Goal: Task Accomplishment & Management: Manage account settings

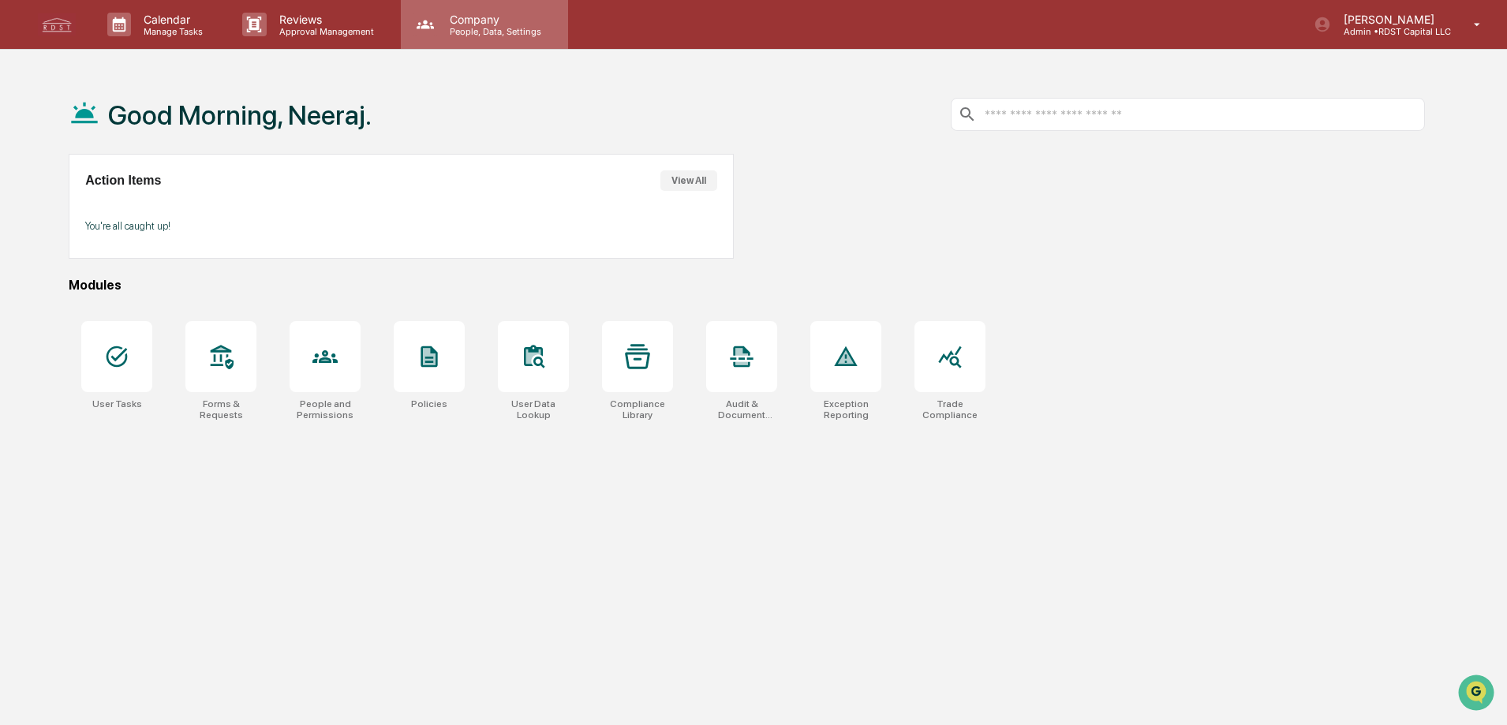
click at [505, 26] on p "People, Data, Settings" at bounding box center [493, 31] width 112 height 11
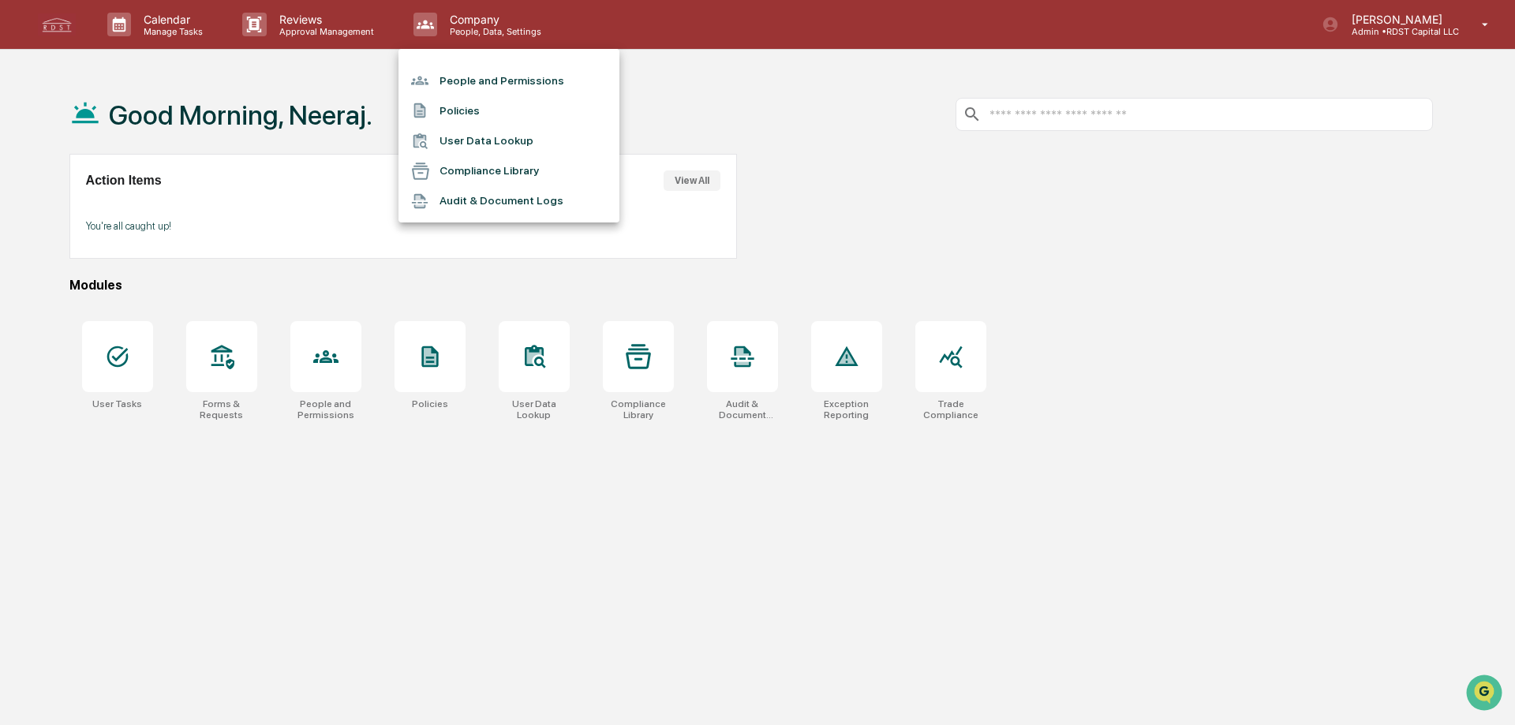
click at [527, 205] on li "Audit & Document Logs" at bounding box center [509, 201] width 221 height 30
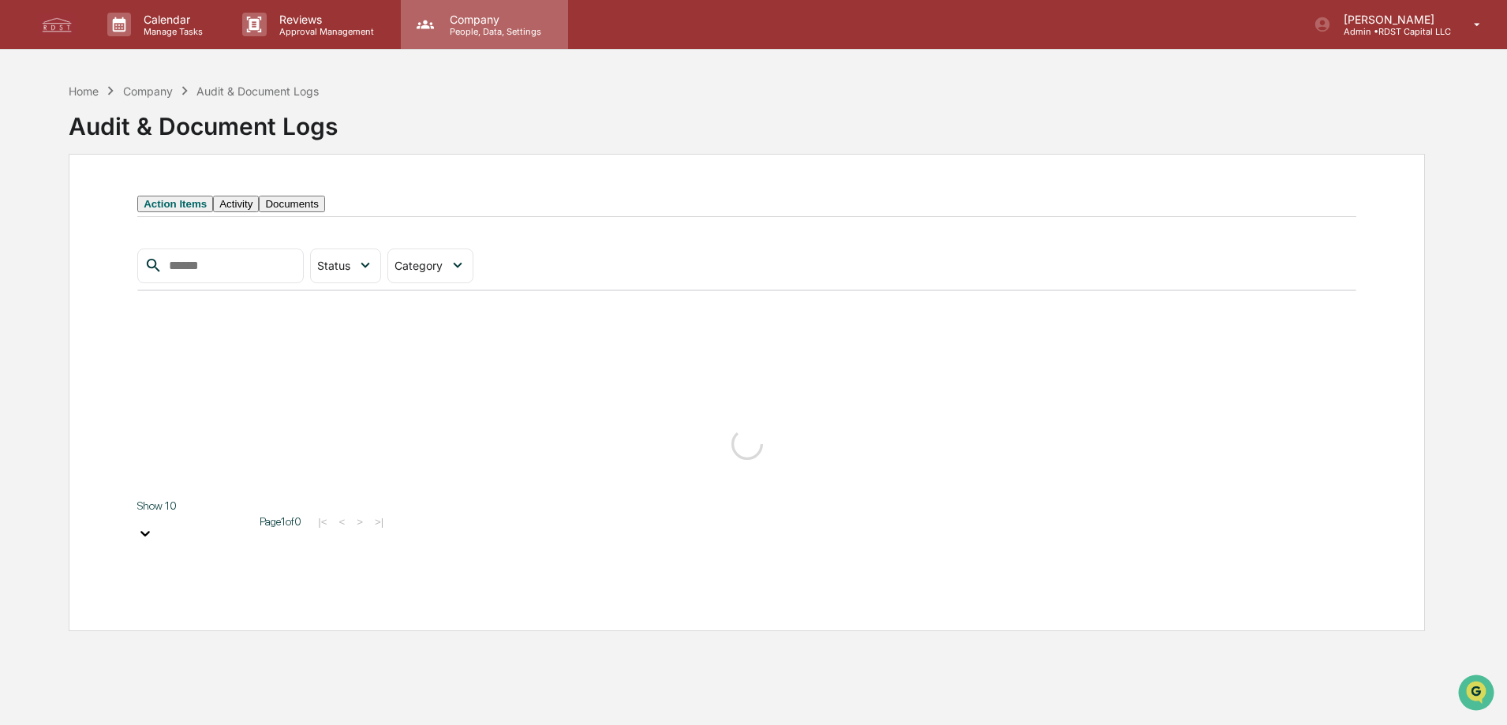
click at [481, 14] on p "Company" at bounding box center [493, 19] width 112 height 13
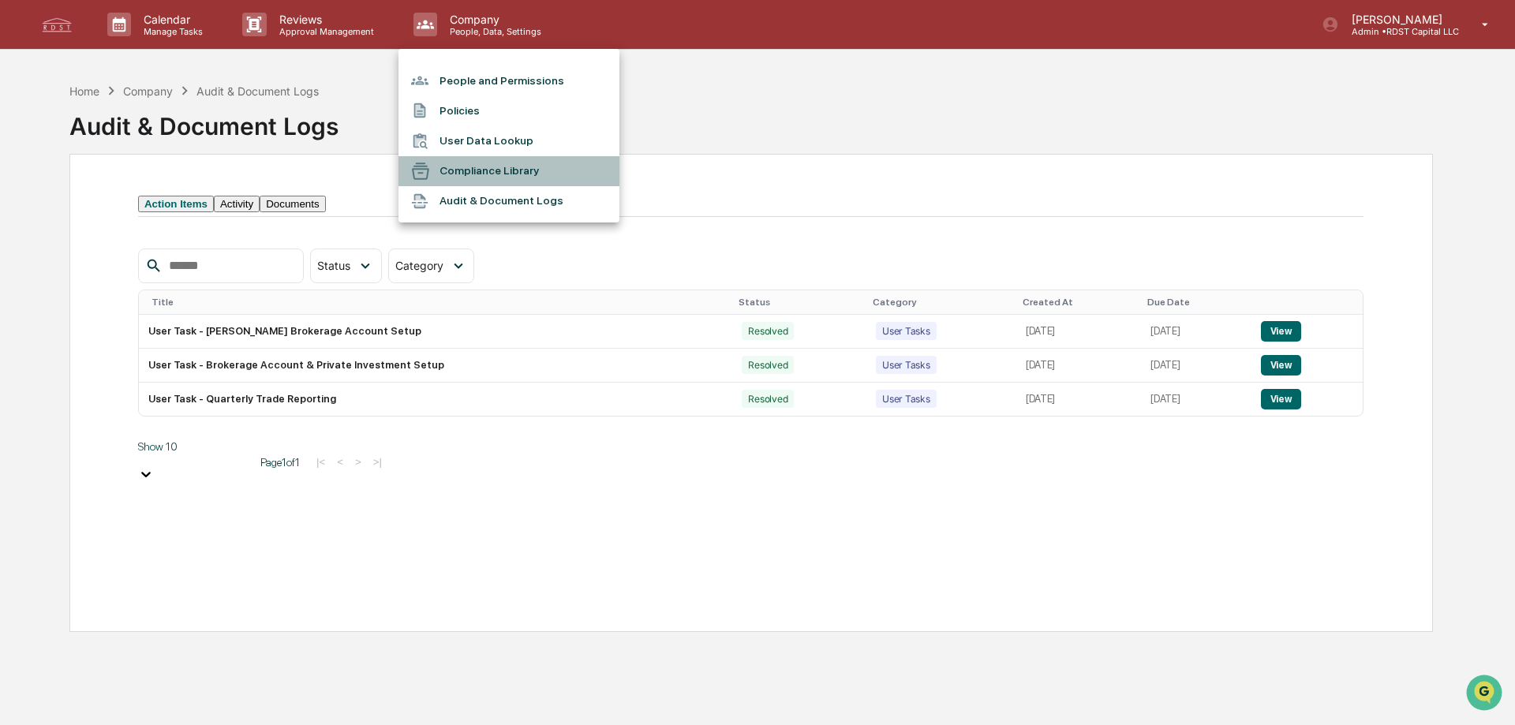
click at [501, 174] on li "Compliance Library" at bounding box center [509, 171] width 221 height 30
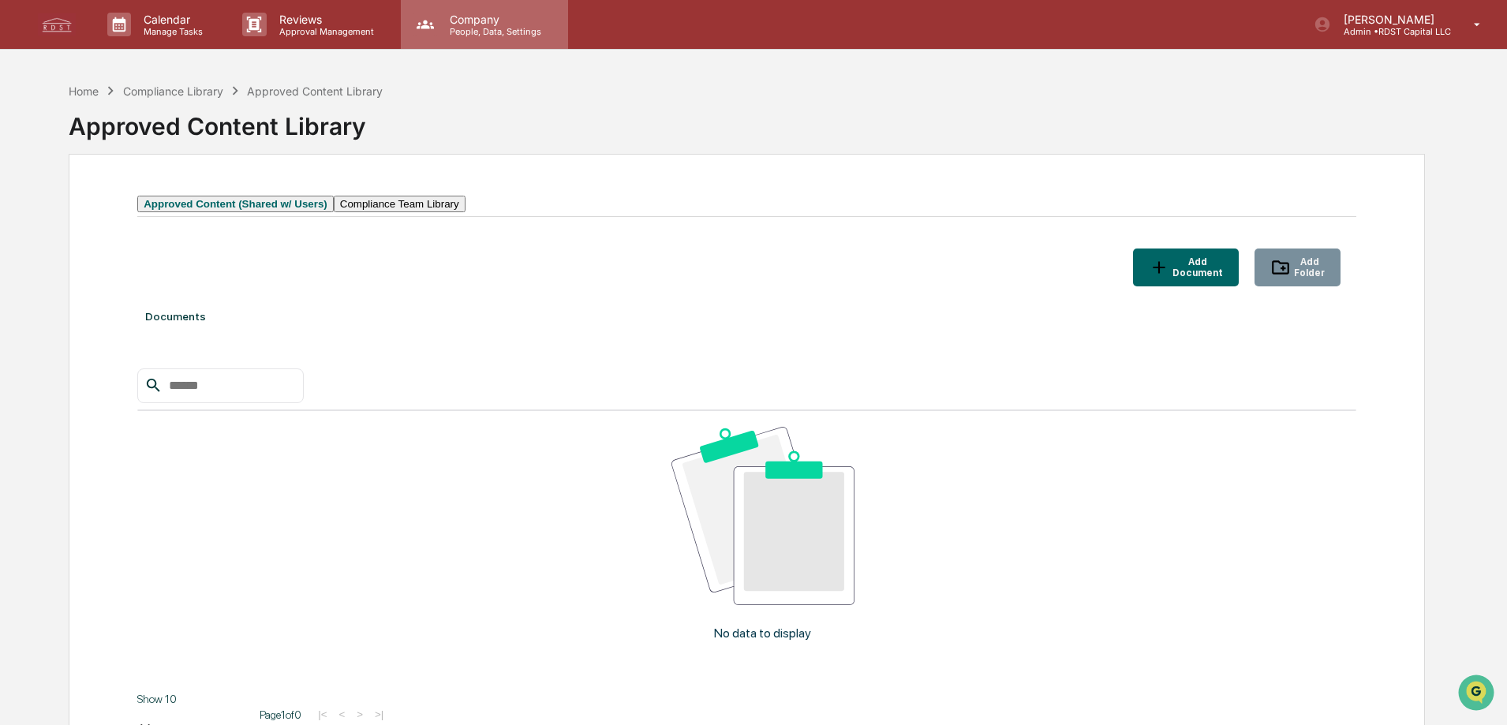
click at [492, 22] on p "Company" at bounding box center [493, 19] width 112 height 13
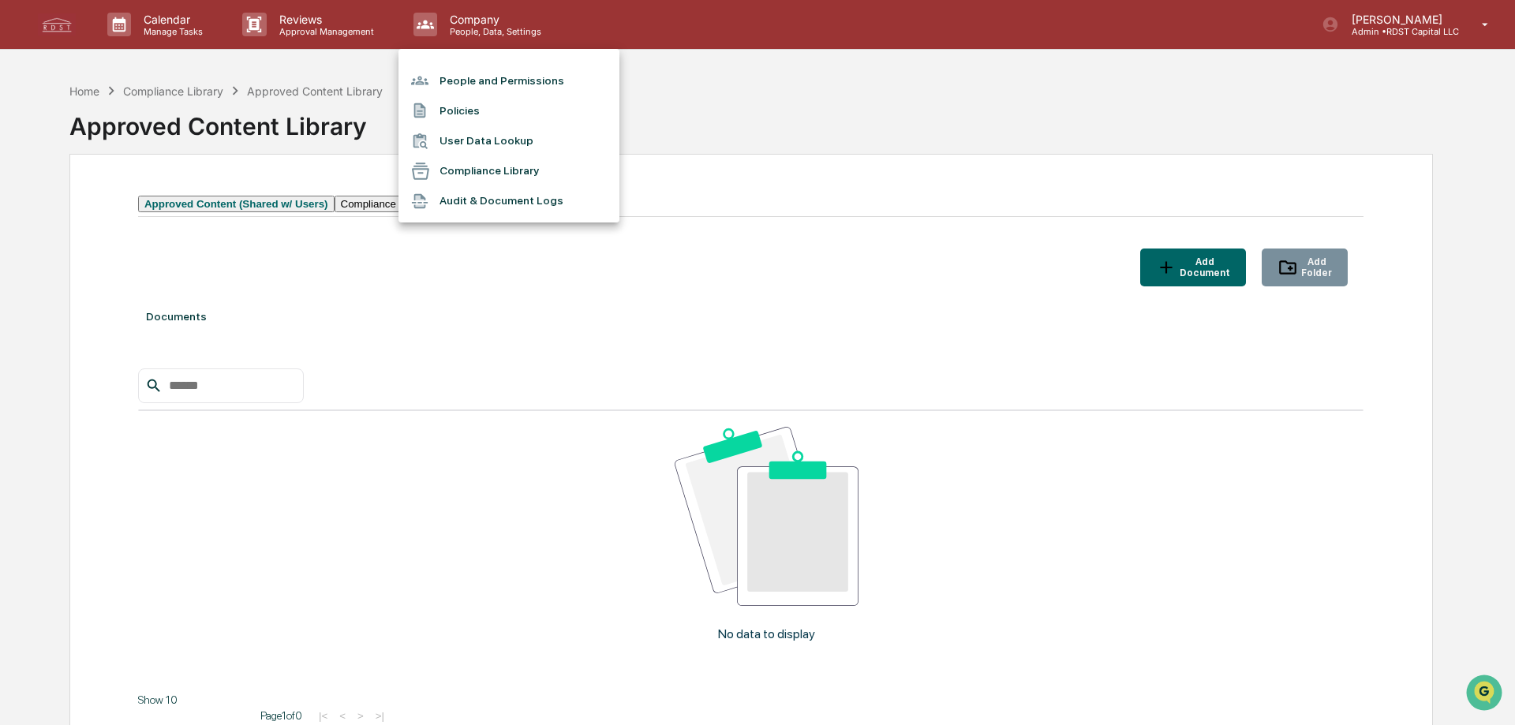
click at [457, 142] on li "User Data Lookup" at bounding box center [509, 141] width 221 height 30
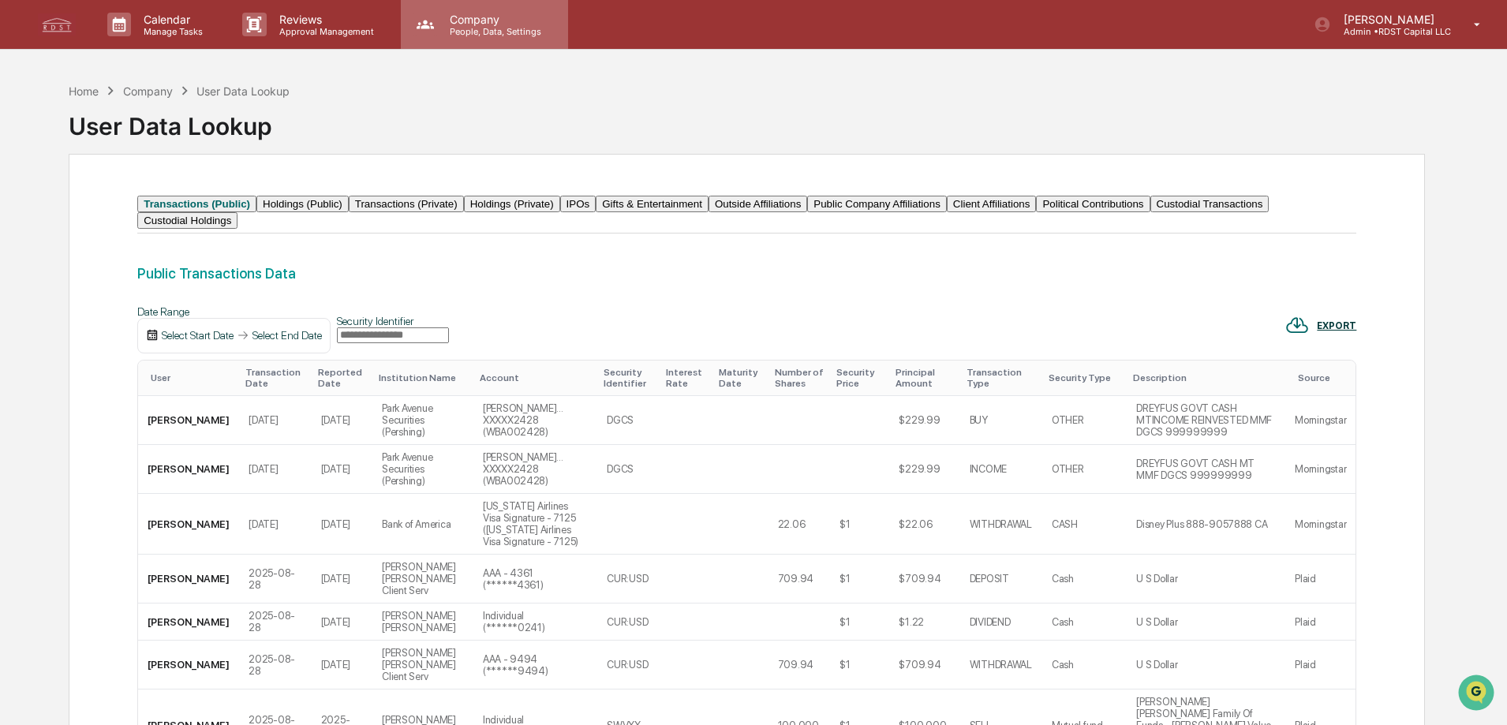
click at [479, 18] on p "Company" at bounding box center [493, 19] width 112 height 13
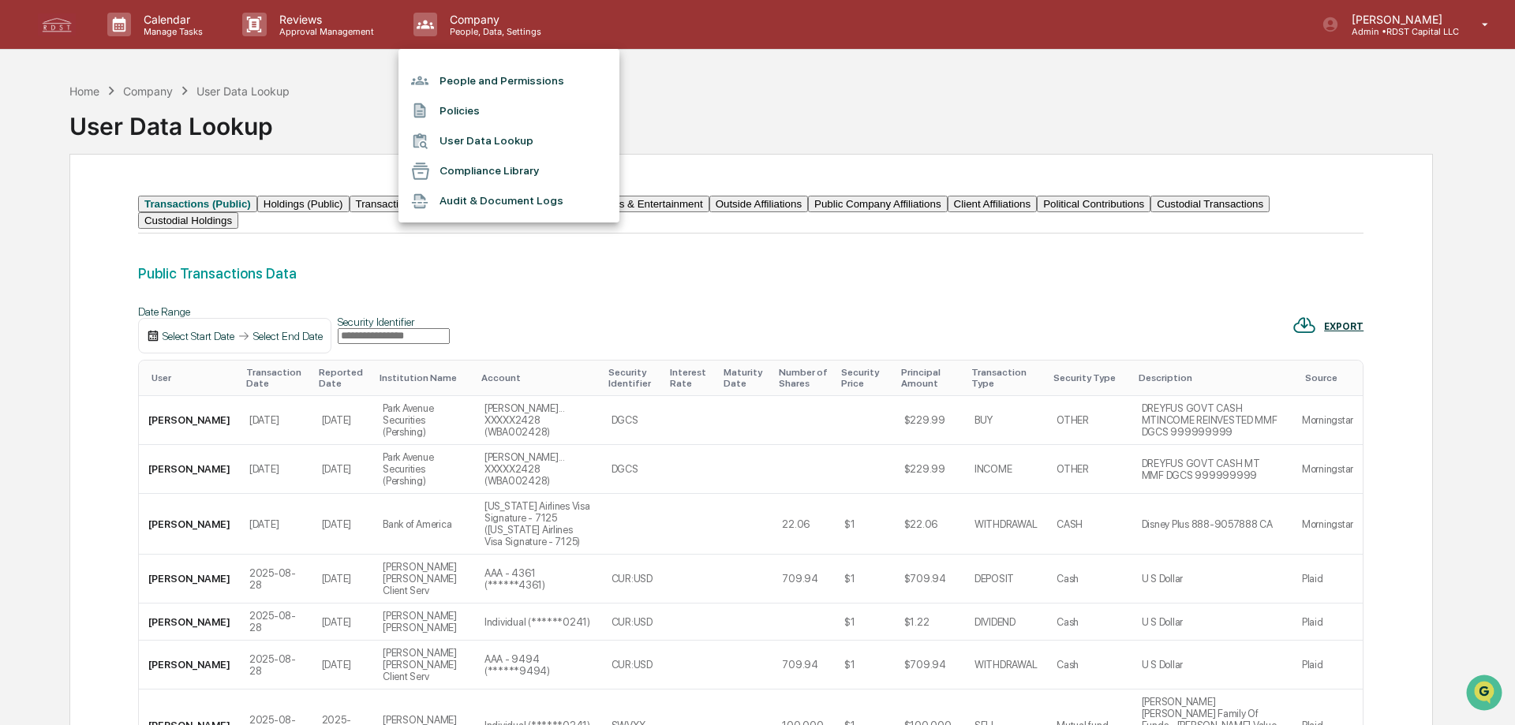
click at [698, 60] on div at bounding box center [757, 362] width 1515 height 725
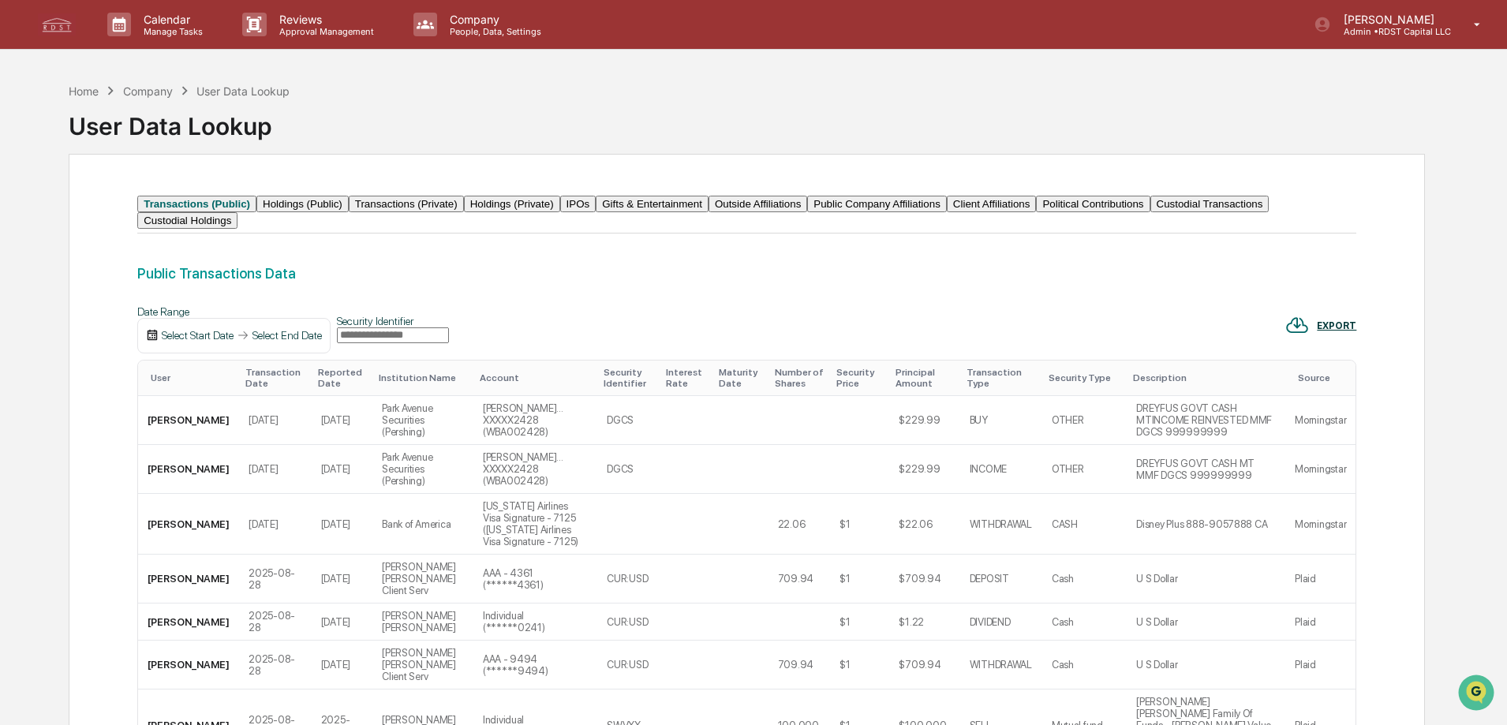
click at [281, 342] on div "Select End Date" at bounding box center [287, 335] width 69 height 13
click at [227, 388] on div at bounding box center [757, 362] width 1515 height 725
click at [227, 342] on div "Select Start Date" at bounding box center [198, 335] width 72 height 13
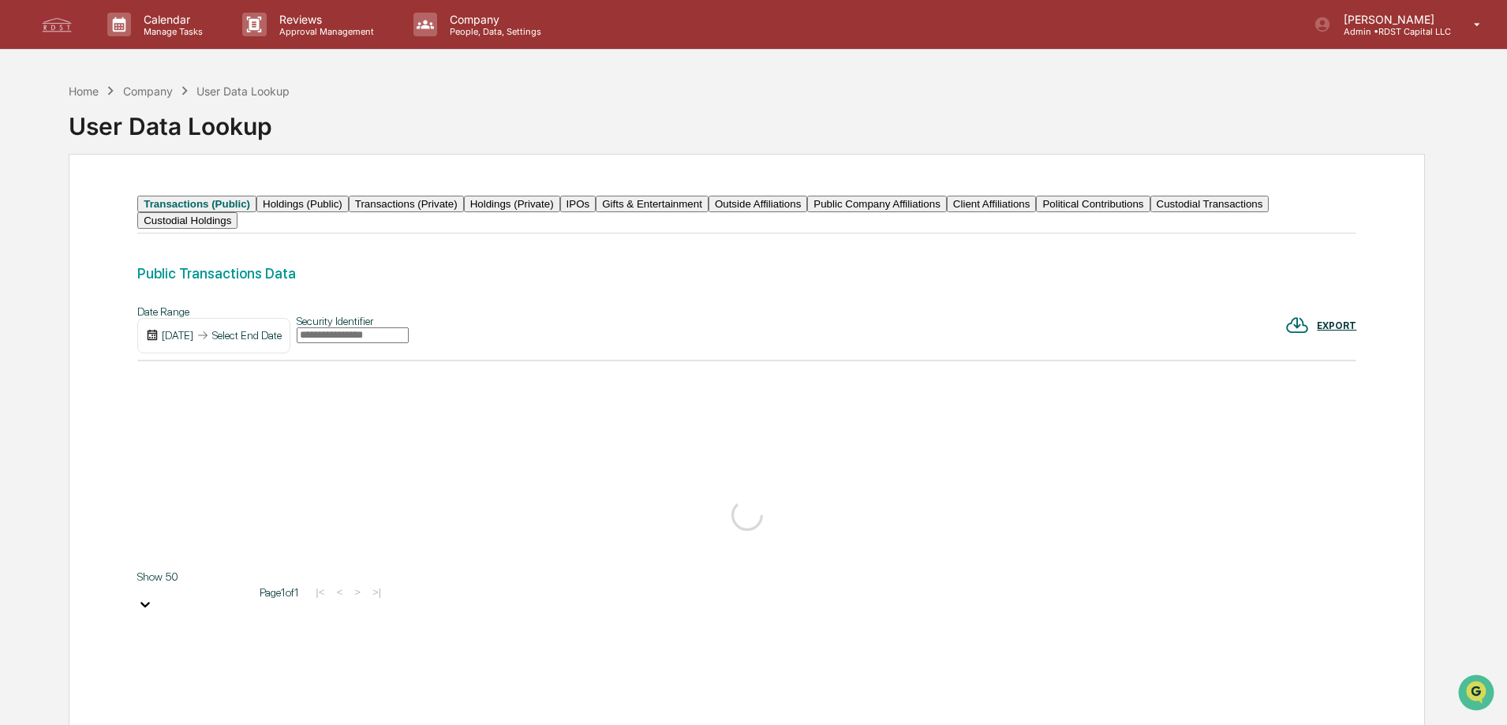
click at [282, 342] on div "Select End Date" at bounding box center [246, 335] width 69 height 13
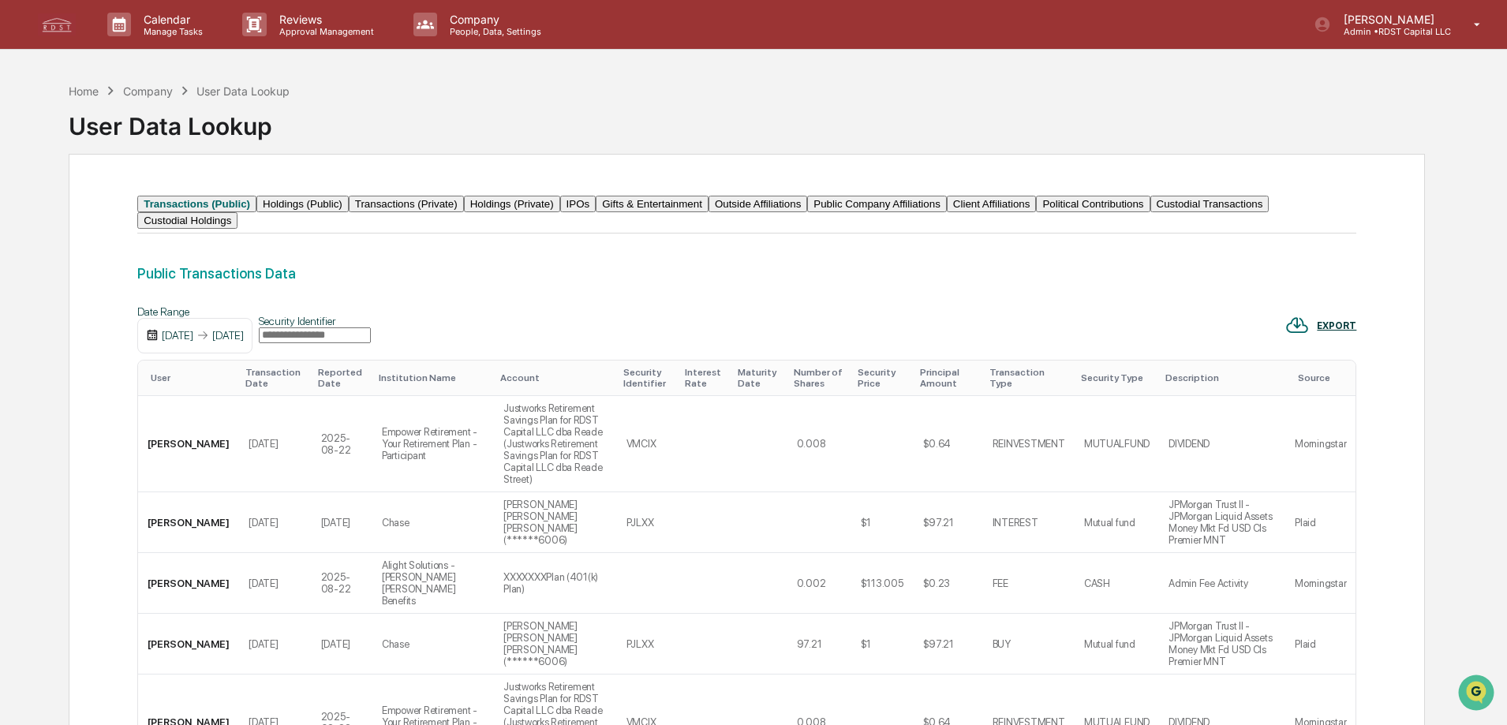
click at [1345, 331] on div "EXPORT" at bounding box center [1336, 325] width 39 height 11
click at [1372, 417] on p "csv (excel)" at bounding box center [1361, 413] width 55 height 13
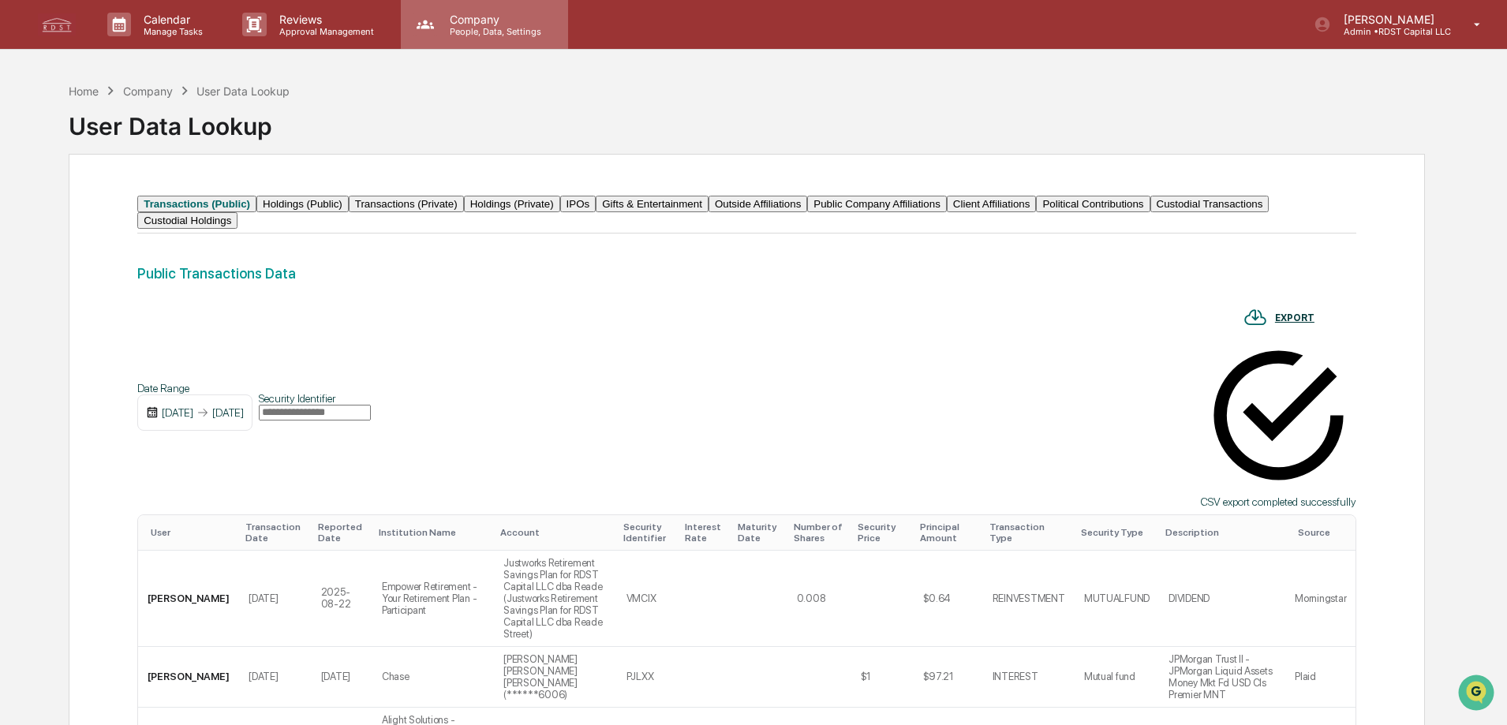
click at [494, 26] on p "People, Data, Settings" at bounding box center [493, 31] width 112 height 11
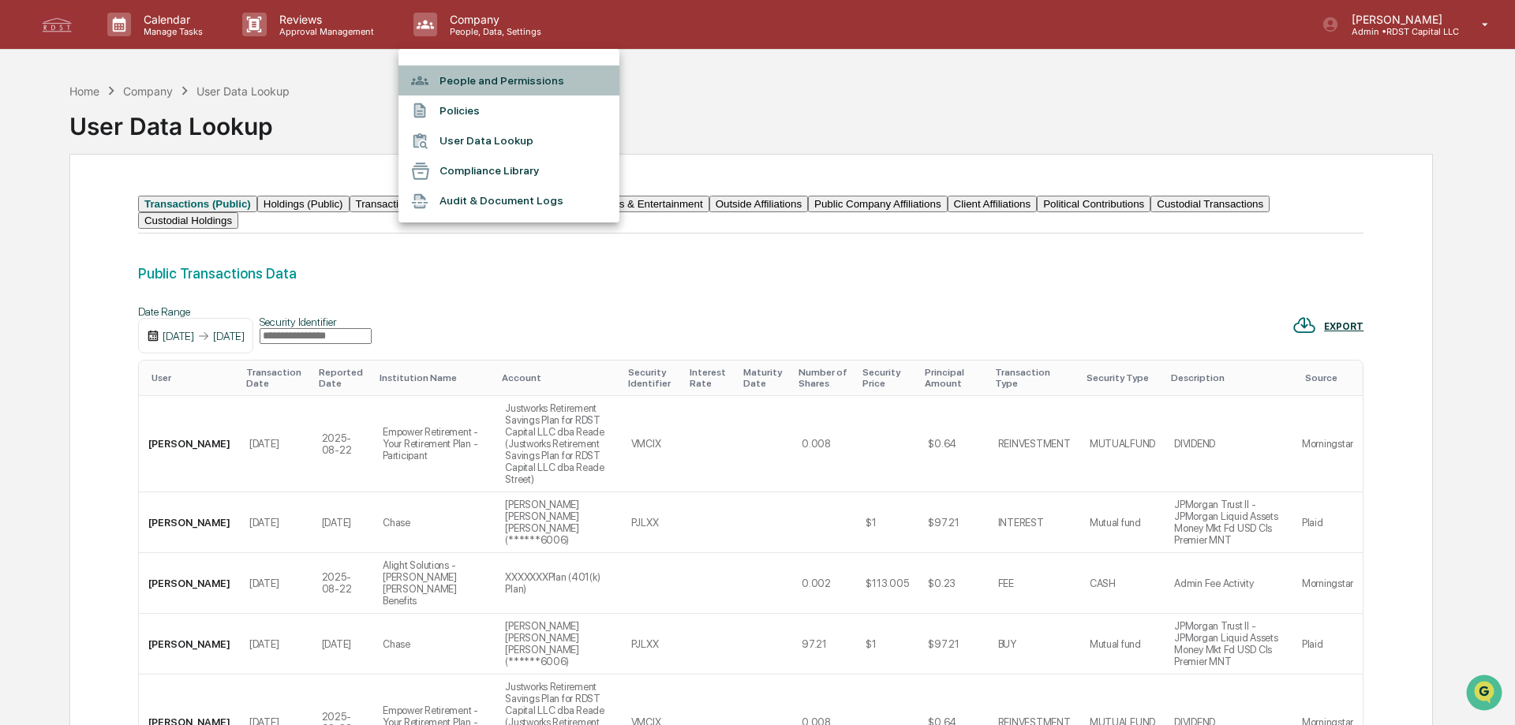
click at [492, 90] on li "People and Permissions" at bounding box center [509, 81] width 221 height 30
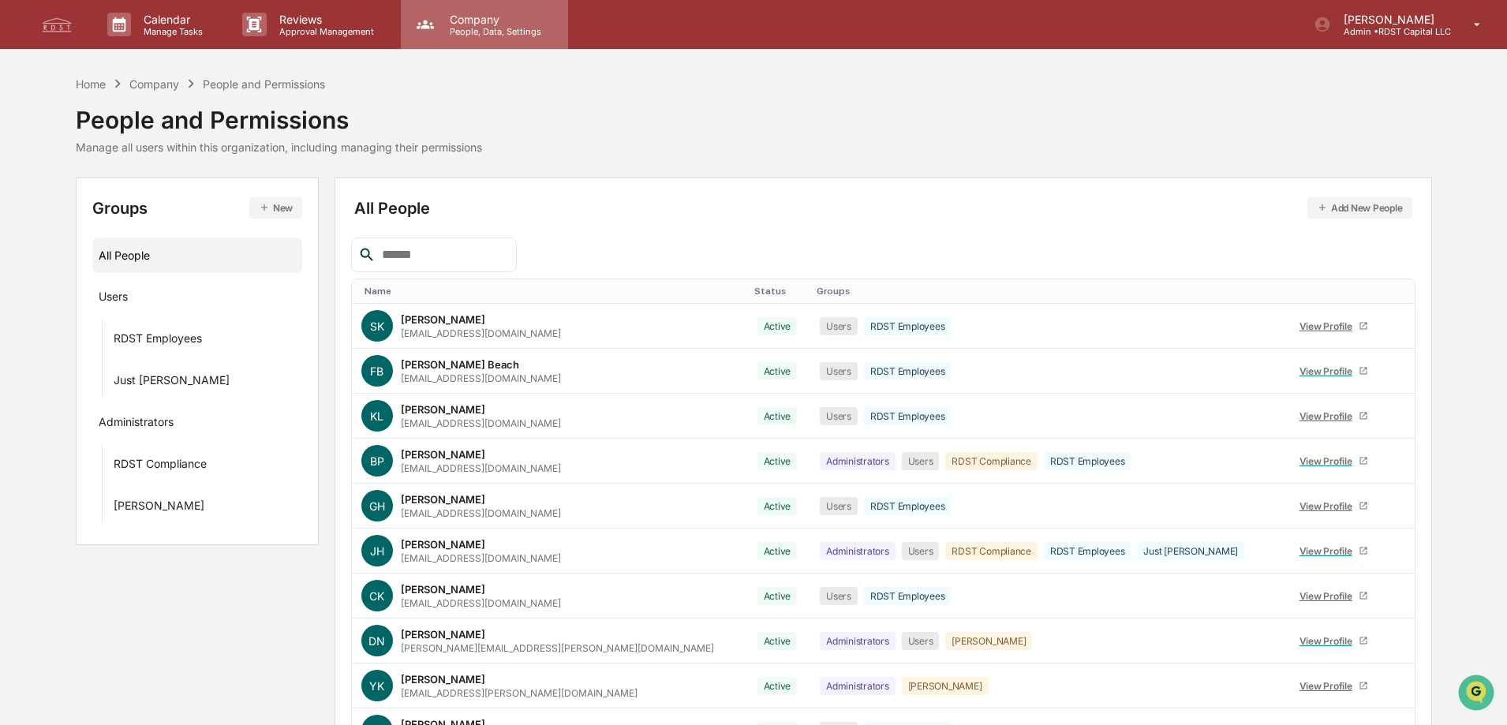
click at [513, 36] on p "People, Data, Settings" at bounding box center [493, 31] width 112 height 11
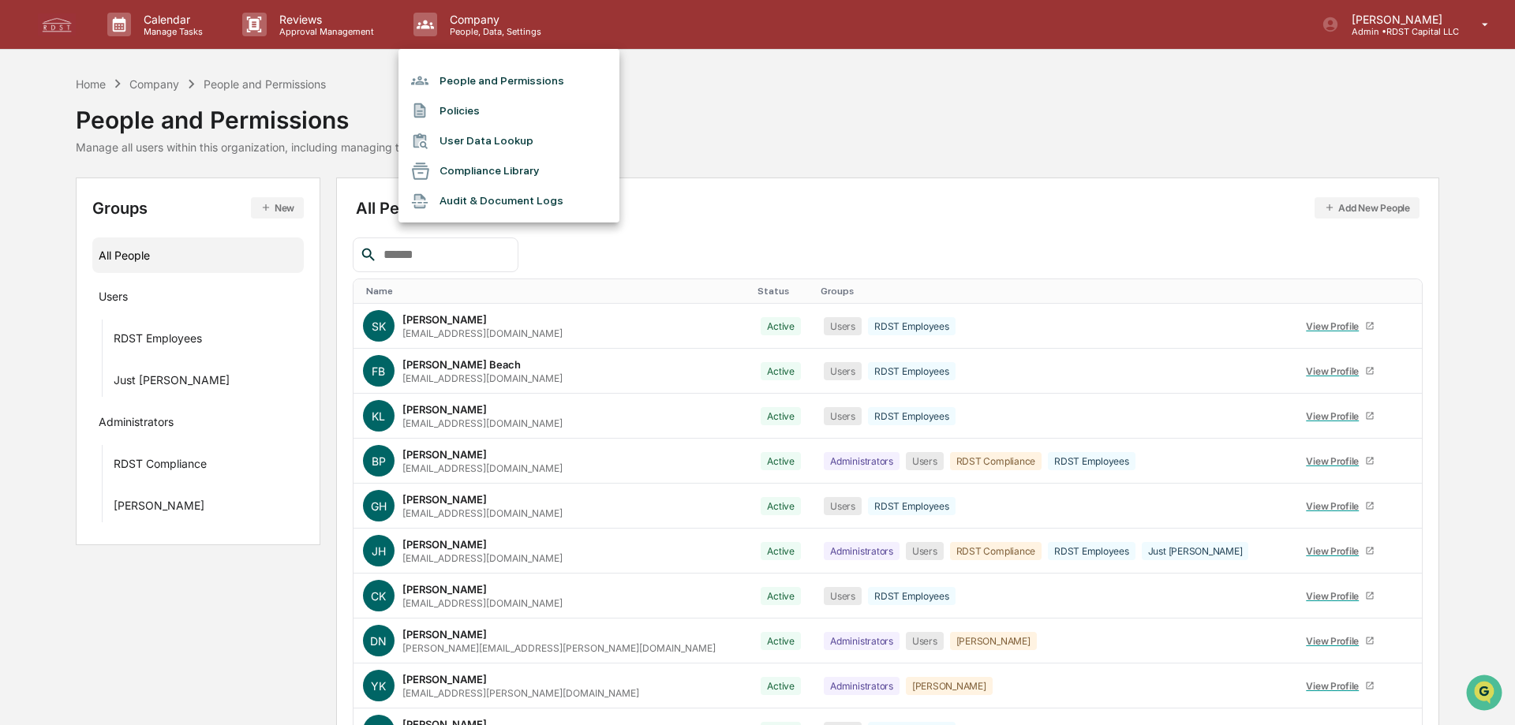
click at [470, 138] on li "User Data Lookup" at bounding box center [509, 141] width 221 height 30
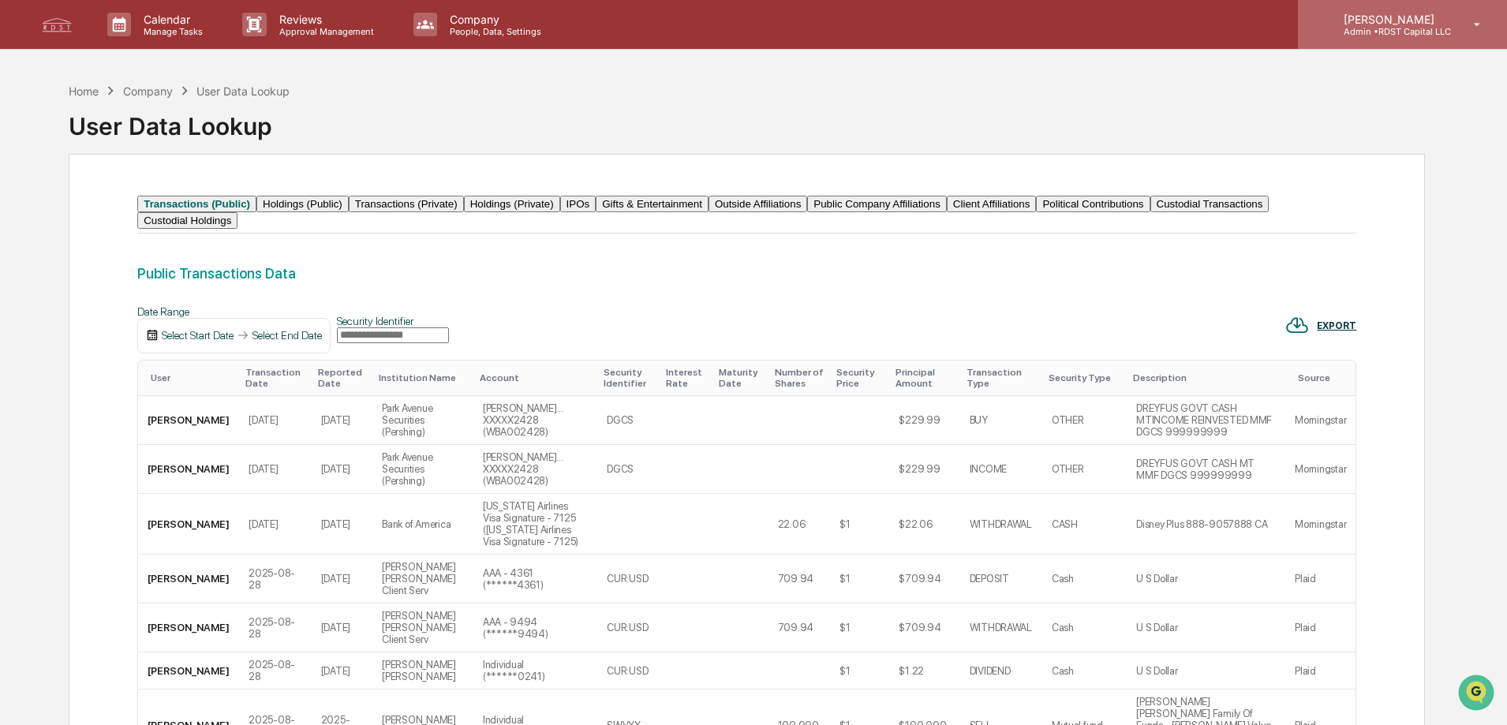
click at [1489, 21] on icon at bounding box center [1478, 24] width 28 height 15
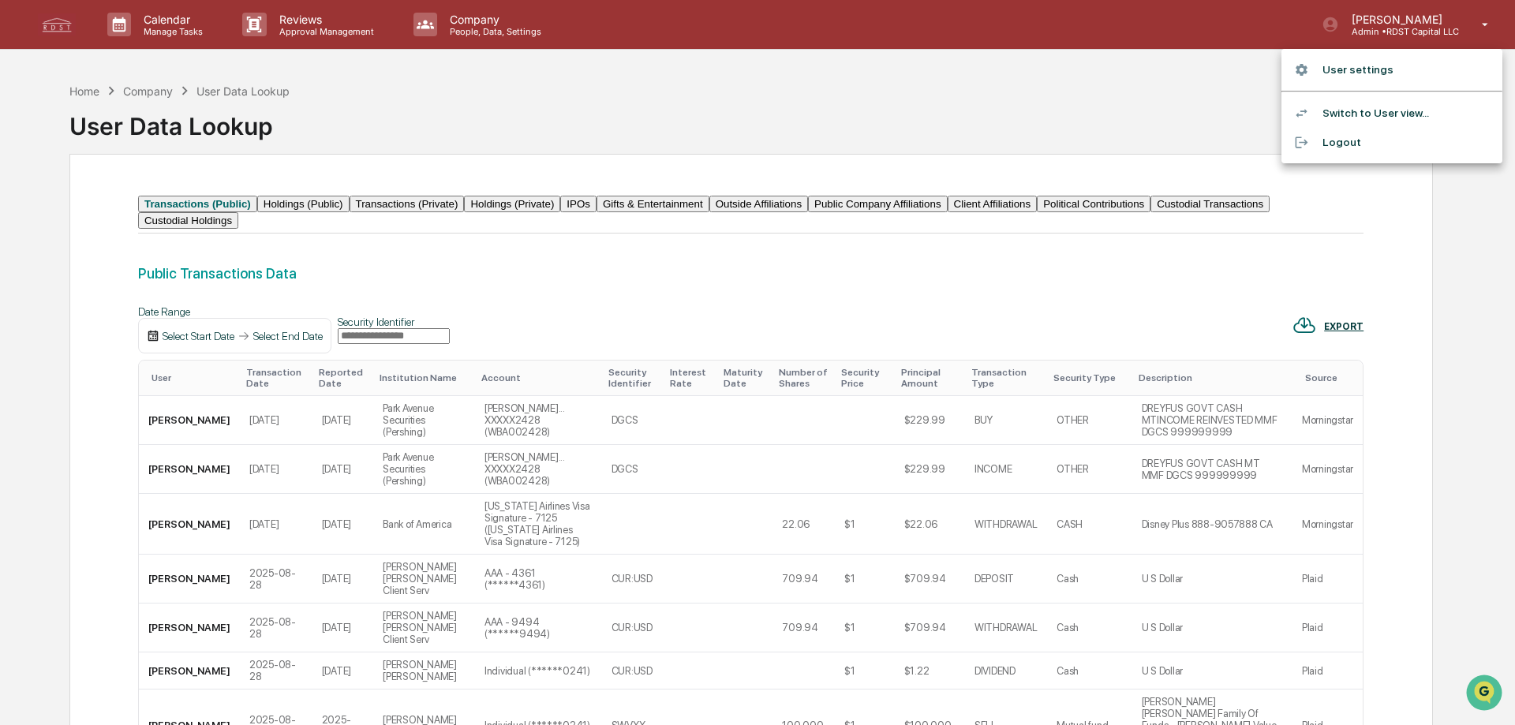
click at [657, 133] on div at bounding box center [757, 362] width 1515 height 725
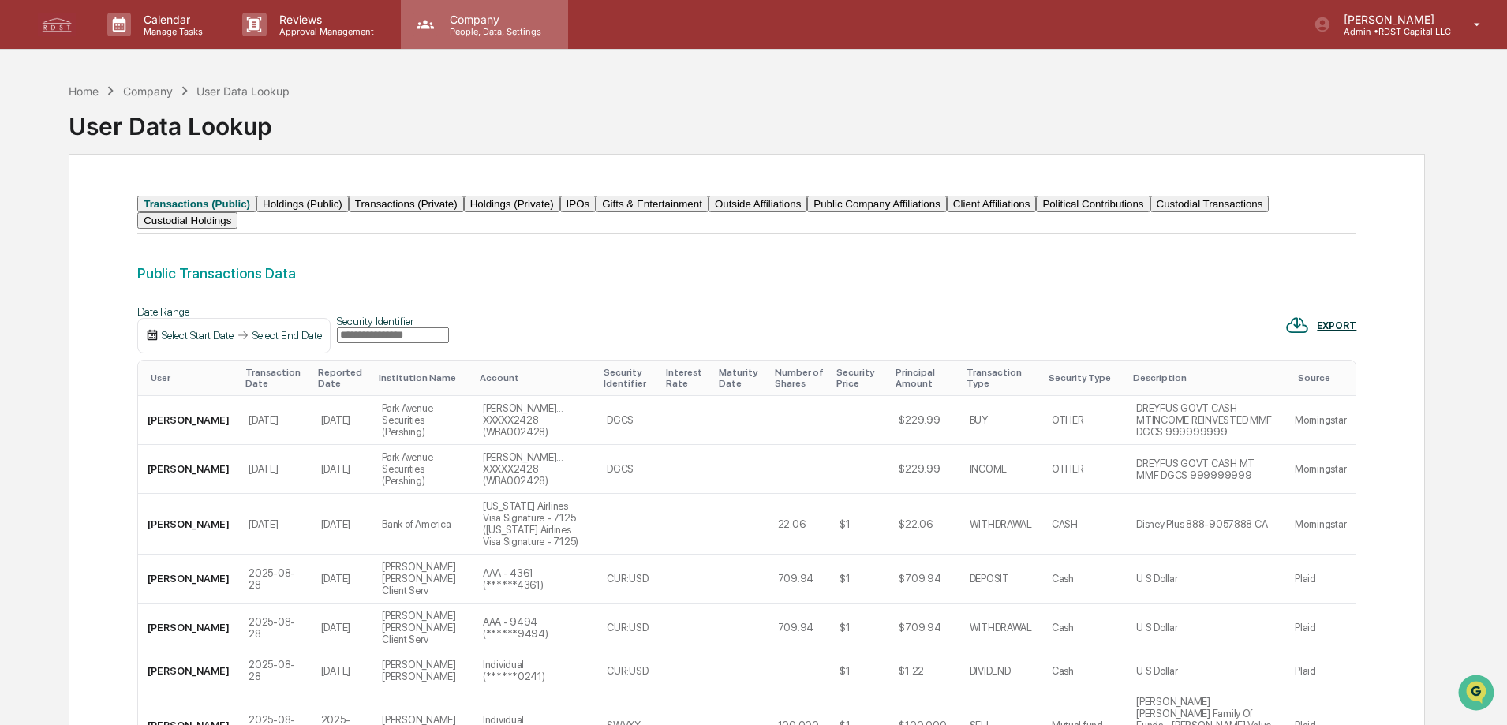
click at [492, 29] on p "People, Data, Settings" at bounding box center [493, 31] width 112 height 11
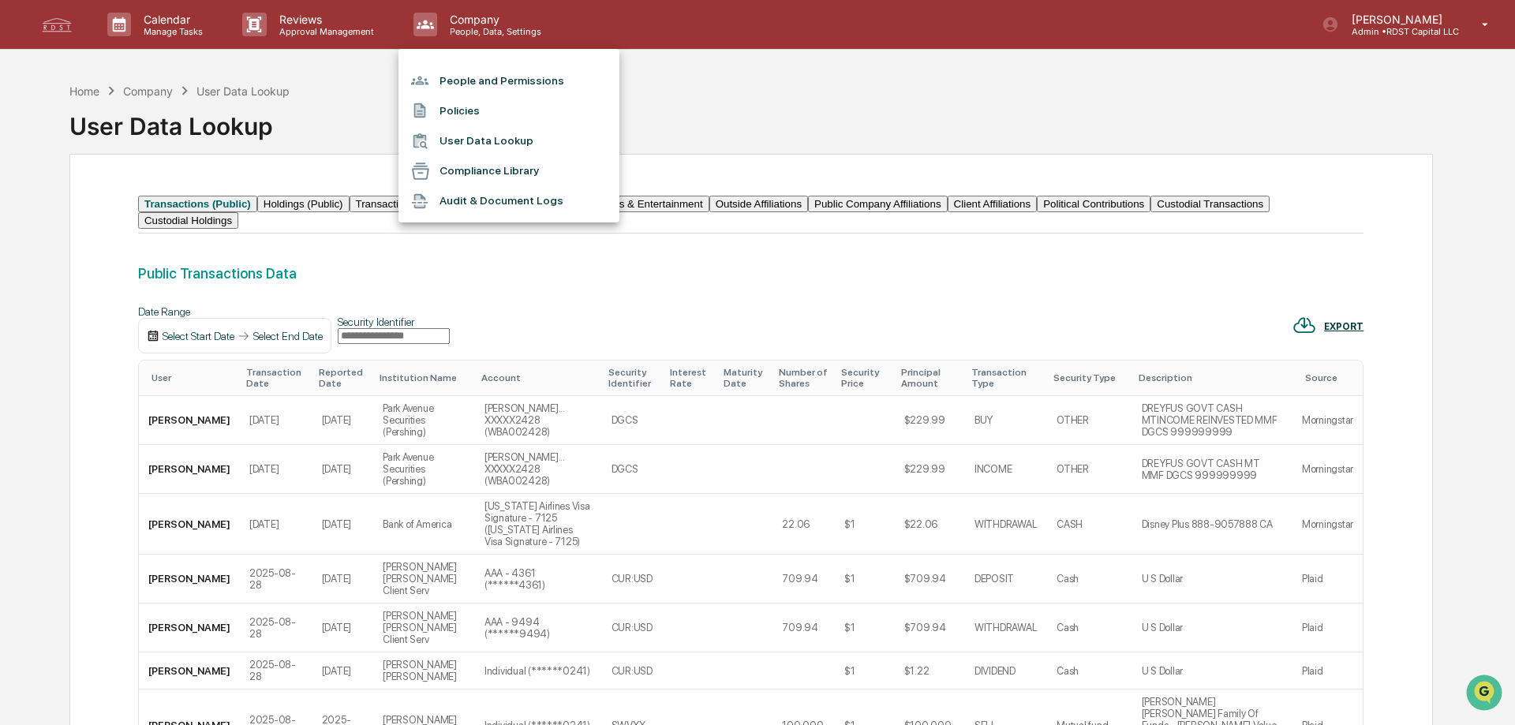
click at [464, 202] on li "Audit & Document Logs" at bounding box center [509, 201] width 221 height 30
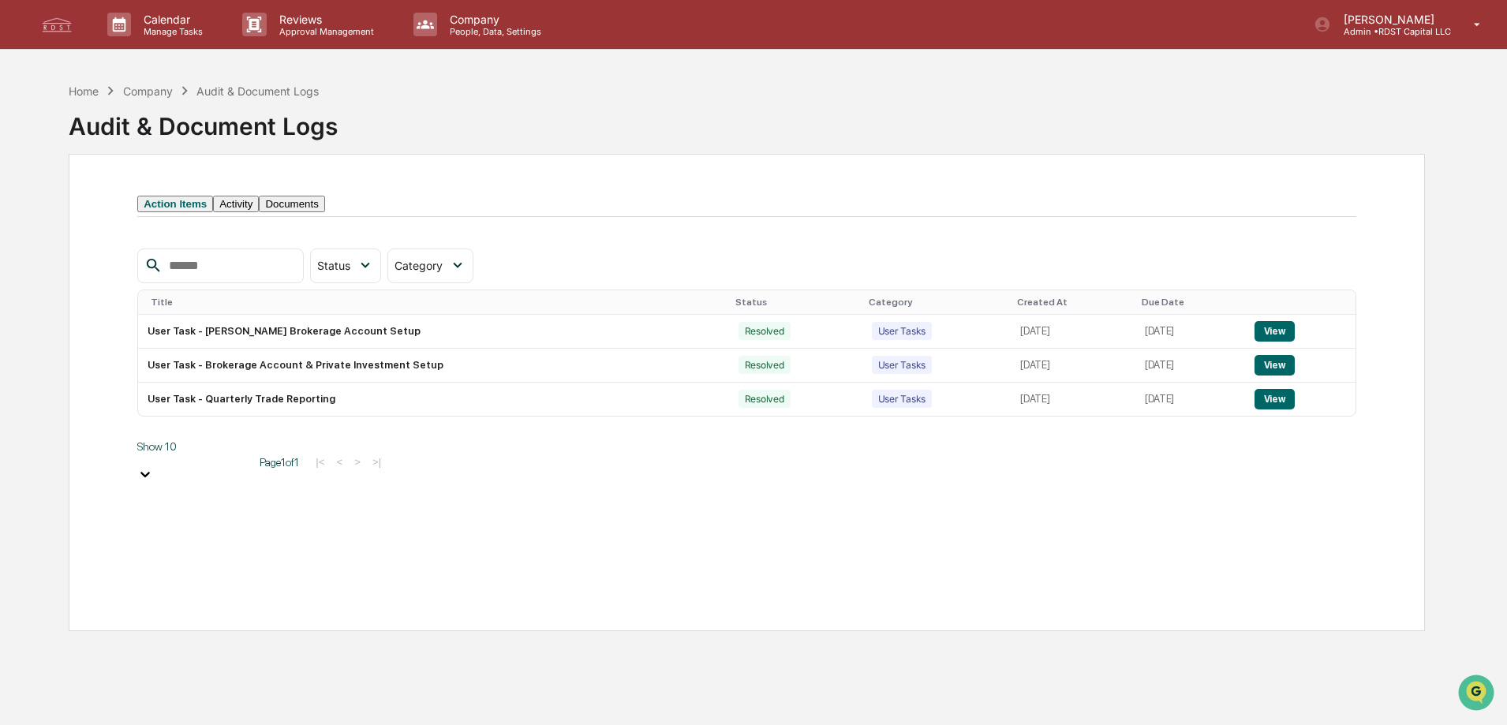
click at [249, 212] on button "Activity" at bounding box center [236, 204] width 46 height 17
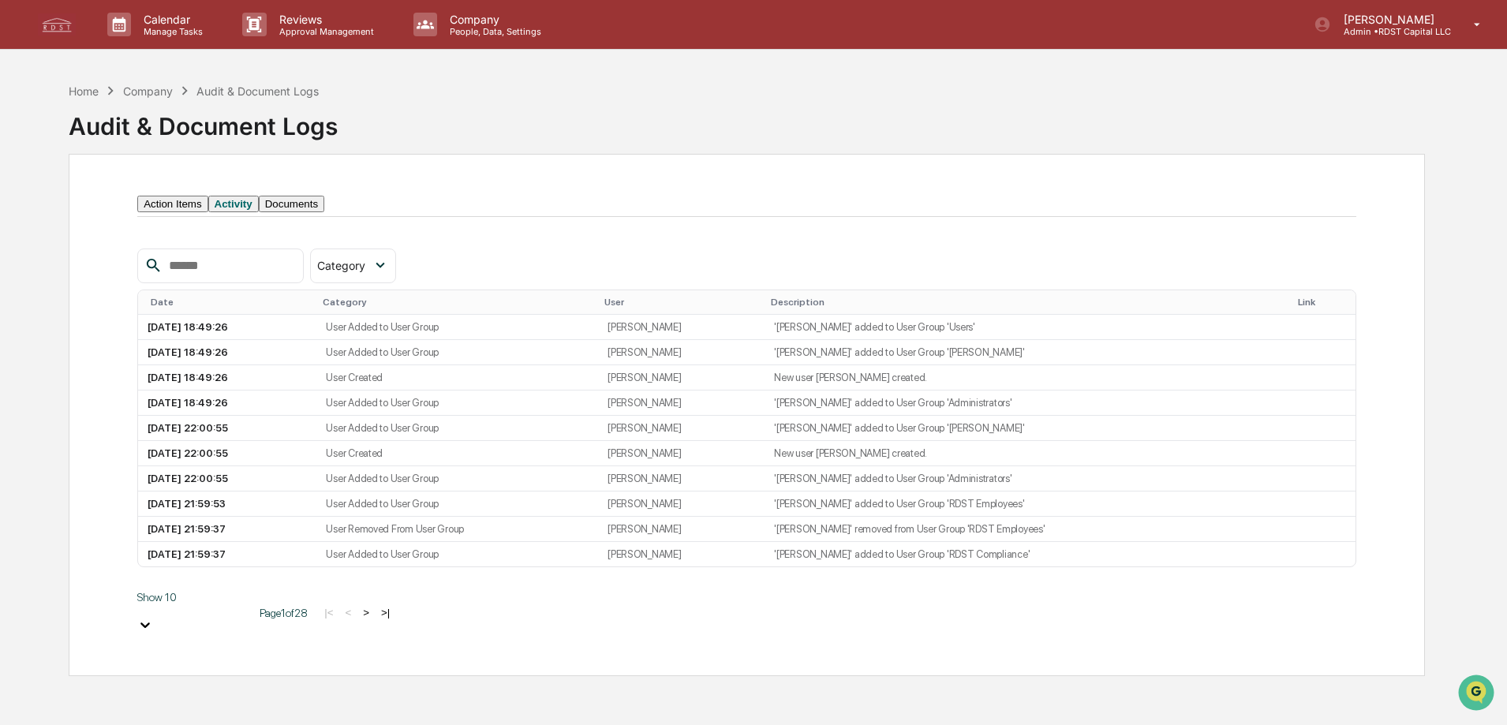
click at [315, 212] on button "Documents" at bounding box center [292, 204] width 66 height 17
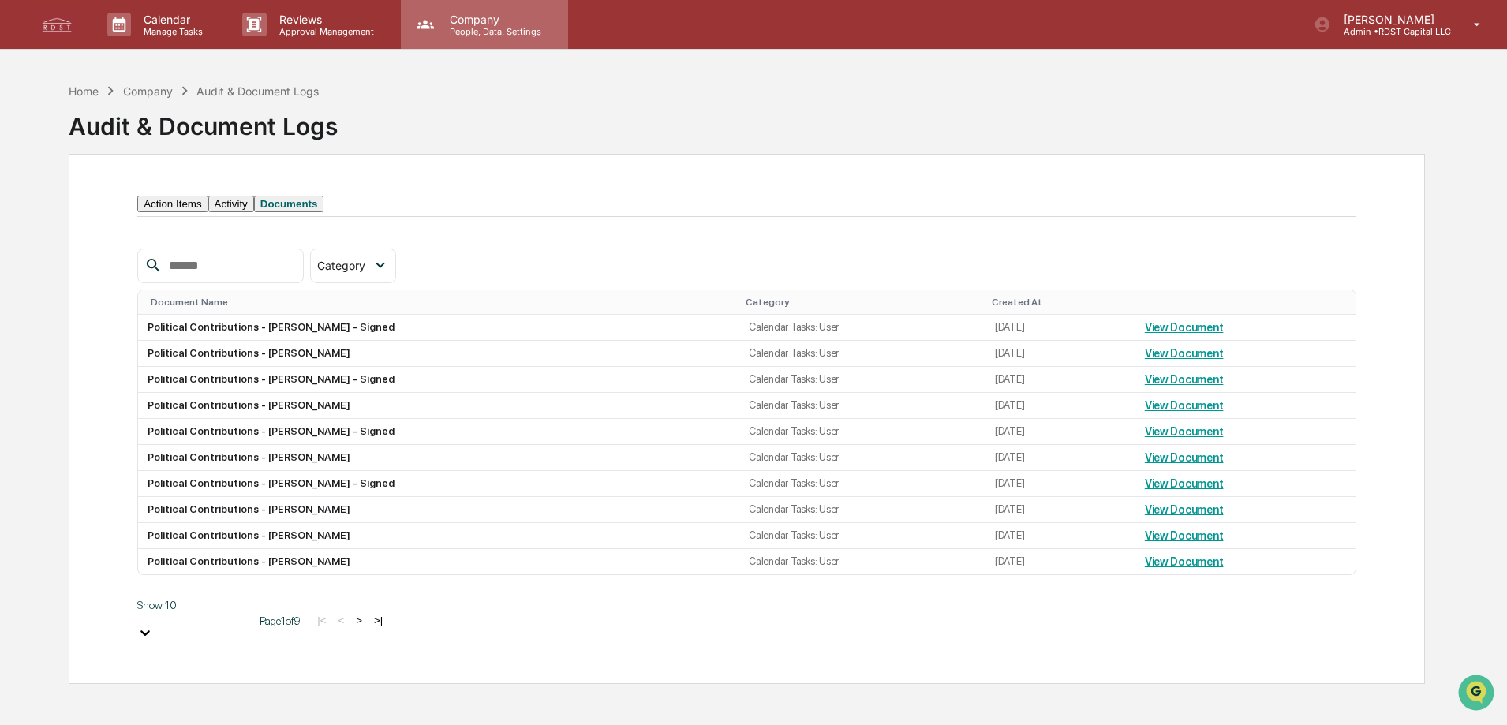
click at [492, 28] on p "People, Data, Settings" at bounding box center [493, 31] width 112 height 11
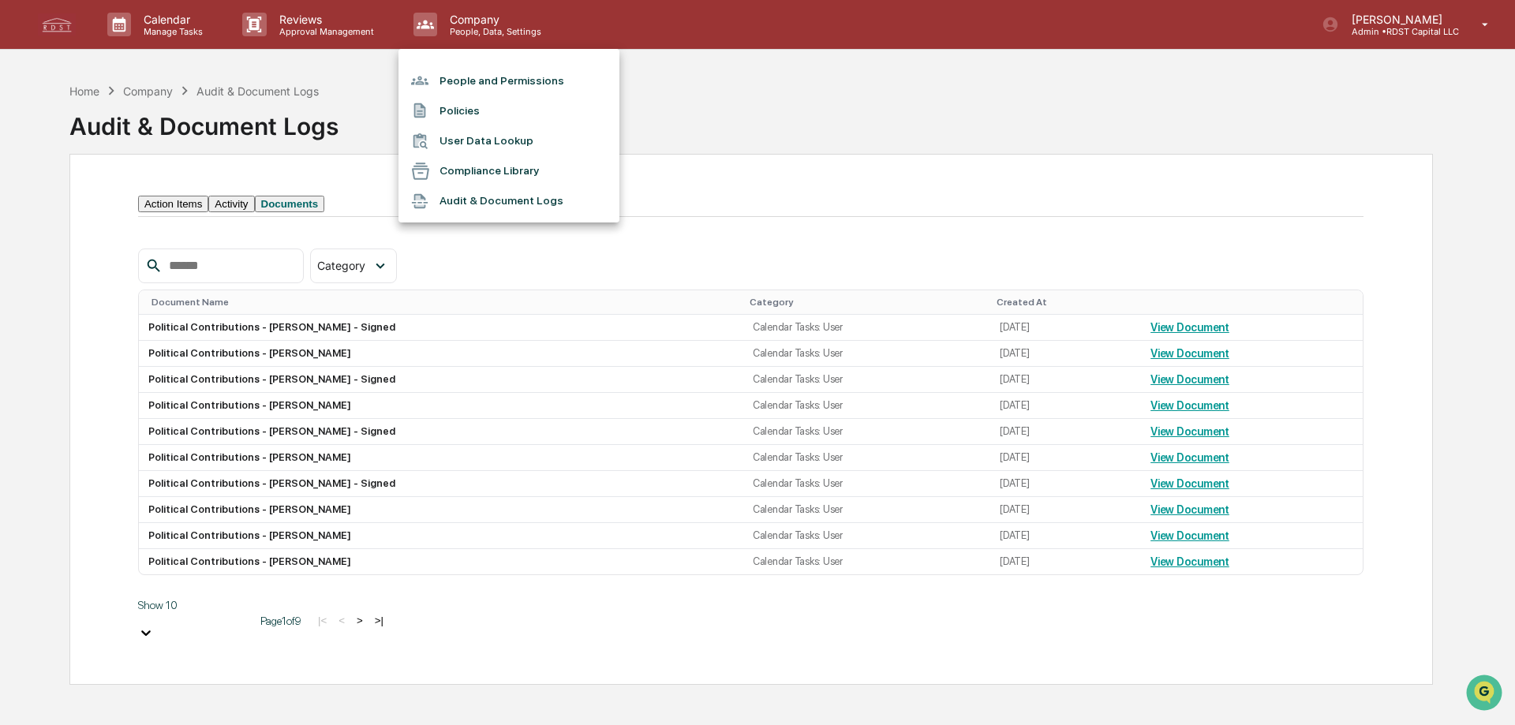
click at [470, 172] on li "Compliance Library" at bounding box center [509, 171] width 221 height 30
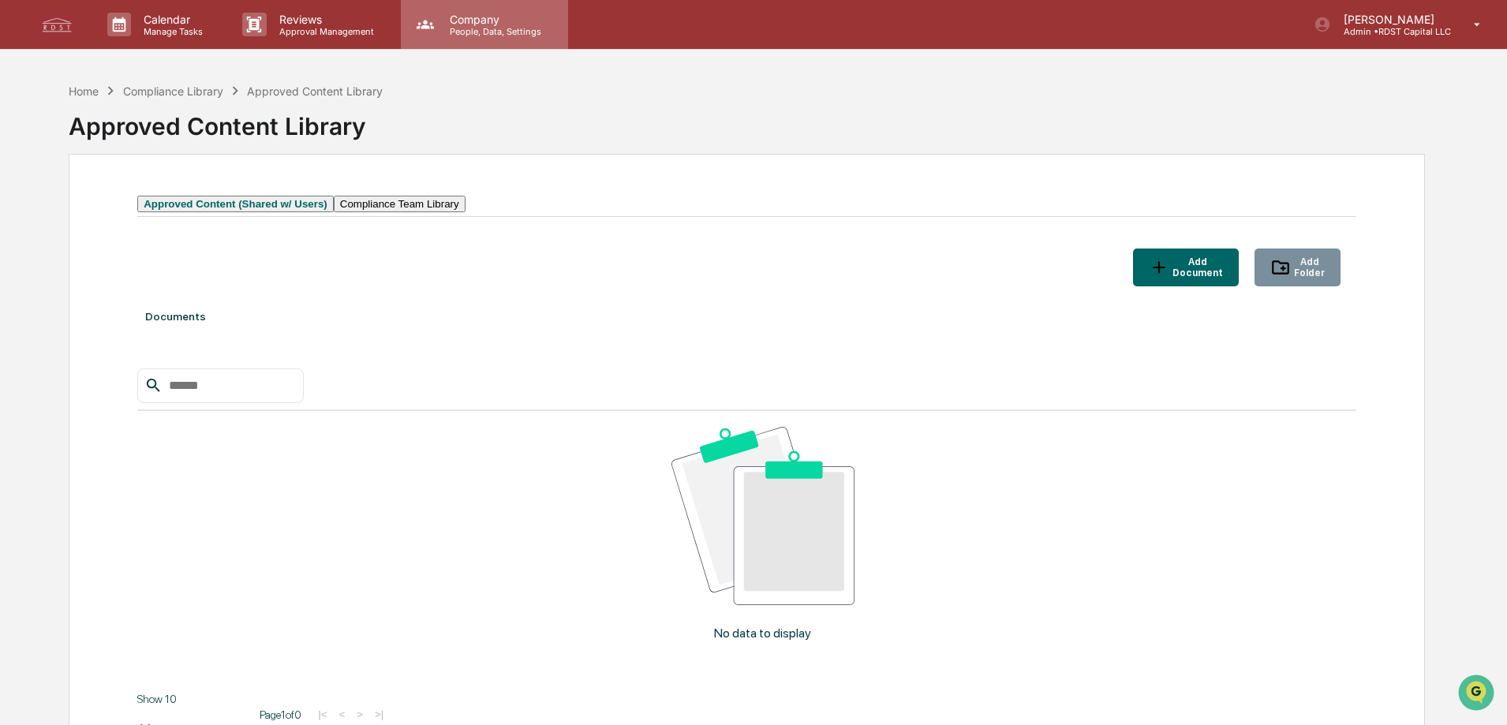
click at [407, 13] on div "Company People, Data, Settings" at bounding box center [483, 25] width 152 height 24
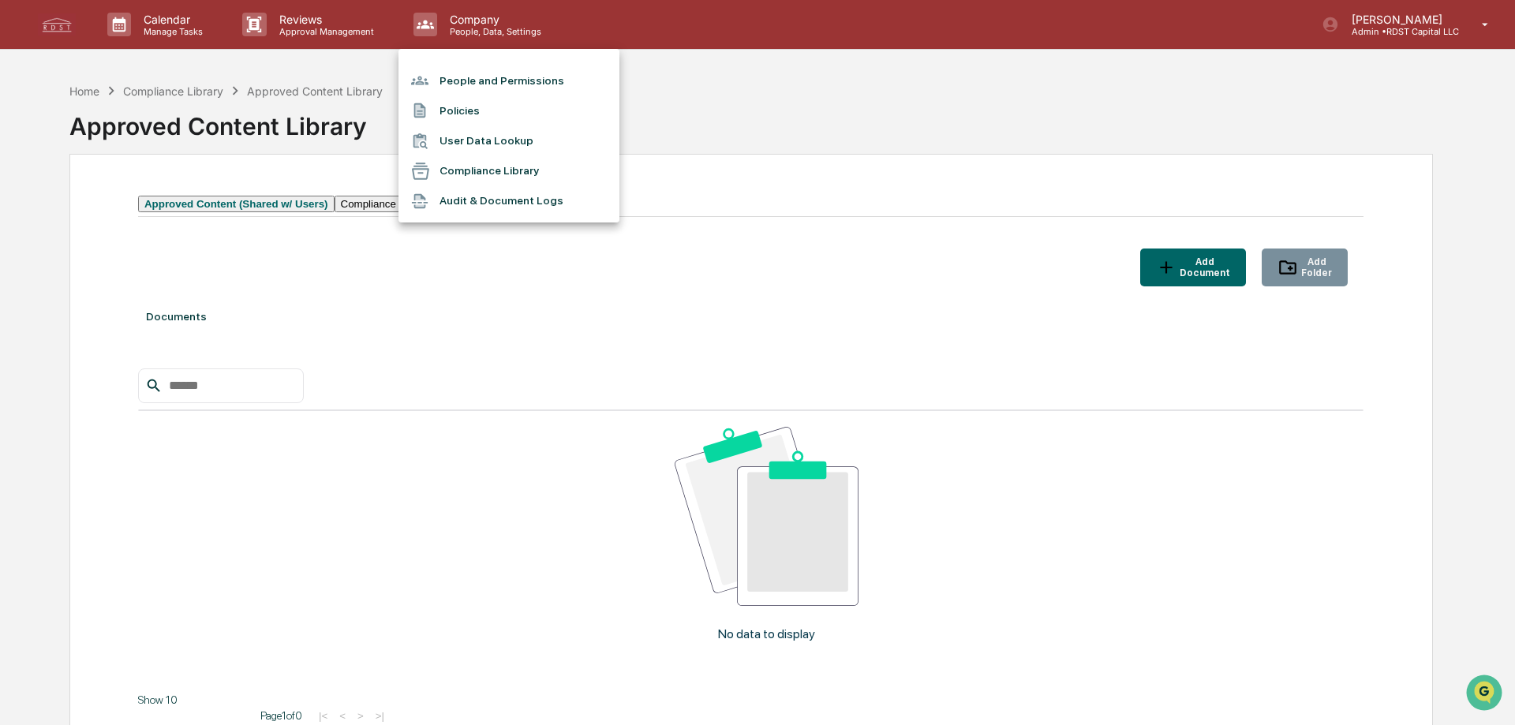
click at [490, 76] on li "People and Permissions" at bounding box center [509, 81] width 221 height 30
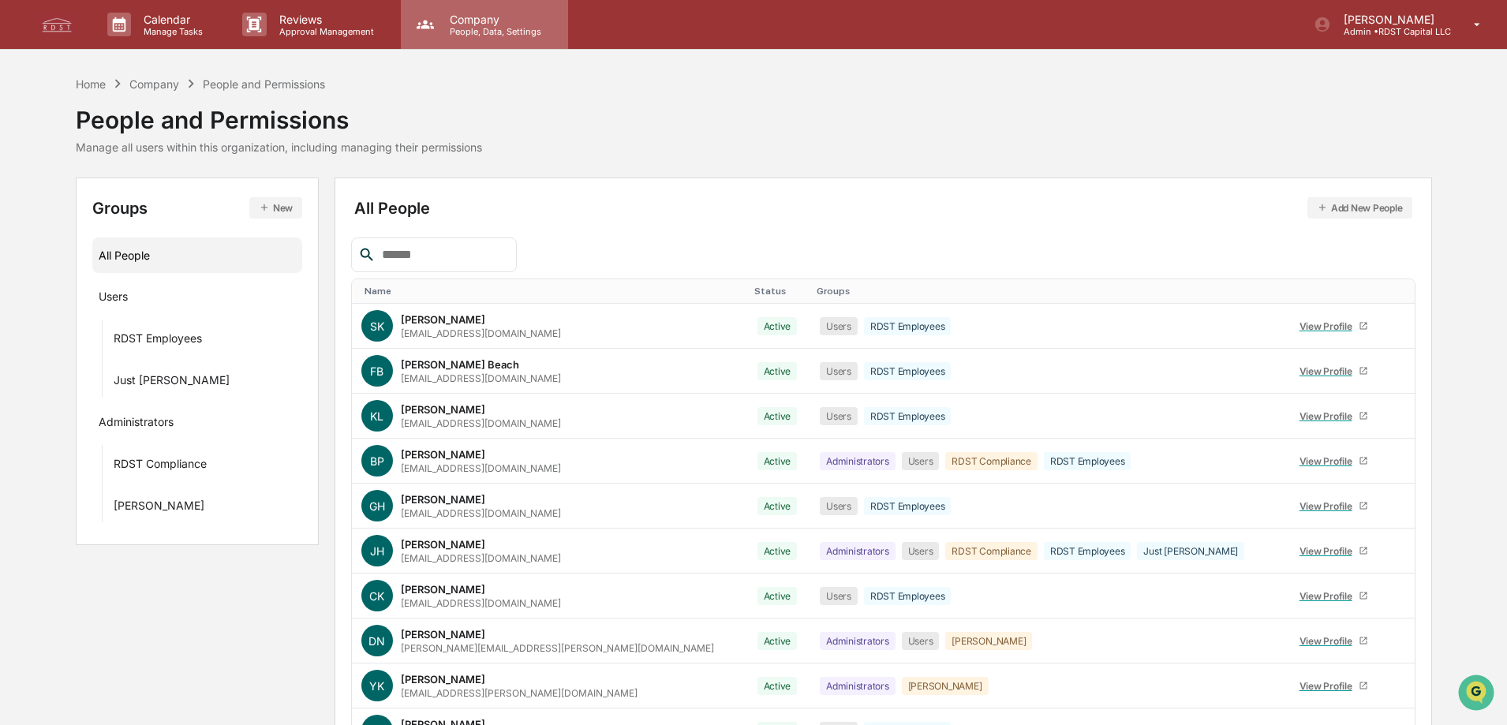
click at [498, 27] on p "People, Data, Settings" at bounding box center [493, 31] width 112 height 11
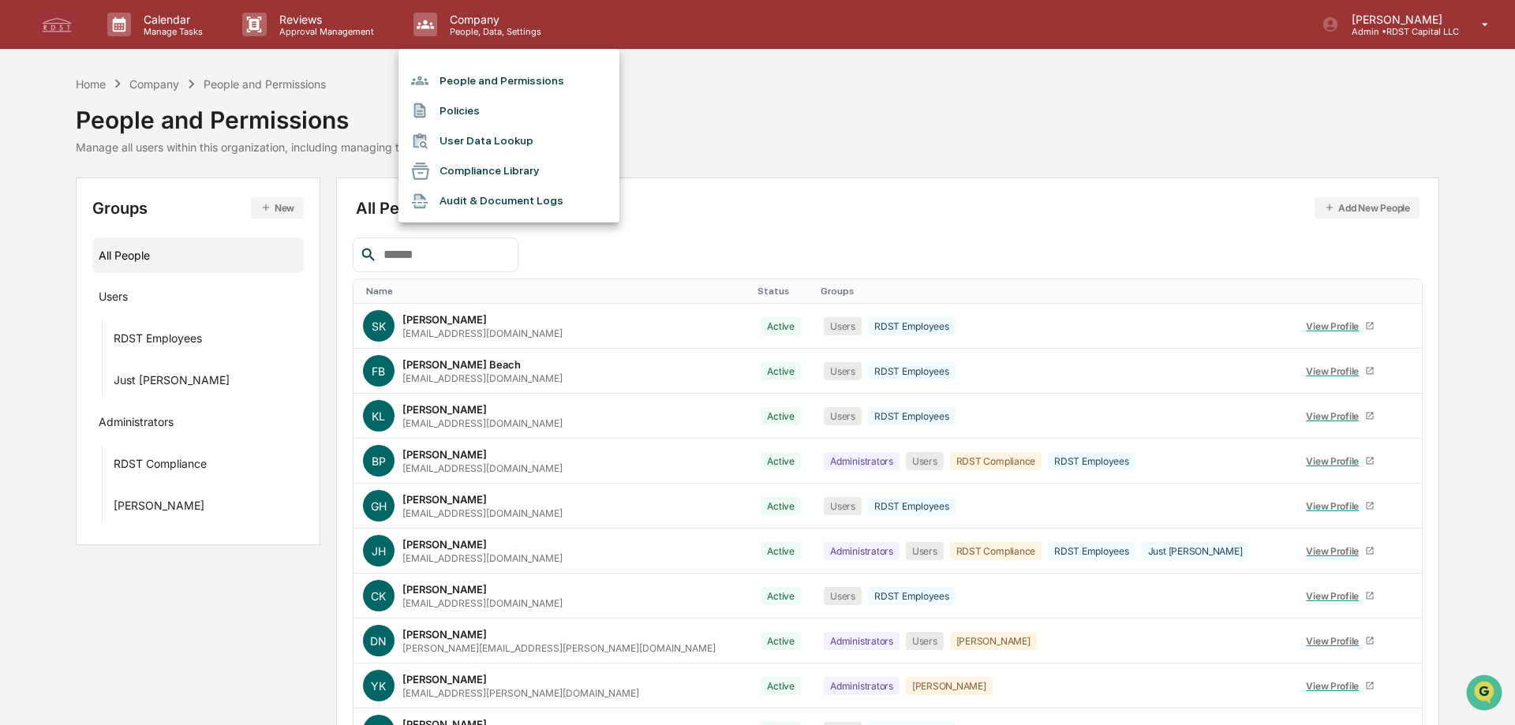
click at [479, 167] on li "Compliance Library" at bounding box center [509, 171] width 221 height 30
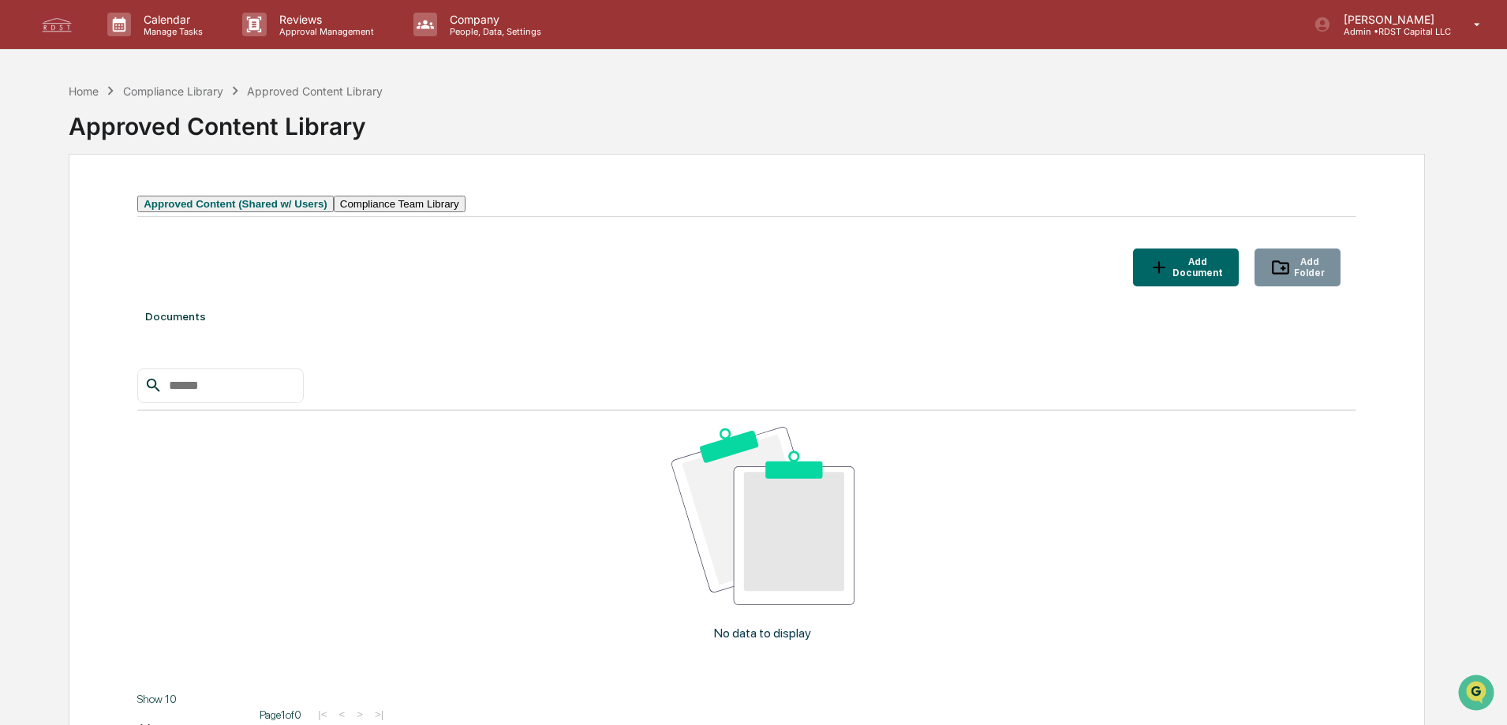
click at [466, 212] on button "Compliance Team Library" at bounding box center [400, 204] width 132 height 17
click at [313, 212] on button "Approved Content (Shared w/ Users)" at bounding box center [229, 204] width 185 height 17
click at [514, 26] on p "People, Data, Settings" at bounding box center [493, 31] width 112 height 11
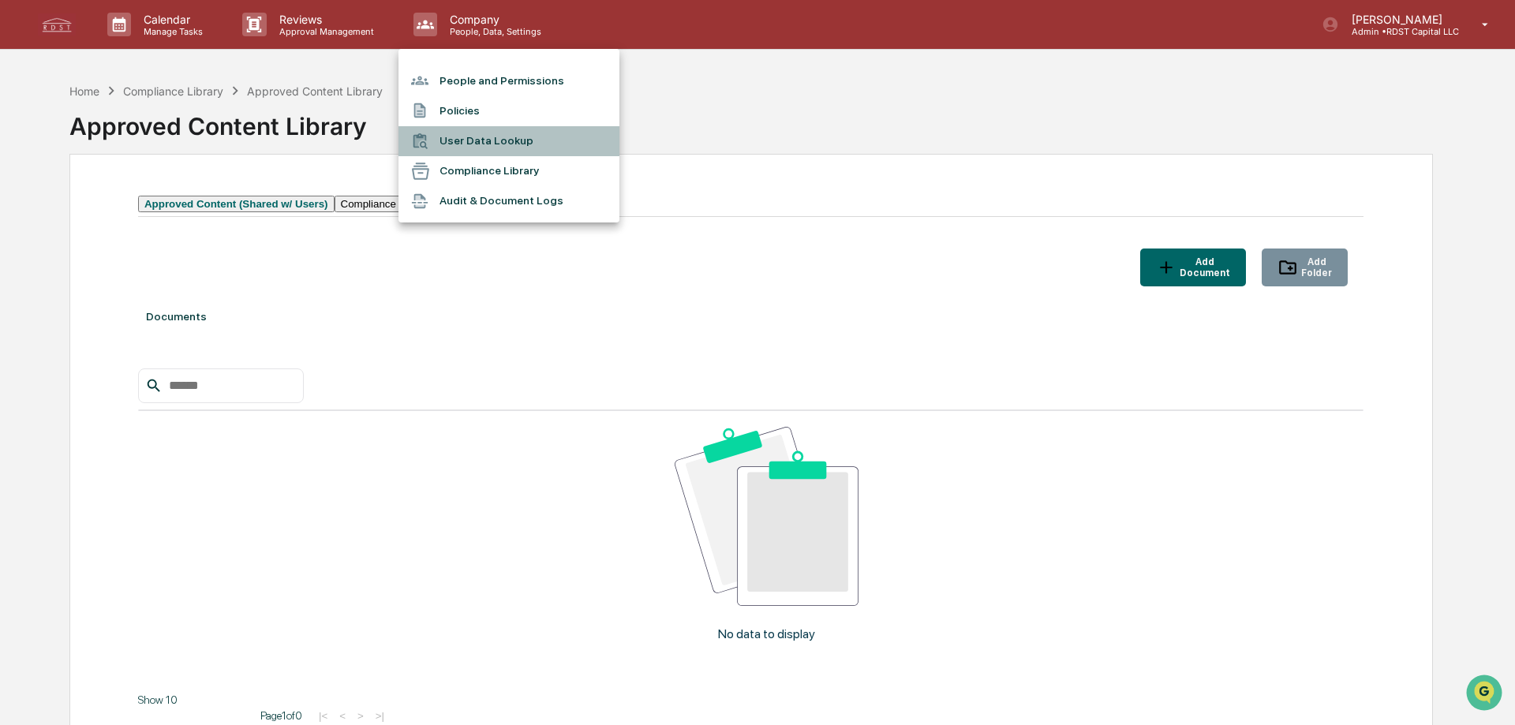
click at [482, 146] on li "User Data Lookup" at bounding box center [509, 141] width 221 height 30
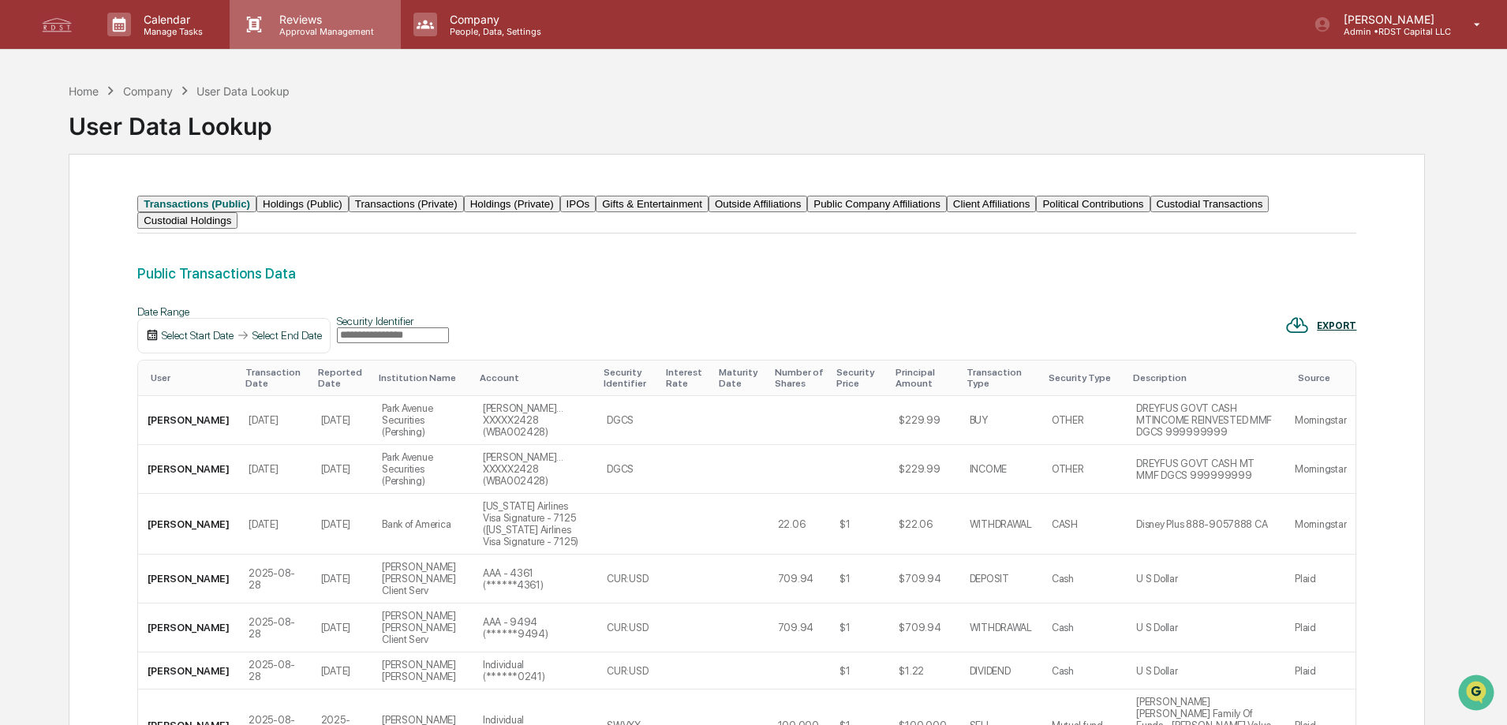
click at [303, 16] on p "Reviews" at bounding box center [324, 19] width 115 height 13
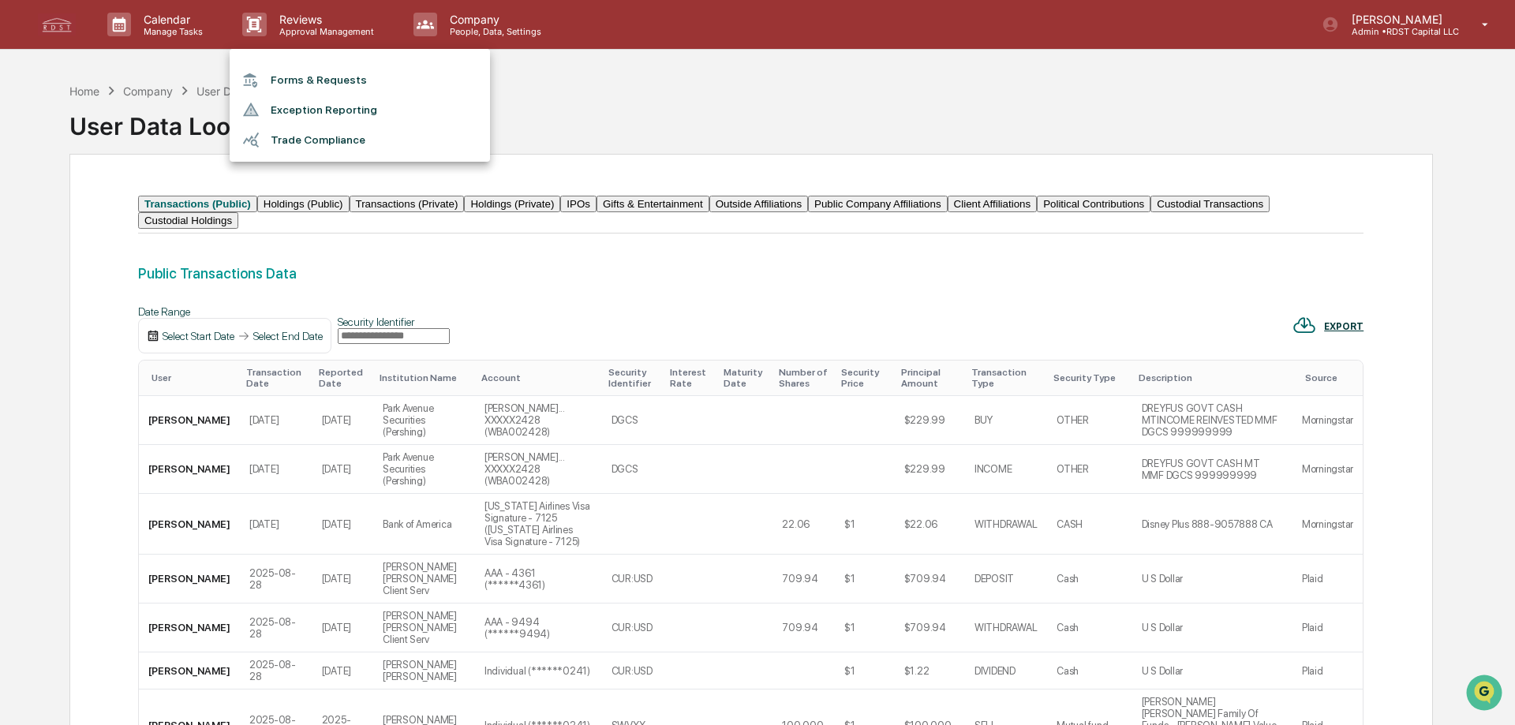
click at [313, 141] on li "Trade Compliance" at bounding box center [360, 140] width 260 height 30
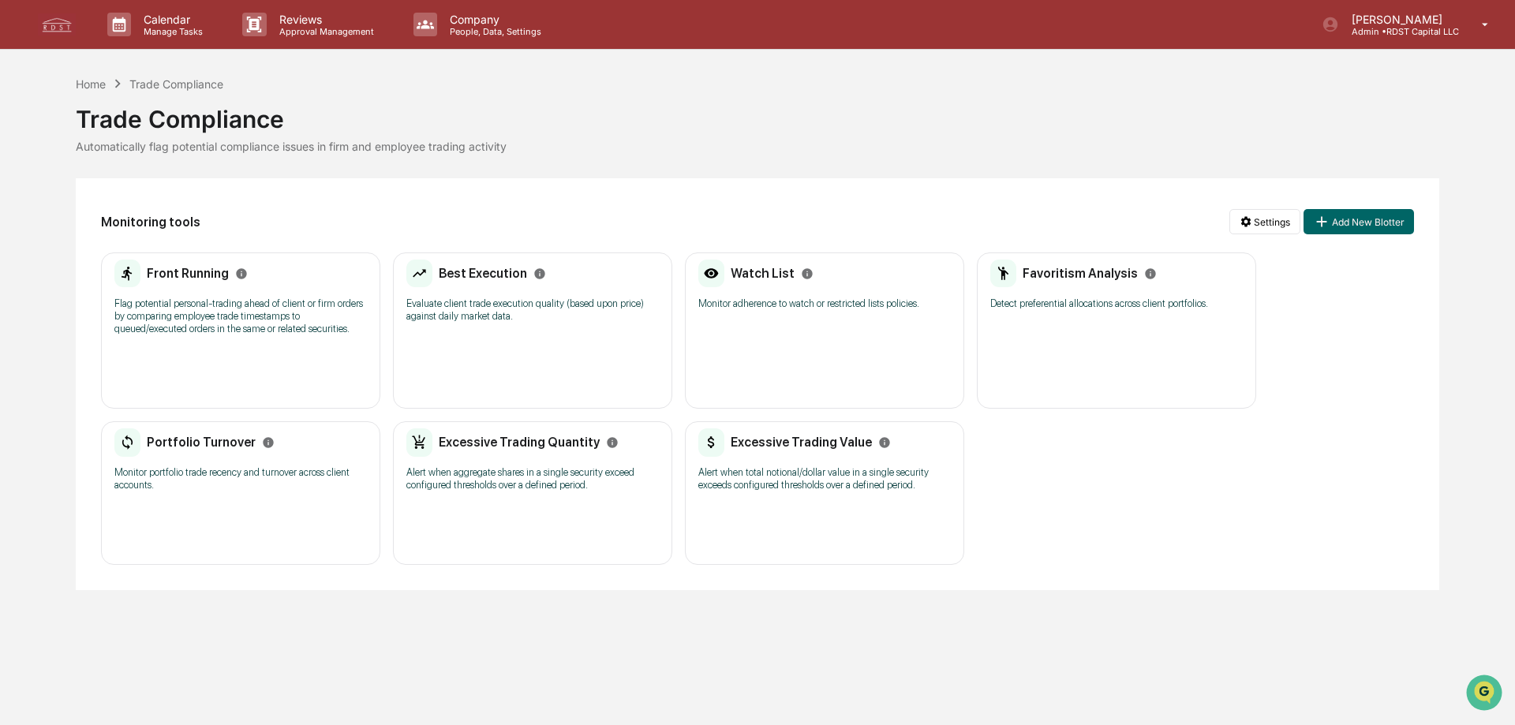
click at [773, 309] on p "Monitor adherence to watch or restricted lists policies." at bounding box center [824, 304] width 253 height 13
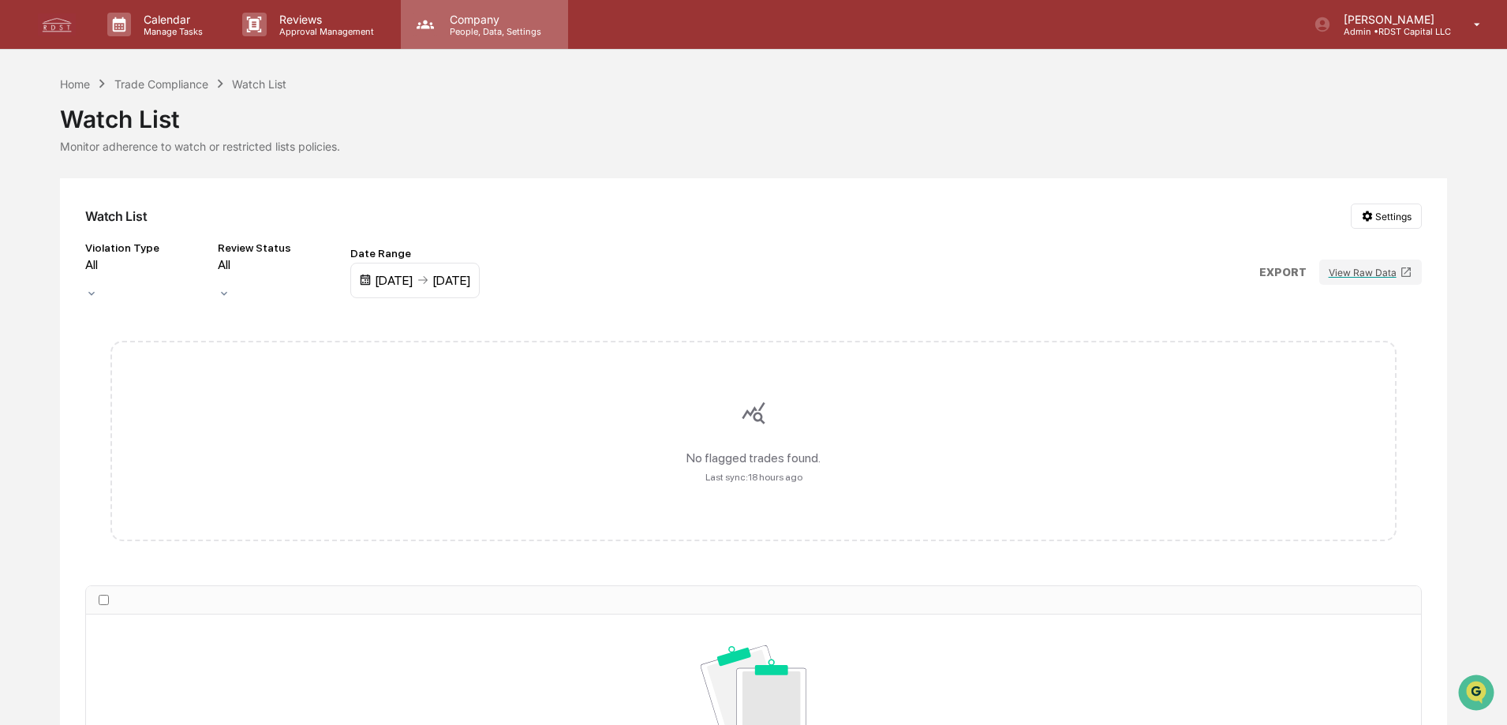
click at [452, 19] on p "Company" at bounding box center [493, 19] width 112 height 13
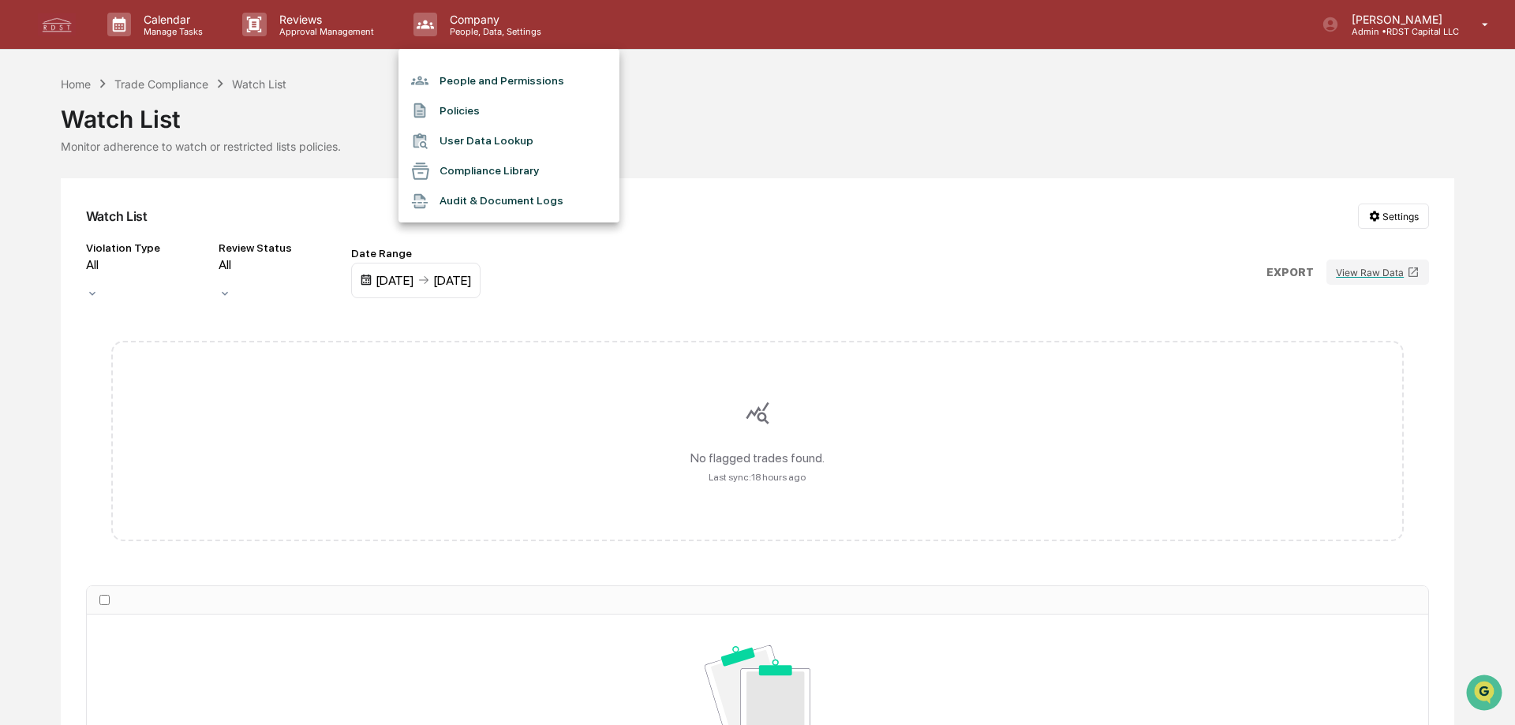
click at [479, 139] on li "User Data Lookup" at bounding box center [509, 141] width 221 height 30
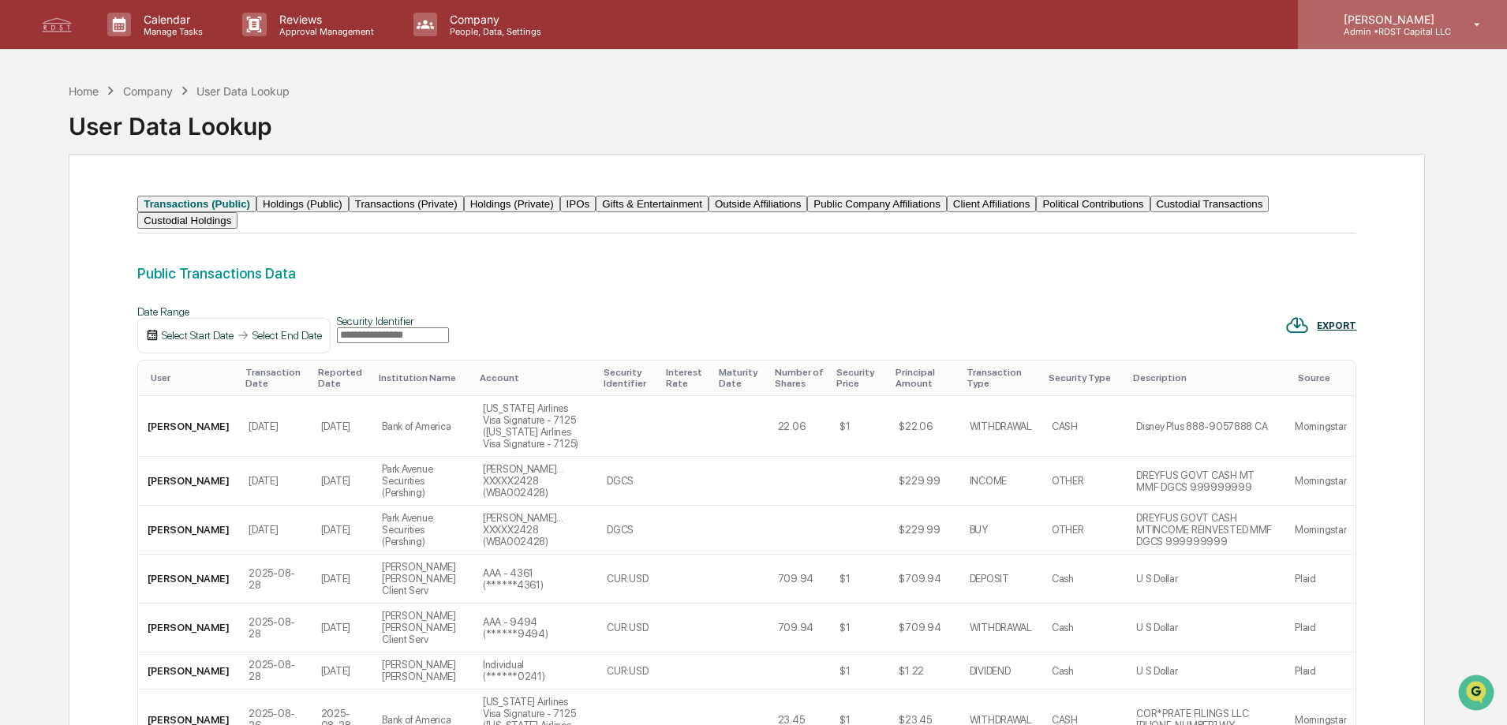
click at [1409, 37] on div "[PERSON_NAME] Admin • RDST Capital LLC" at bounding box center [1402, 24] width 209 height 49
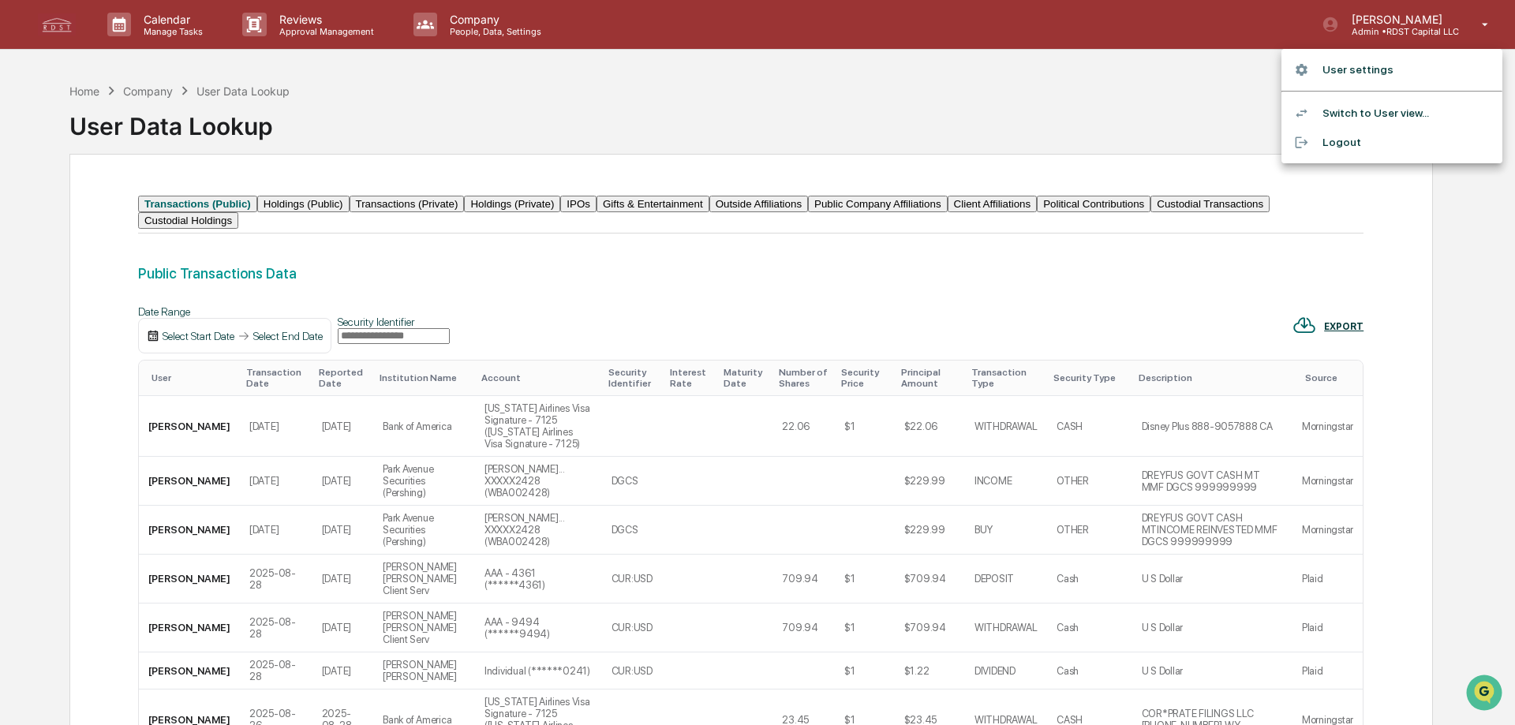
click at [1380, 63] on li "User settings" at bounding box center [1392, 69] width 221 height 29
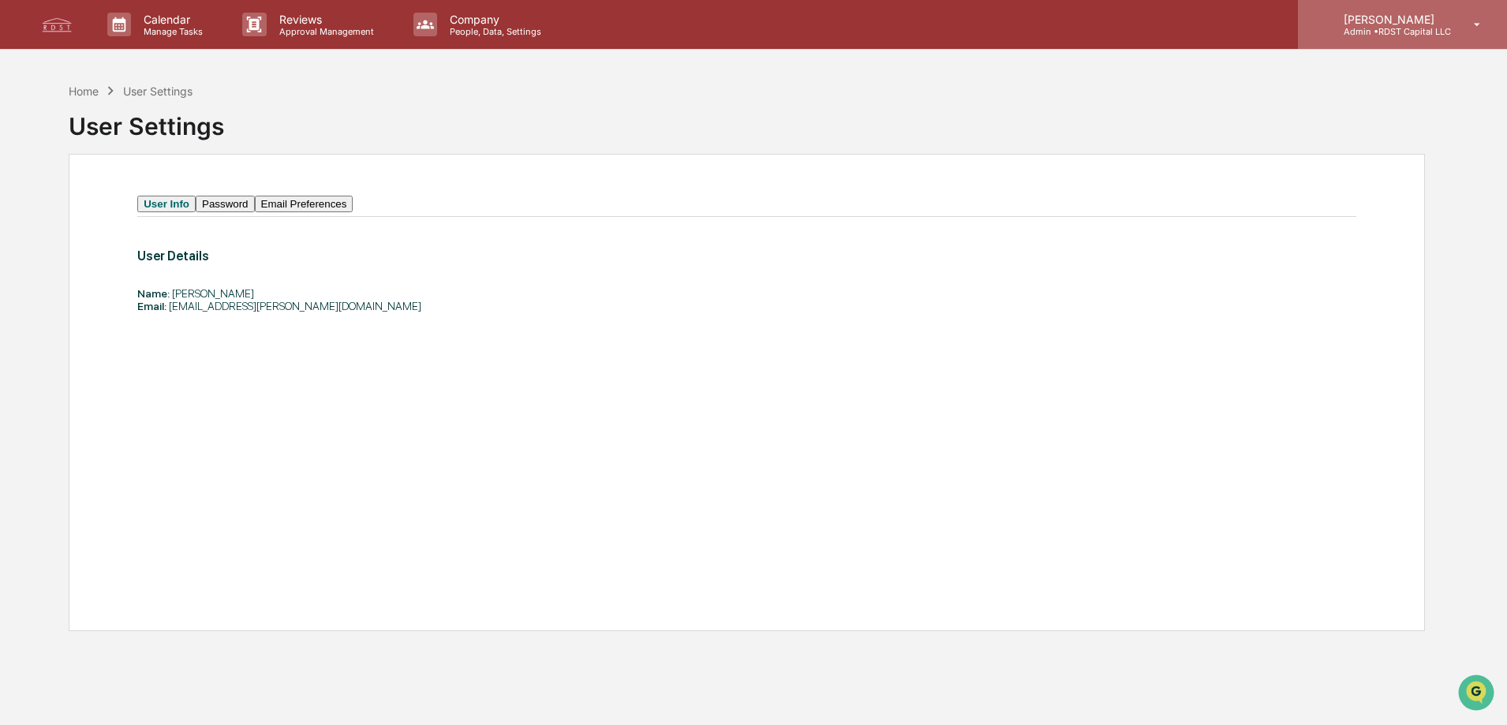
click at [1402, 32] on p "Admin • RDST Capital LLC" at bounding box center [1391, 31] width 120 height 11
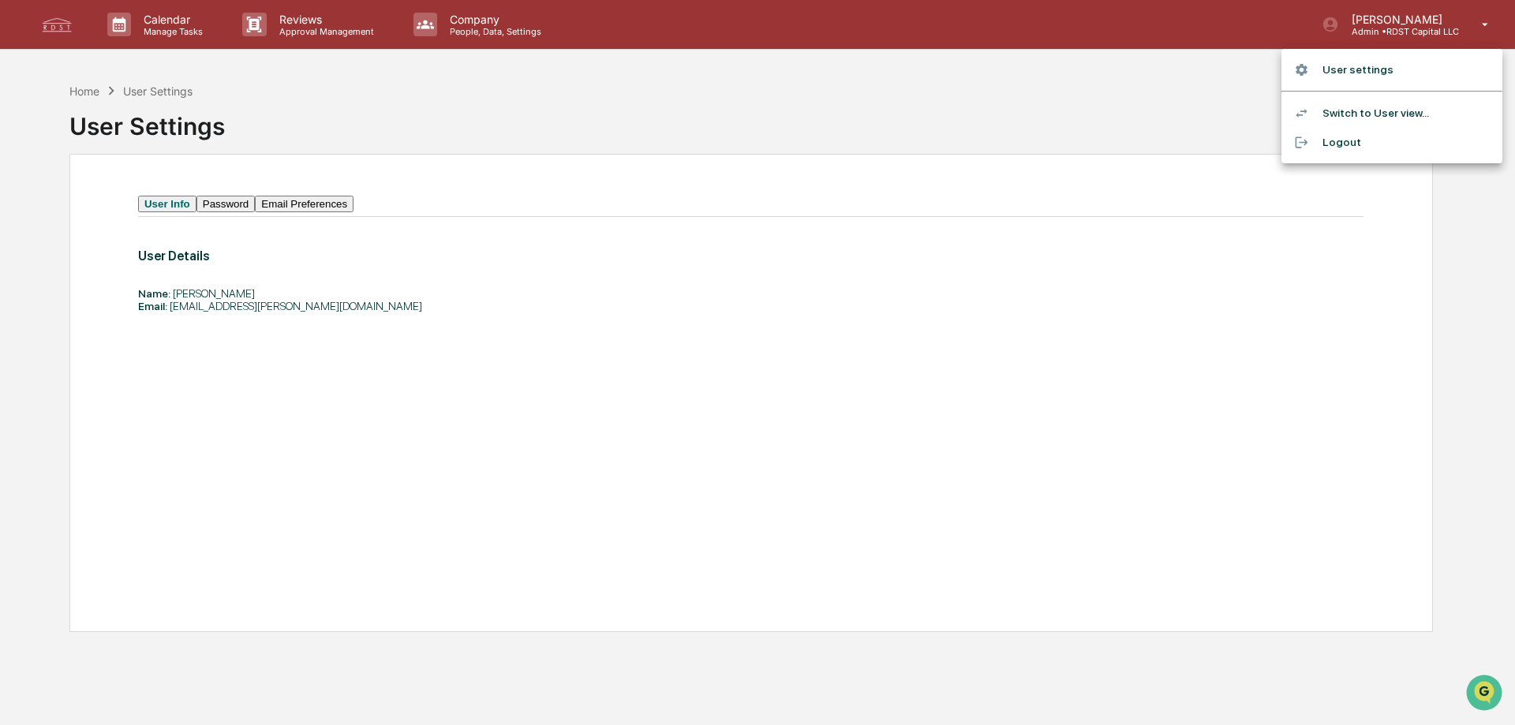
click at [1386, 111] on li "Switch to User view..." at bounding box center [1392, 113] width 221 height 29
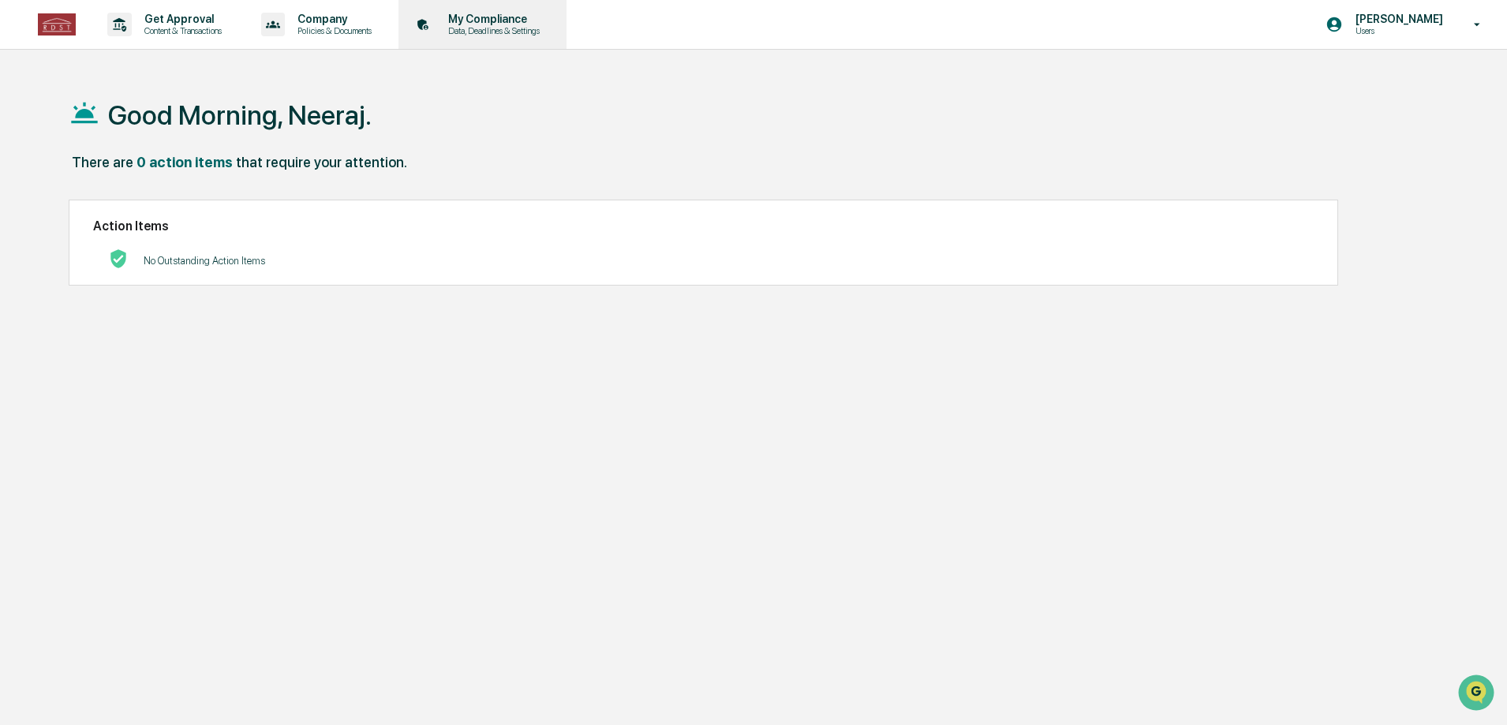
click at [485, 28] on p "Data, Deadlines & Settings" at bounding box center [492, 30] width 112 height 11
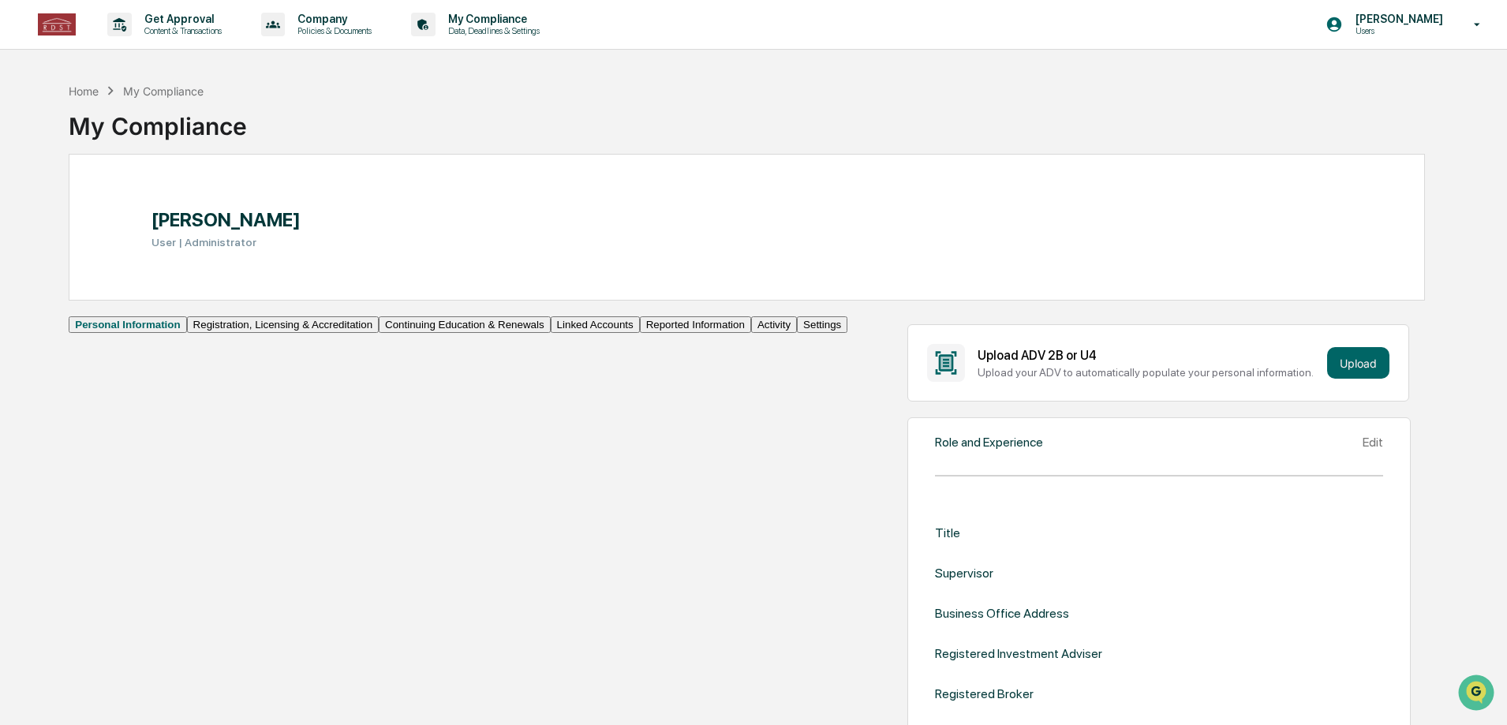
click at [551, 333] on button "Linked Accounts" at bounding box center [595, 324] width 89 height 17
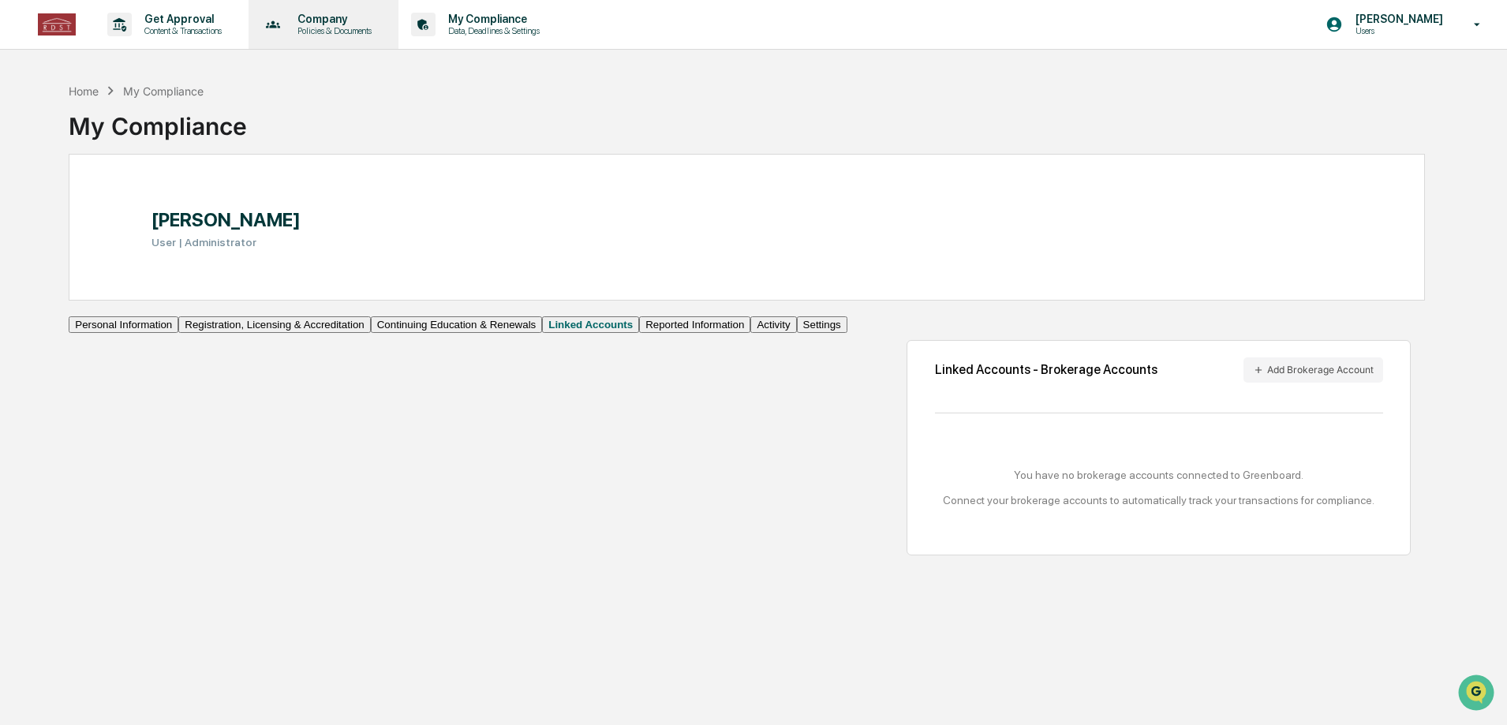
click at [342, 23] on p "Company" at bounding box center [332, 19] width 95 height 13
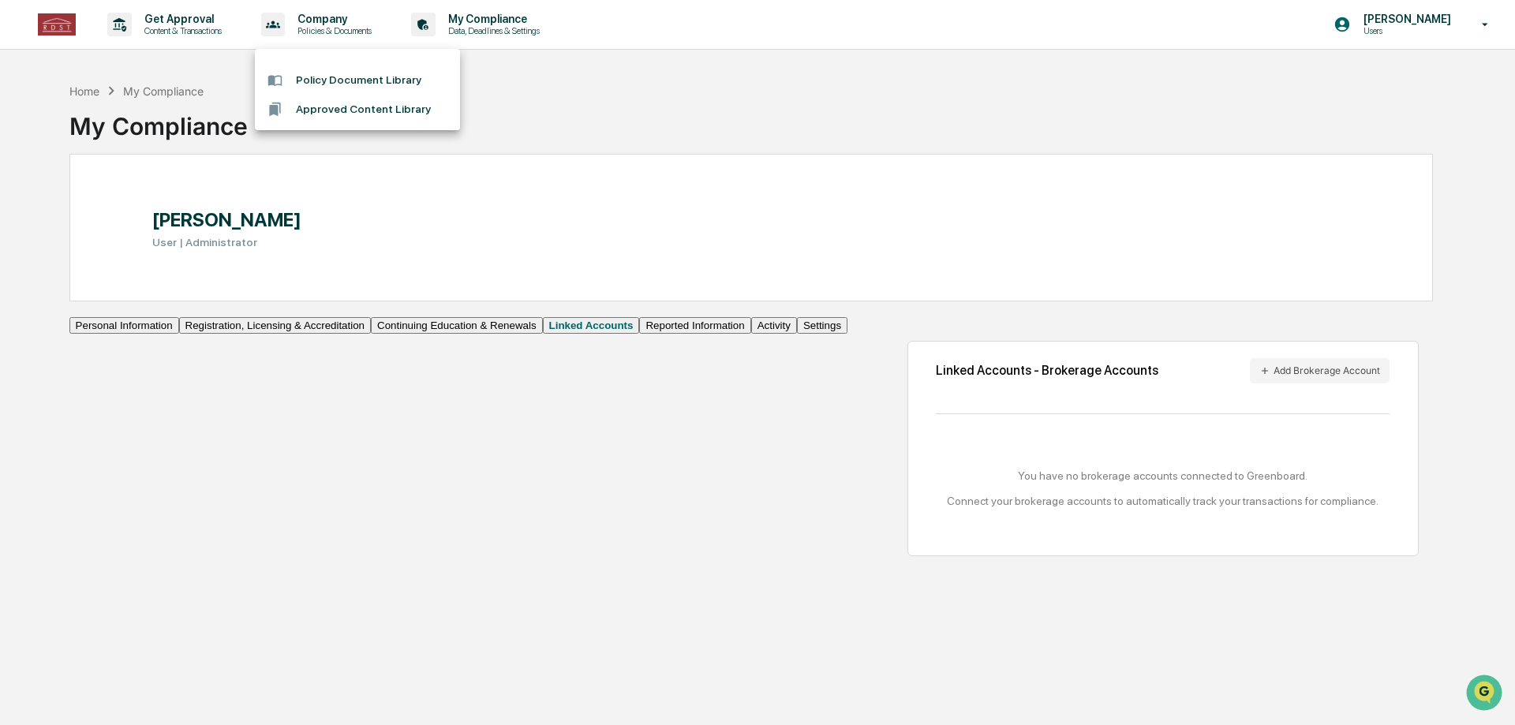
click at [623, 128] on div at bounding box center [757, 362] width 1515 height 725
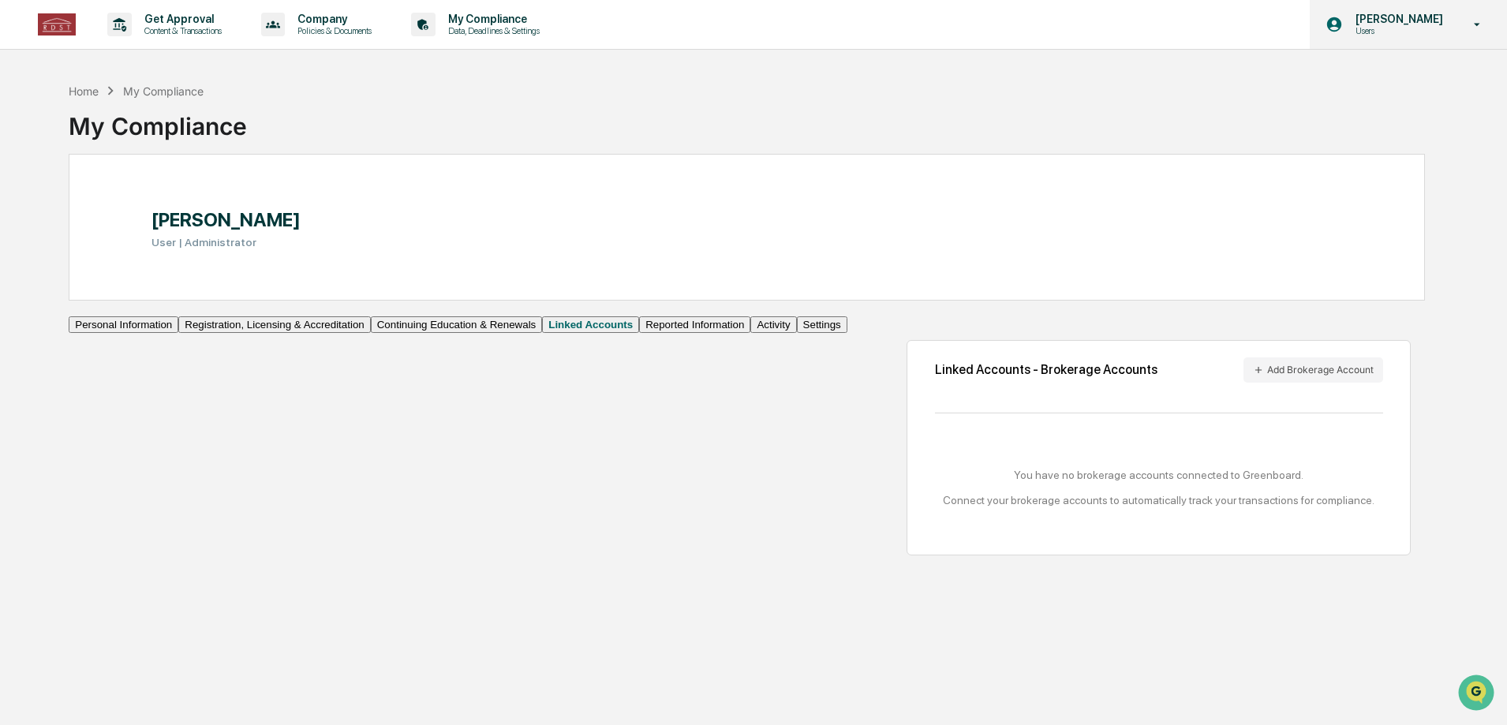
click at [1456, 25] on div "[PERSON_NAME] Users" at bounding box center [1408, 24] width 197 height 49
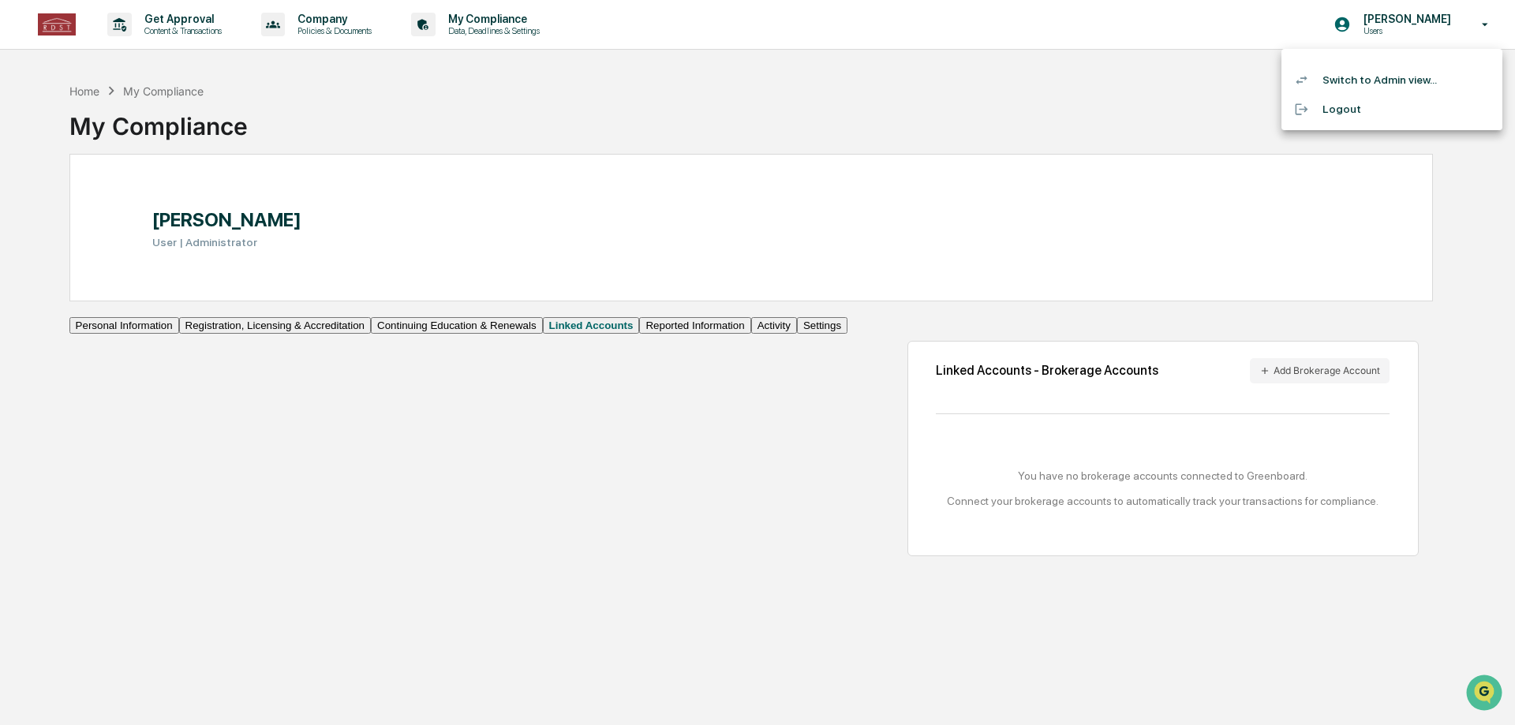
click at [1425, 82] on li "Switch to Admin view..." at bounding box center [1392, 80] width 221 height 29
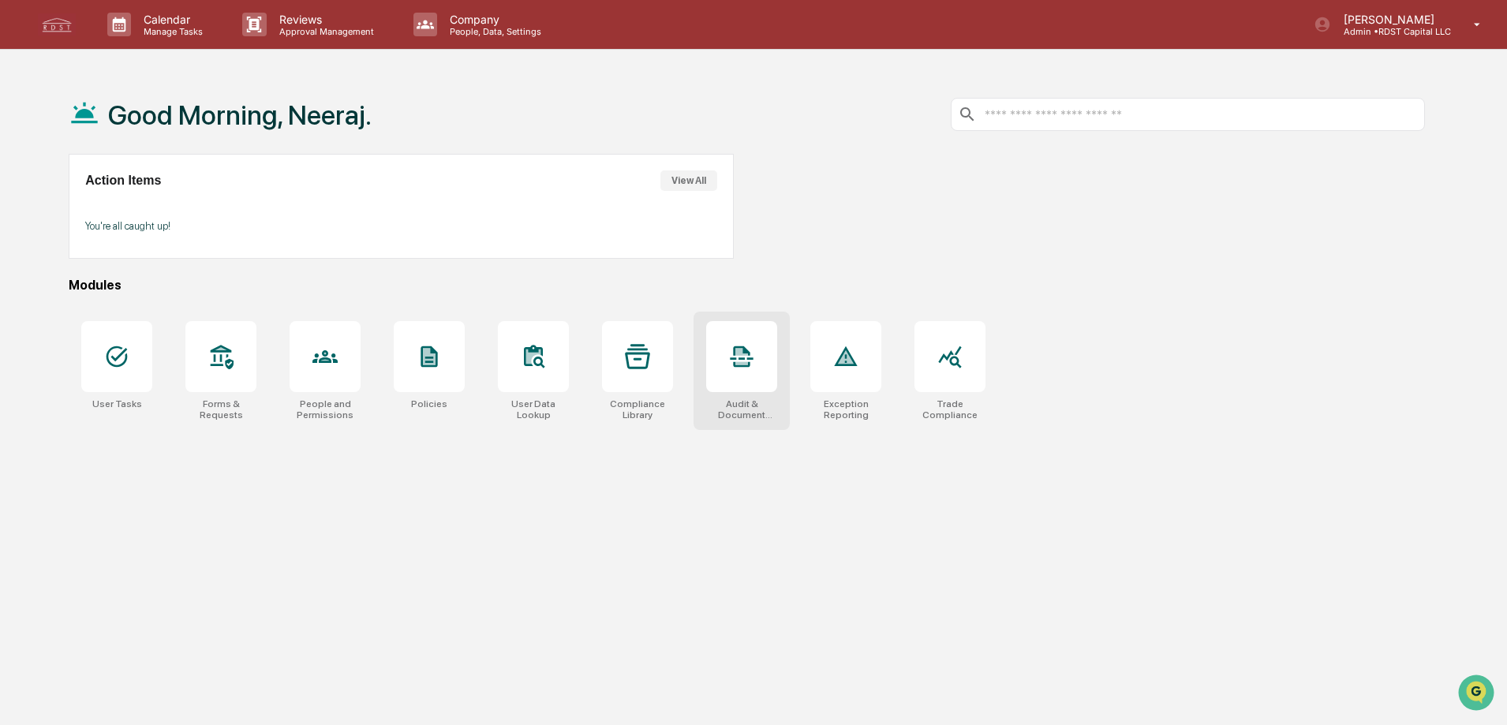
click at [735, 362] on icon at bounding box center [742, 356] width 23 height 21
click at [331, 394] on div "People and Permissions" at bounding box center [325, 371] width 96 height 118
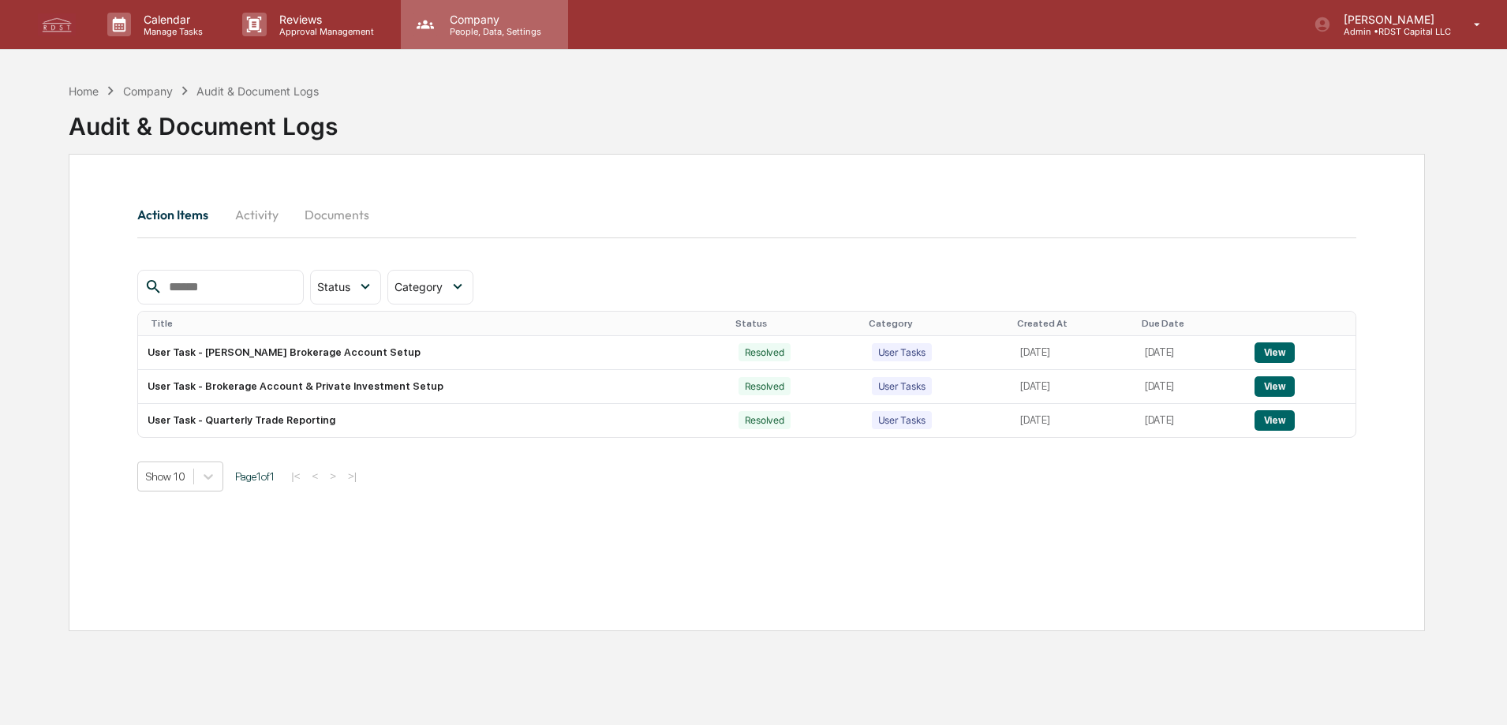
click at [503, 30] on p "People, Data, Settings" at bounding box center [493, 31] width 112 height 11
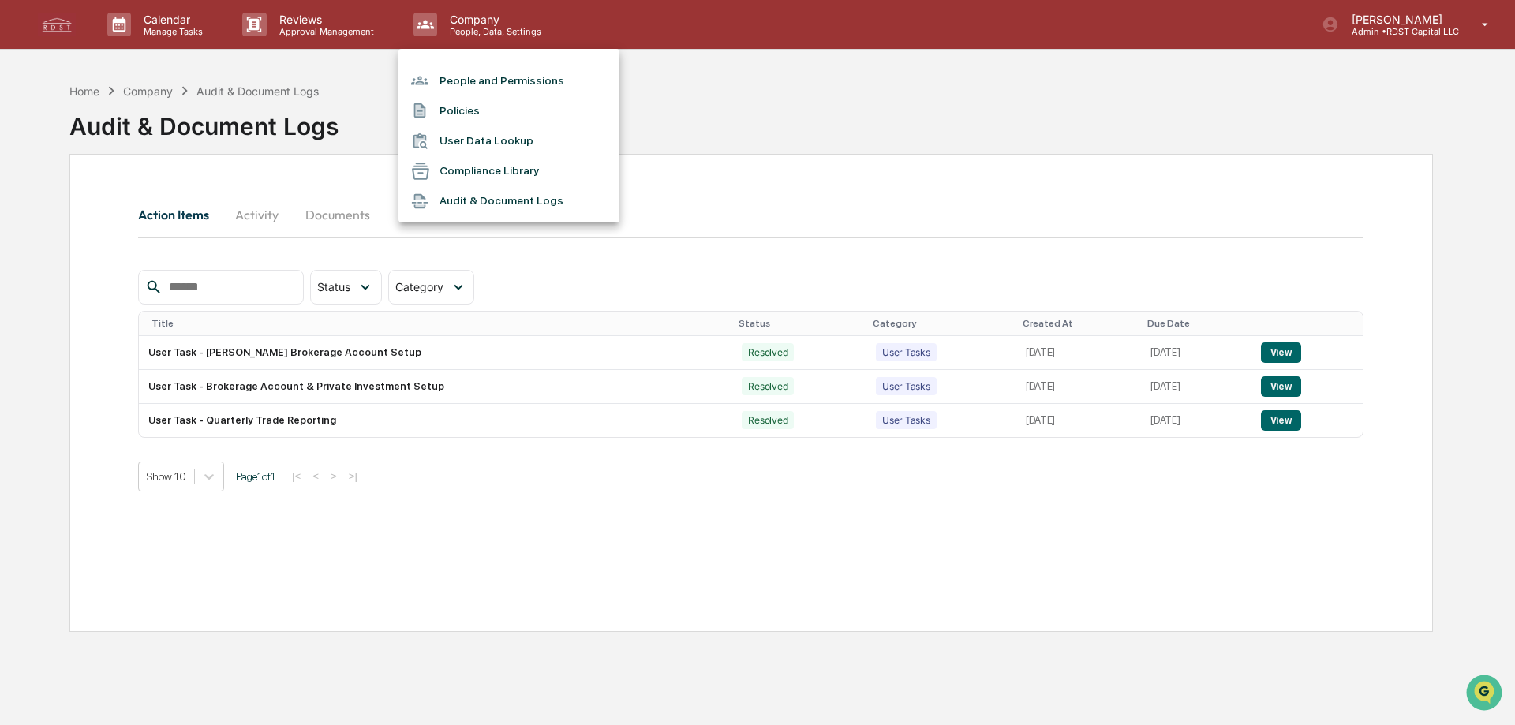
click at [509, 140] on li "User Data Lookup" at bounding box center [509, 141] width 221 height 30
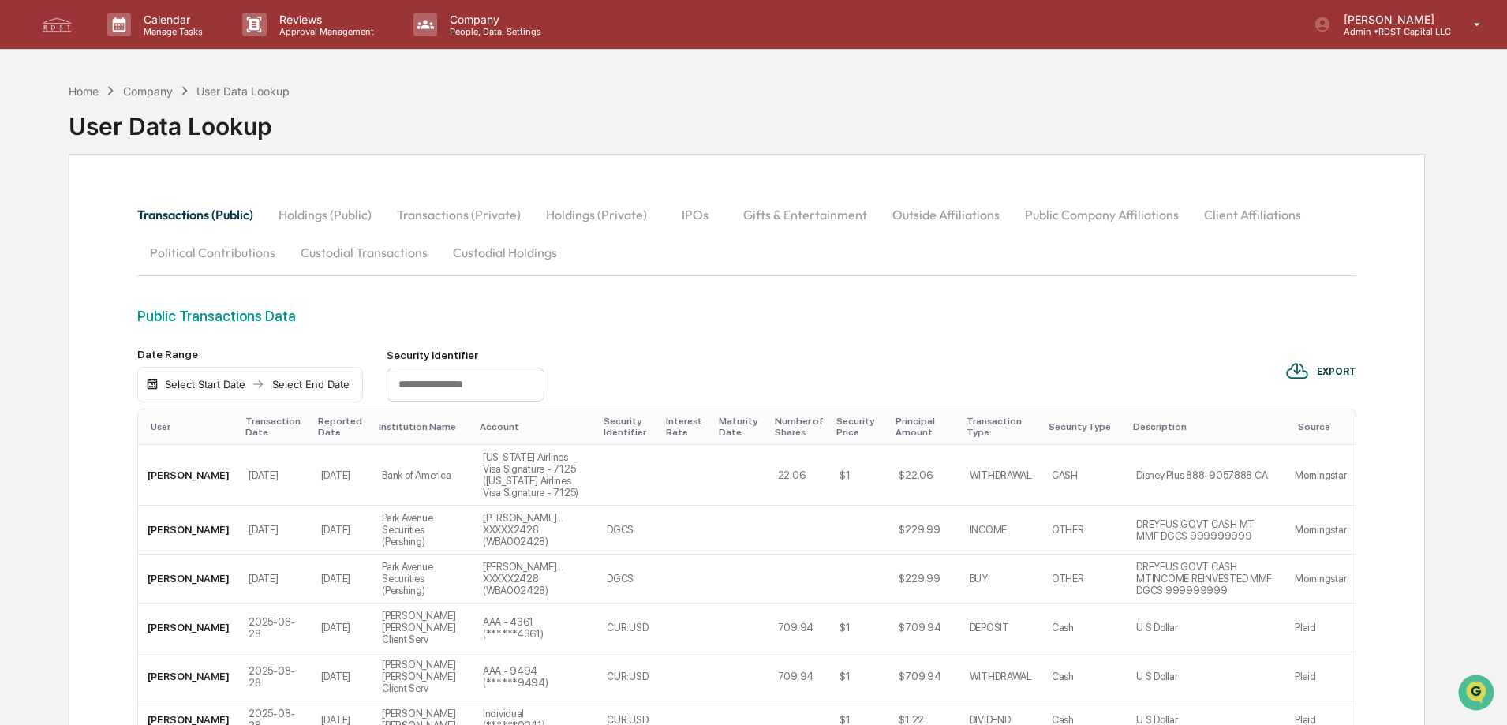
click at [498, 255] on button "Custodial Holdings" at bounding box center [504, 253] width 129 height 38
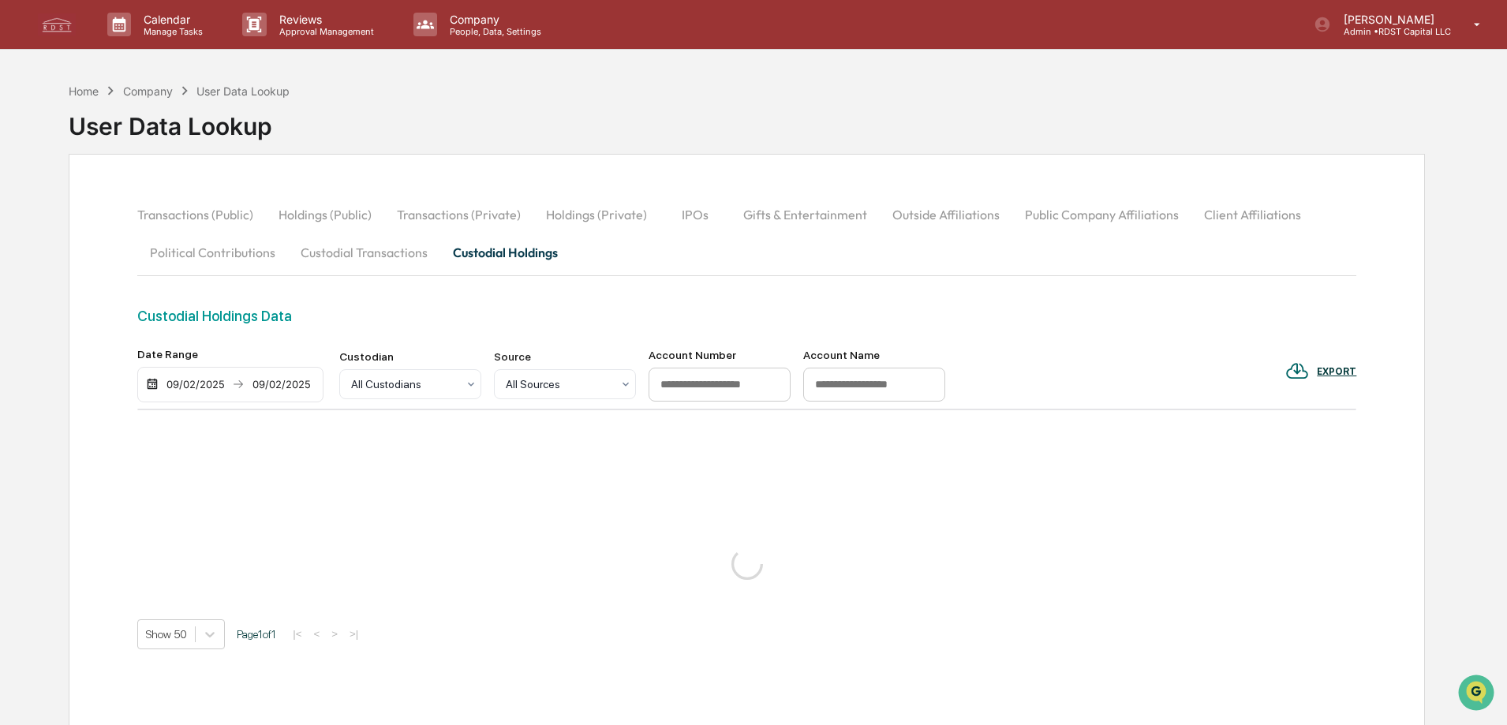
click at [354, 244] on button "Custodial Transactions" at bounding box center [364, 253] width 152 height 38
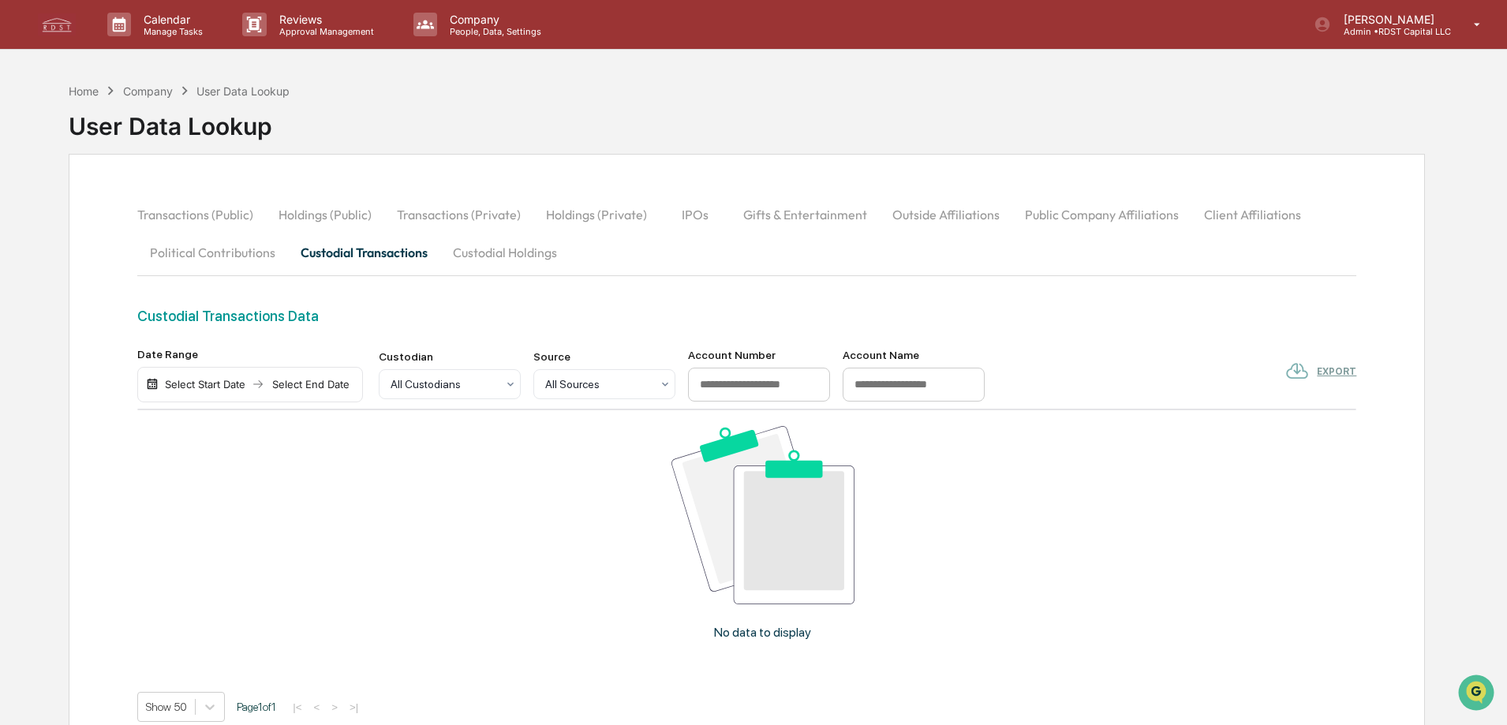
click at [252, 253] on button "Political Contributions" at bounding box center [212, 253] width 151 height 38
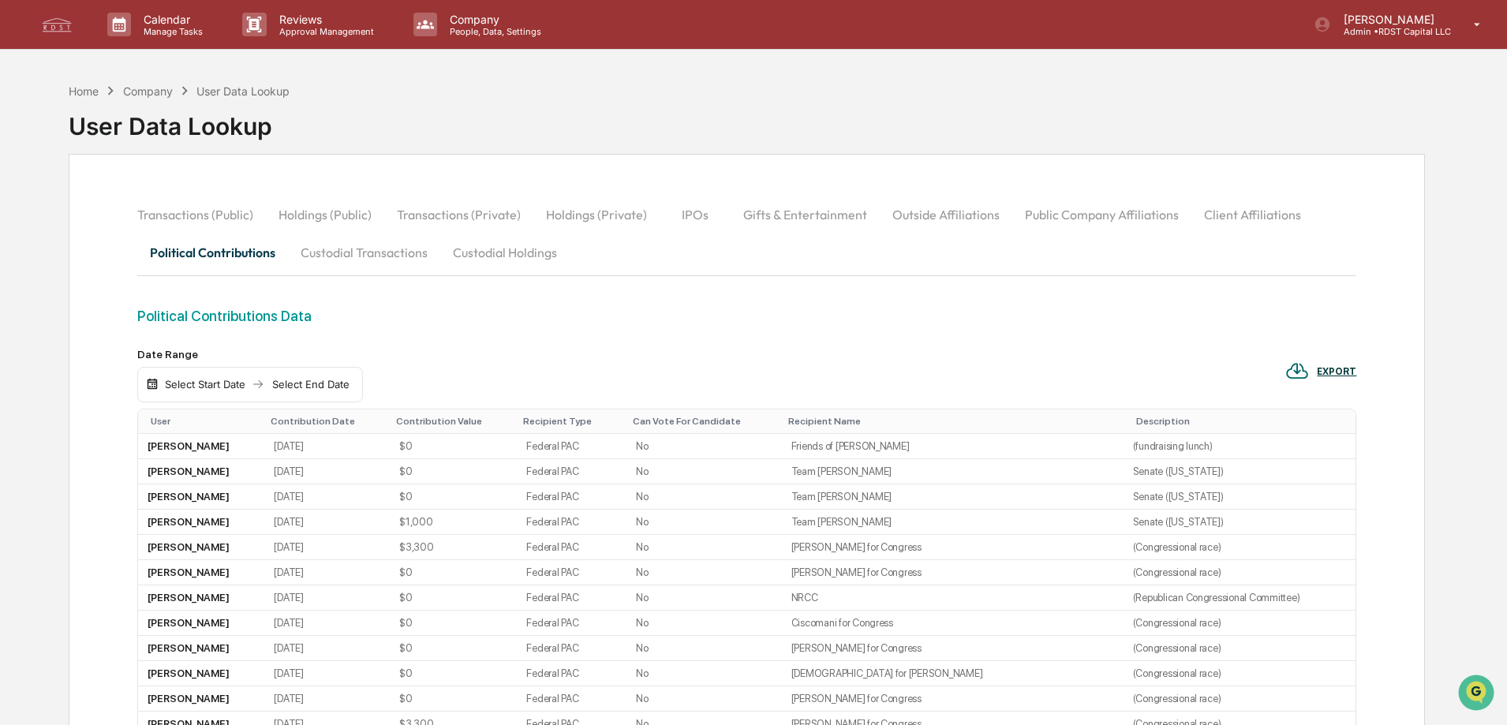
click at [1215, 215] on button "Client Affiliations" at bounding box center [1253, 215] width 122 height 38
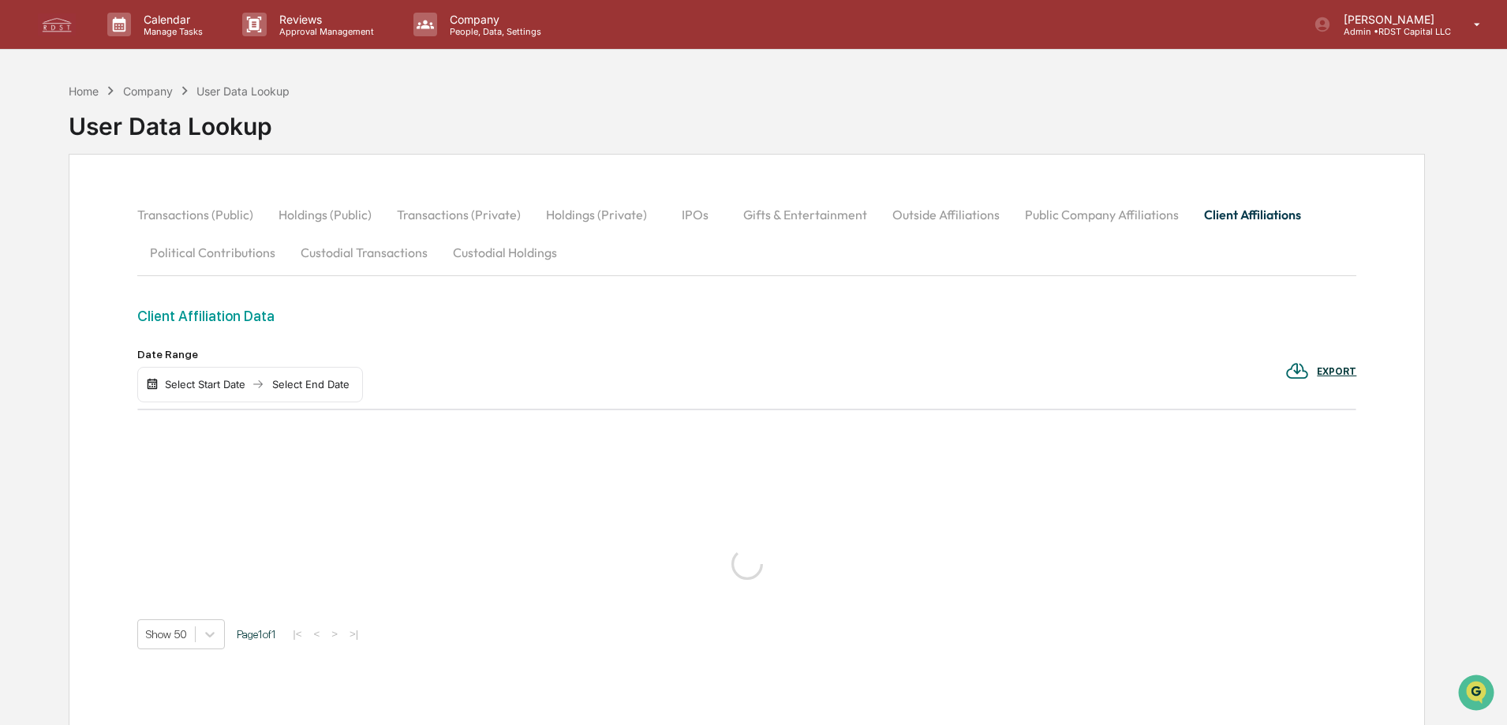
click at [1163, 213] on button "Public Company Affiliations" at bounding box center [1102, 215] width 179 height 38
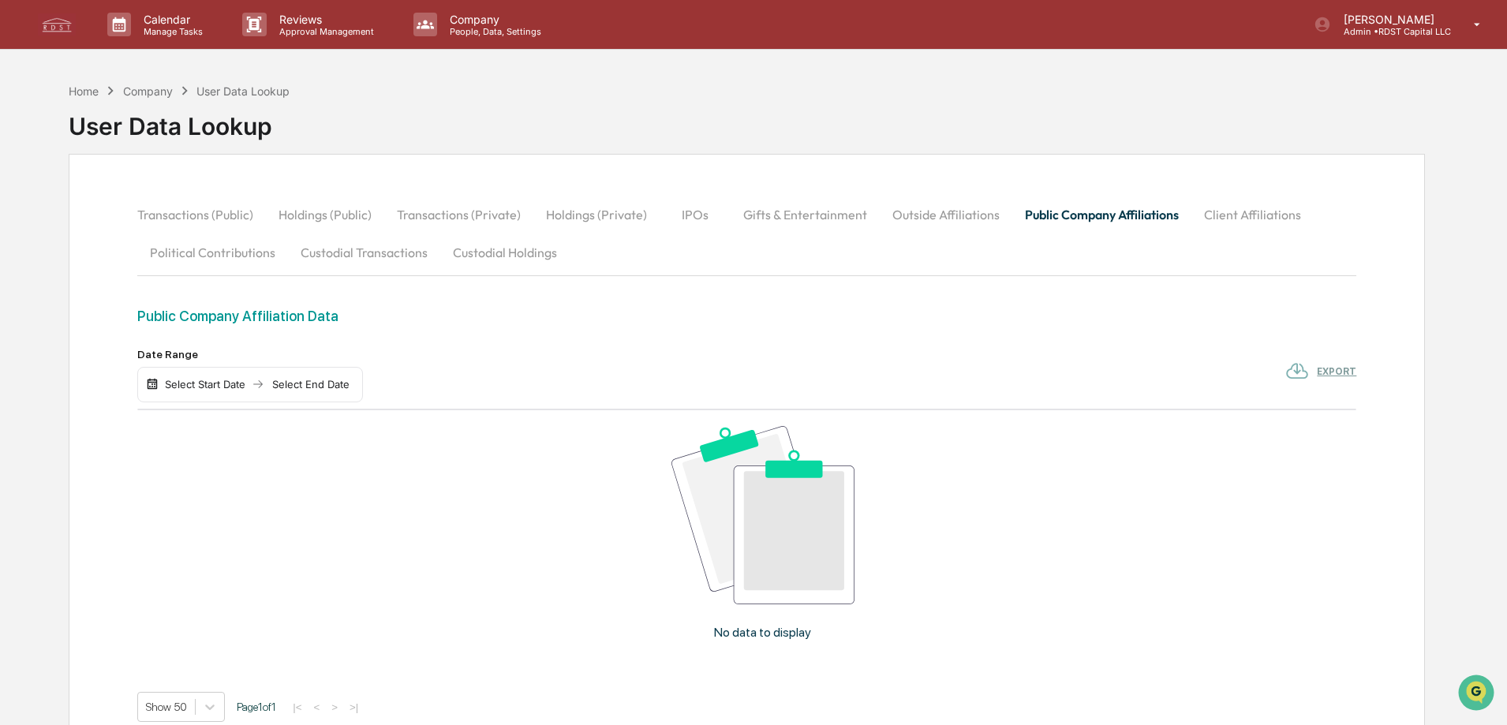
click at [972, 226] on button "Outside Affiliations" at bounding box center [946, 215] width 133 height 38
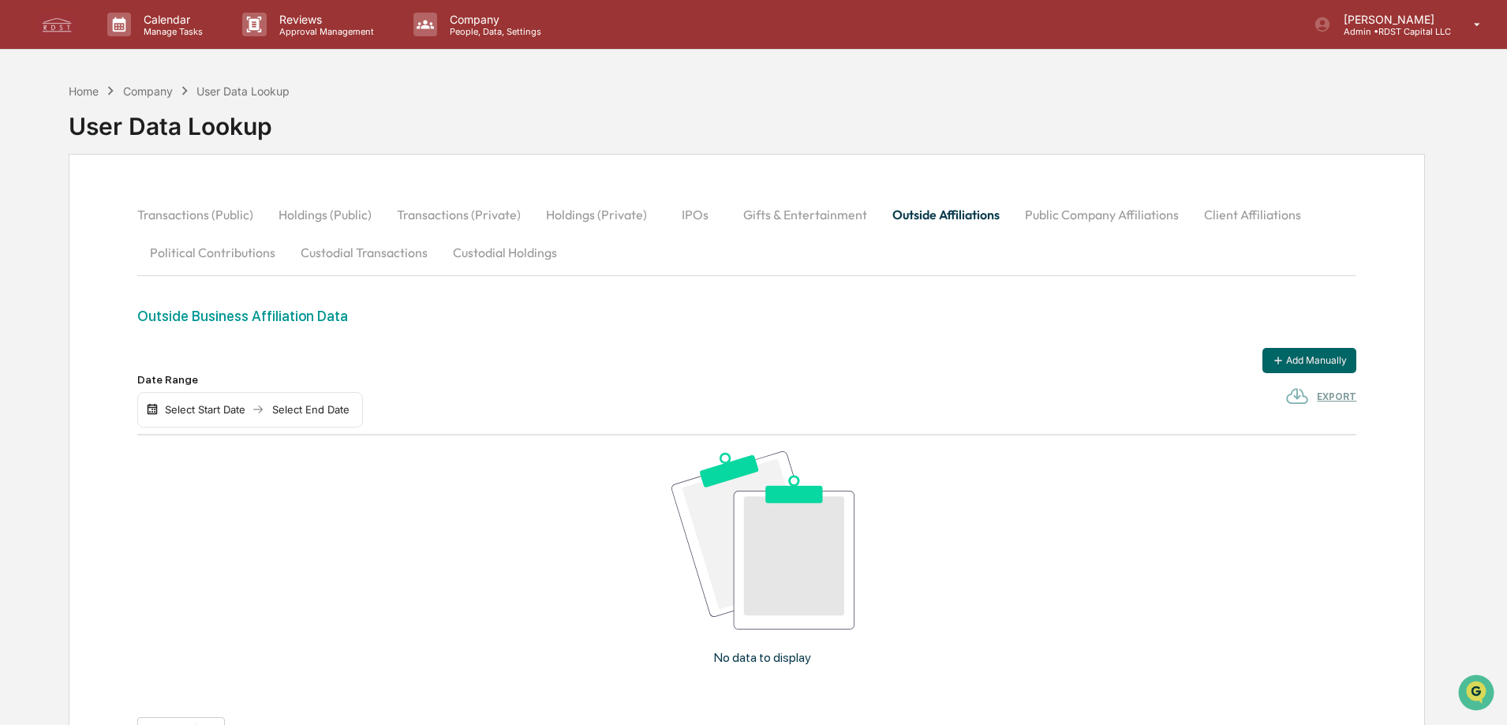
click at [787, 215] on button "Gifts & Entertainment" at bounding box center [805, 215] width 149 height 38
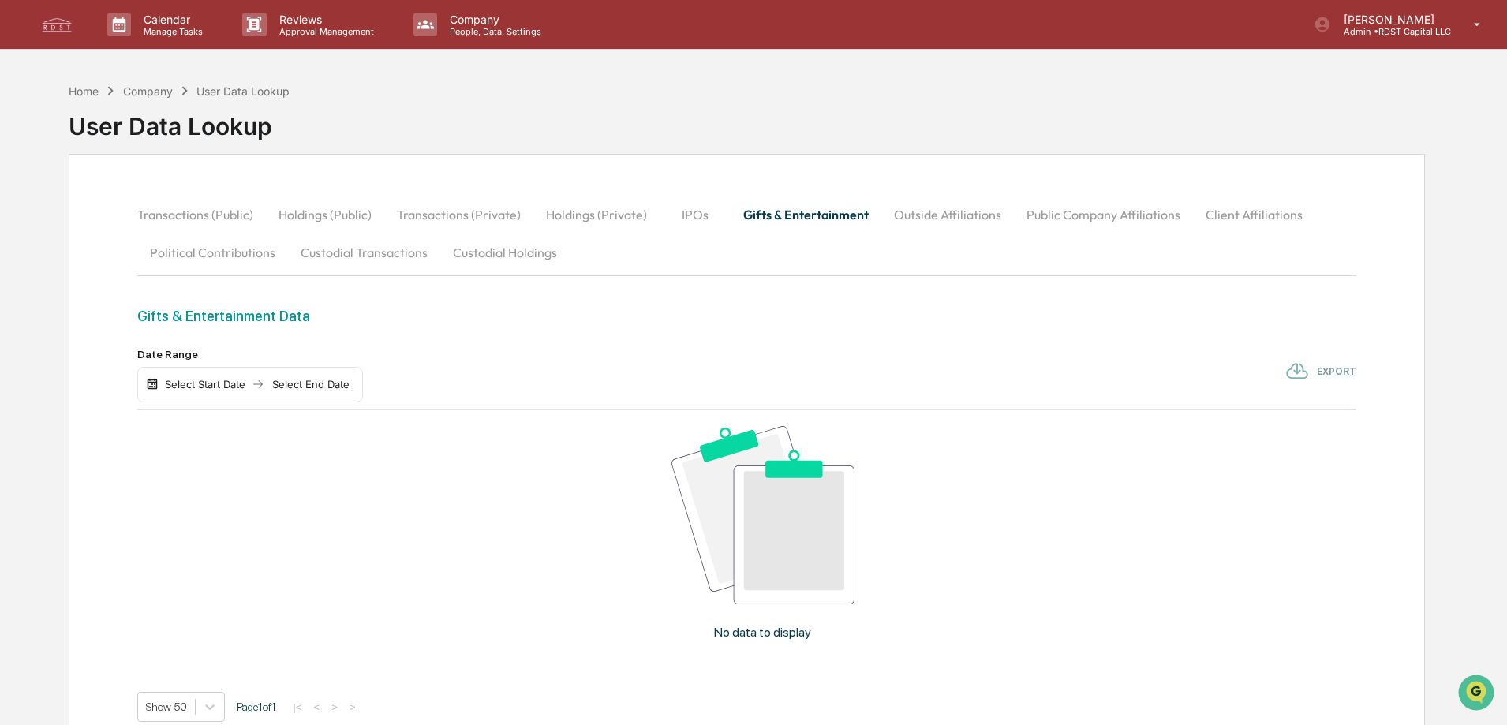
click at [673, 213] on button "IPOs" at bounding box center [695, 215] width 71 height 38
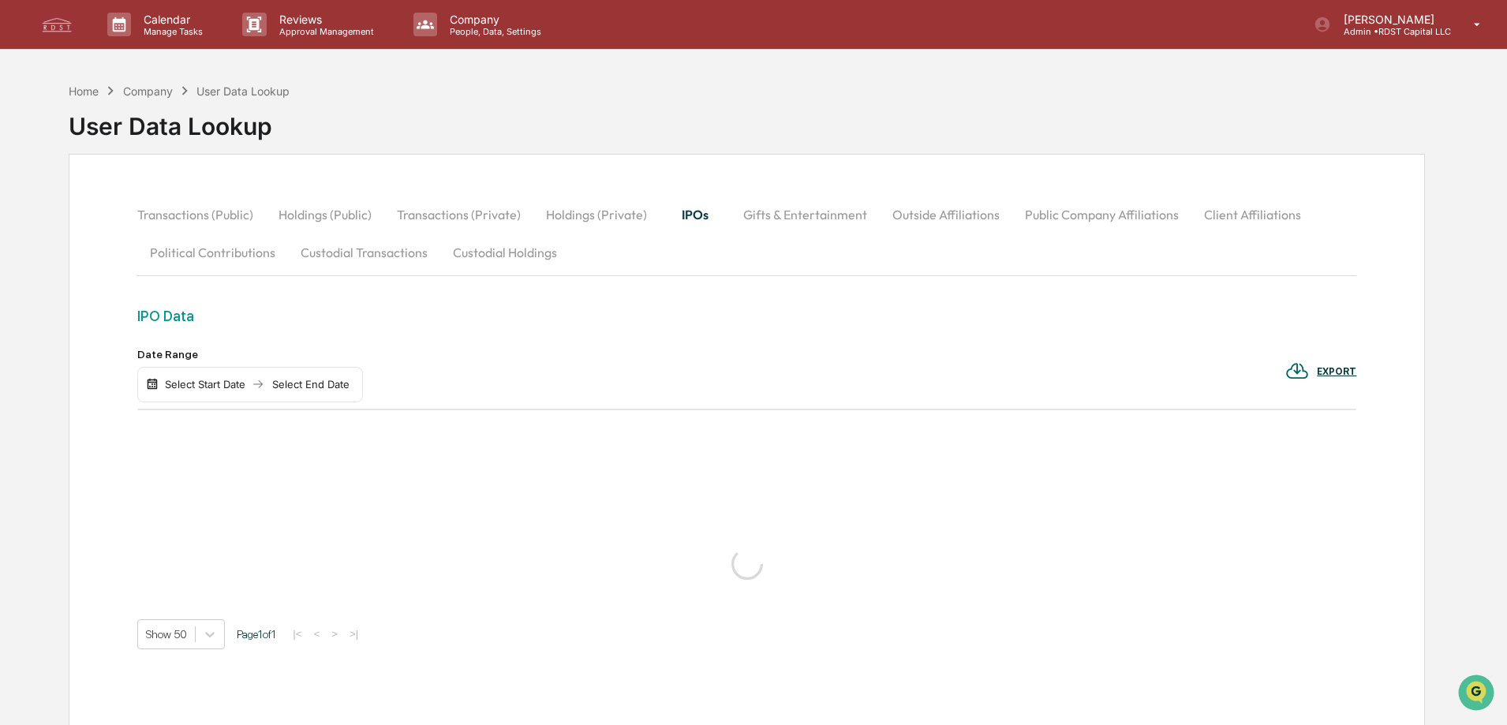
click at [605, 217] on button "Holdings (Private)" at bounding box center [597, 215] width 126 height 38
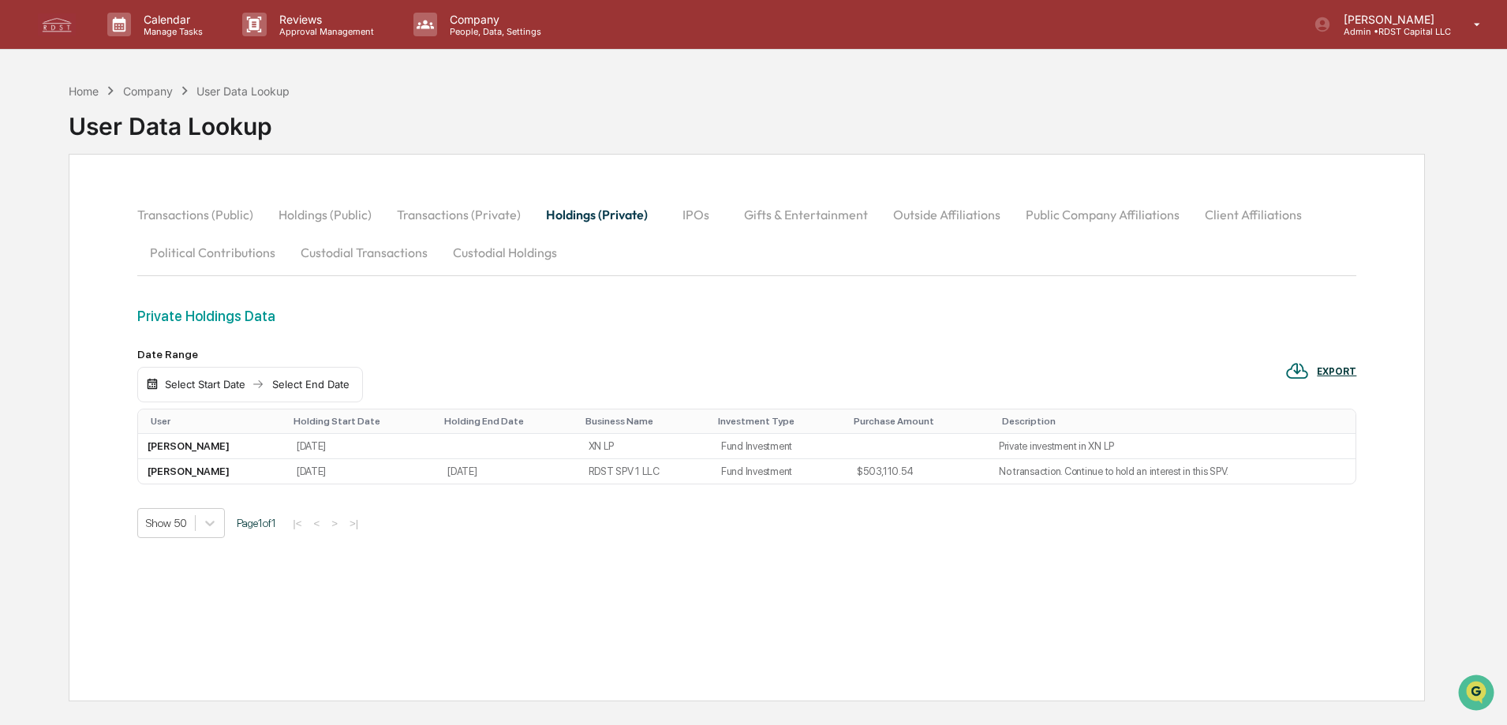
click at [495, 208] on button "Transactions (Private)" at bounding box center [458, 215] width 149 height 38
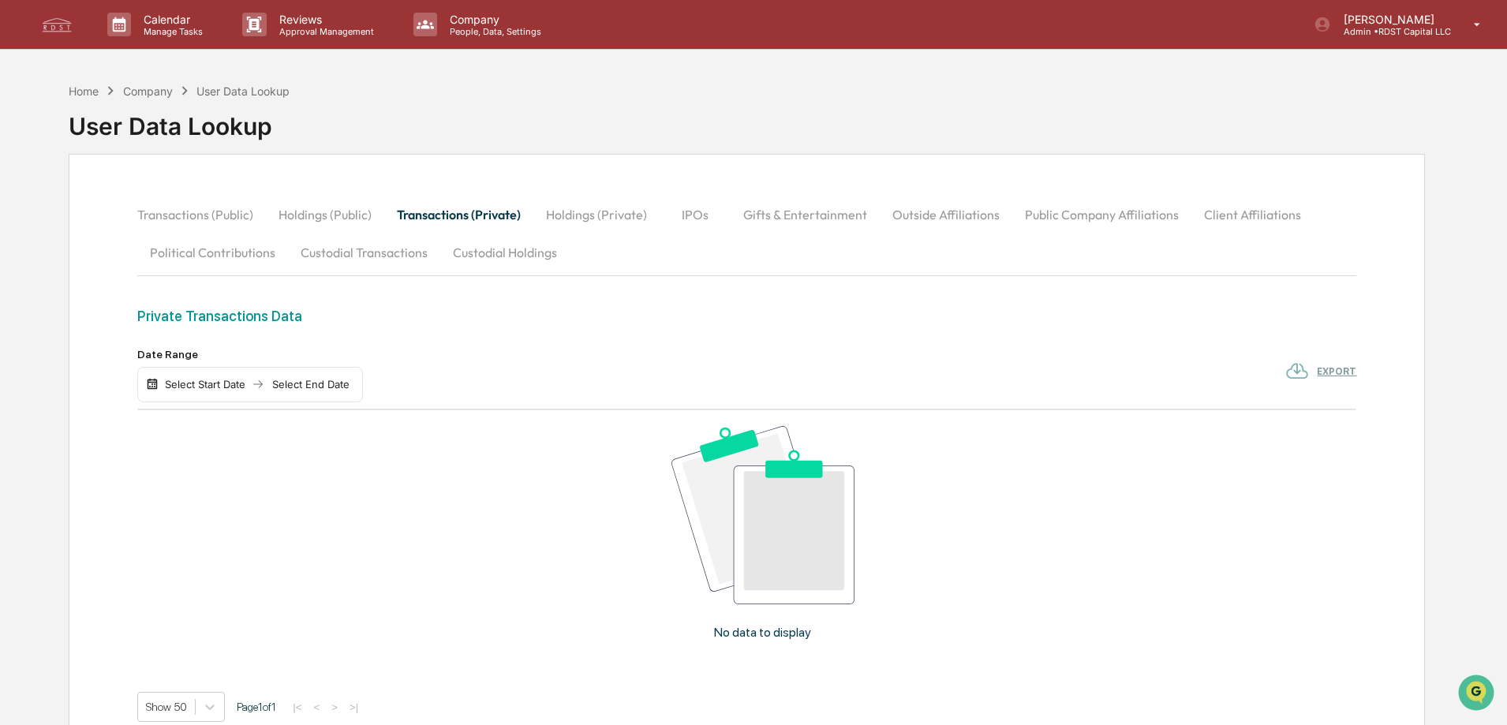
click at [315, 216] on button "Holdings (Public)" at bounding box center [325, 215] width 118 height 38
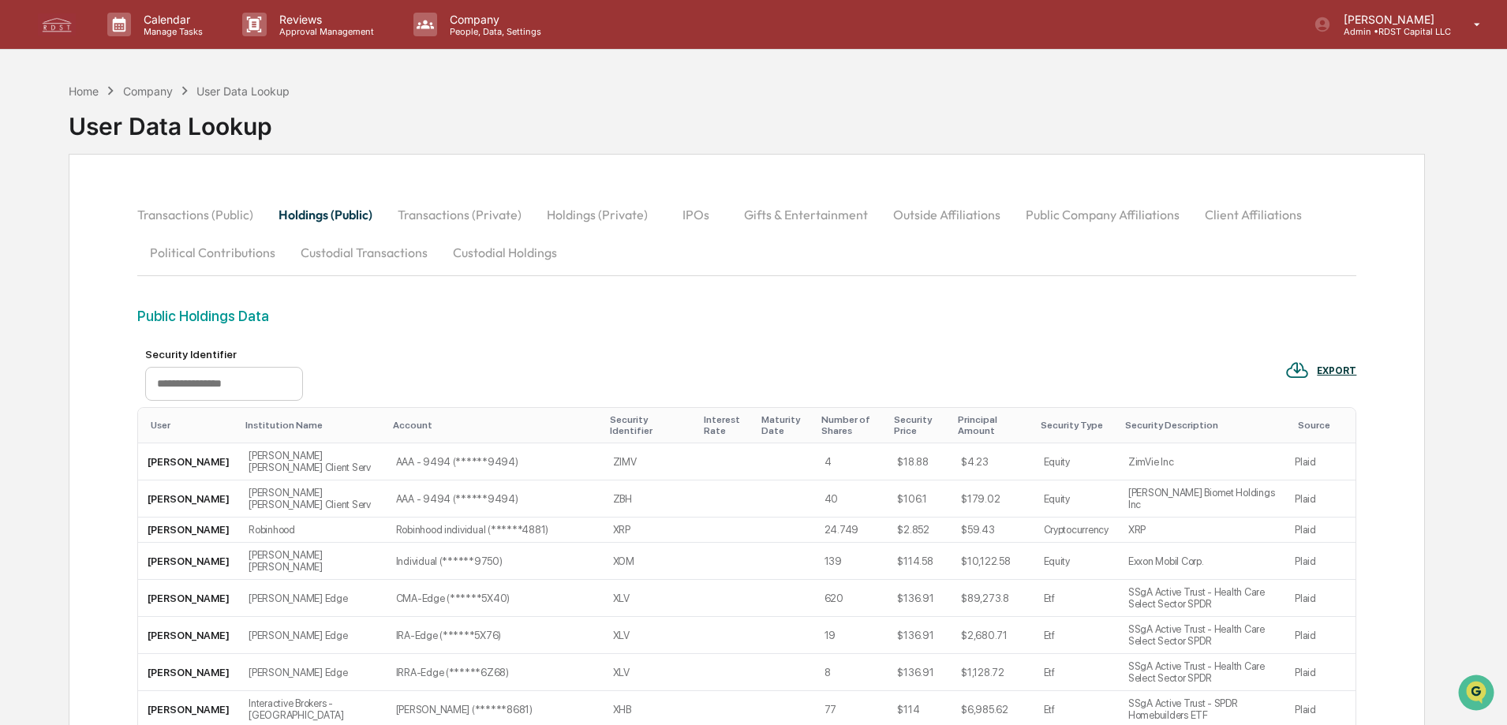
drag, startPoint x: 215, startPoint y: 219, endPoint x: 266, endPoint y: 214, distance: 50.7
click at [215, 217] on button "Transactions (Public)" at bounding box center [201, 215] width 129 height 38
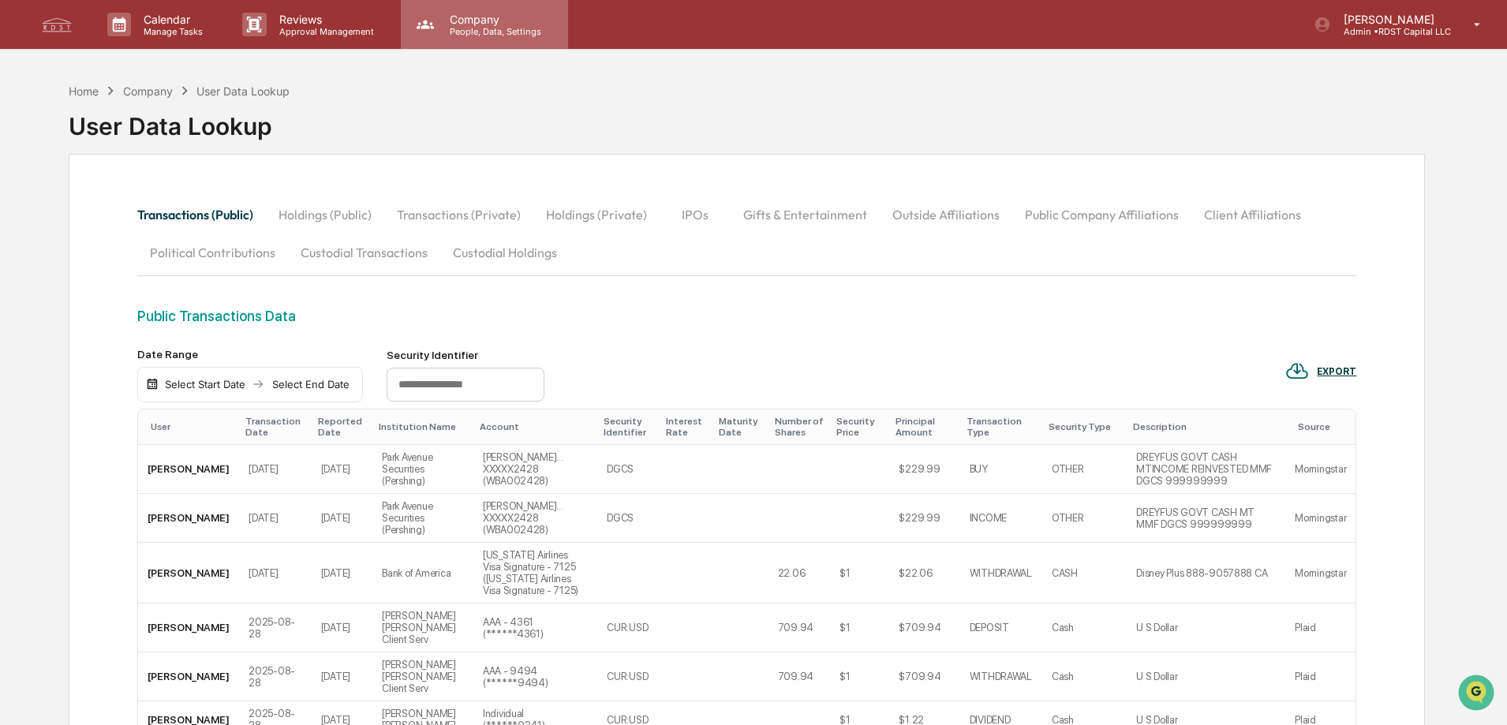
click at [460, 17] on p "Company" at bounding box center [493, 19] width 112 height 13
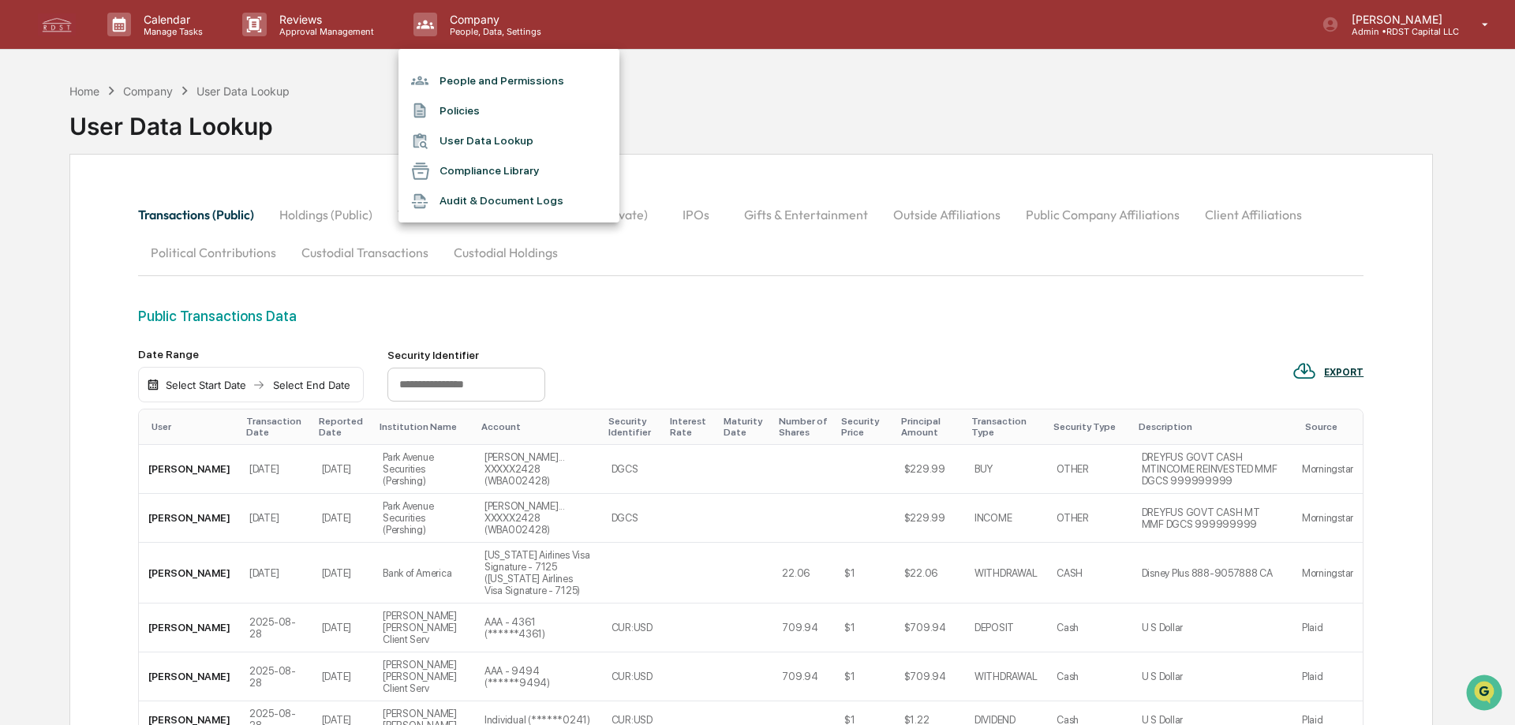
click at [481, 142] on li "User Data Lookup" at bounding box center [509, 141] width 221 height 30
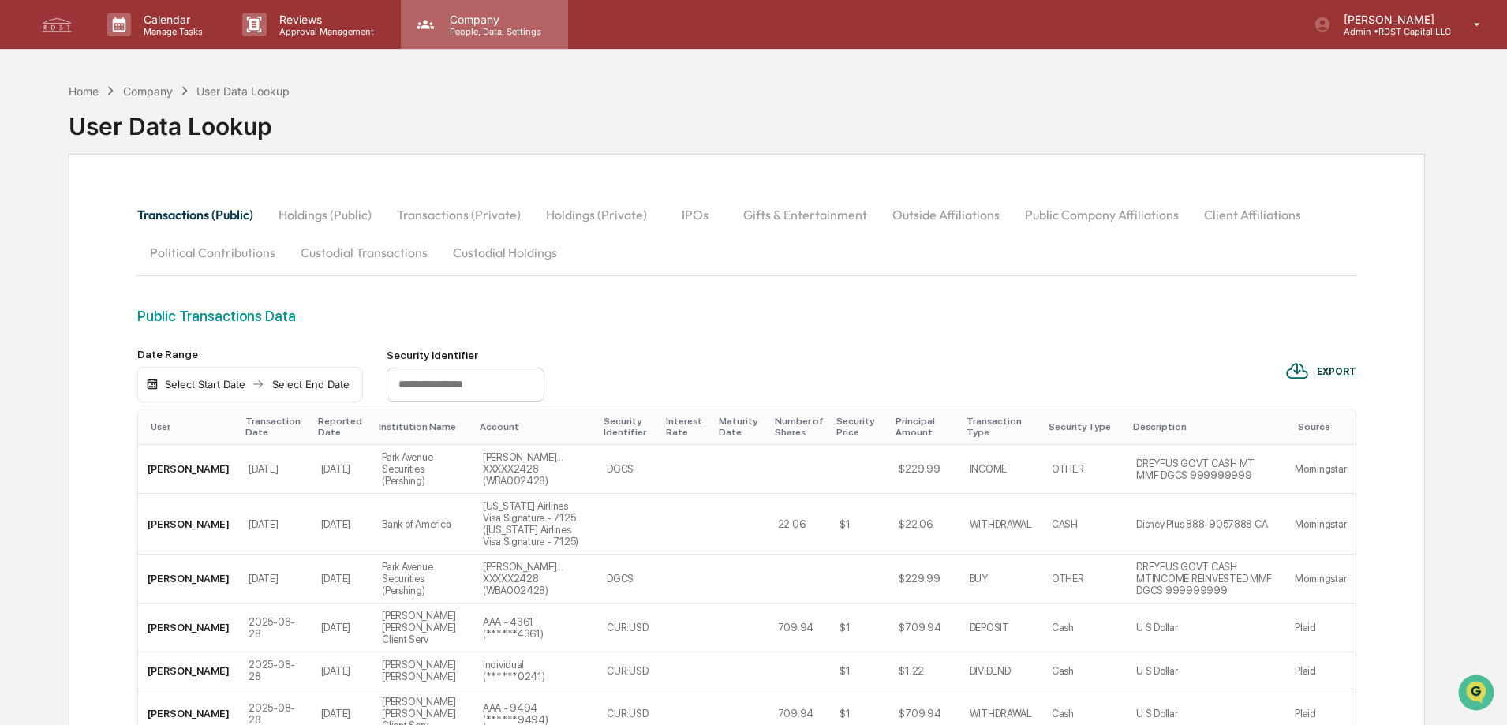
click at [485, 33] on p "People, Data, Settings" at bounding box center [493, 31] width 112 height 11
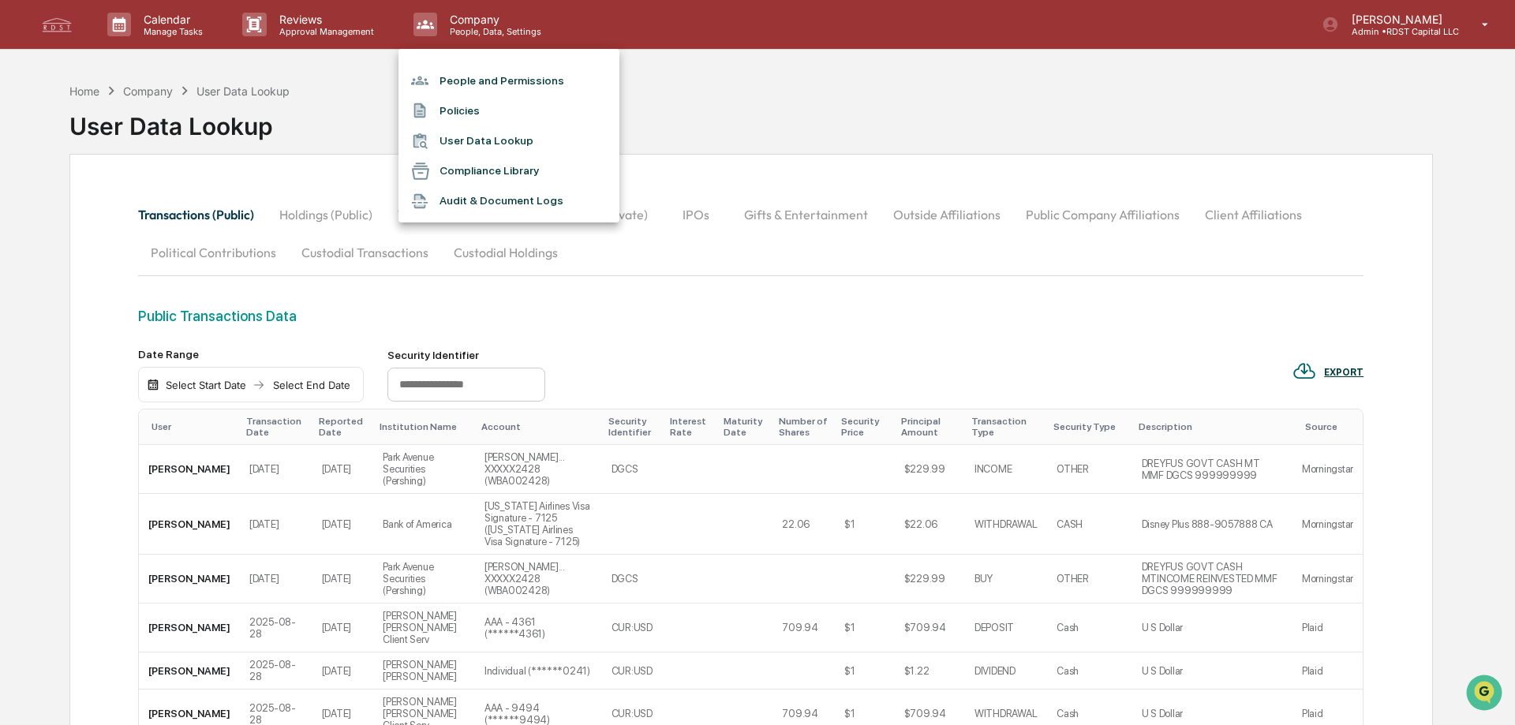
click at [519, 77] on li "People and Permissions" at bounding box center [509, 81] width 221 height 30
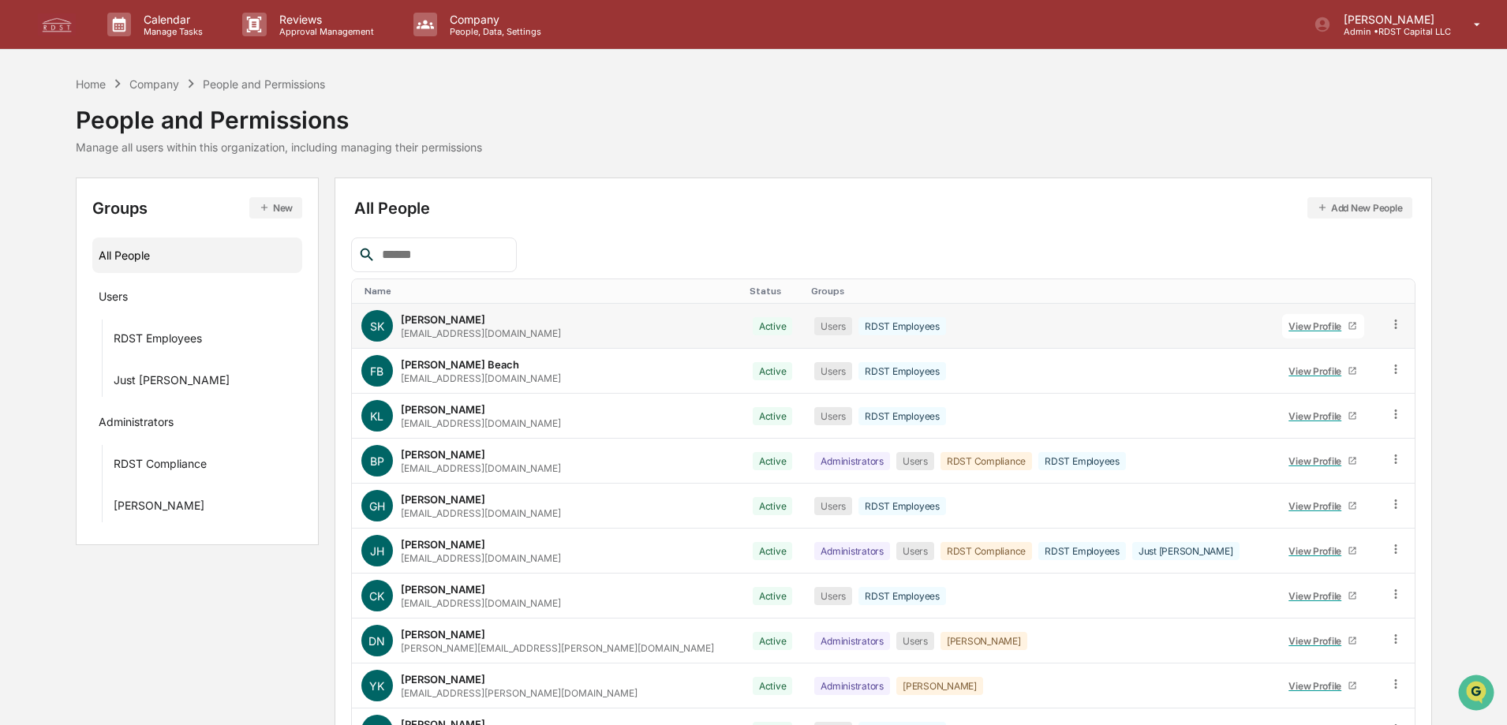
click at [1389, 322] on icon at bounding box center [1396, 324] width 15 height 15
click at [1002, 185] on div "All People Add New People Name Status Groups SK Steven Kim sk@rdst.com Active U…" at bounding box center [884, 501] width 1098 height 646
click at [186, 335] on div "RDST Employees" at bounding box center [158, 340] width 88 height 19
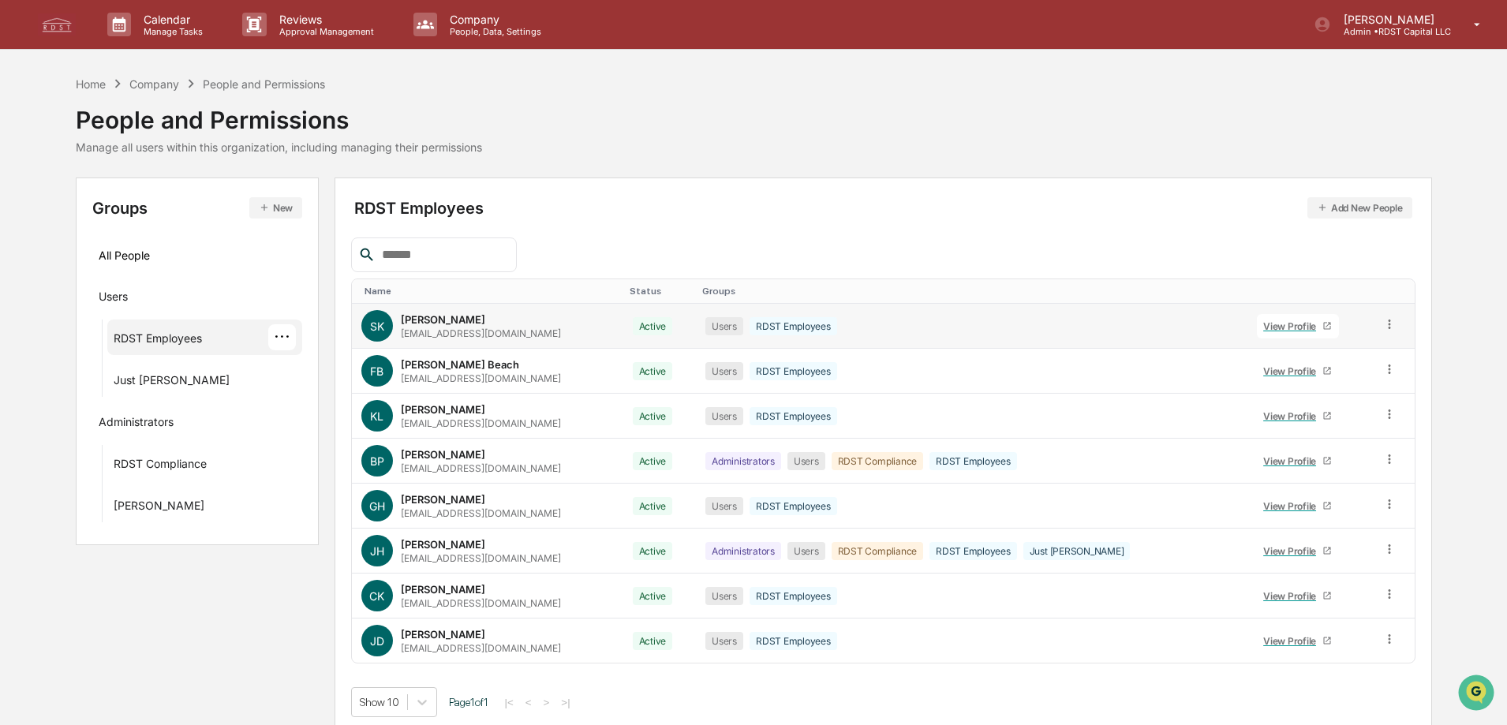
click at [758, 328] on div "RDST Employees" at bounding box center [794, 326] width 88 height 18
click at [1264, 323] on div "View Profile" at bounding box center [1293, 326] width 59 height 12
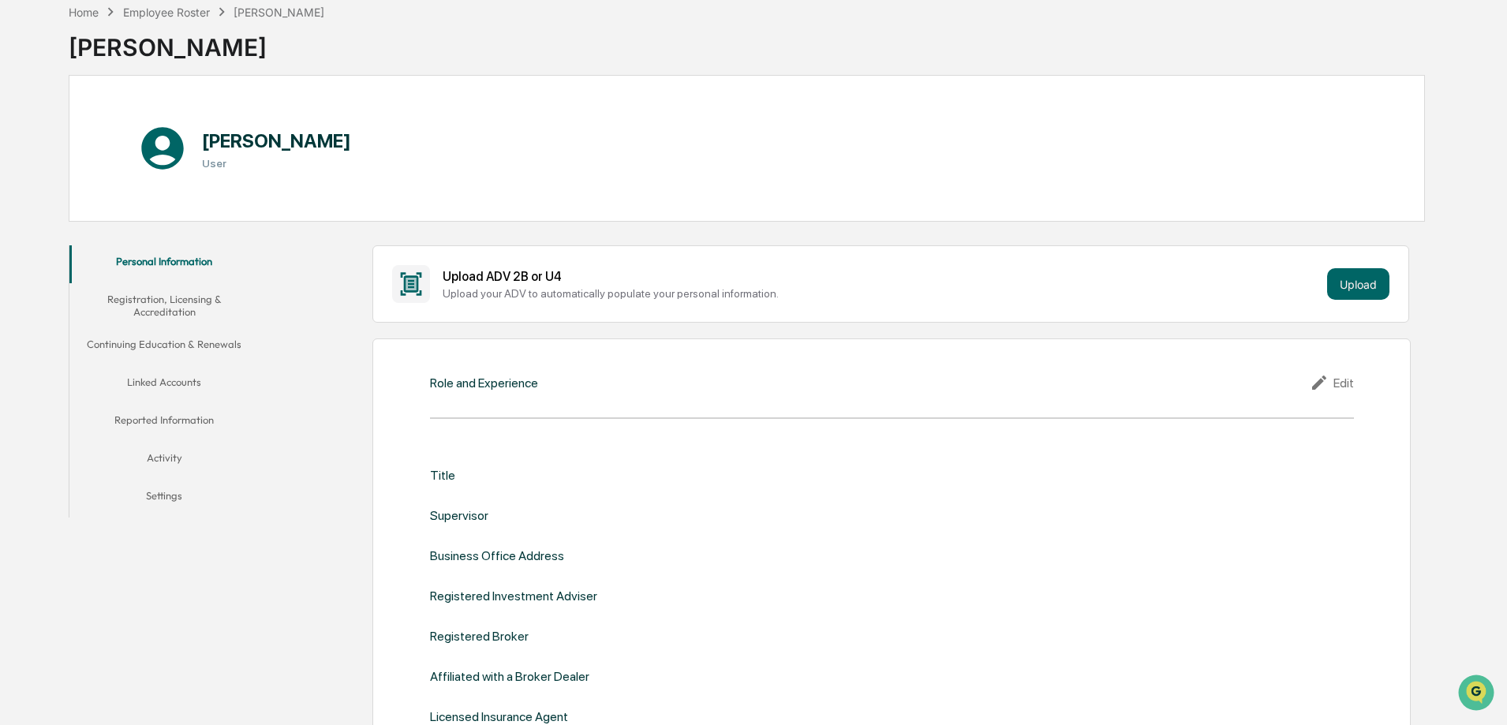
click at [159, 373] on button "Linked Accounts" at bounding box center [163, 385] width 189 height 38
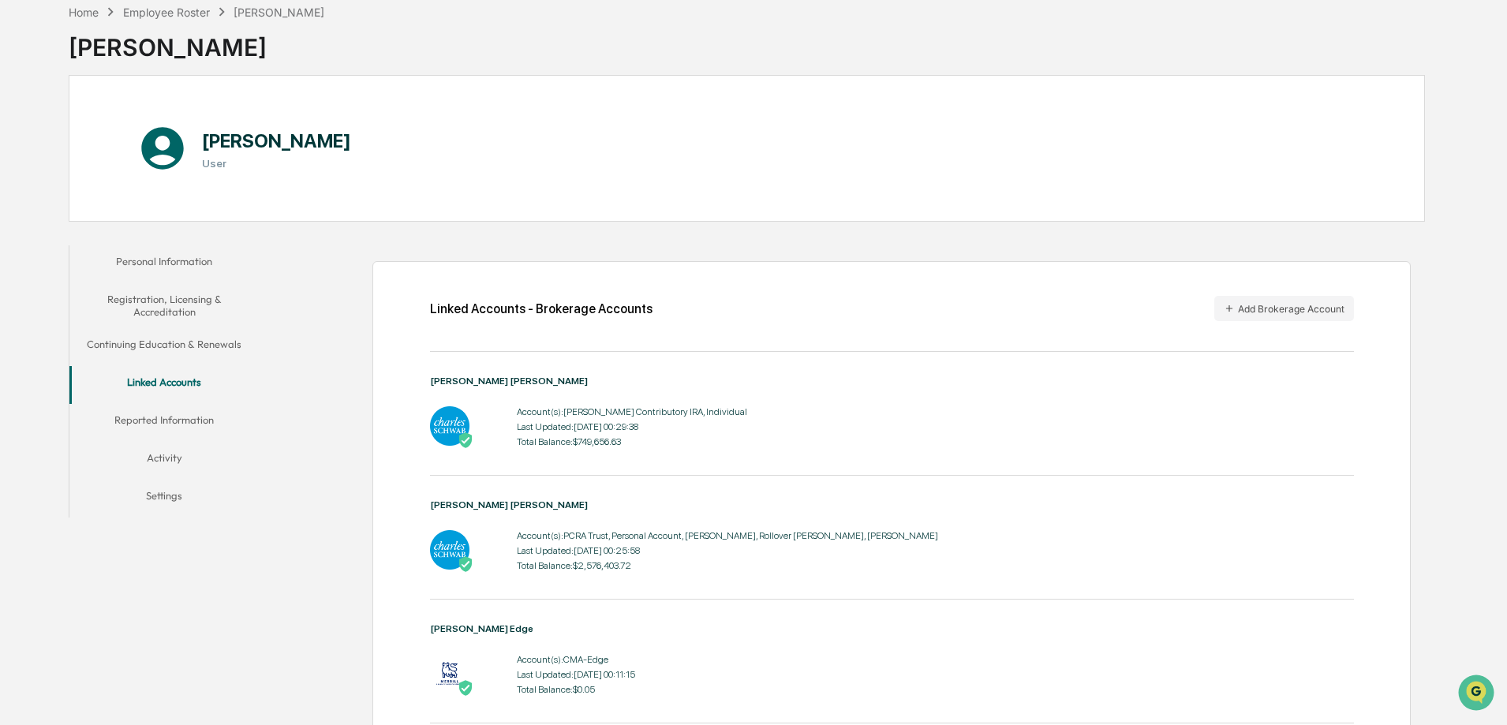
scroll to position [144, 0]
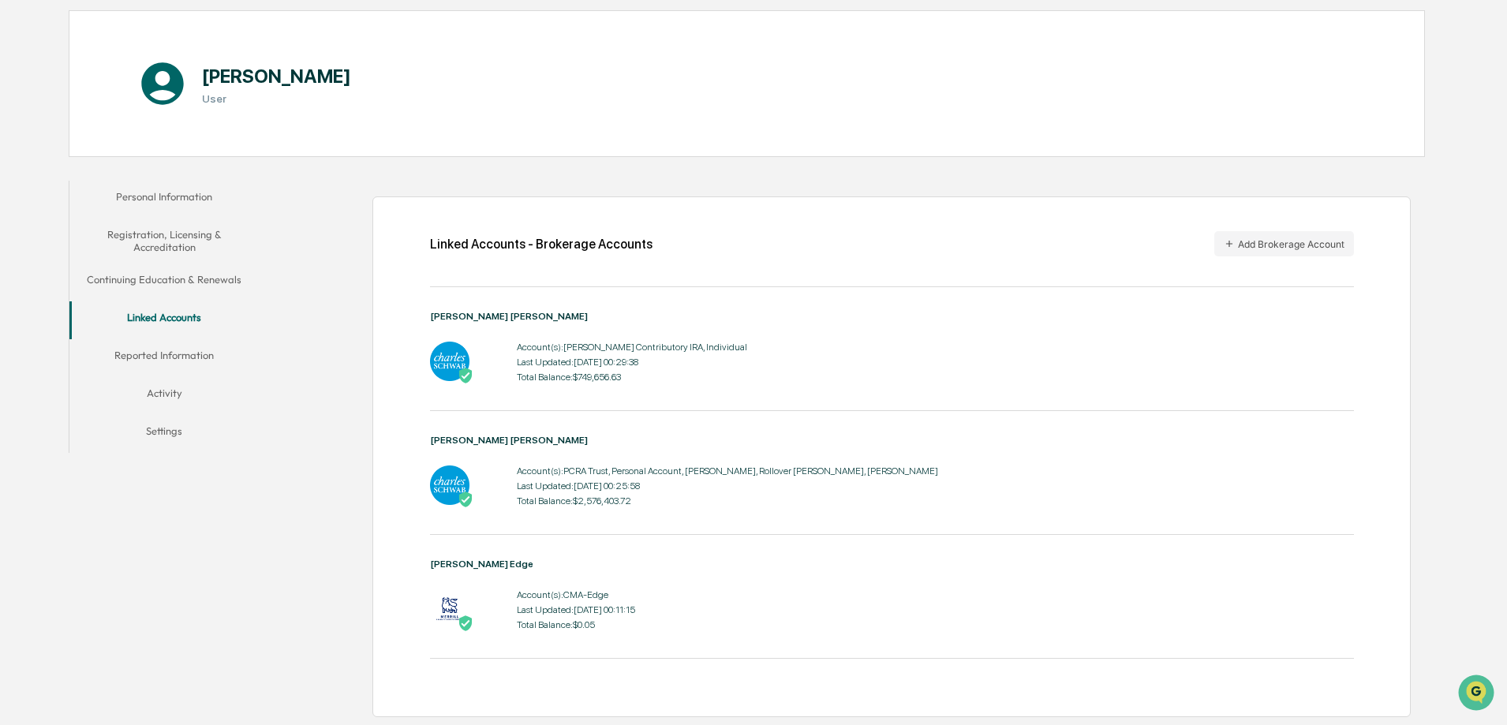
click at [156, 395] on button "Activity" at bounding box center [163, 396] width 189 height 38
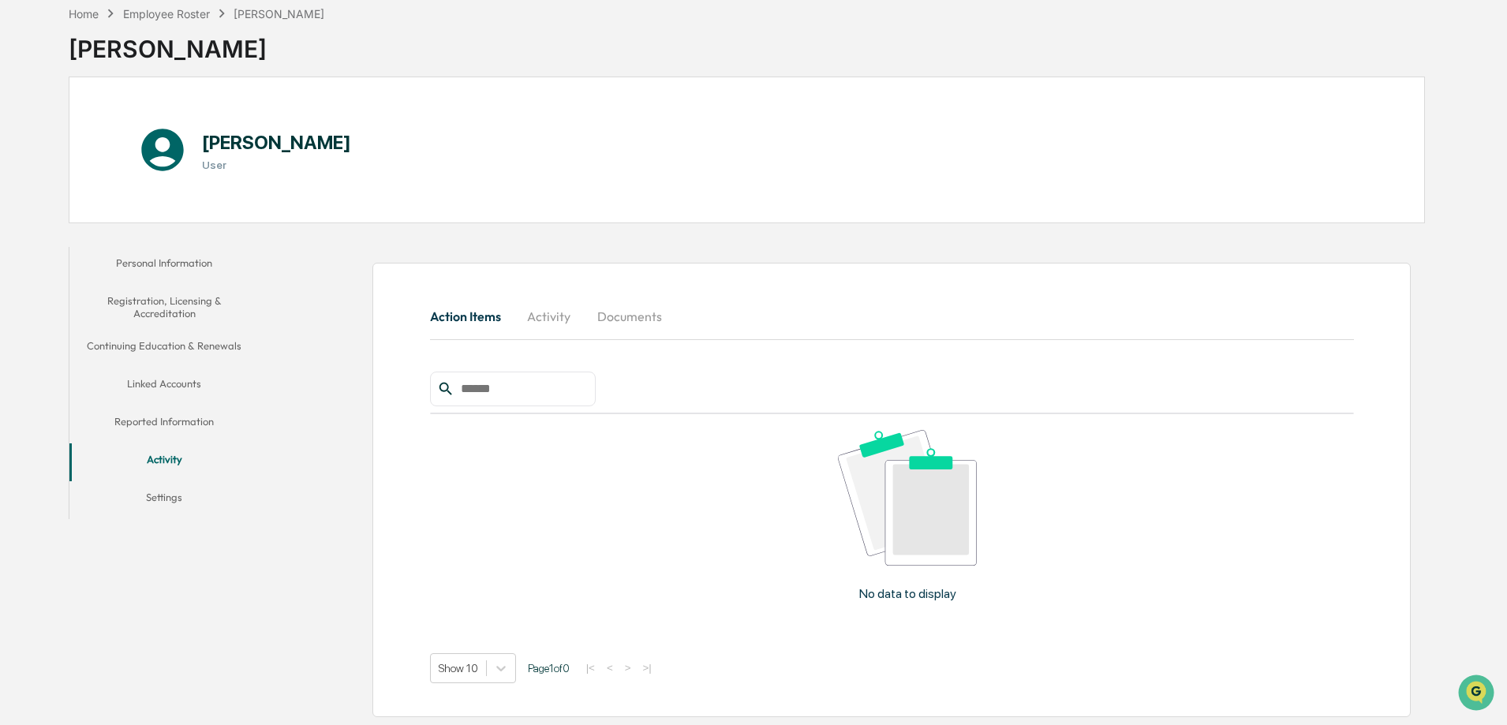
click at [157, 376] on button "Linked Accounts" at bounding box center [163, 387] width 189 height 38
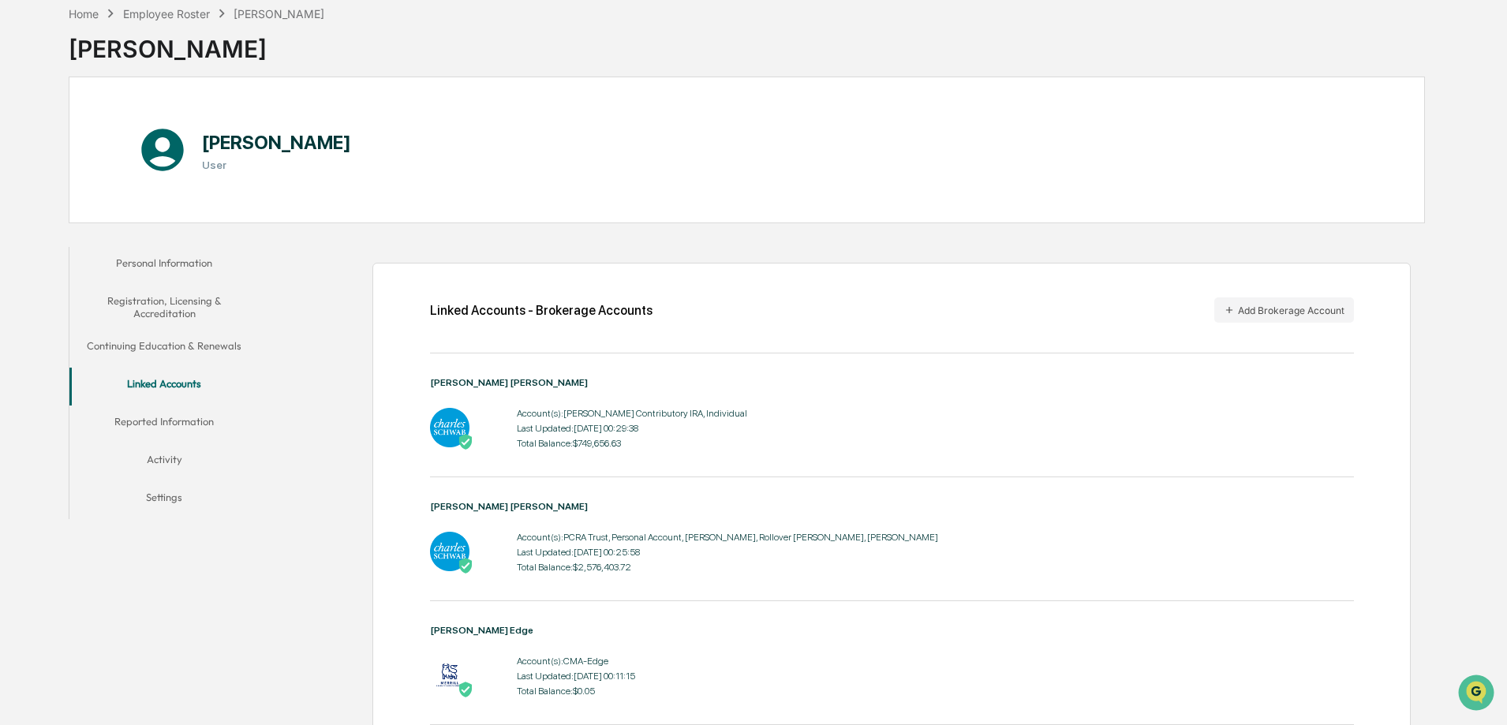
scroll to position [144, 0]
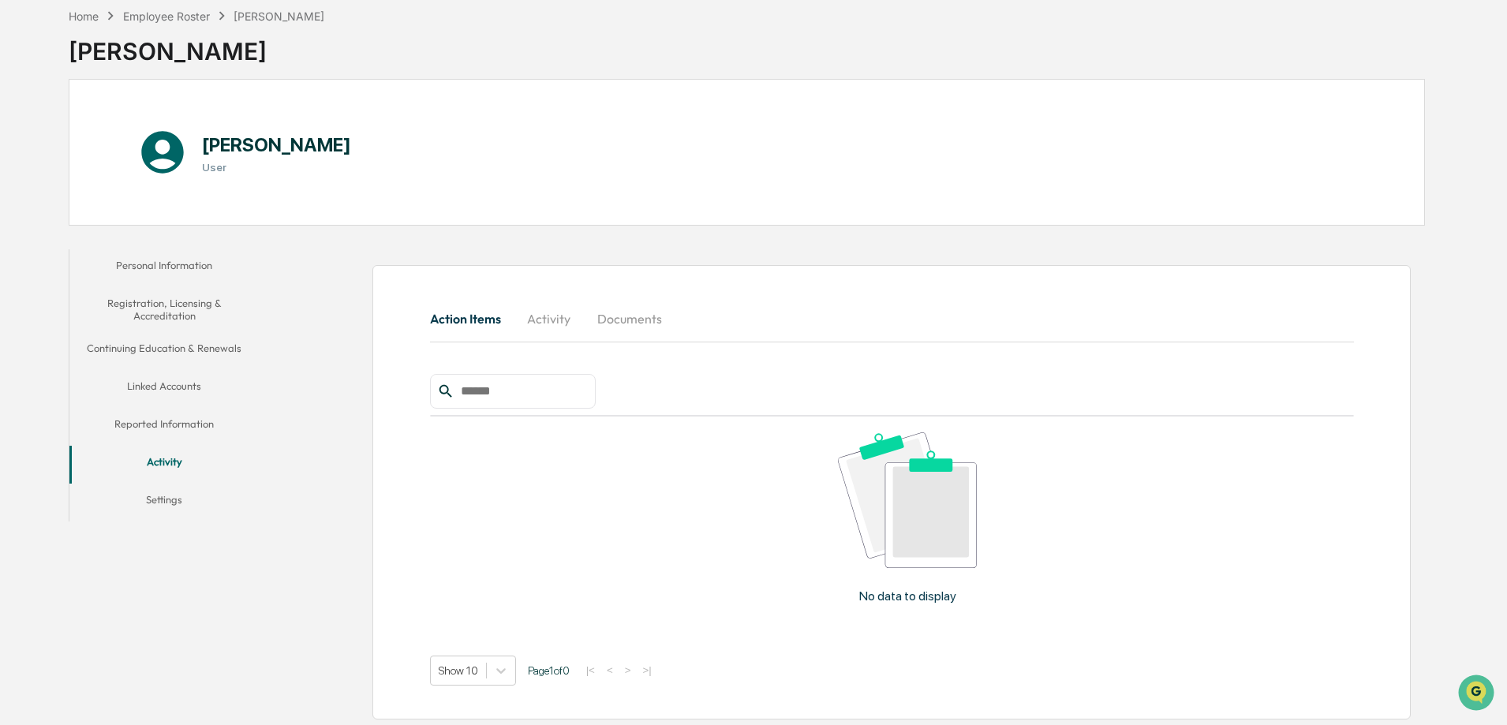
scroll to position [77, 0]
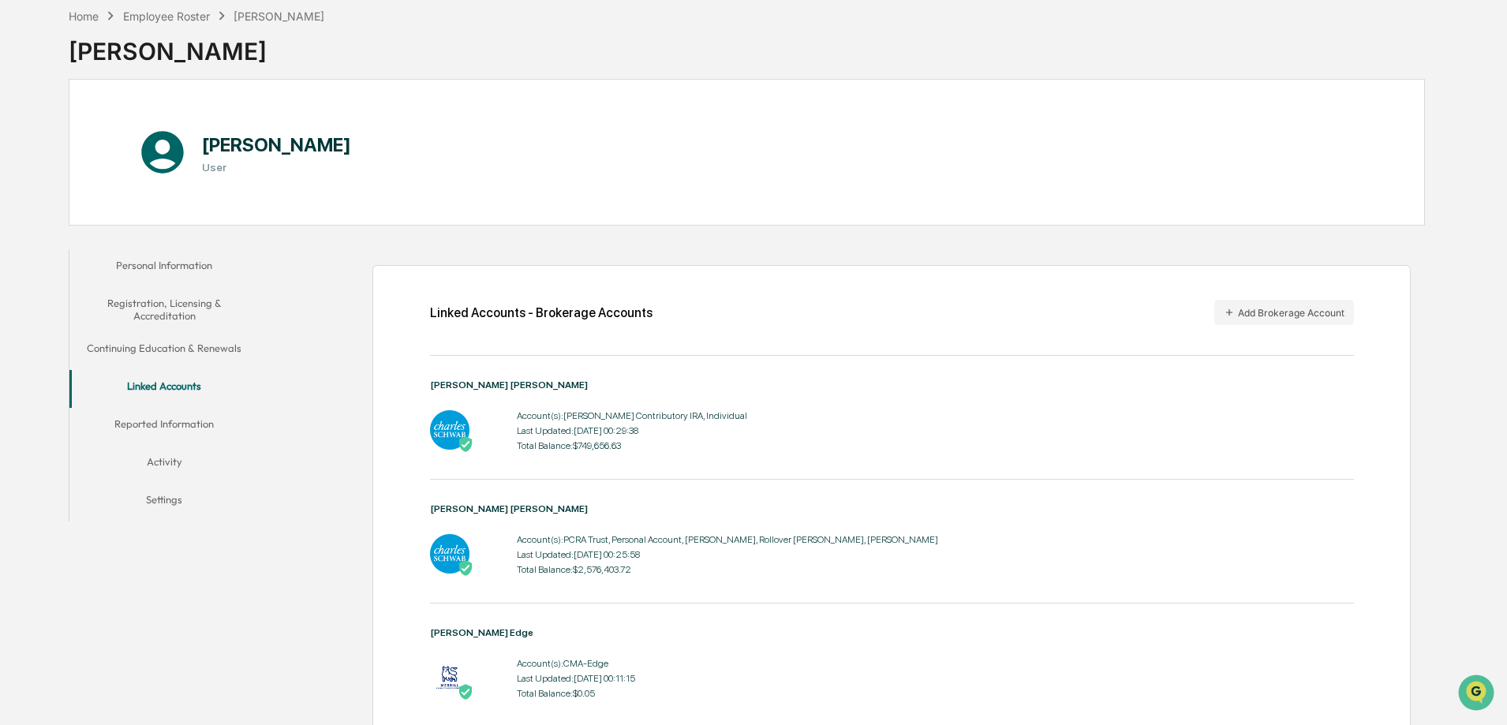
scroll to position [144, 0]
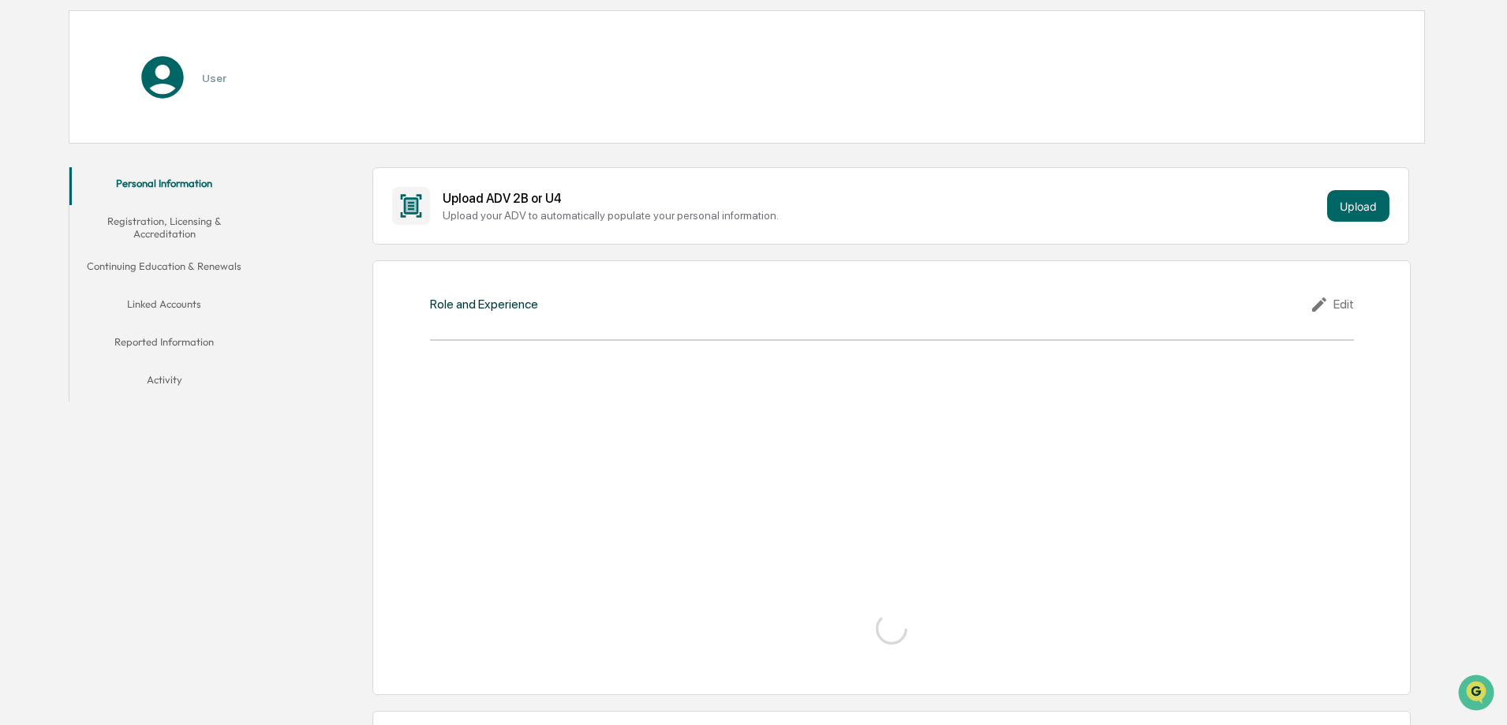
scroll to position [79, 0]
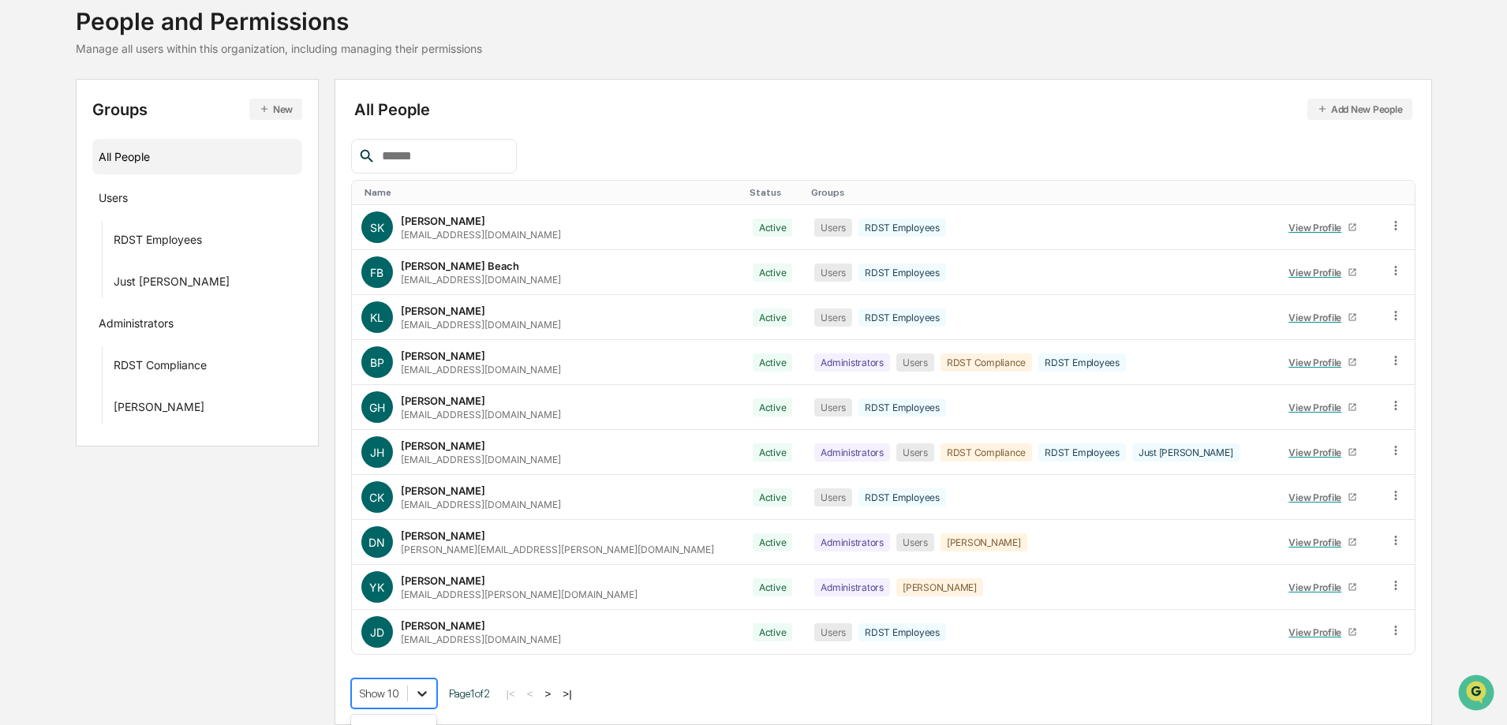
scroll to position [221, 0]
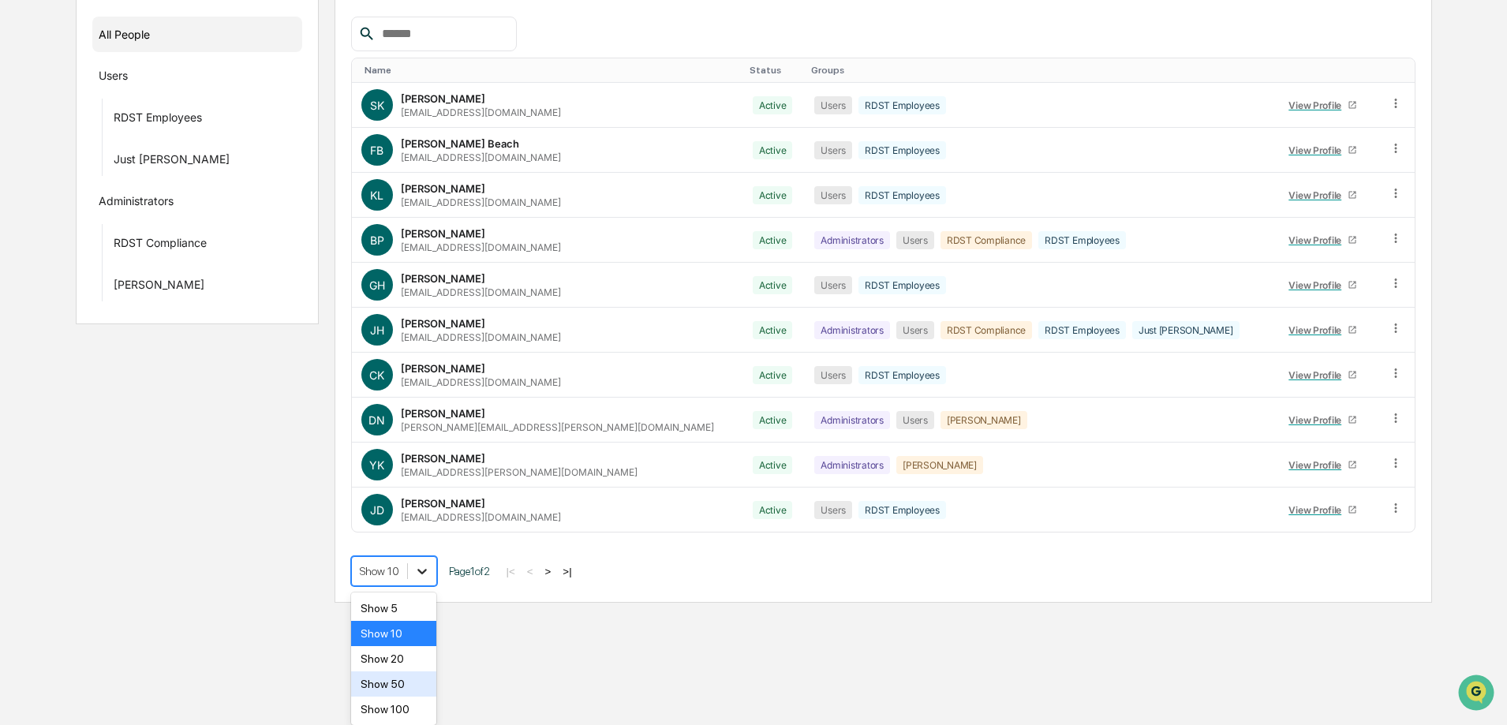
click at [425, 603] on body "Calendar Manage Tasks Reviews Approval Management Company People, Data, Setting…" at bounding box center [753, 191] width 1507 height 824
click at [410, 682] on div "Show 50" at bounding box center [394, 684] width 86 height 25
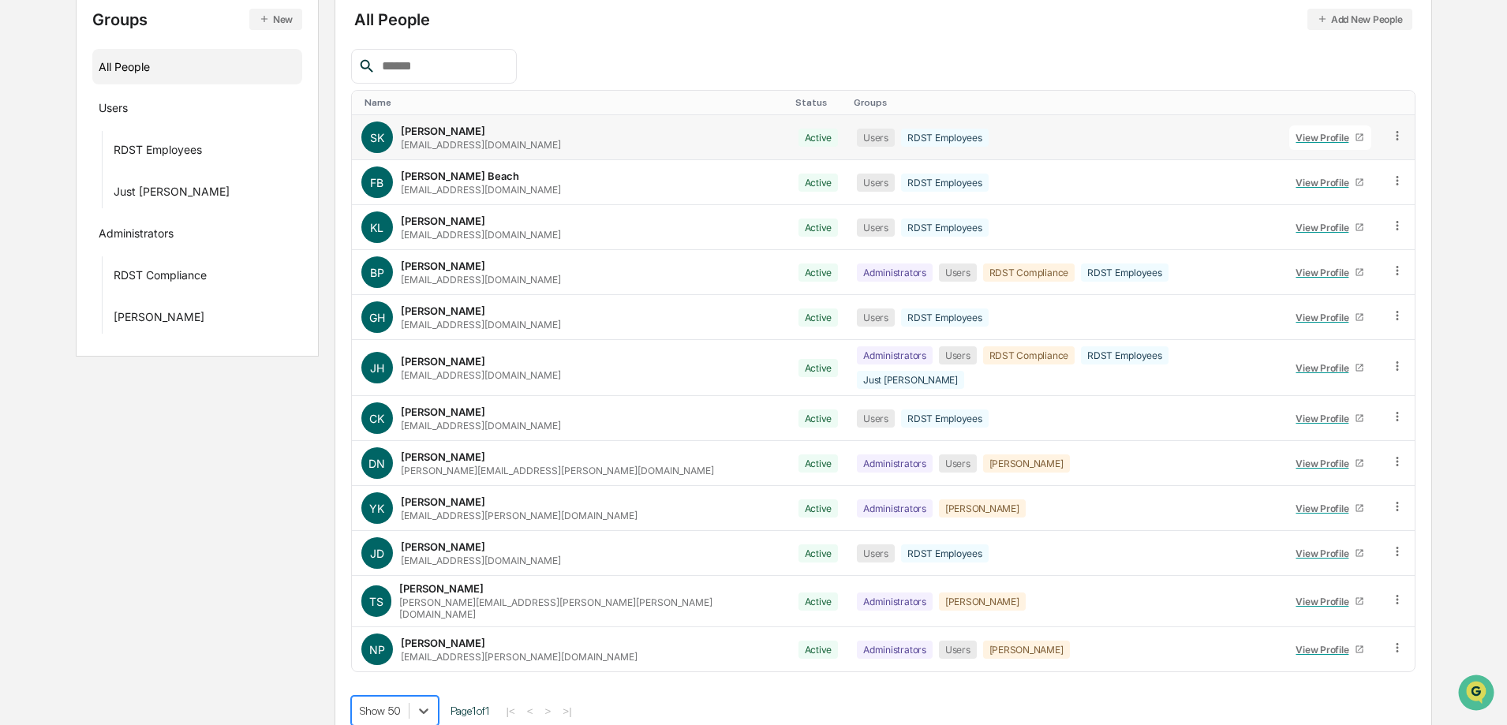
click at [473, 128] on div "SK Steven Kim sk@rdst.com" at bounding box center [570, 138] width 418 height 32
click at [1391, 131] on icon at bounding box center [1398, 136] width 15 height 15
click at [1296, 137] on div "View Profile" at bounding box center [1325, 138] width 59 height 12
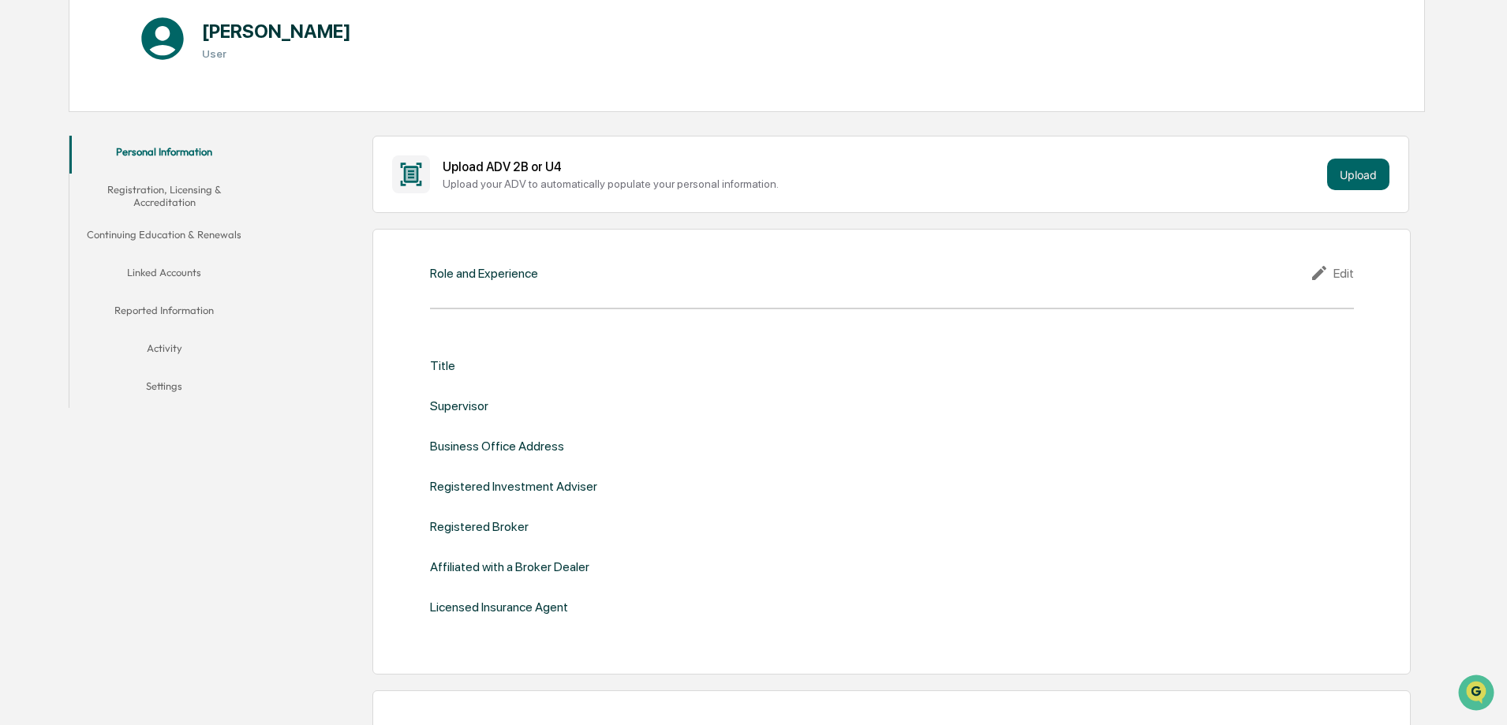
click at [138, 274] on button "Linked Accounts" at bounding box center [163, 275] width 189 height 38
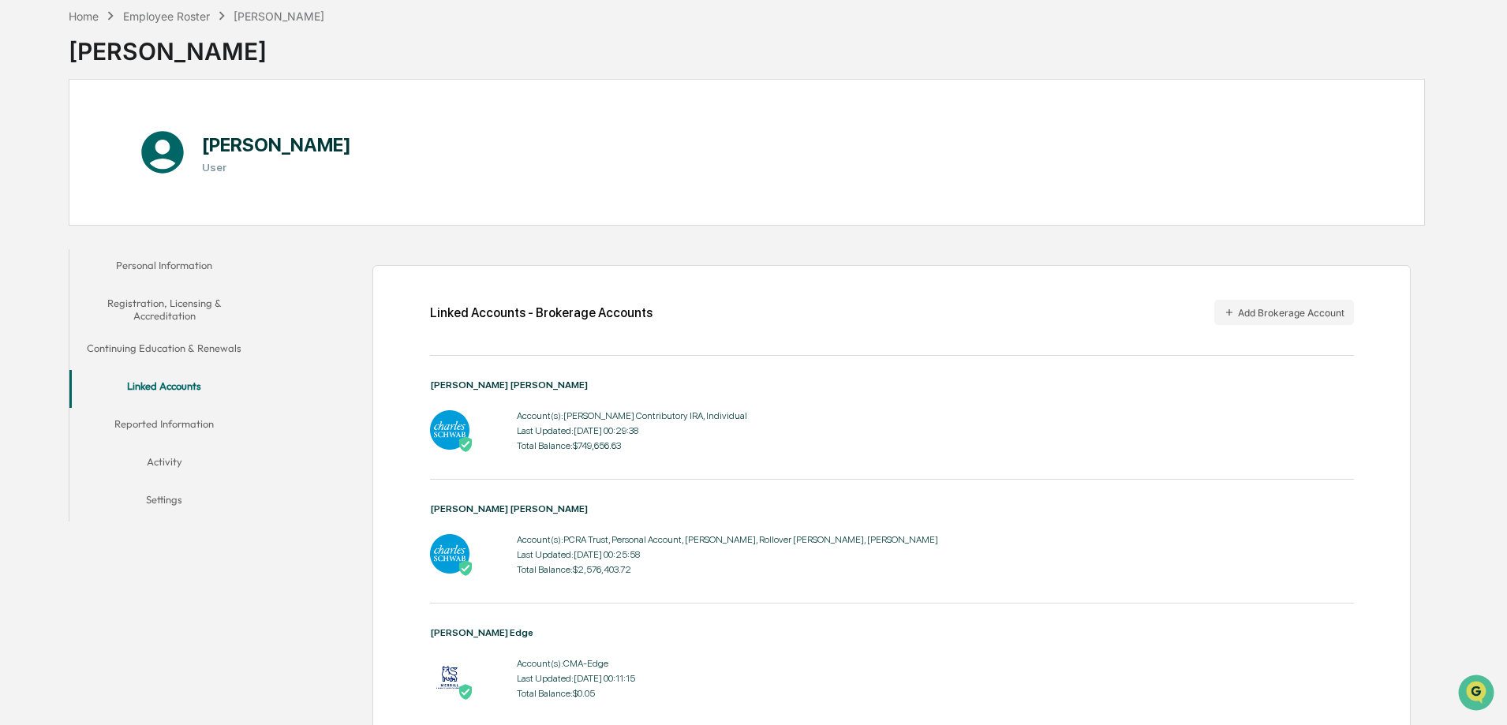
scroll to position [144, 0]
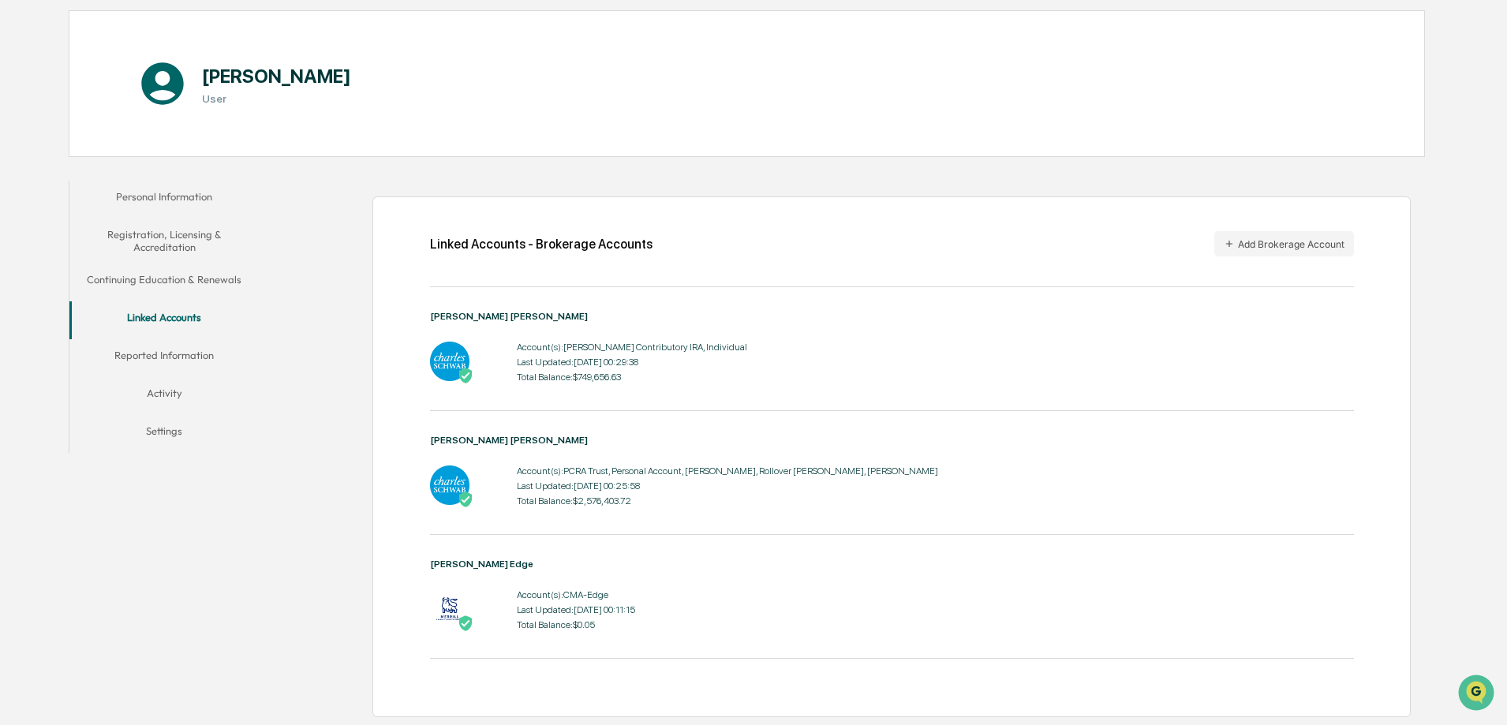
click at [190, 358] on button "Reported Information" at bounding box center [163, 358] width 189 height 38
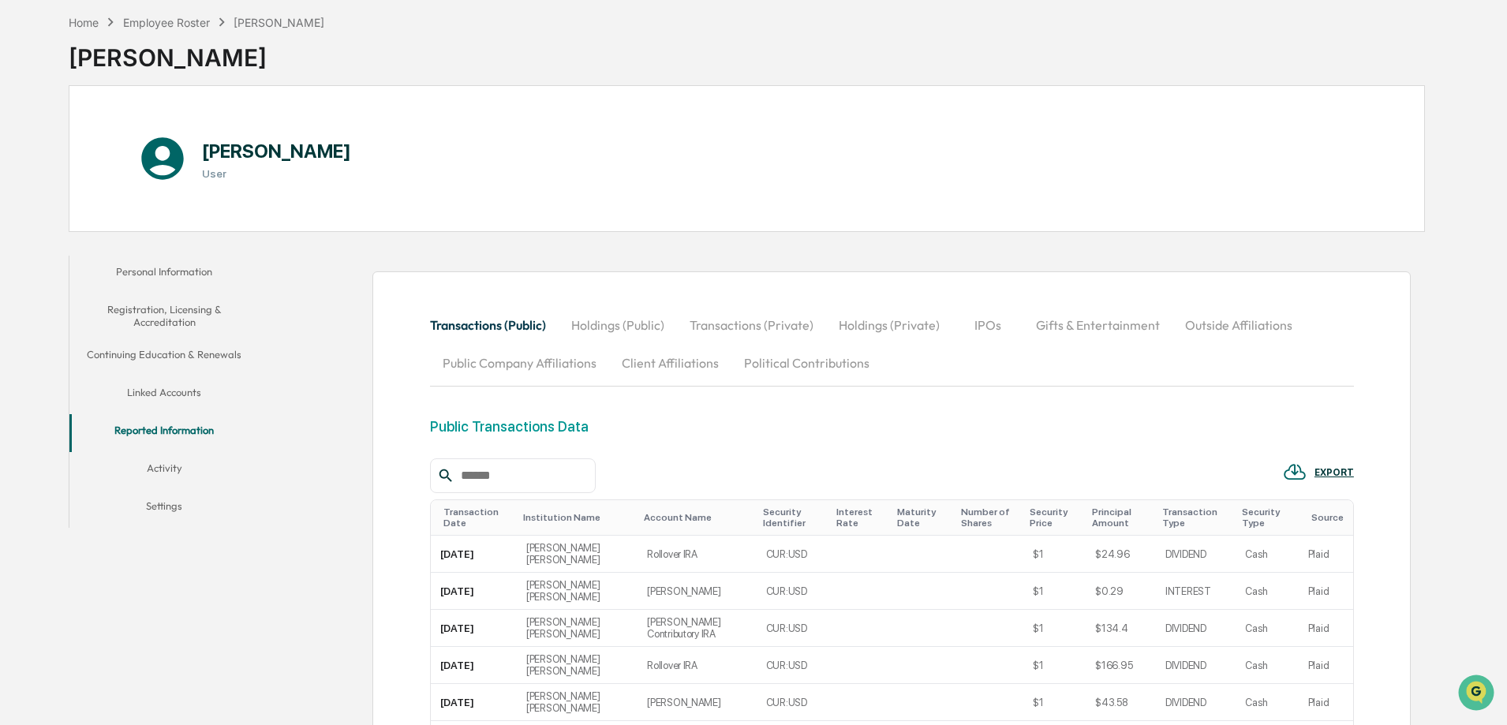
scroll to position [65, 0]
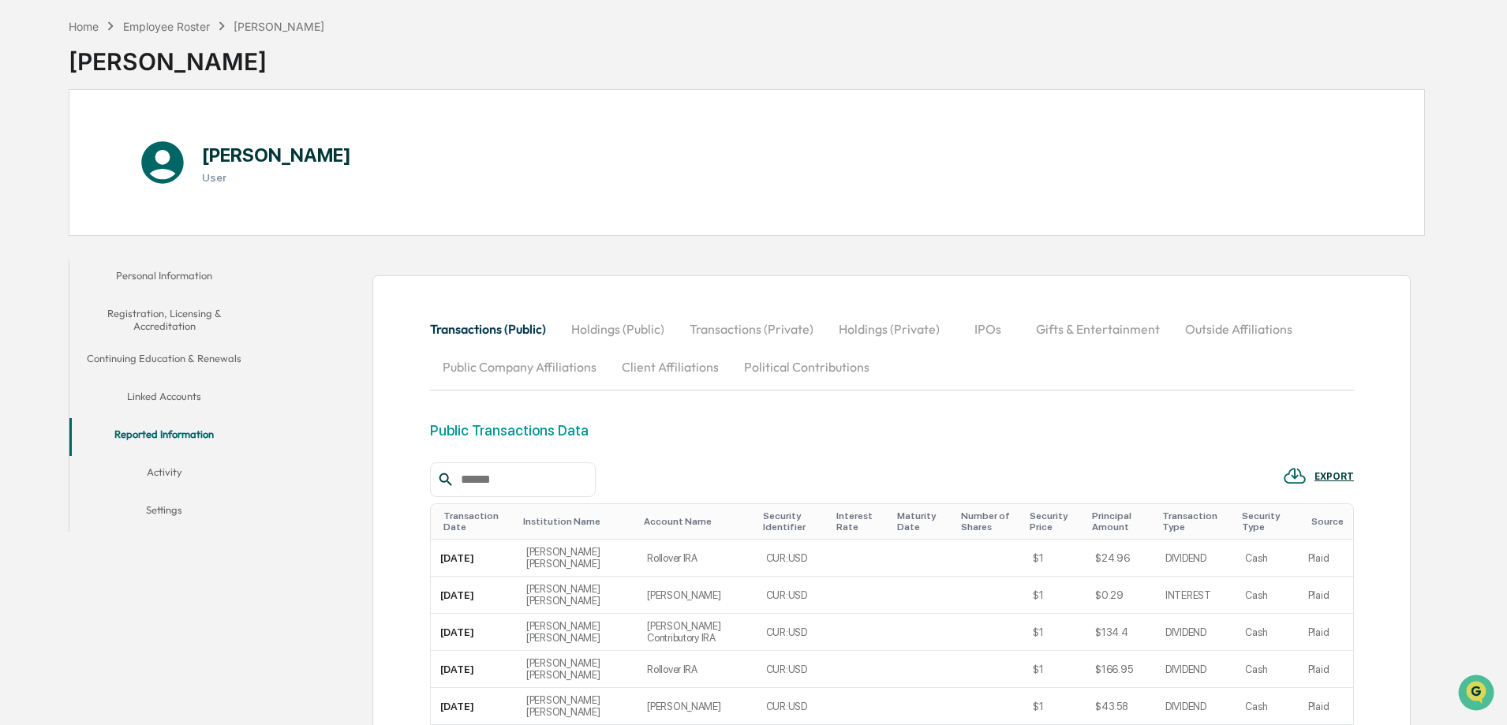
click at [185, 391] on button "Linked Accounts" at bounding box center [163, 399] width 189 height 38
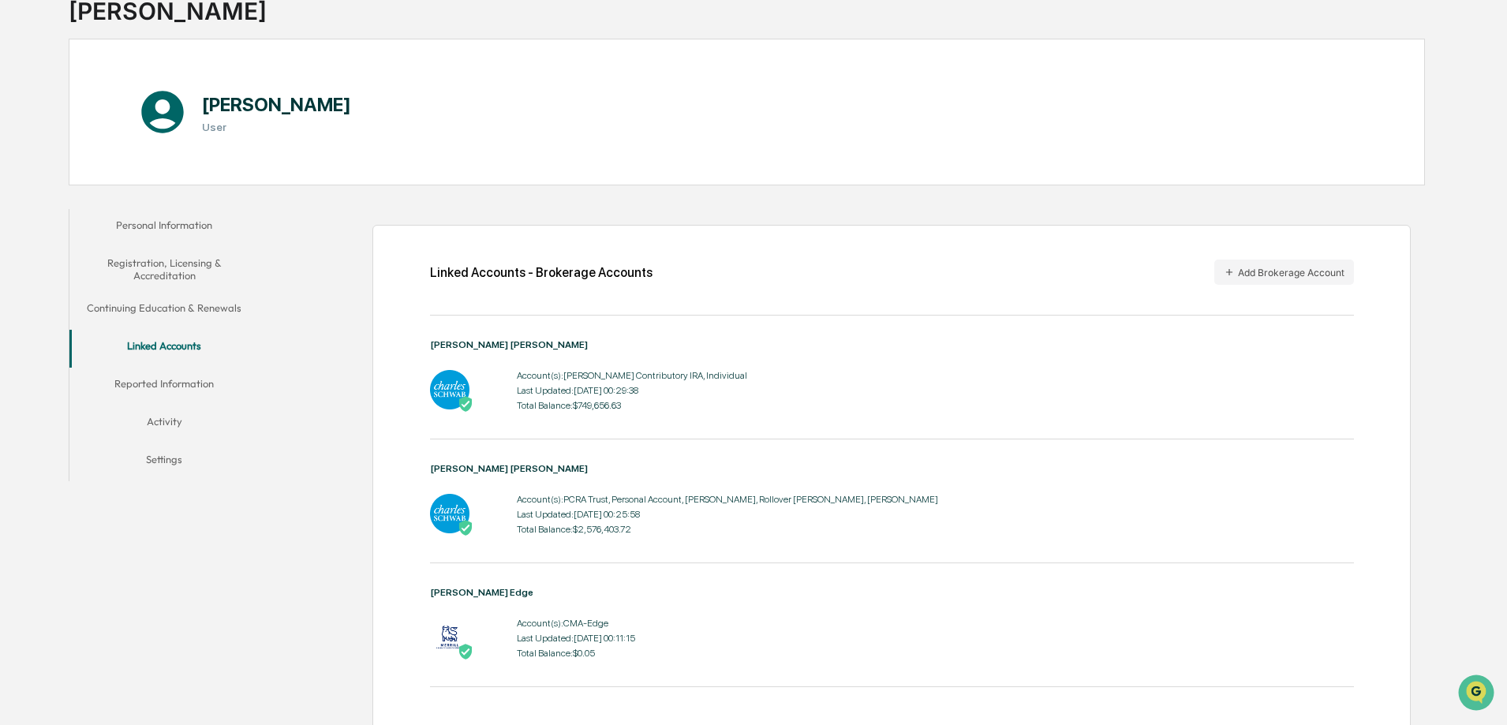
scroll to position [144, 0]
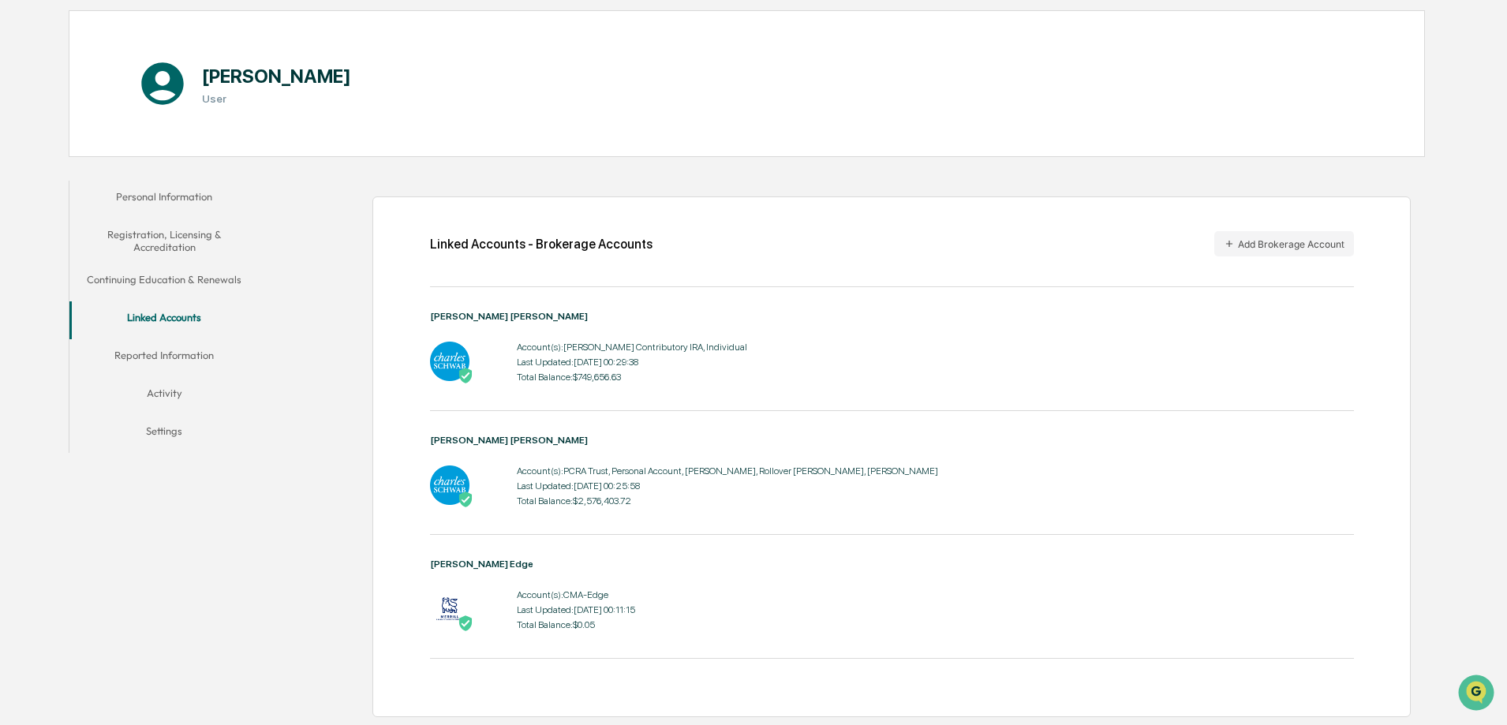
click at [173, 435] on button "Settings" at bounding box center [163, 434] width 189 height 38
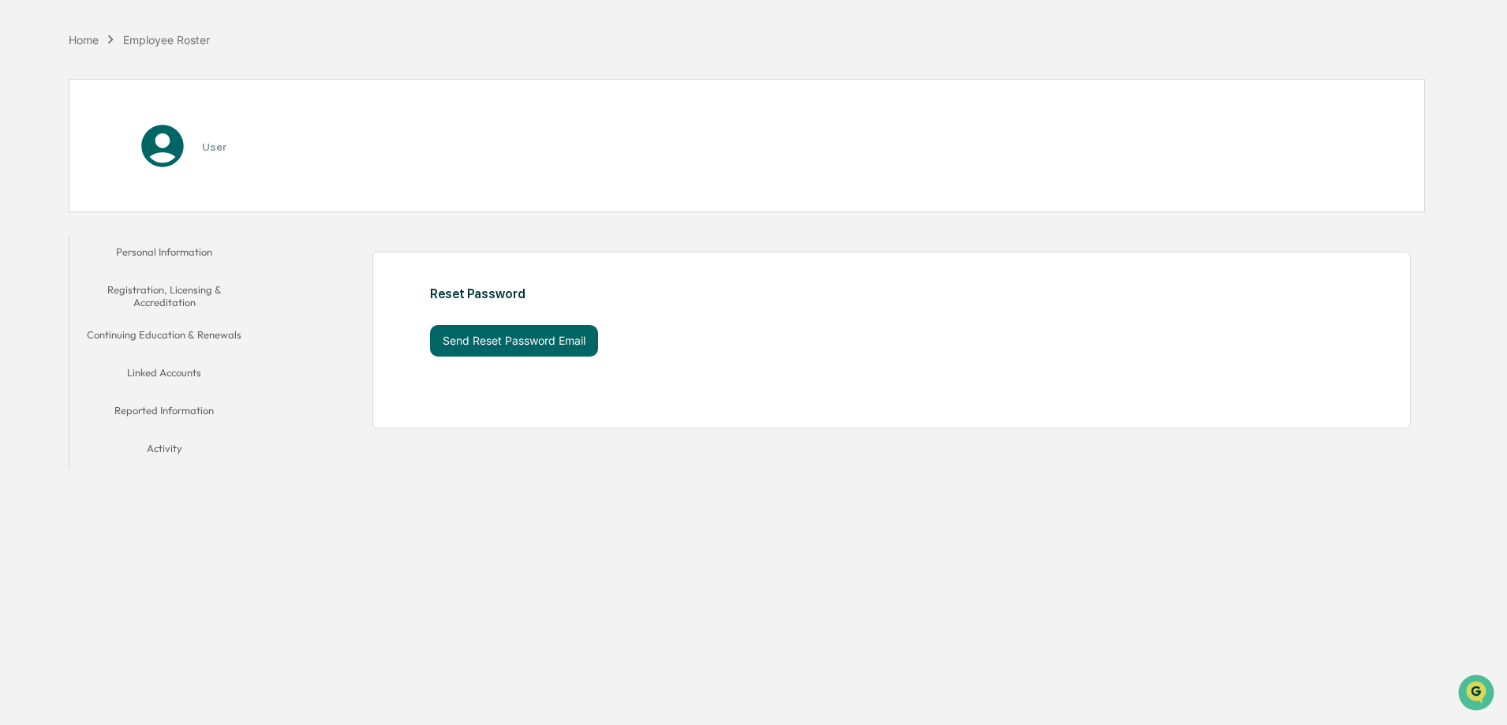
scroll to position [75, 0]
click at [180, 377] on button "Linked Accounts" at bounding box center [163, 376] width 189 height 38
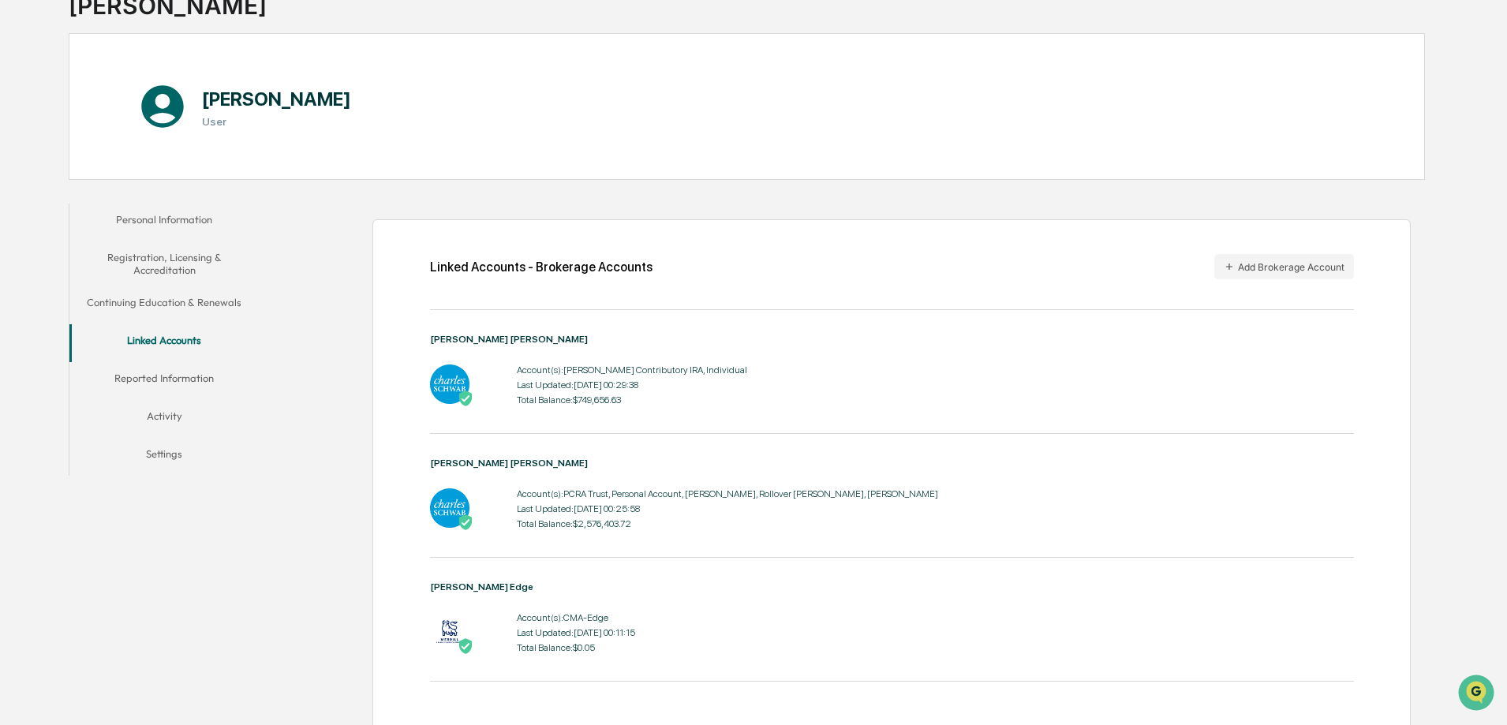
scroll to position [144, 0]
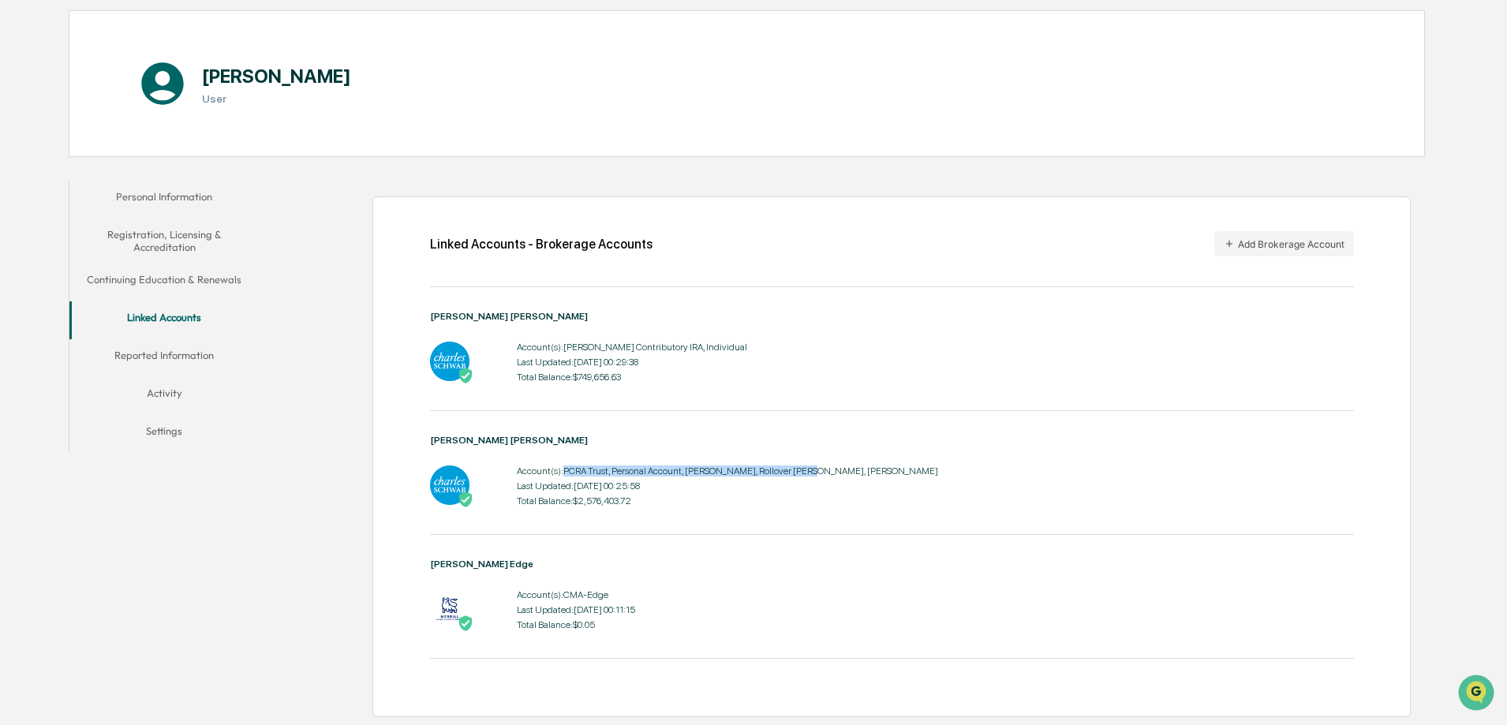
drag, startPoint x: 805, startPoint y: 469, endPoint x: 566, endPoint y: 474, distance: 239.2
click at [566, 474] on div "Account(s): PCRA Trust, Personal Account, SEP IRA, Rollover IRA, Jeremy Last Up…" at bounding box center [892, 486] width 924 height 49
copy div "PCRA Trust, Personal Account, SEP IRA, Rollover IRA, Jeremy"
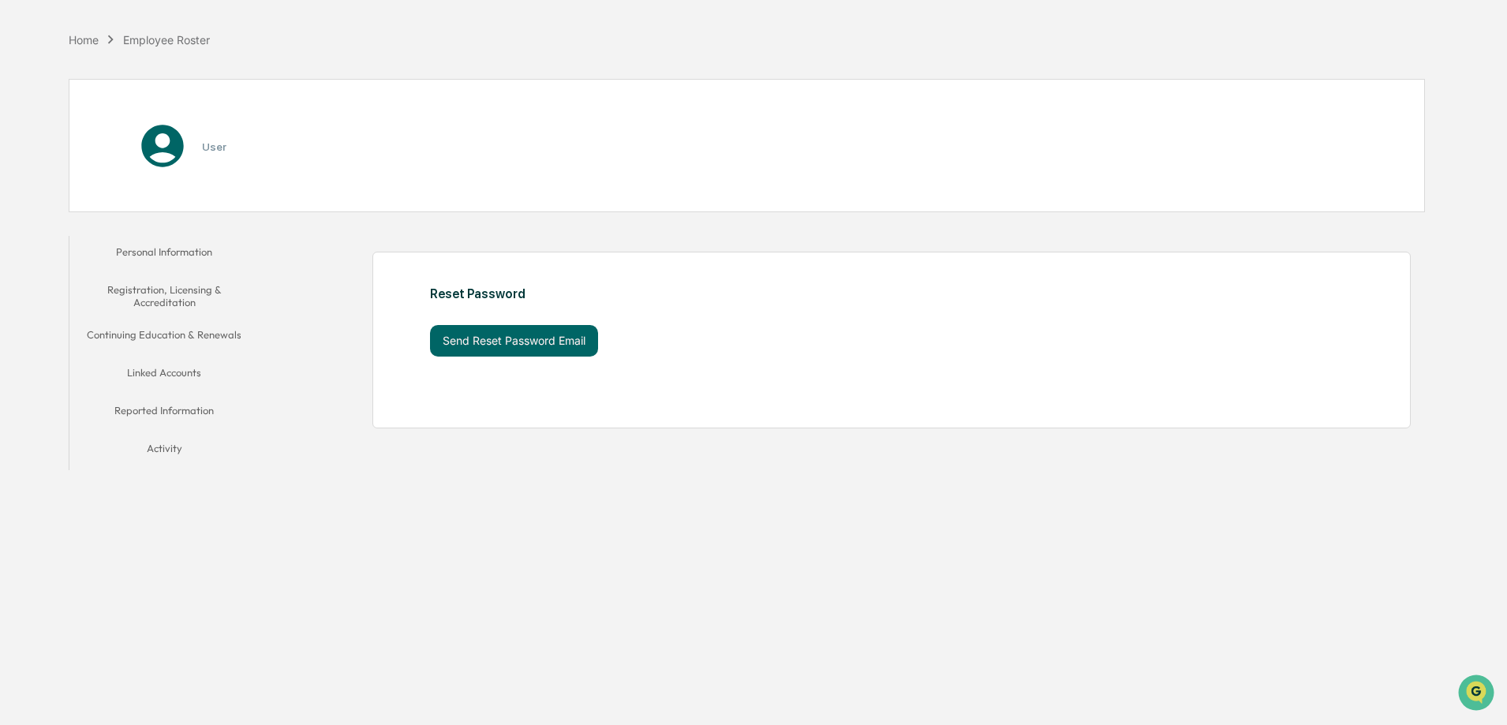
scroll to position [75, 0]
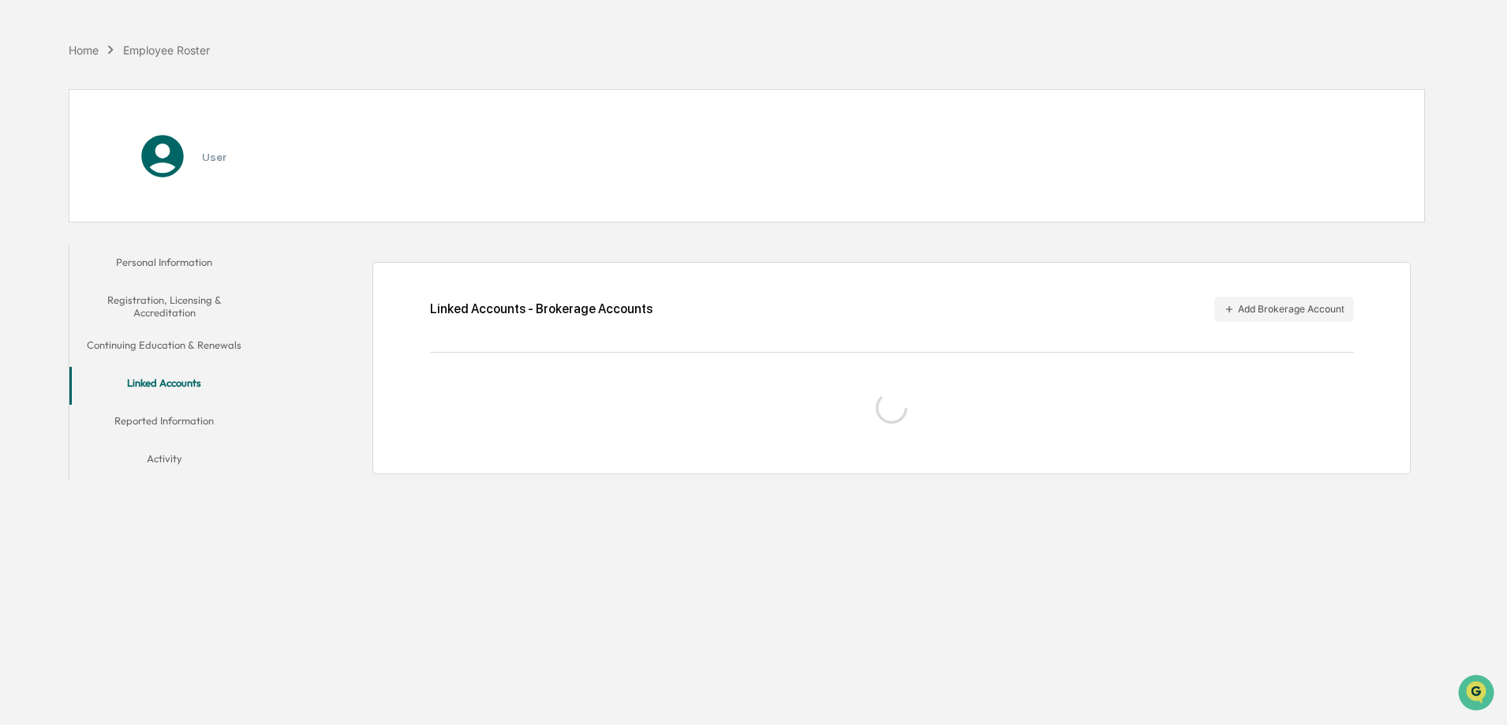
scroll to position [75, 0]
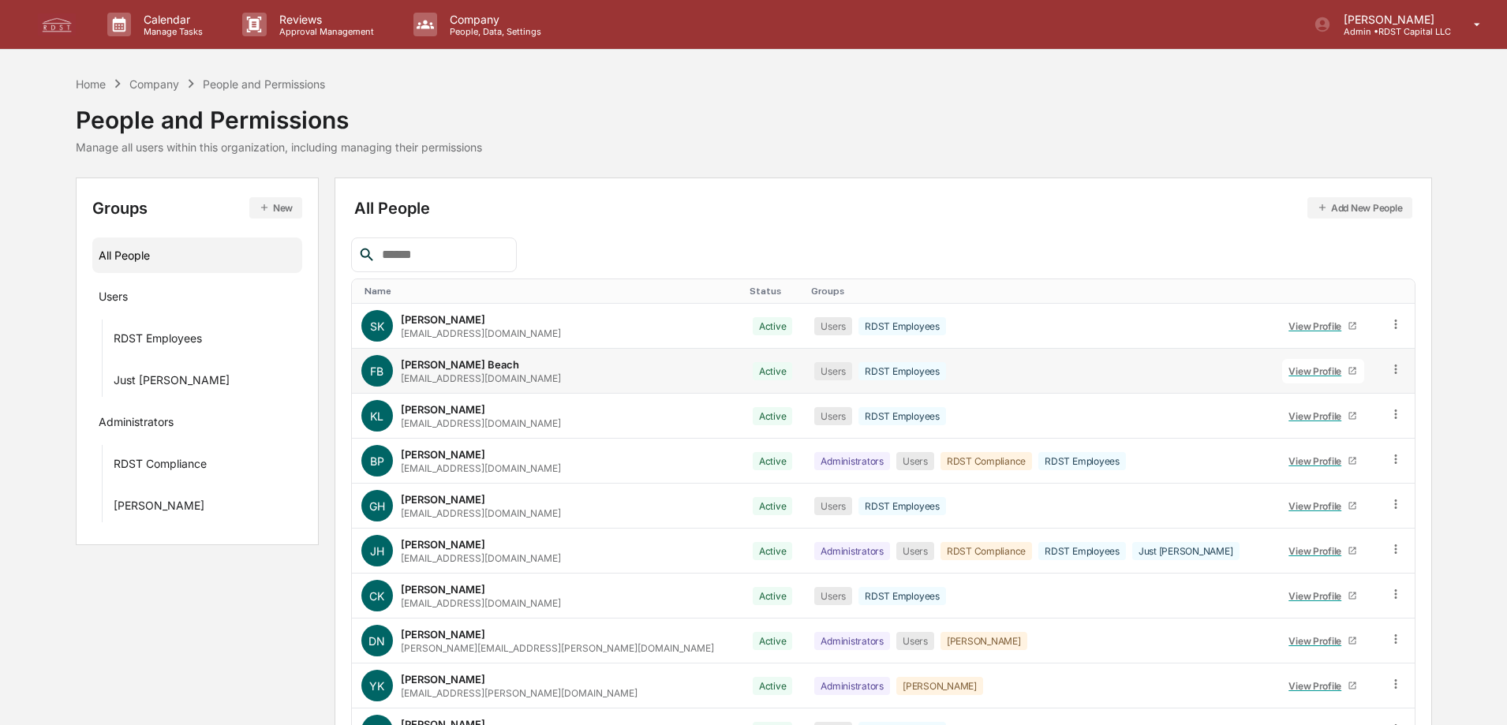
click at [1289, 370] on div "View Profile" at bounding box center [1318, 371] width 59 height 12
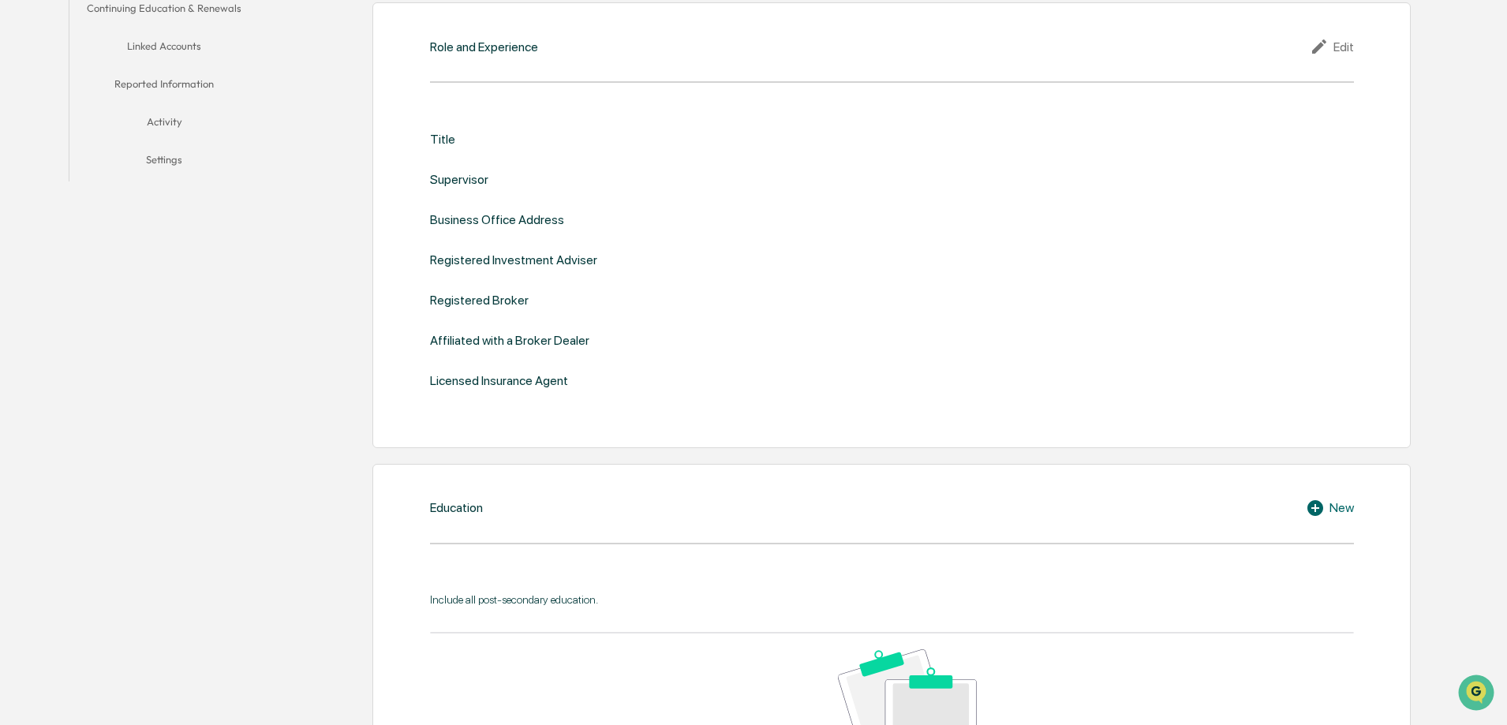
scroll to position [240, 0]
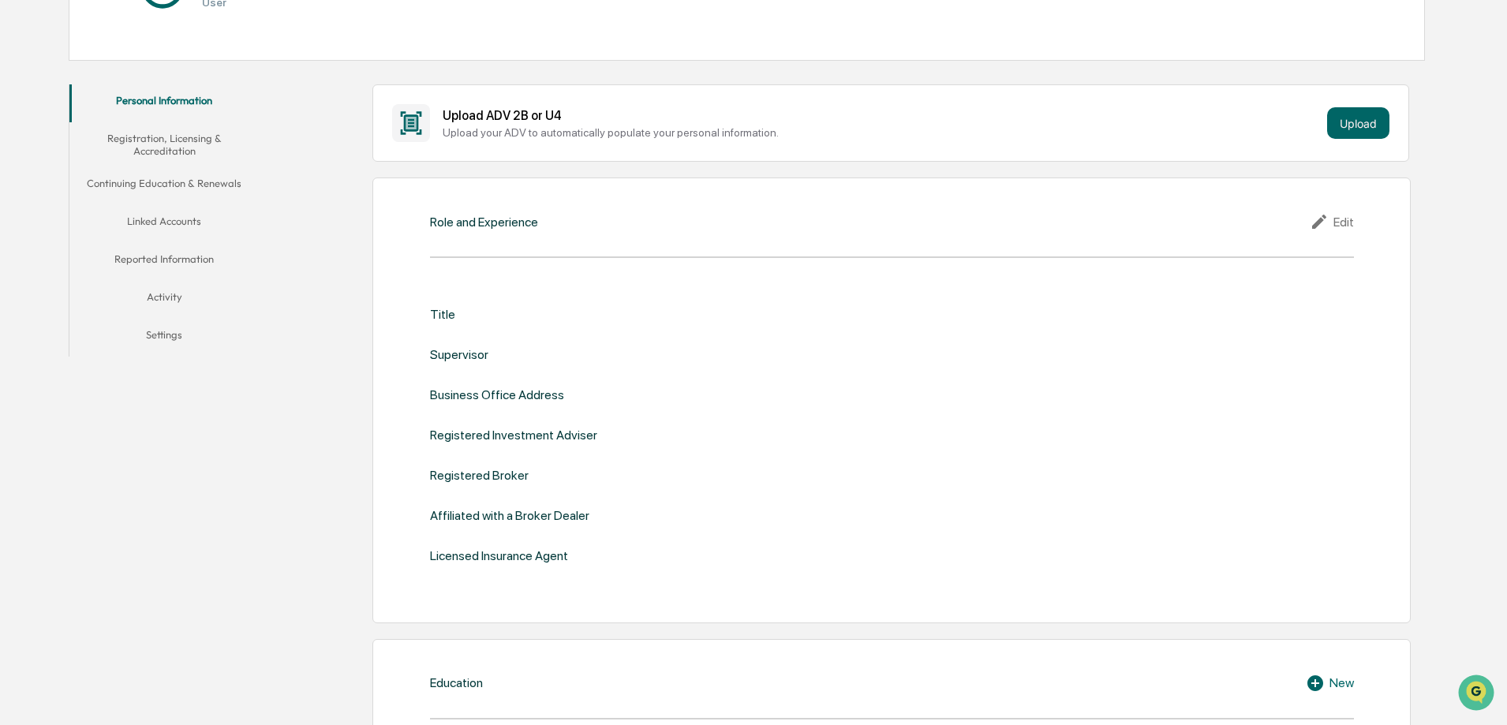
click at [161, 213] on button "Linked Accounts" at bounding box center [163, 224] width 189 height 38
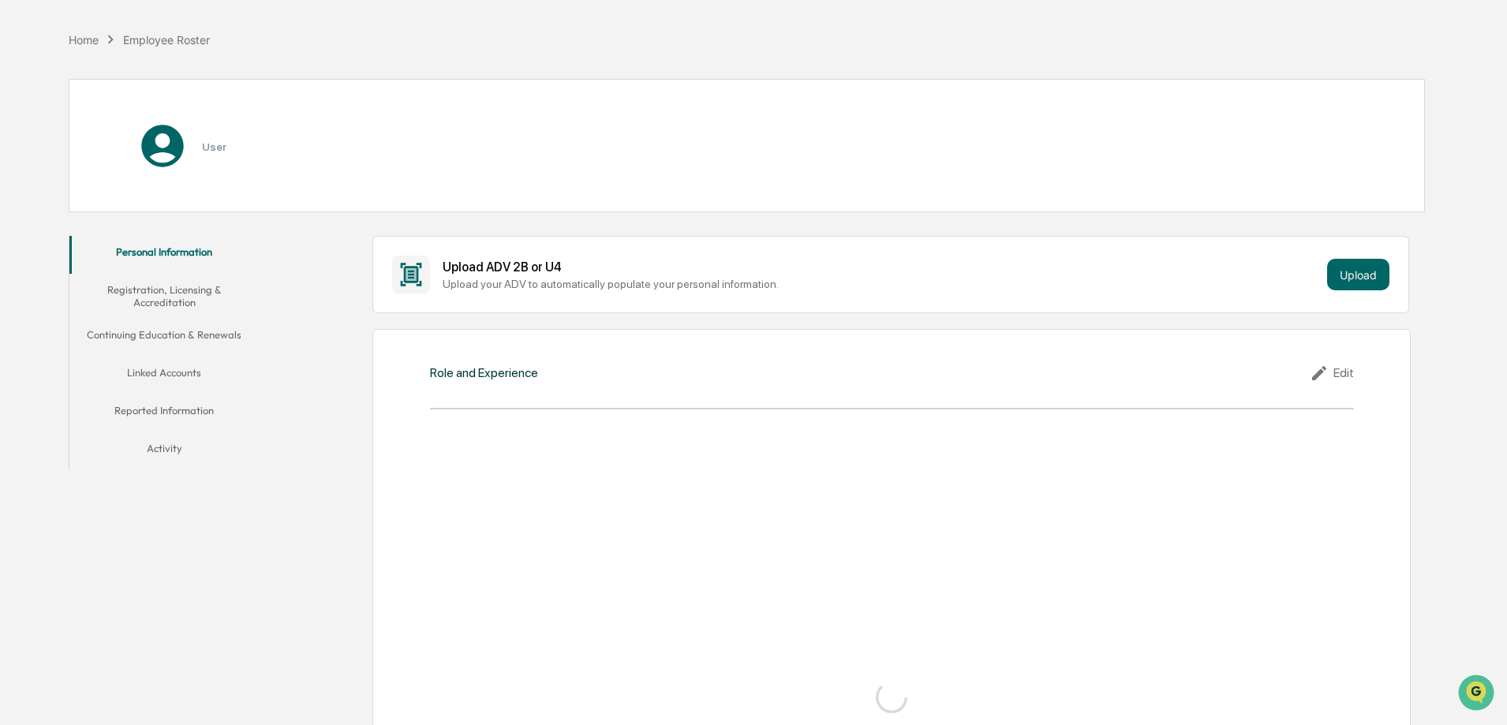
scroll to position [240, 0]
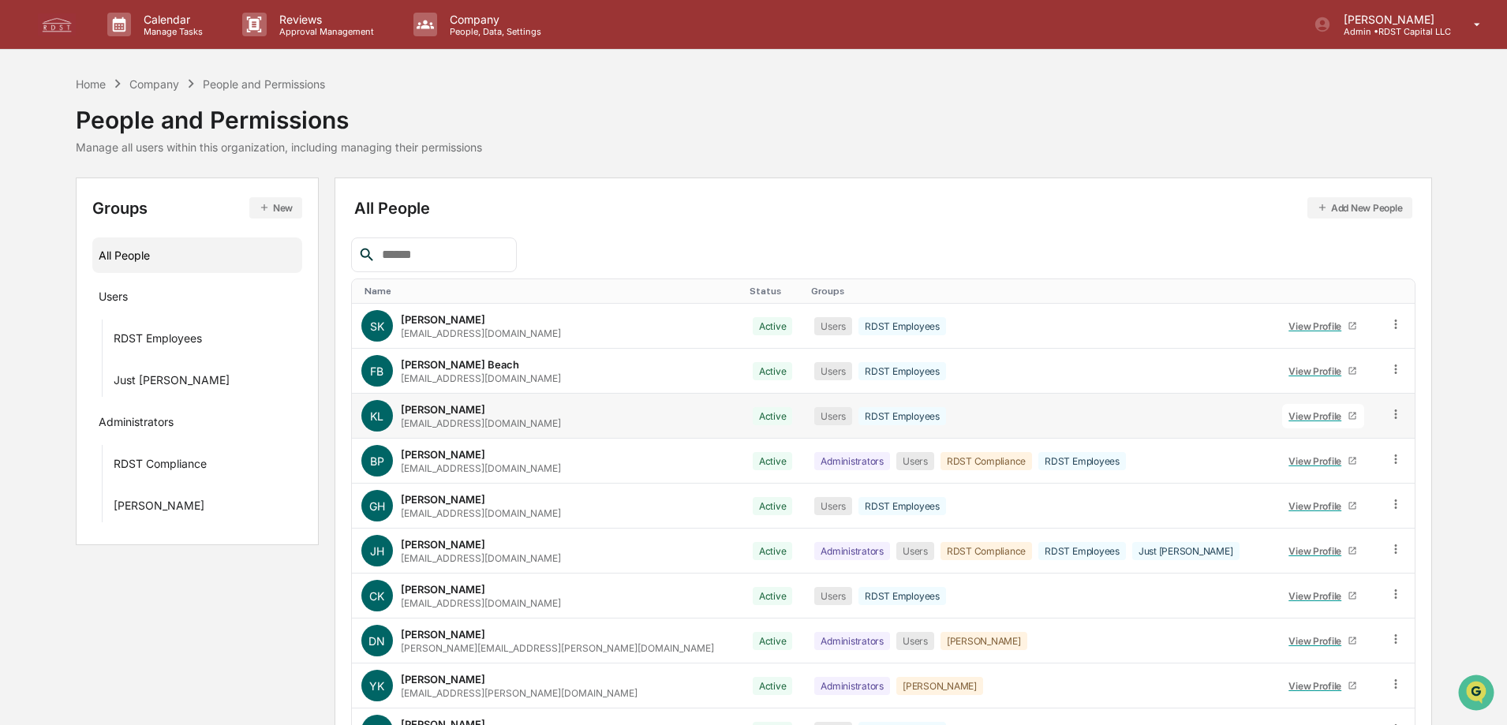
click at [1289, 417] on div "View Profile" at bounding box center [1318, 416] width 59 height 12
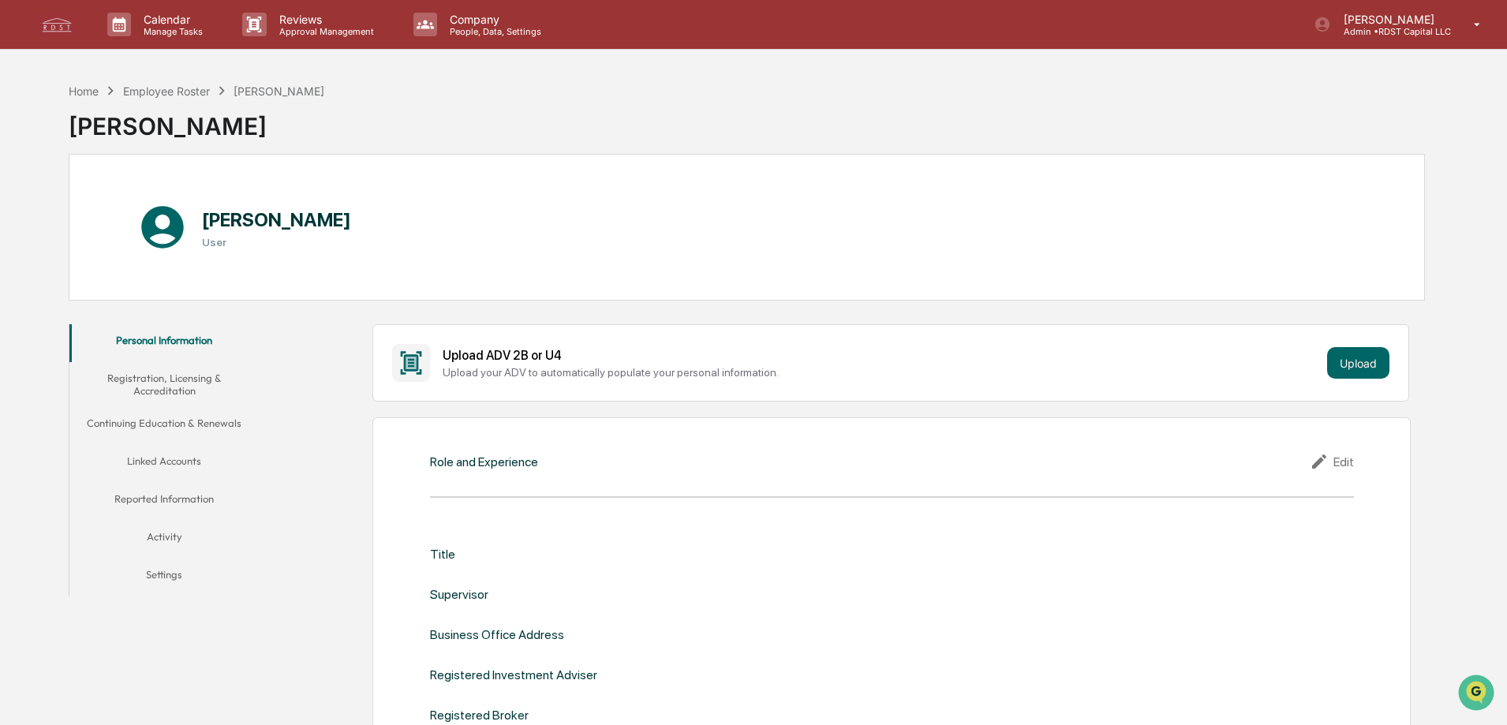
click at [132, 457] on button "Linked Accounts" at bounding box center [163, 464] width 189 height 38
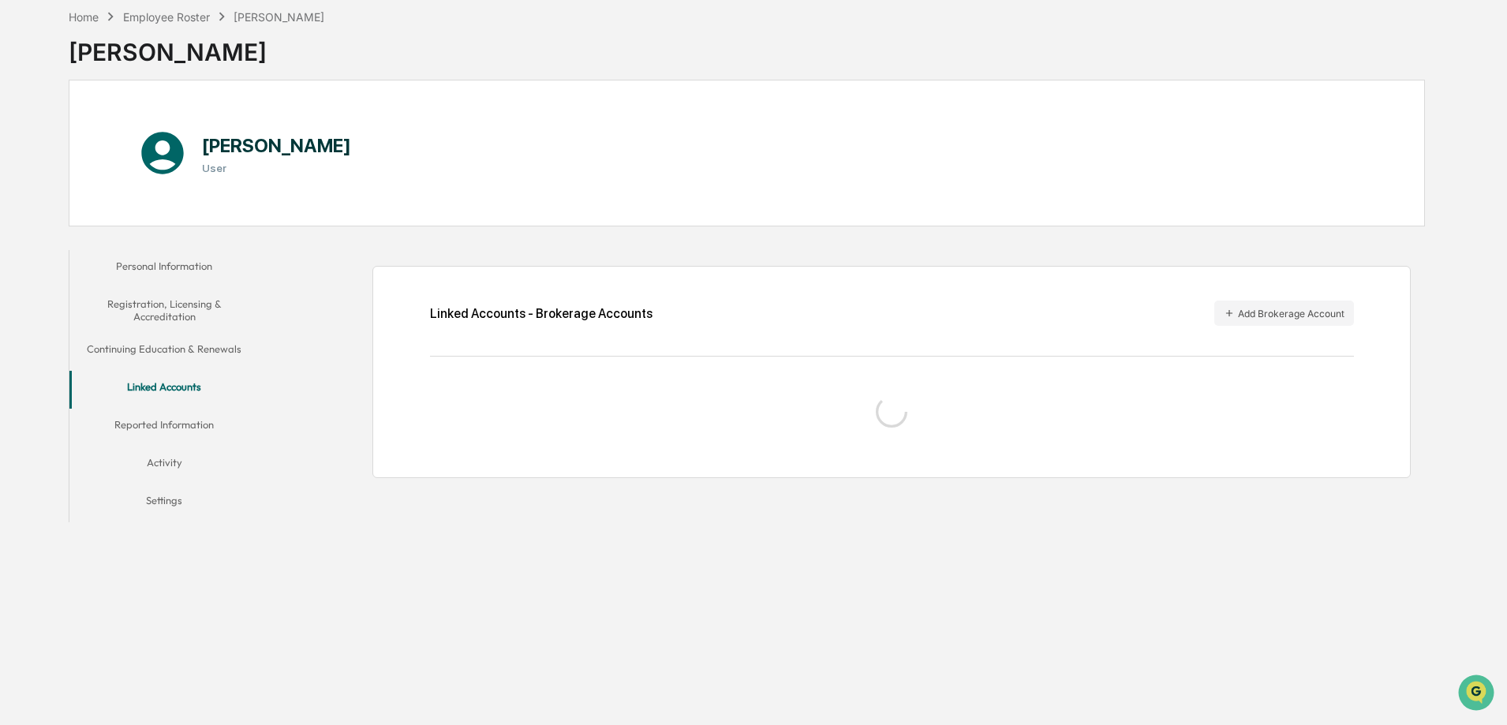
scroll to position [75, 0]
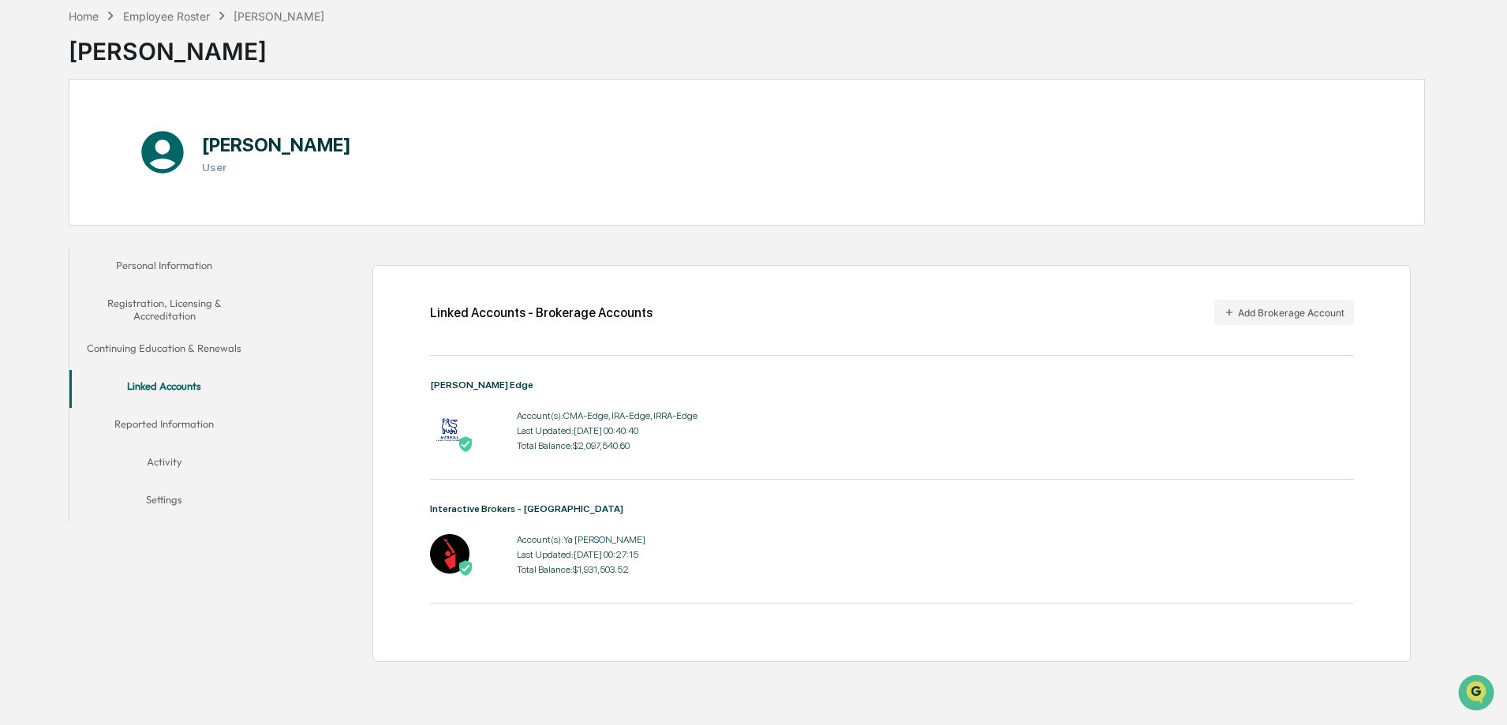
click at [575, 417] on div "Account(s): CMA-Edge, IRA-Edge, IRRA-Edge" at bounding box center [607, 415] width 181 height 11
click at [195, 12] on div "Employee Roster" at bounding box center [166, 15] width 87 height 13
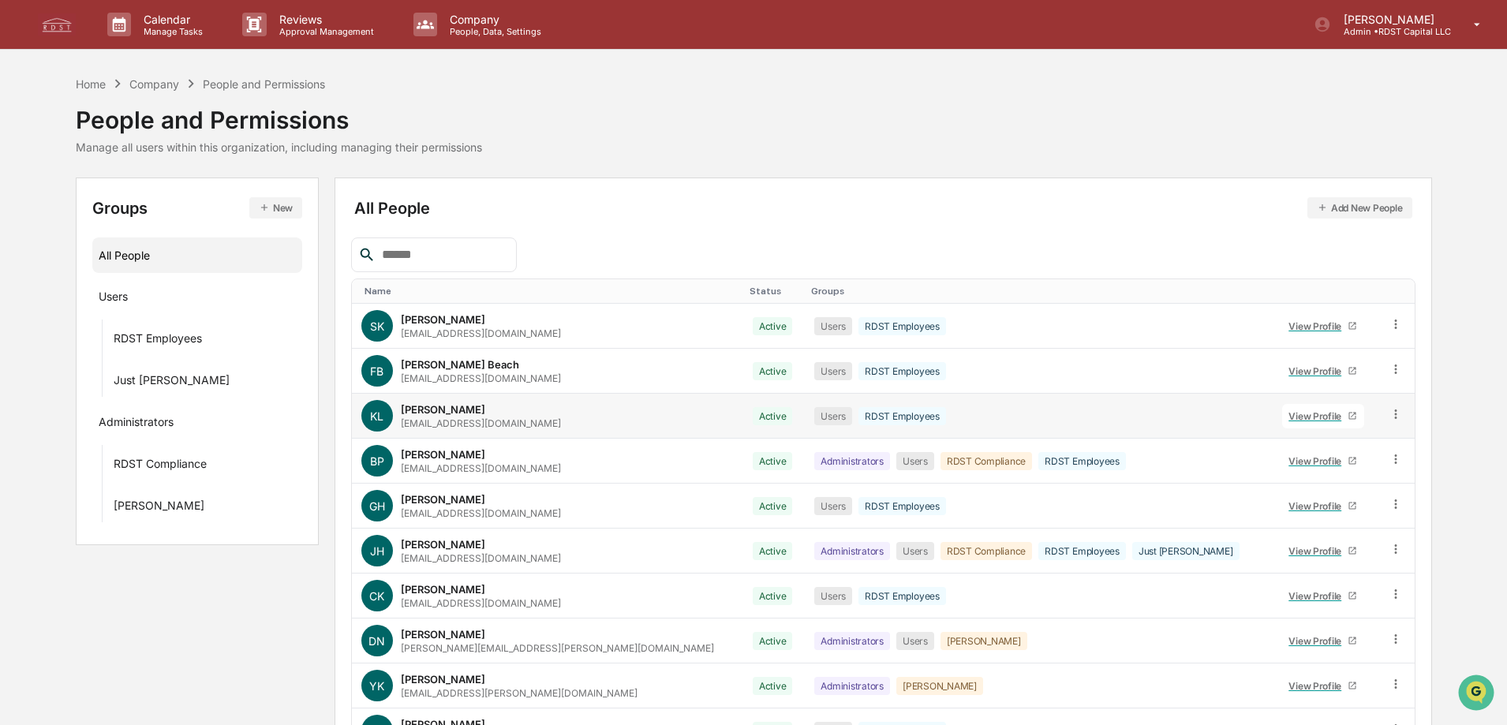
click at [1289, 417] on div "View Profile" at bounding box center [1318, 416] width 59 height 12
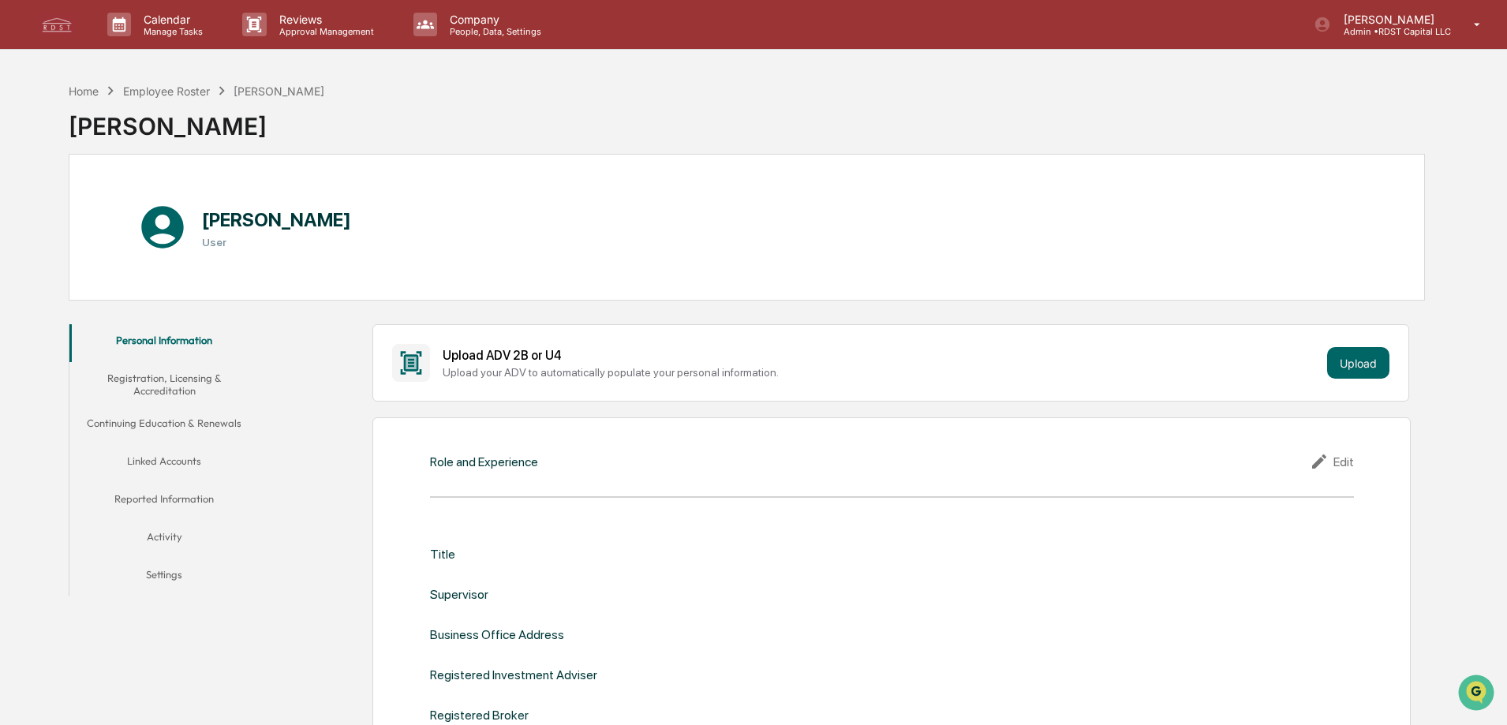
click at [149, 458] on button "Linked Accounts" at bounding box center [163, 464] width 189 height 38
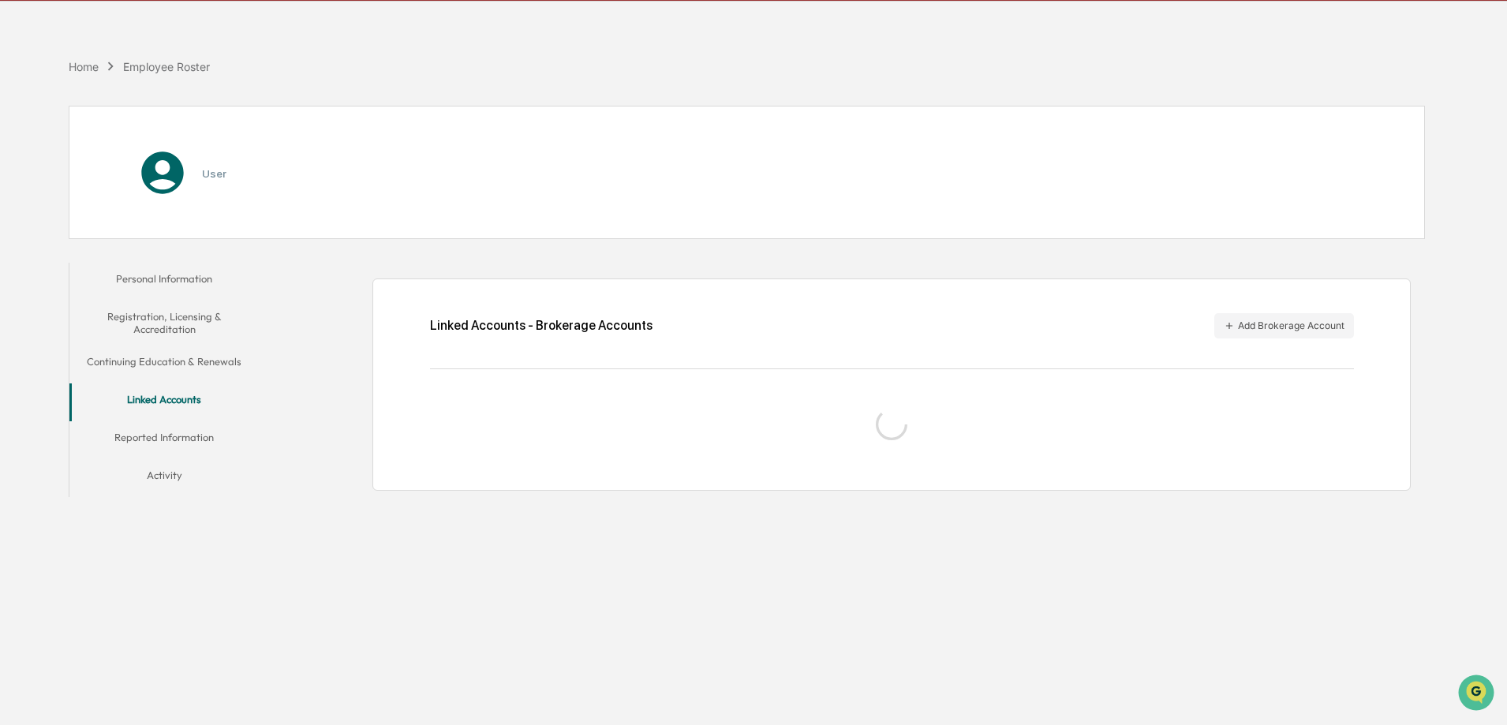
scroll to position [75, 0]
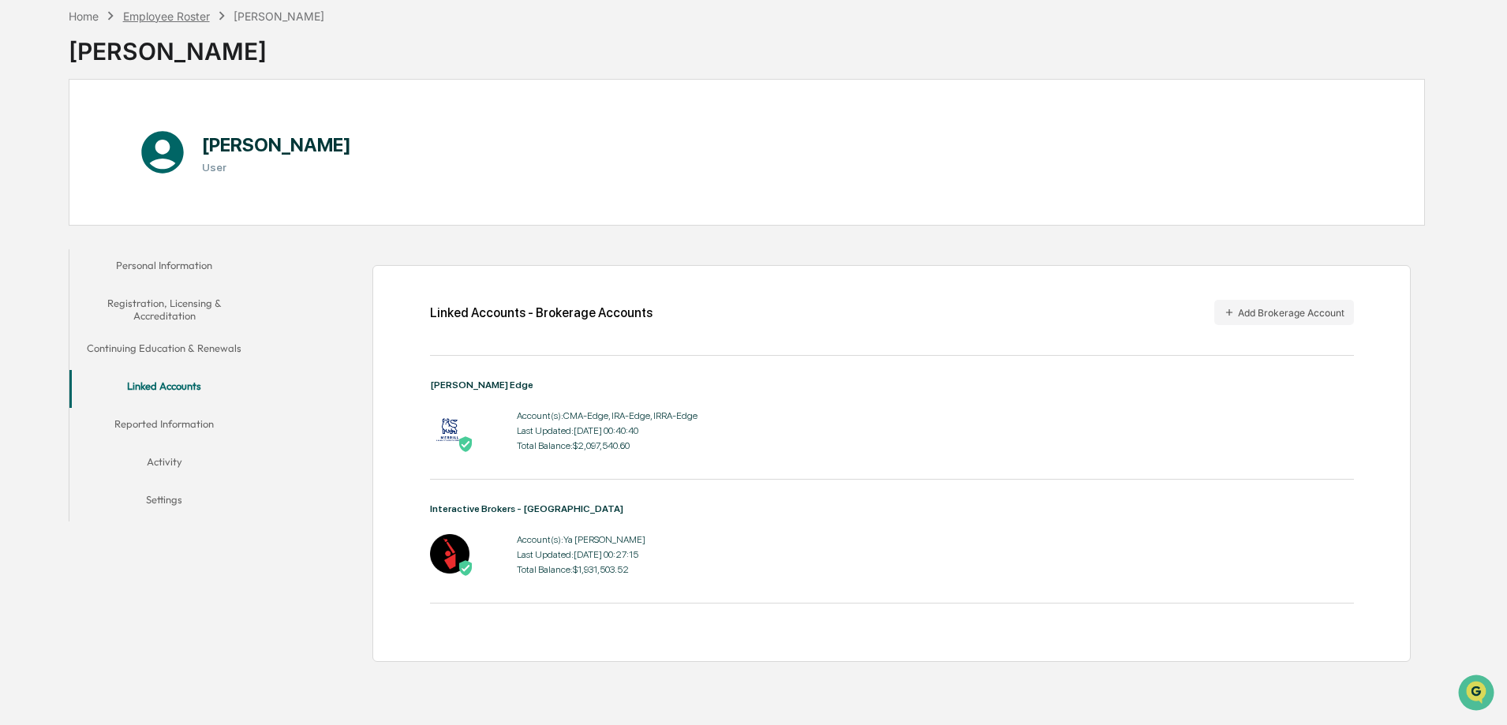
click at [193, 19] on div "Employee Roster" at bounding box center [166, 15] width 87 height 13
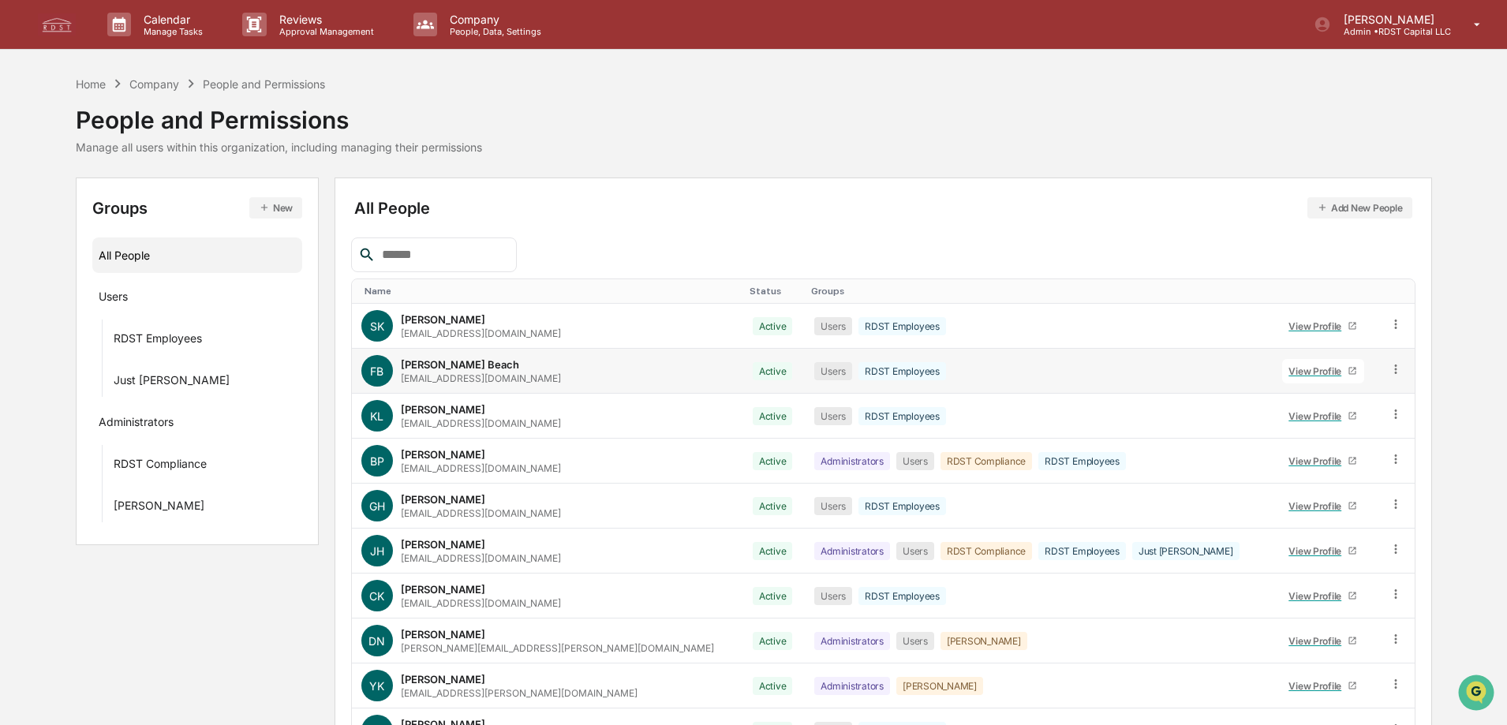
click at [1289, 369] on div "View Profile" at bounding box center [1318, 371] width 59 height 12
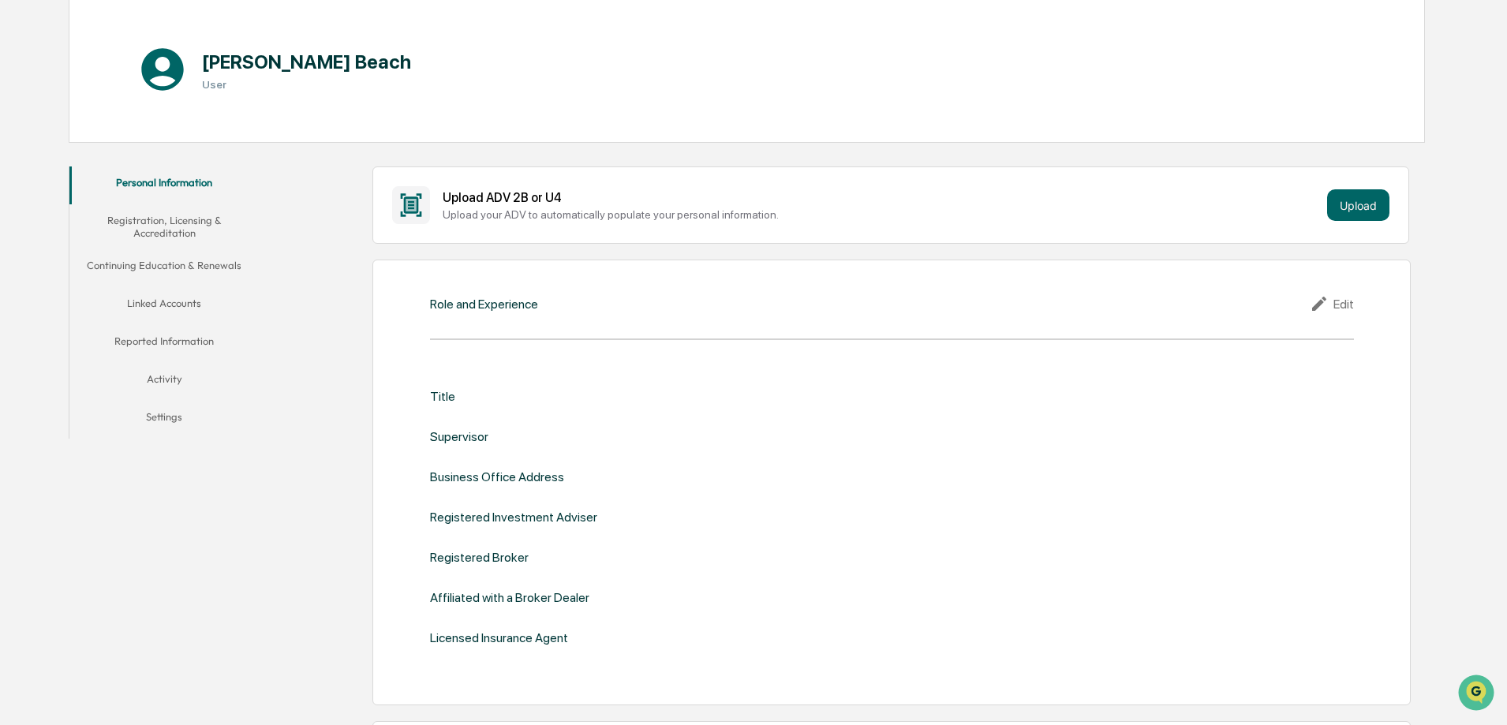
click at [163, 304] on button "Linked Accounts" at bounding box center [163, 306] width 189 height 38
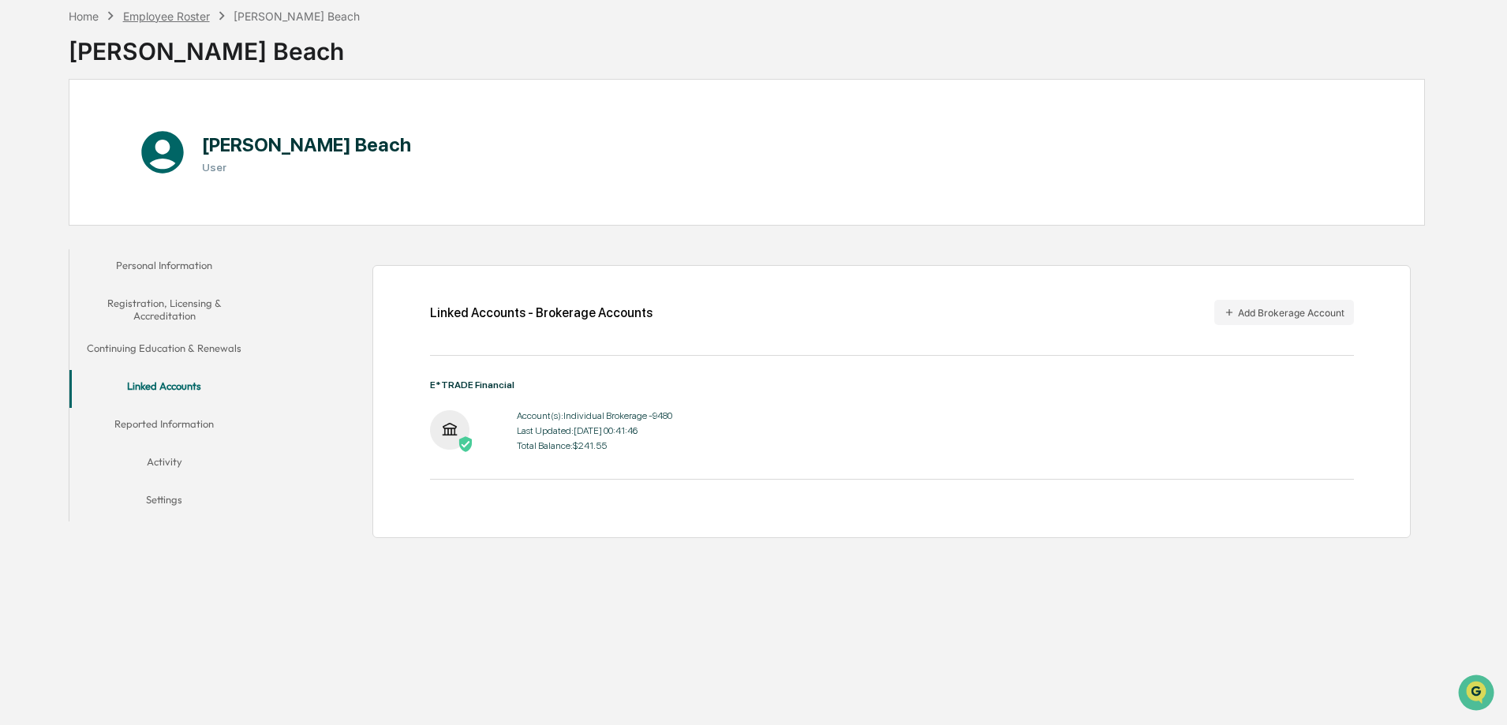
click at [159, 16] on div "Employee Roster" at bounding box center [166, 15] width 87 height 13
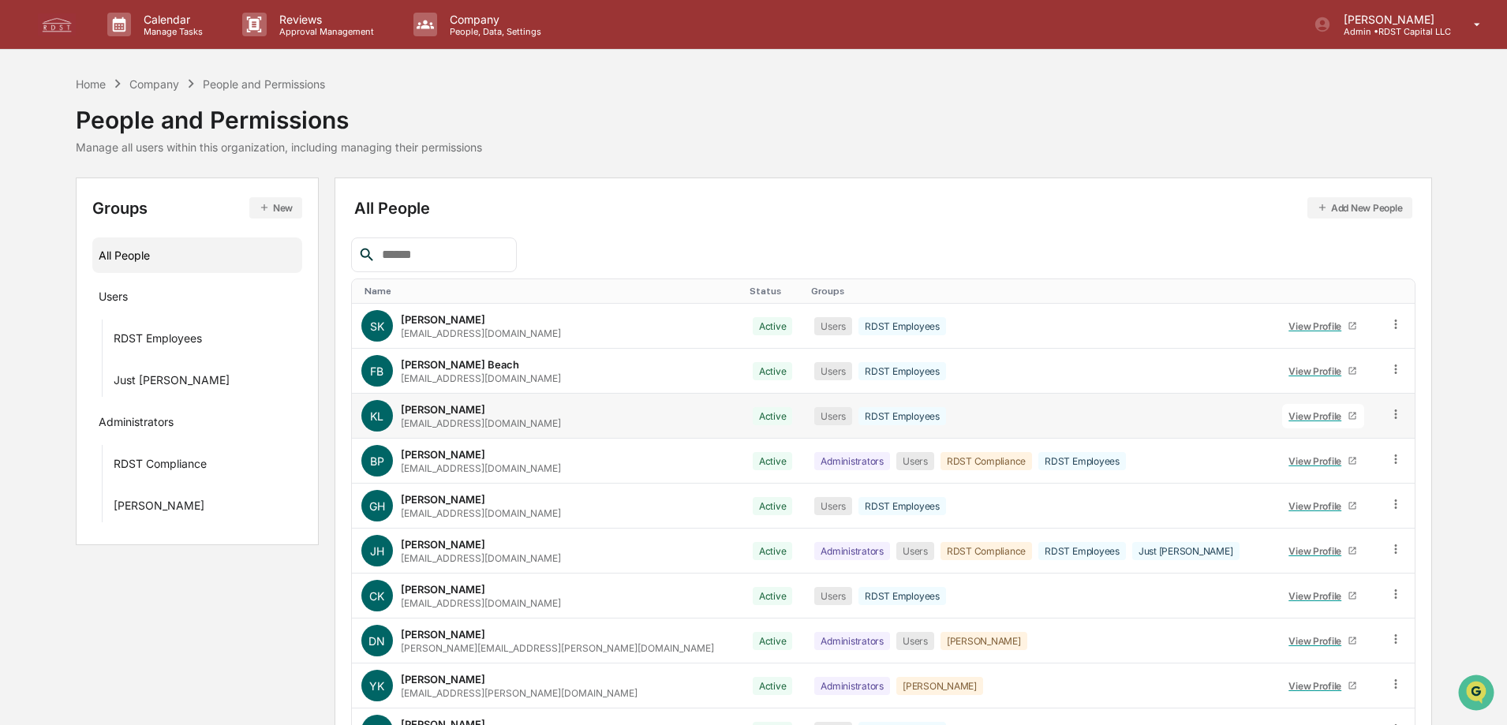
click at [1289, 412] on div "View Profile" at bounding box center [1318, 416] width 59 height 12
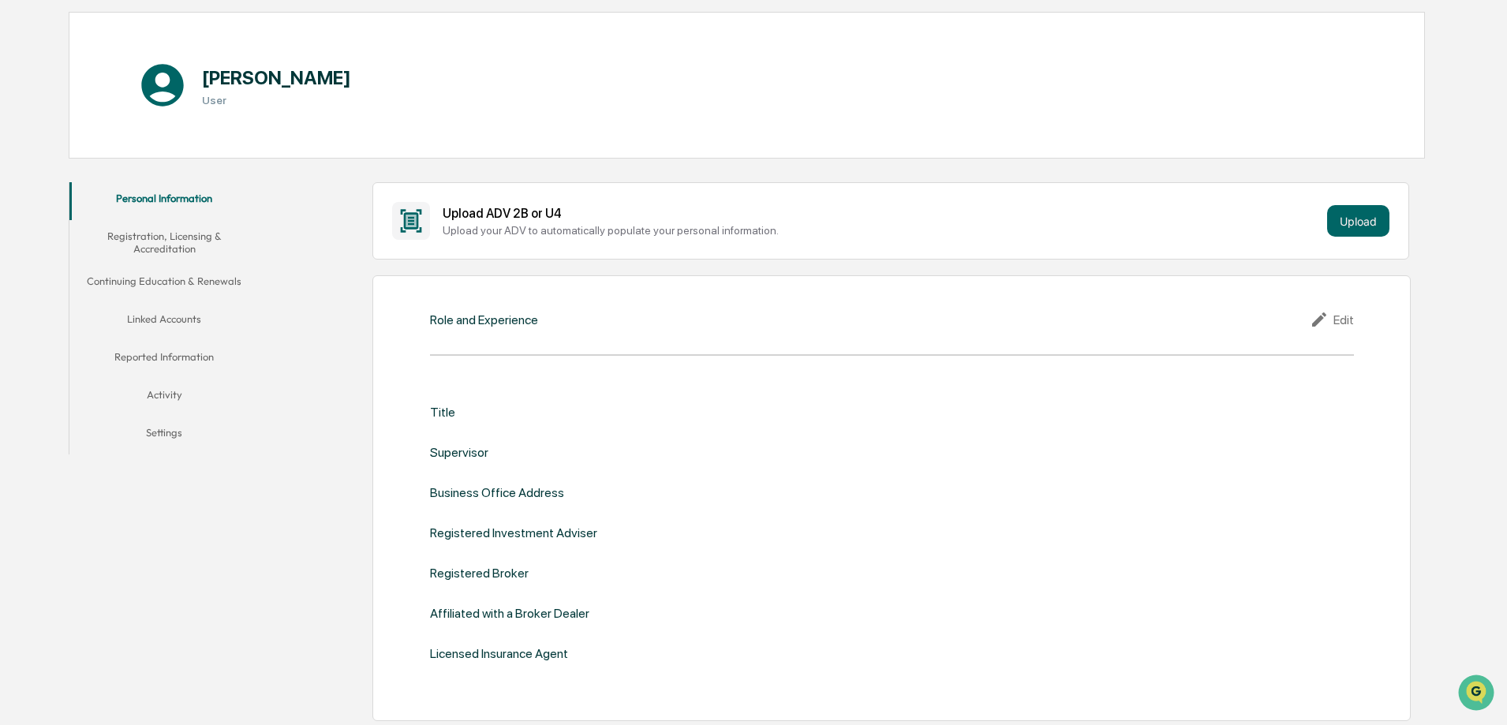
scroll to position [158, 0]
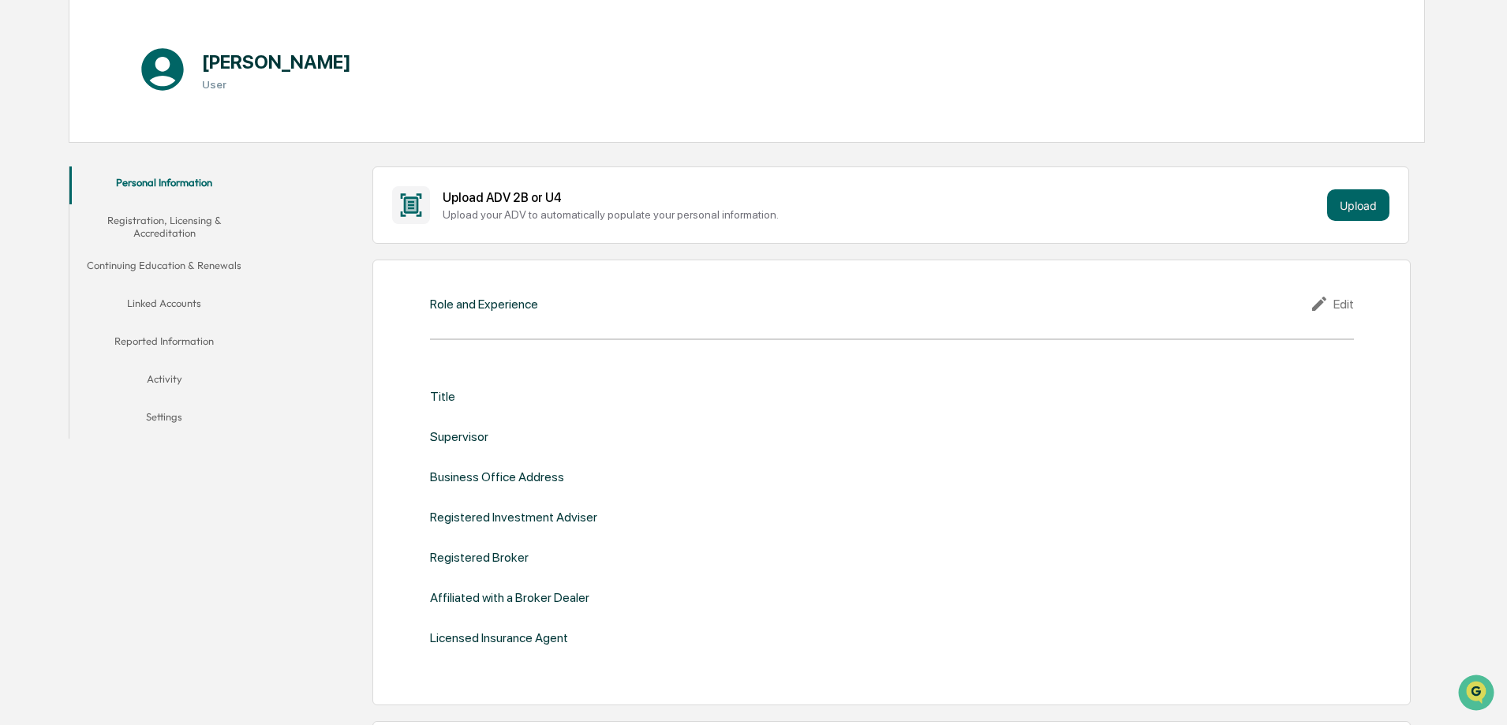
click at [156, 305] on button "Linked Accounts" at bounding box center [163, 306] width 189 height 38
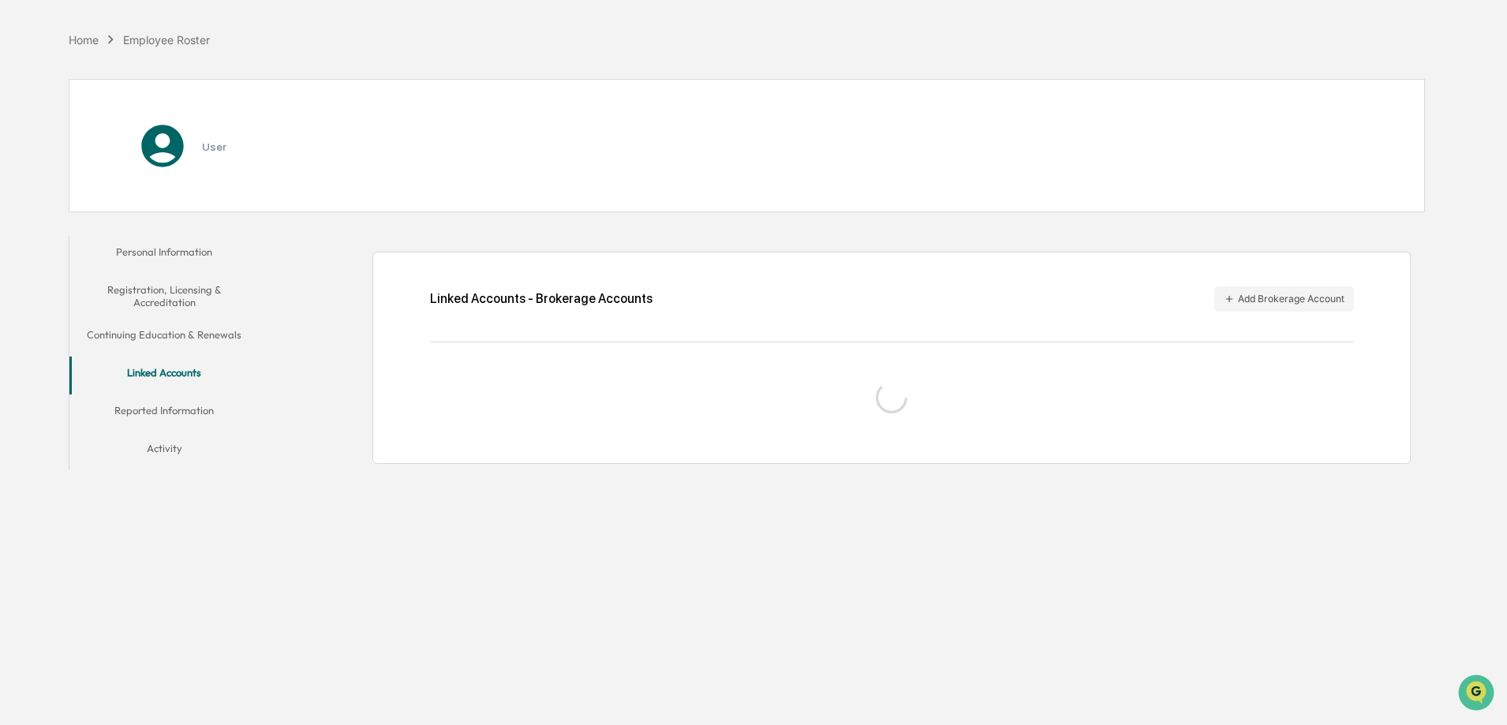
scroll to position [75, 0]
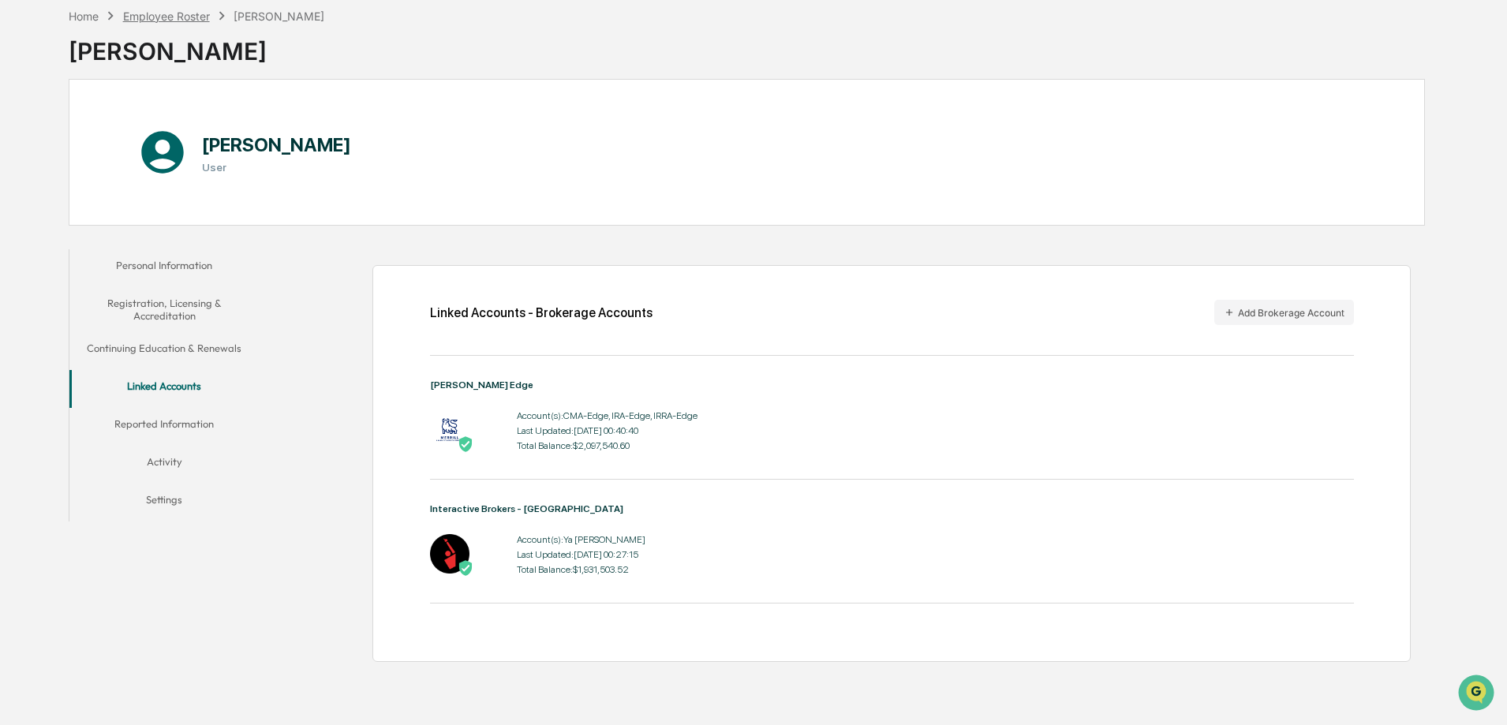
click at [159, 12] on div "Employee Roster" at bounding box center [166, 15] width 87 height 13
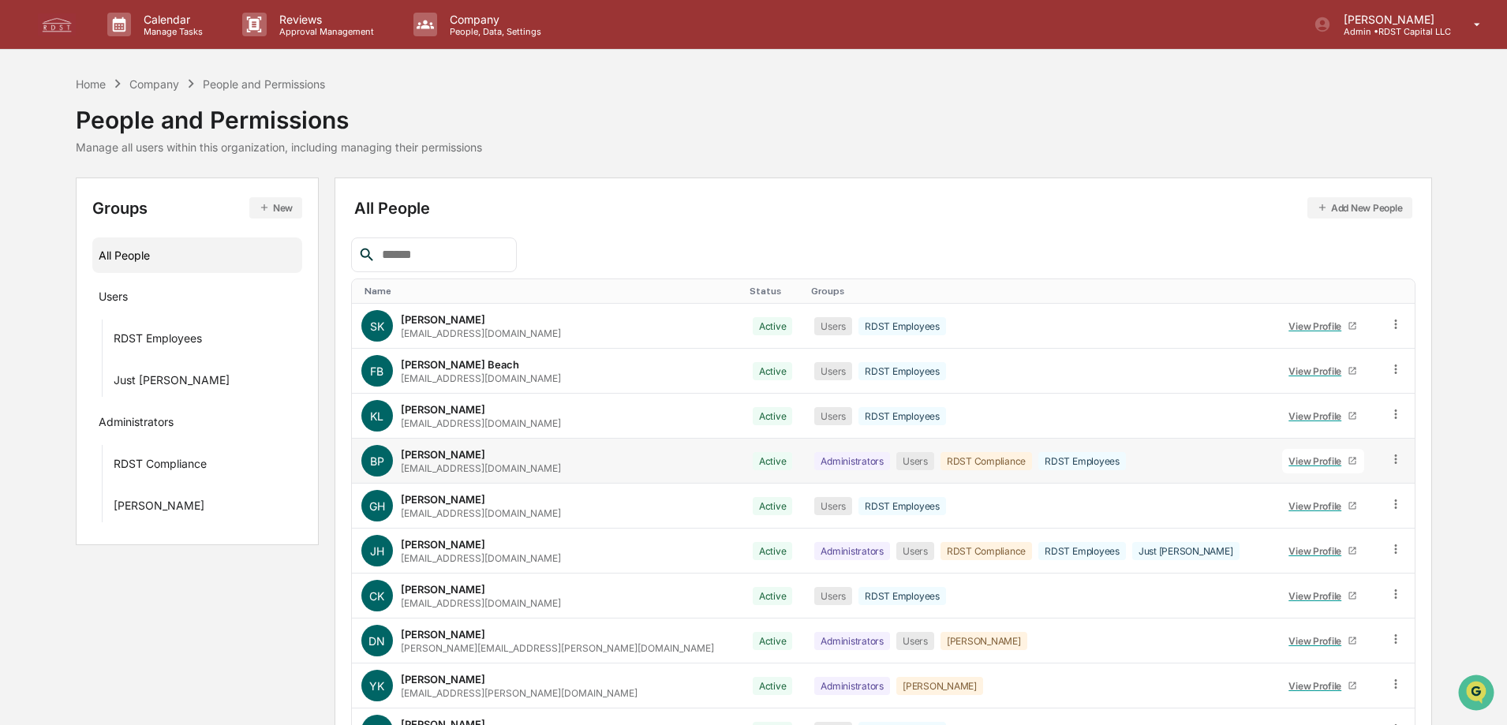
click at [1289, 461] on div "View Profile" at bounding box center [1318, 461] width 59 height 12
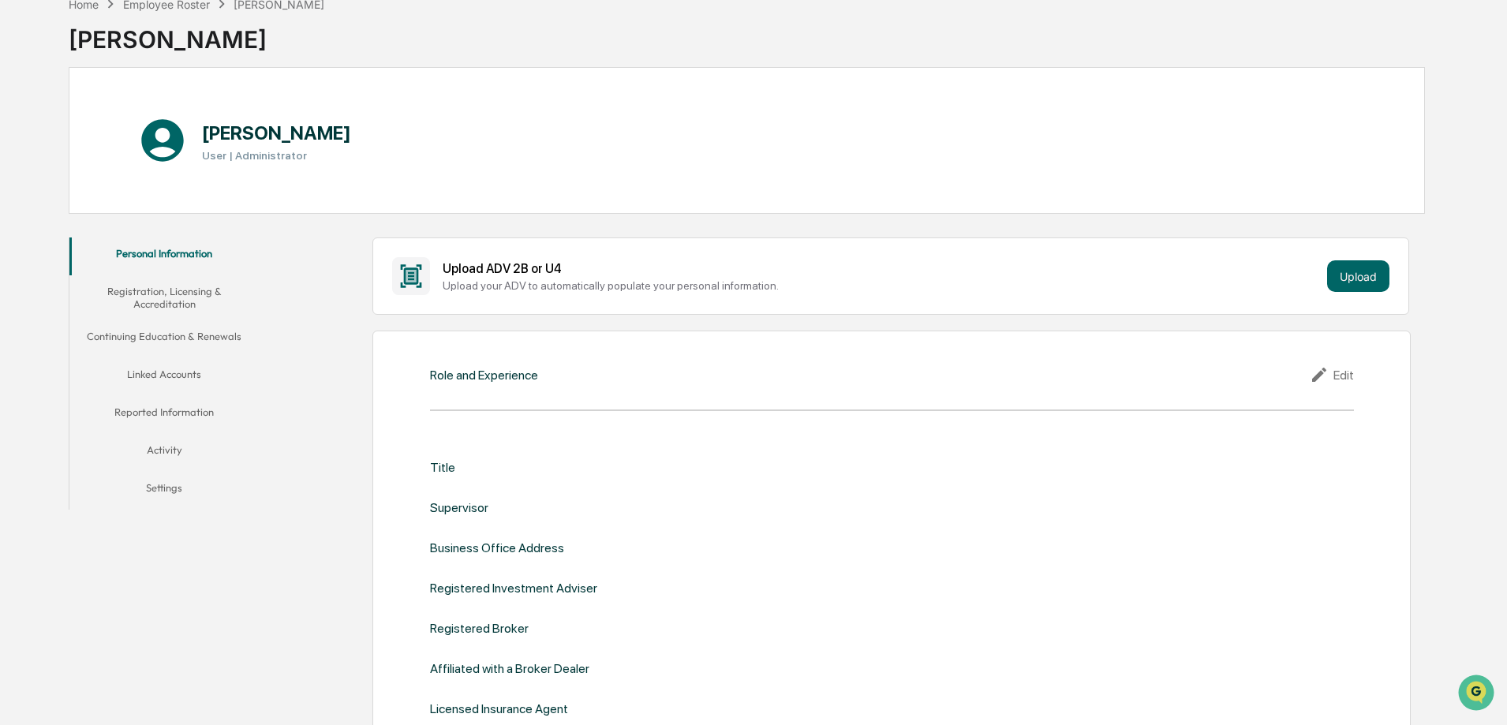
scroll to position [237, 0]
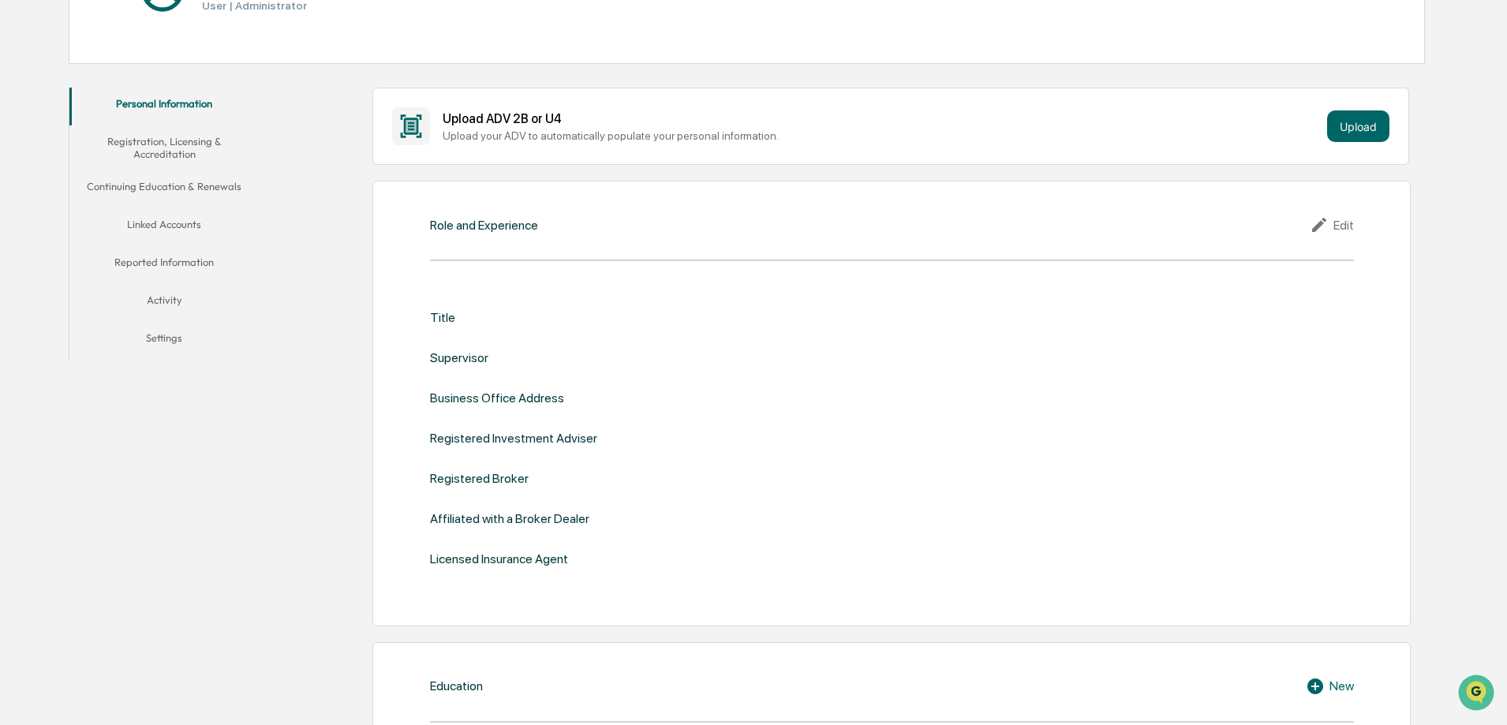
click at [170, 217] on button "Linked Accounts" at bounding box center [163, 227] width 189 height 38
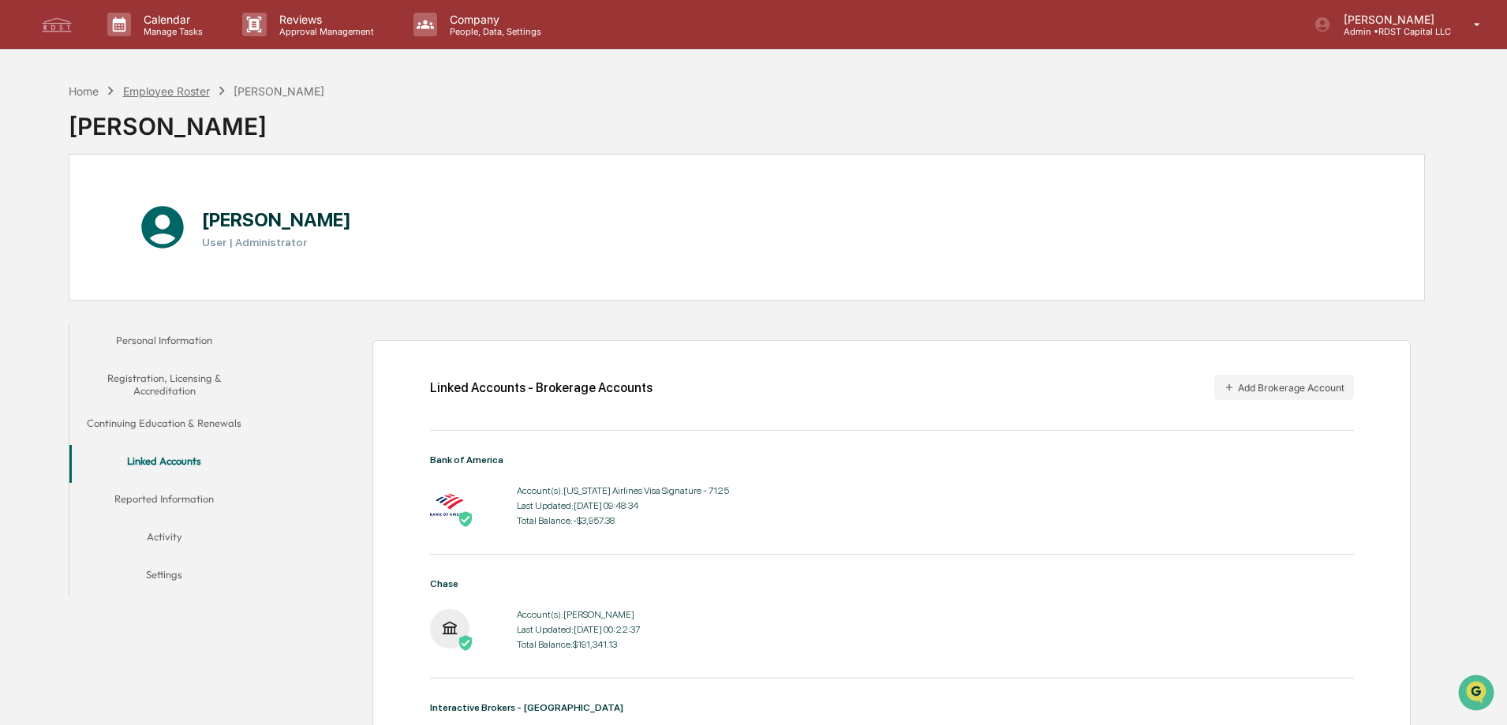
click at [185, 92] on div "Employee Roster" at bounding box center [166, 90] width 87 height 13
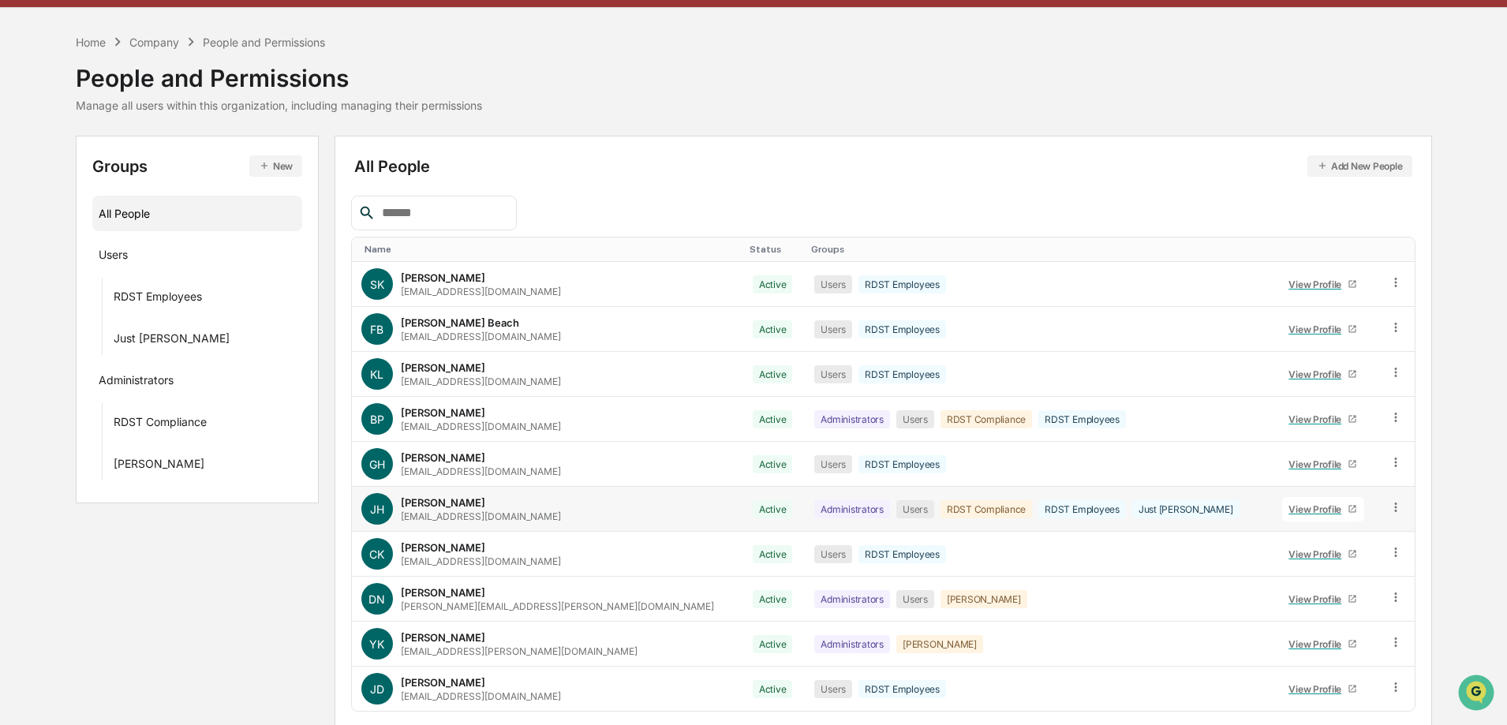
scroll to position [79, 0]
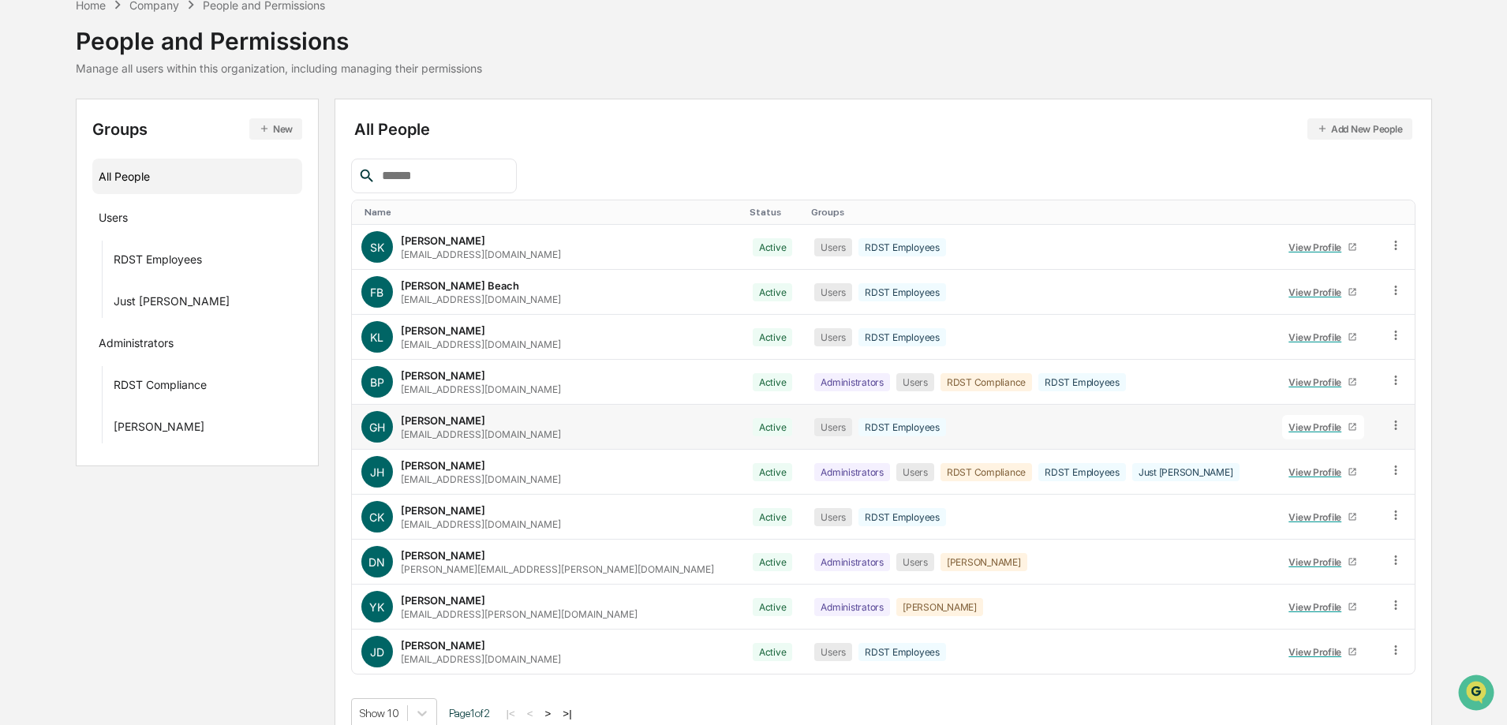
click at [1289, 432] on div "View Profile" at bounding box center [1318, 427] width 59 height 12
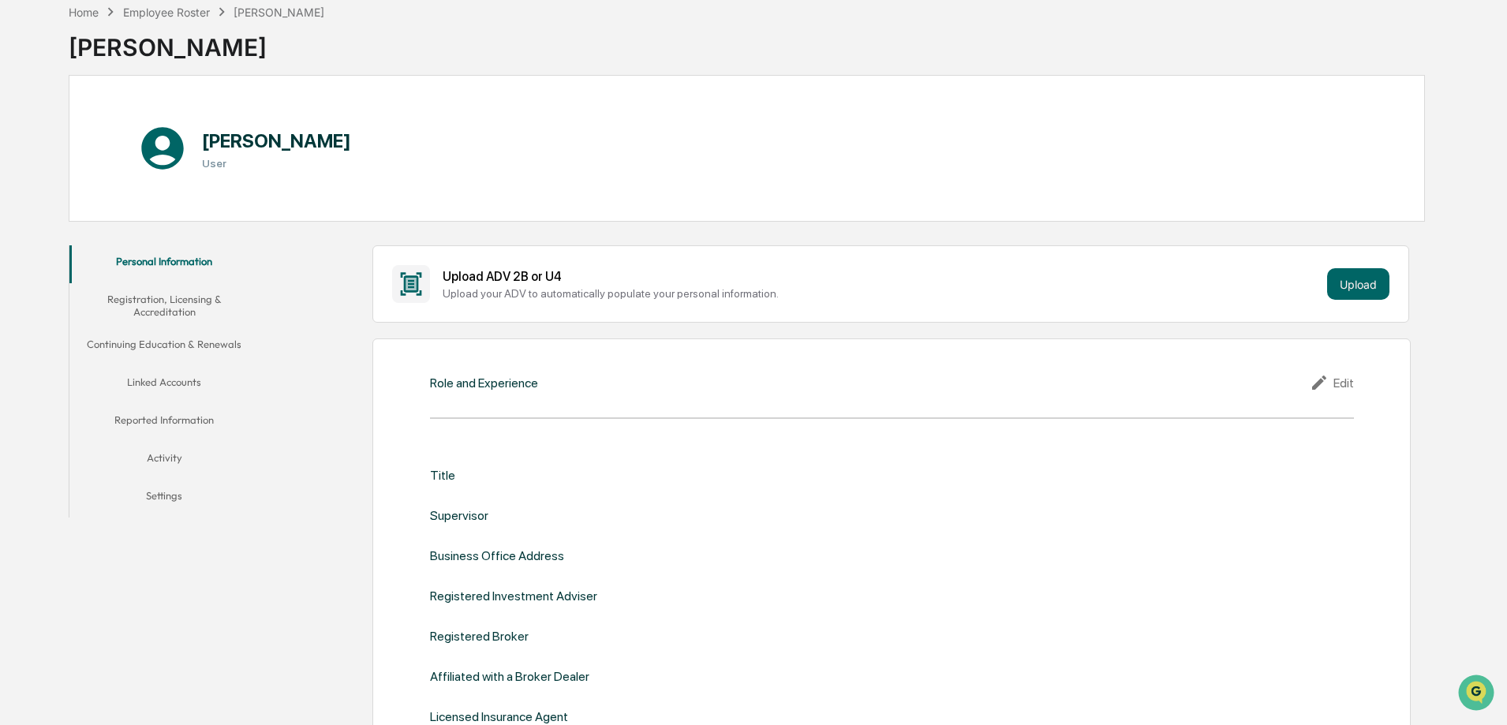
click at [178, 390] on button "Linked Accounts" at bounding box center [163, 385] width 189 height 38
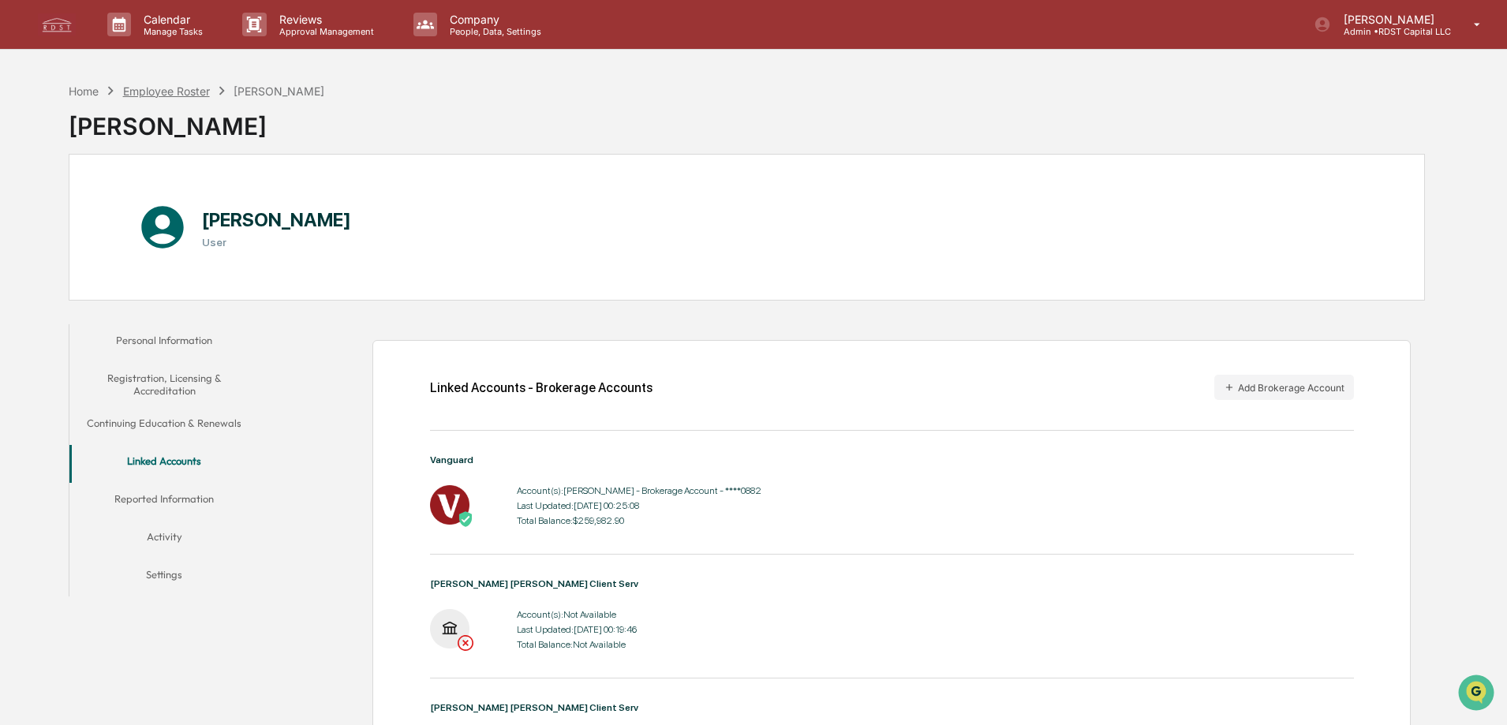
click at [175, 92] on div "Employee Roster" at bounding box center [166, 90] width 87 height 13
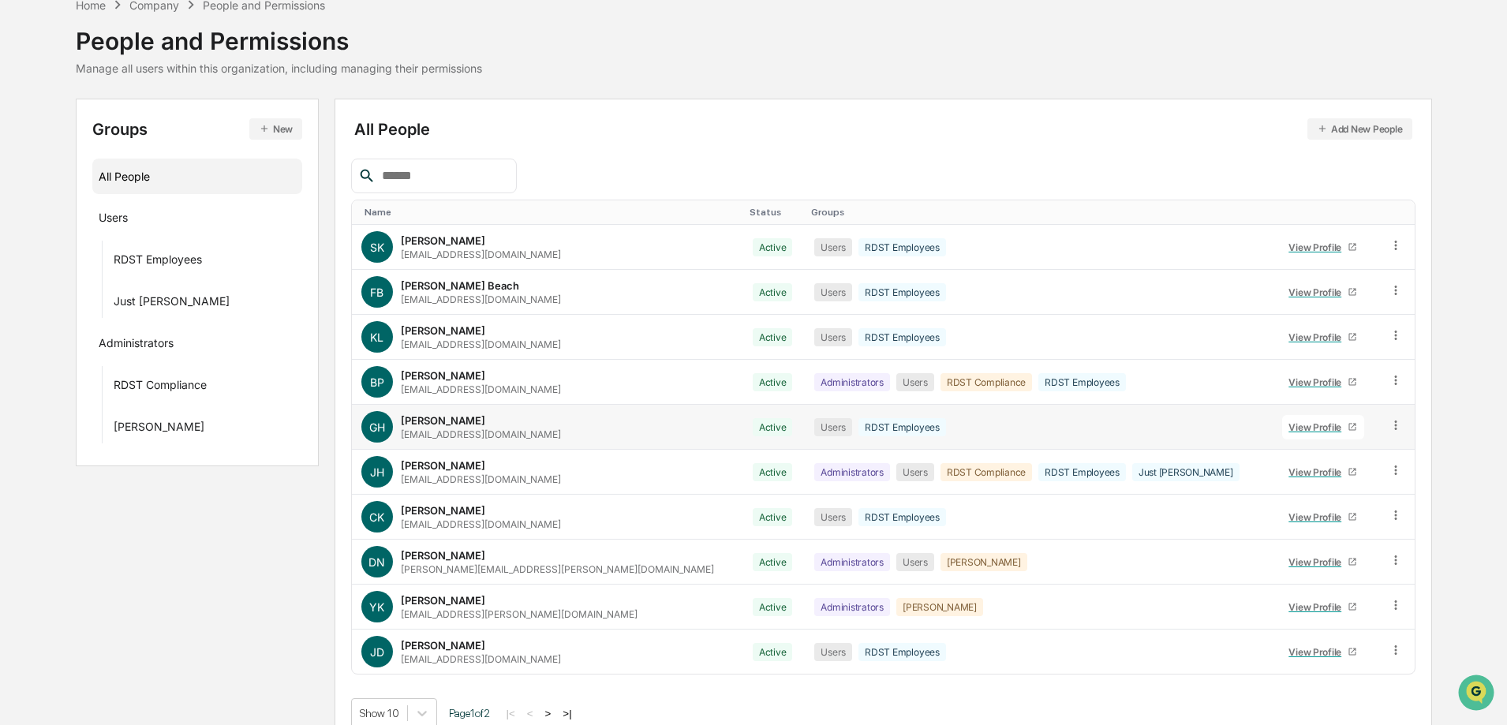
scroll to position [99, 0]
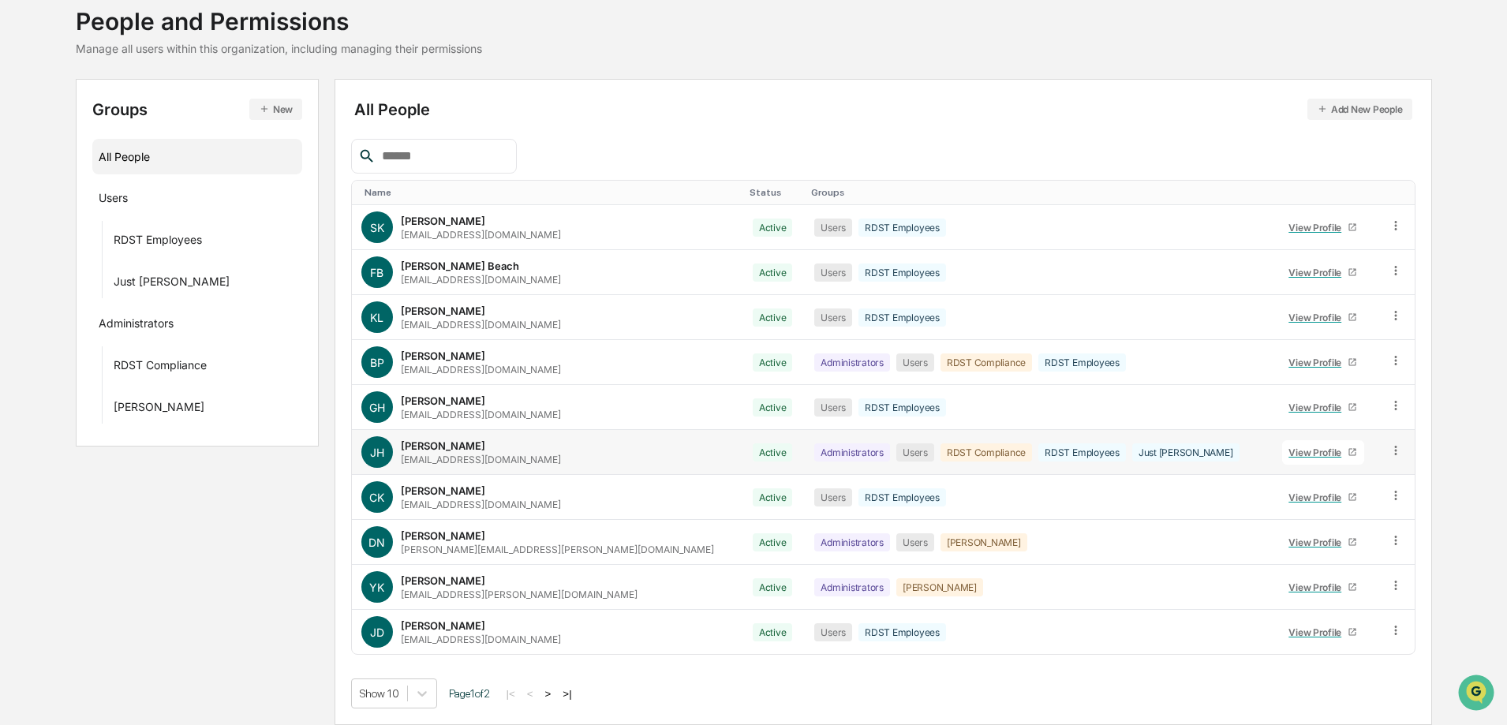
click at [1289, 451] on div "View Profile" at bounding box center [1318, 453] width 59 height 12
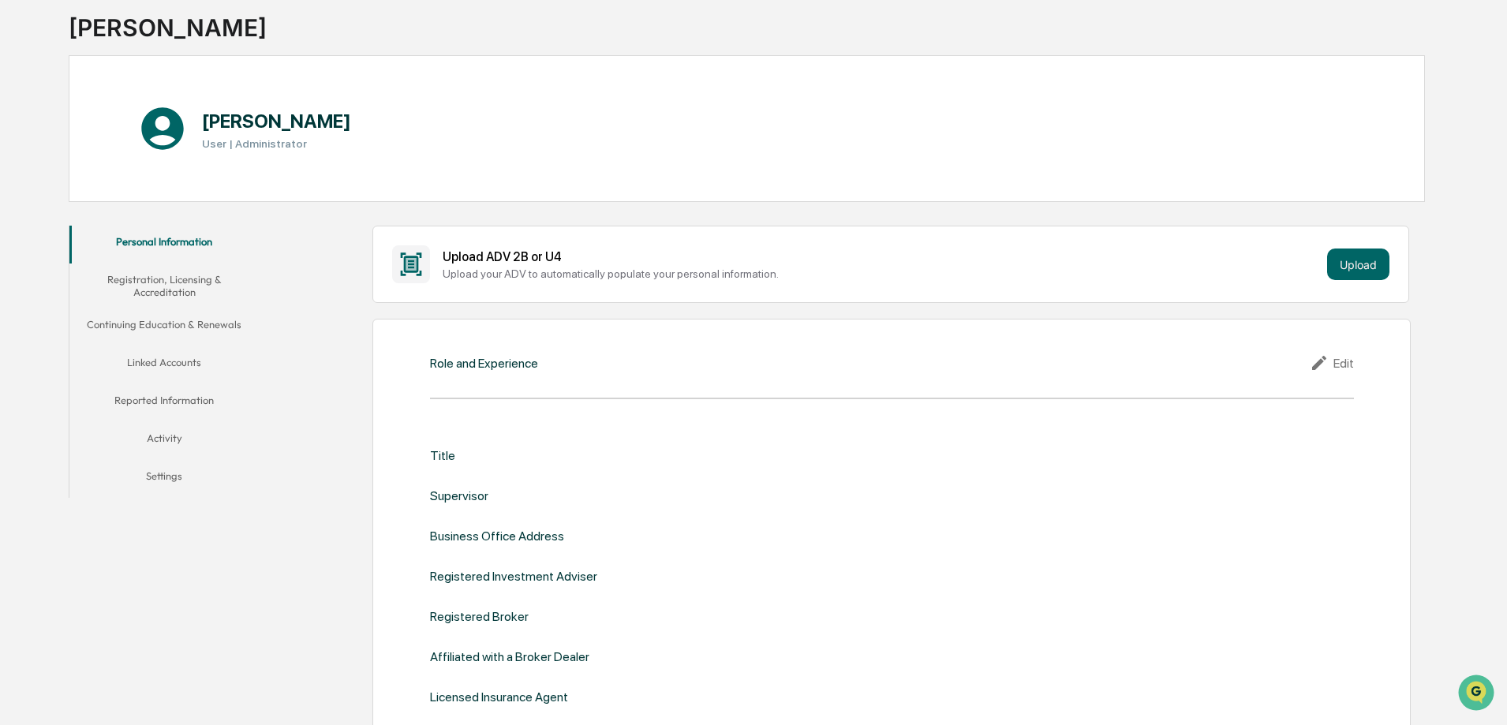
click at [170, 350] on button "Linked Accounts" at bounding box center [163, 365] width 189 height 38
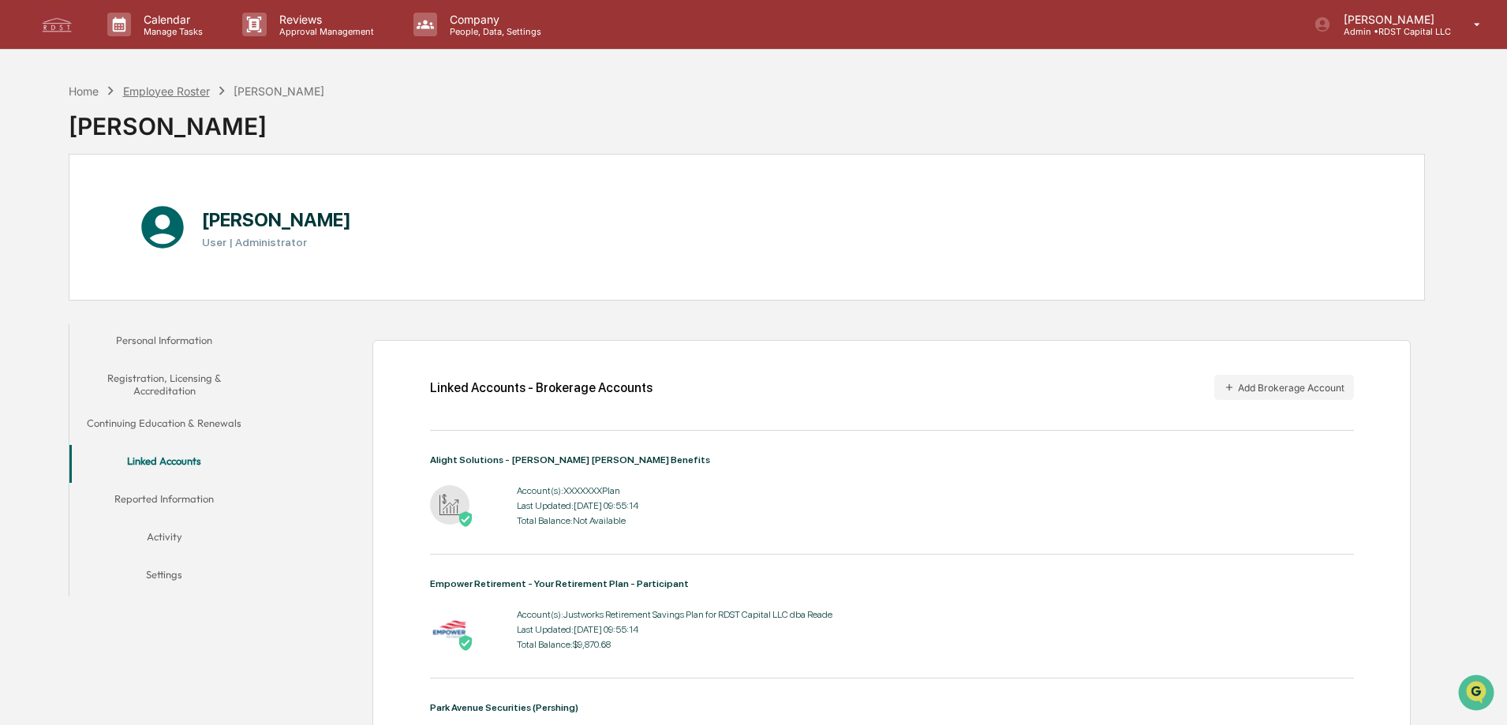
click at [149, 82] on div "Home Employee Roster James Hernandez" at bounding box center [197, 90] width 256 height 17
click at [149, 89] on div "Employee Roster" at bounding box center [166, 90] width 87 height 13
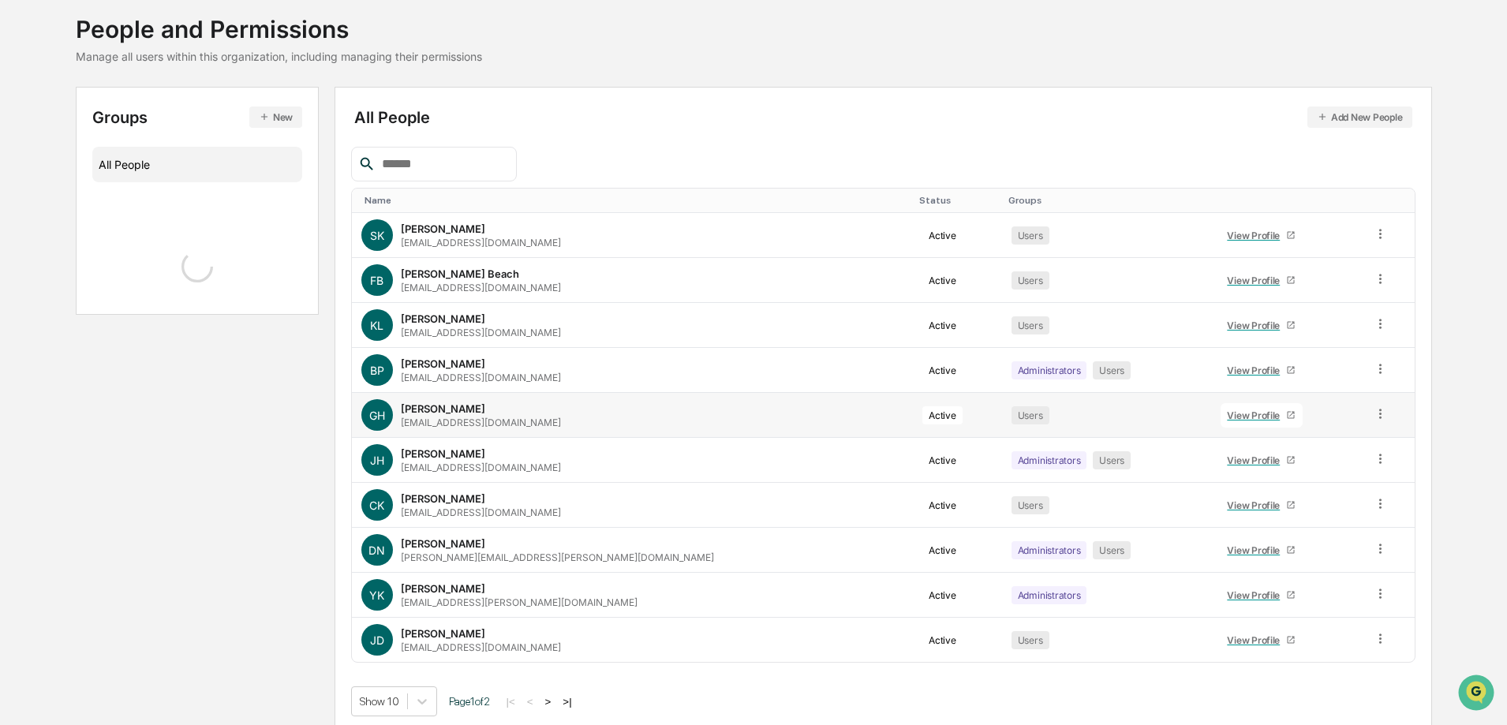
scroll to position [99, 0]
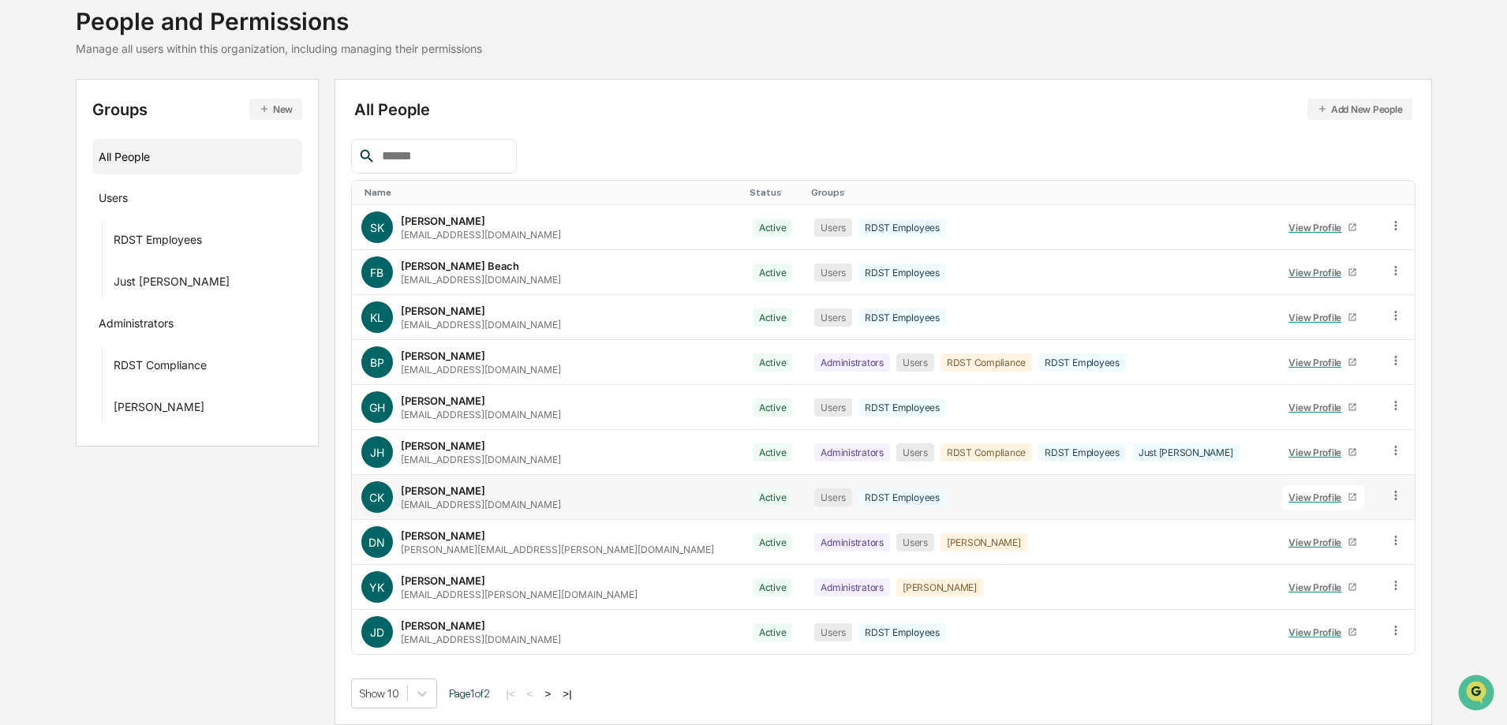
click at [1289, 499] on div "View Profile" at bounding box center [1318, 498] width 59 height 12
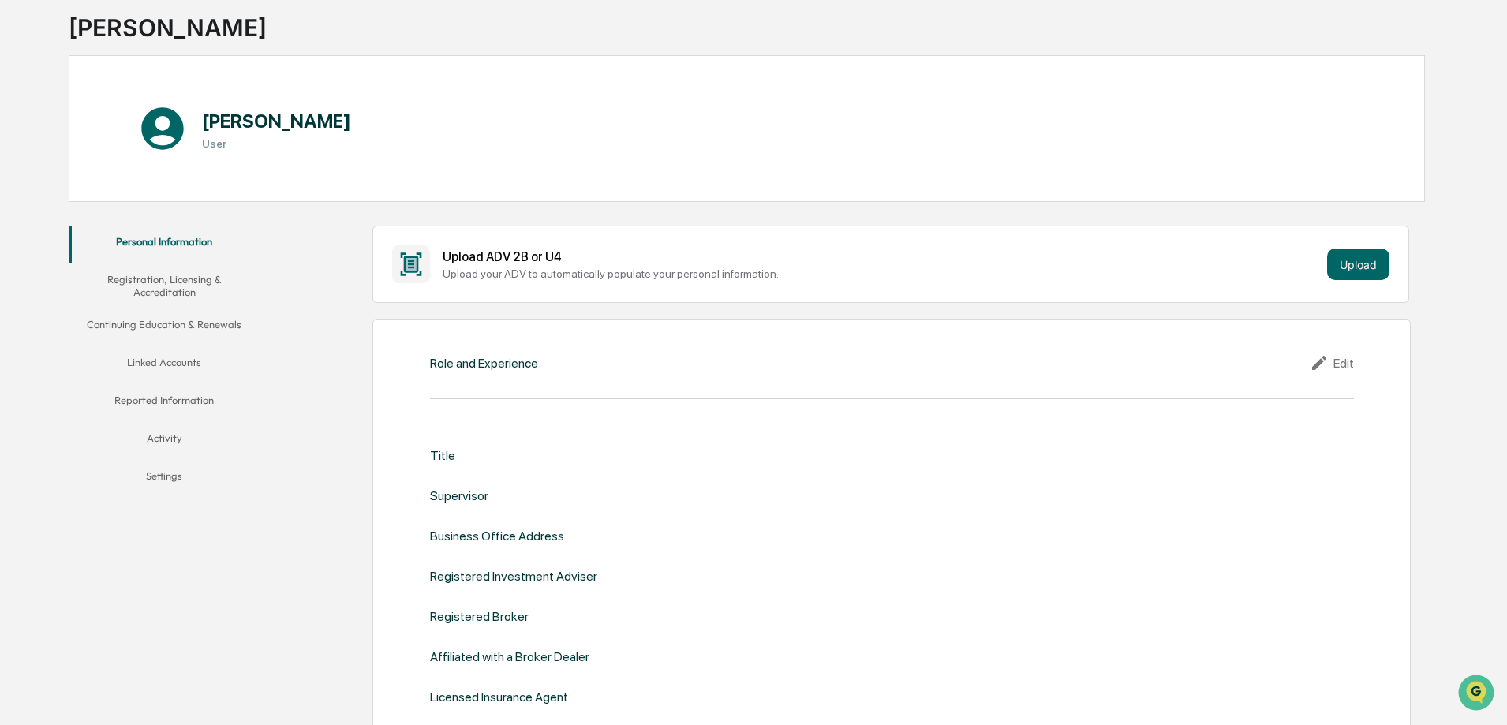
click at [181, 360] on button "Linked Accounts" at bounding box center [163, 365] width 189 height 38
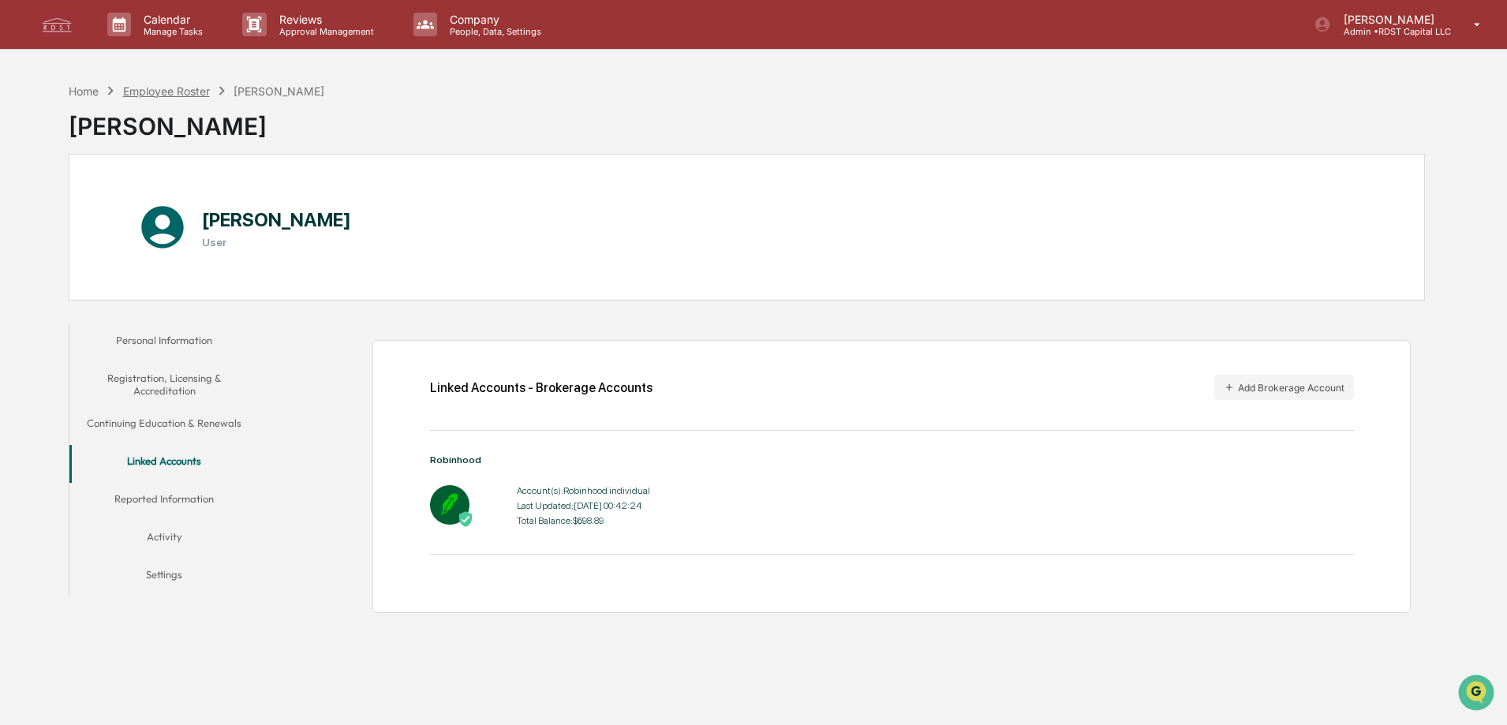
click at [140, 95] on div "Employee Roster" at bounding box center [166, 90] width 87 height 13
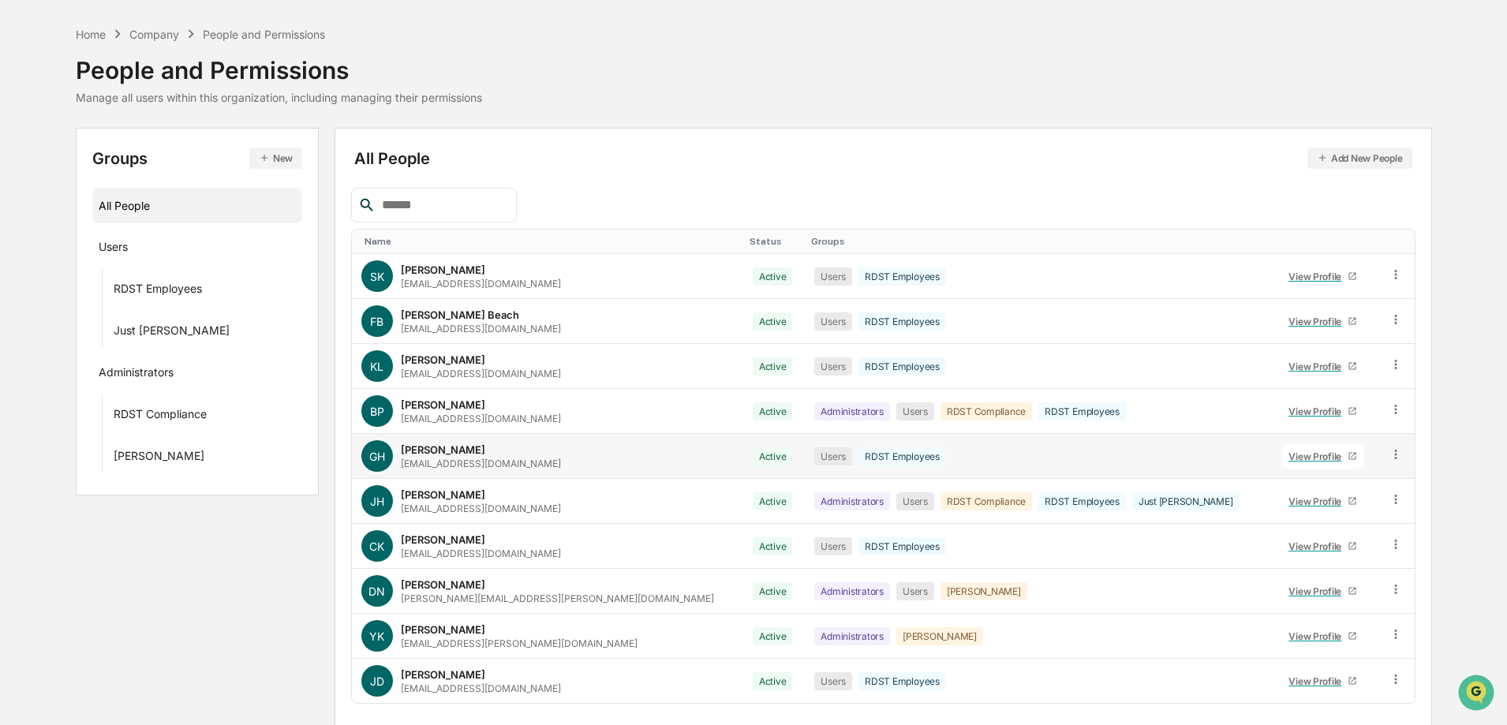
scroll to position [99, 0]
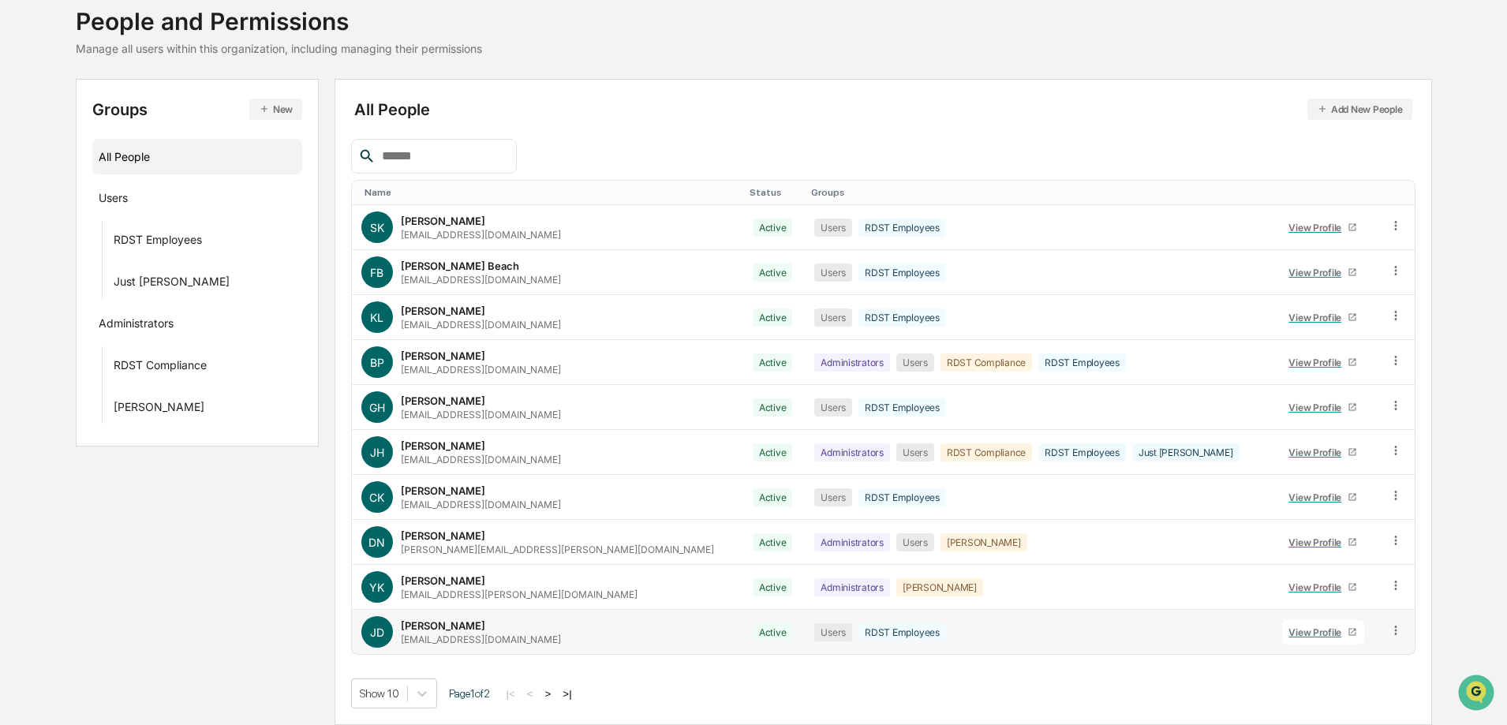
click at [1289, 635] on div "View Profile" at bounding box center [1318, 633] width 59 height 12
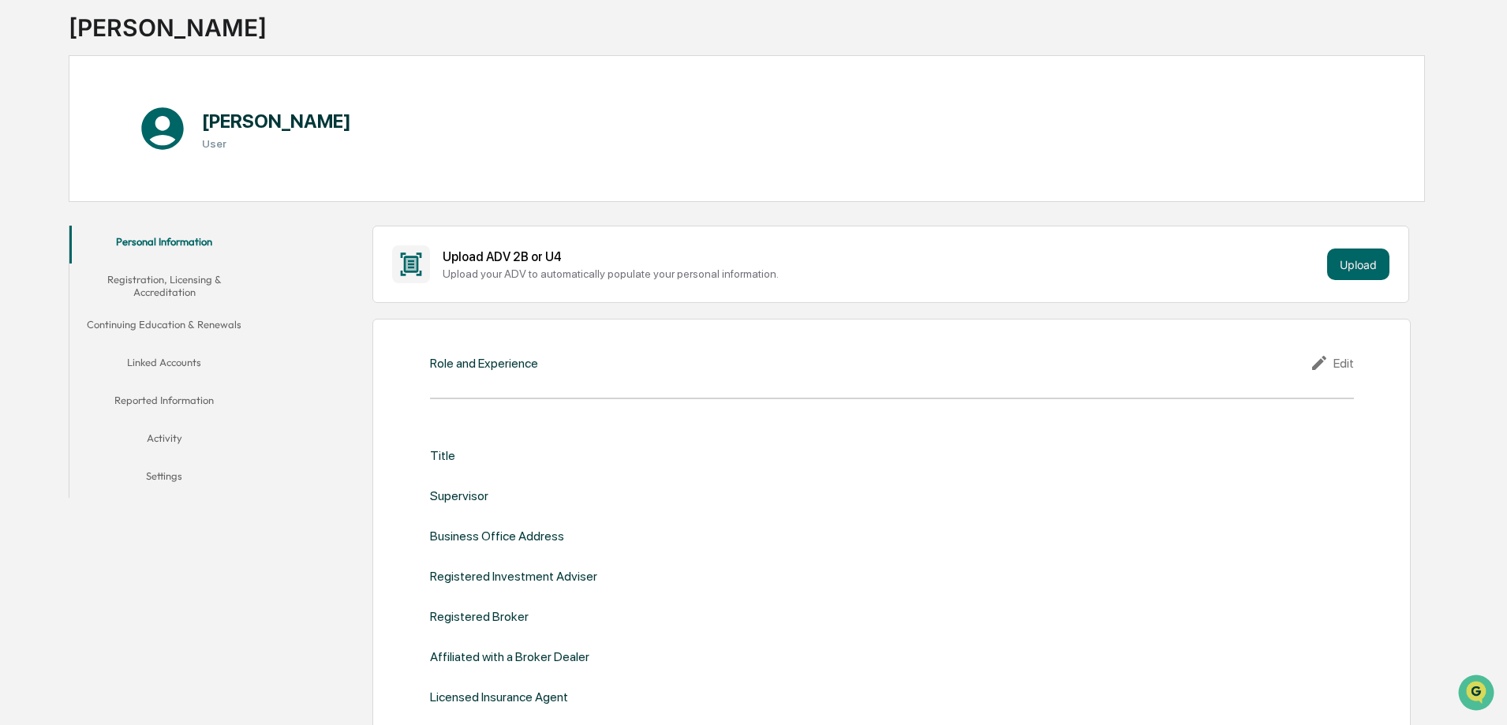
click at [185, 361] on button "Linked Accounts" at bounding box center [163, 365] width 189 height 38
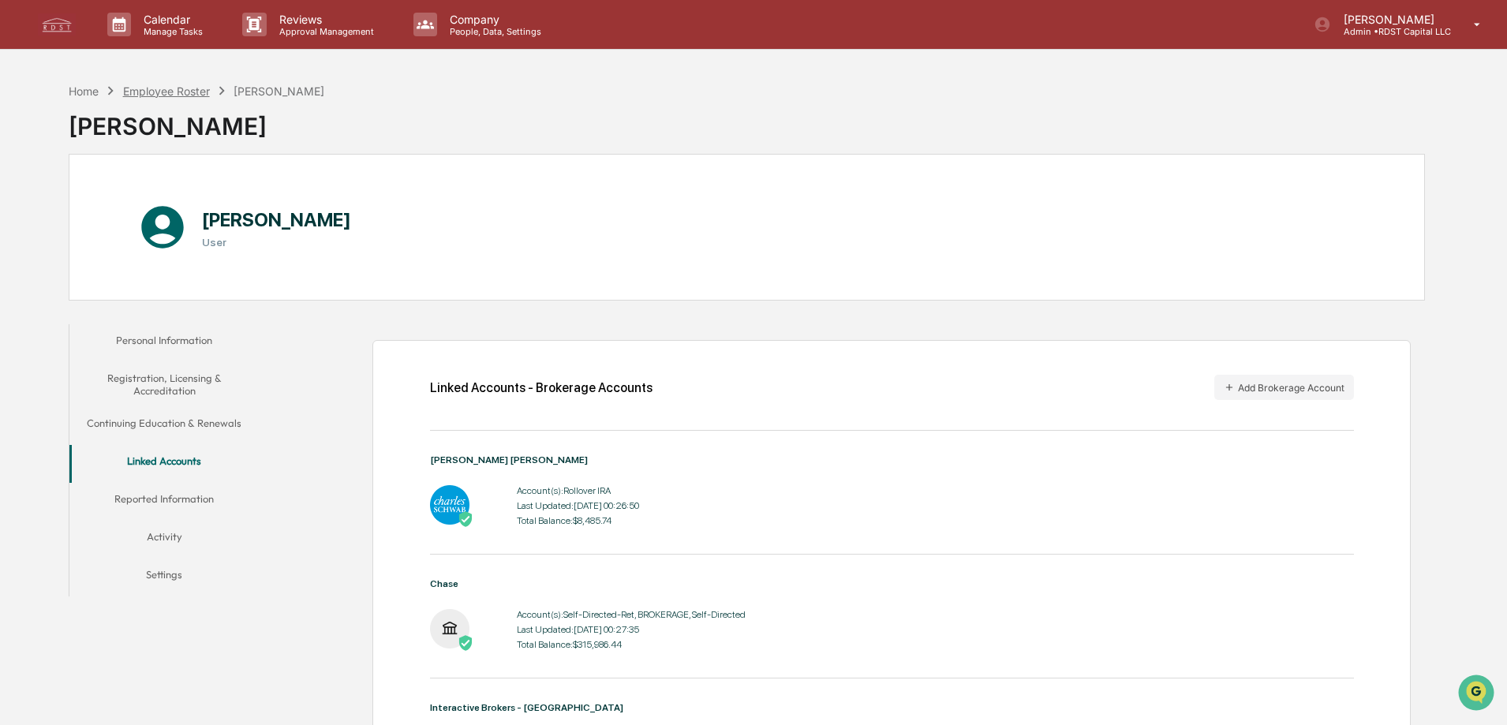
click at [157, 86] on div "Employee Roster" at bounding box center [166, 90] width 87 height 13
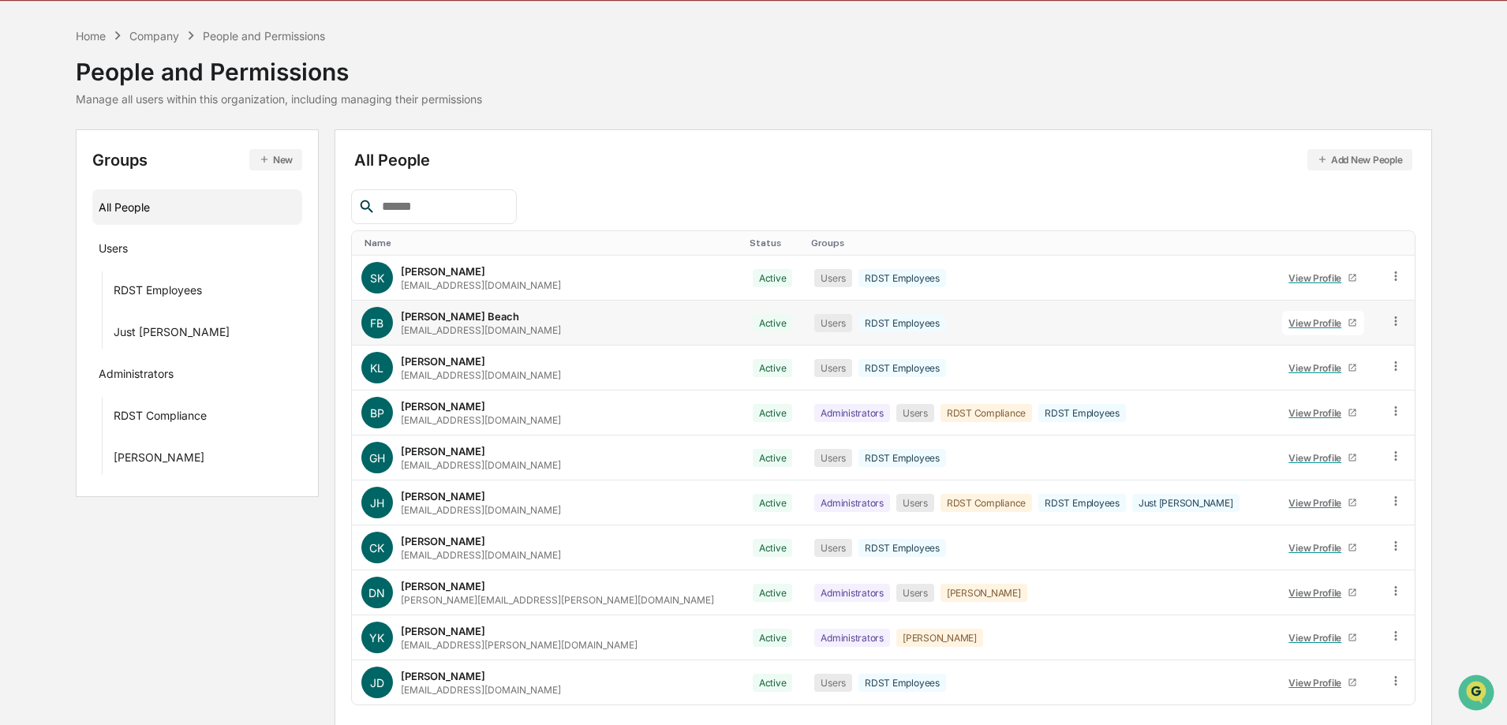
scroll to position [99, 0]
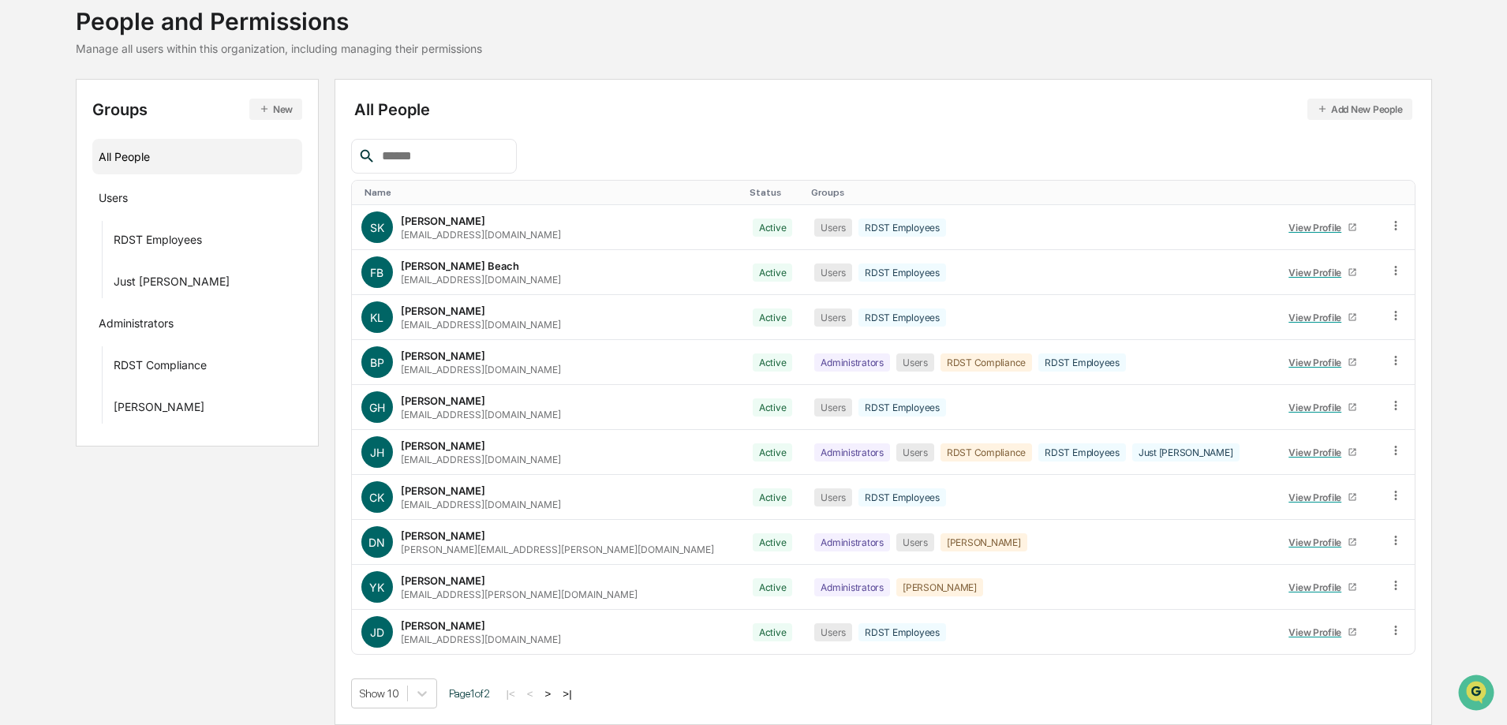
click at [551, 698] on button ">" at bounding box center [549, 693] width 16 height 13
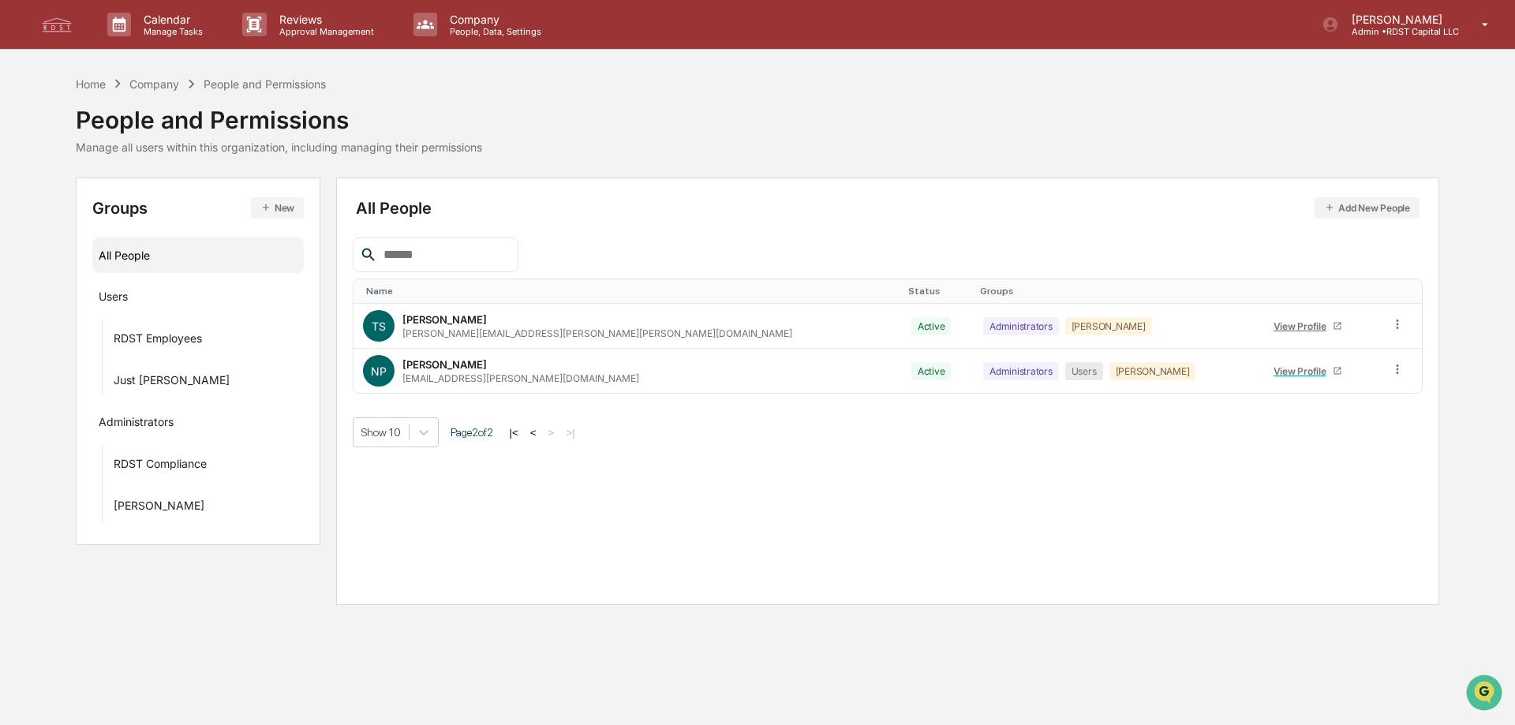
click at [541, 436] on button "<" at bounding box center [534, 432] width 16 height 13
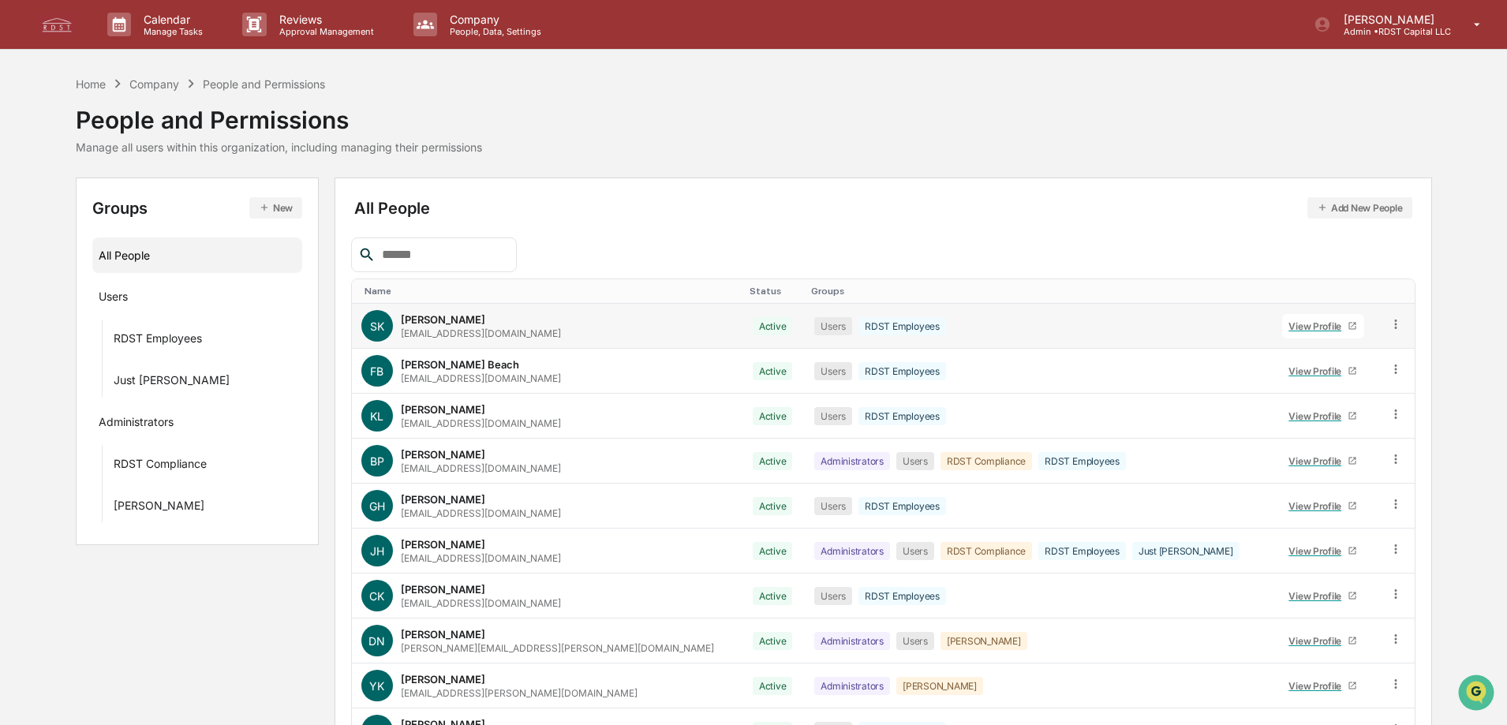
click at [1282, 332] on link "View Profile" at bounding box center [1323, 326] width 82 height 24
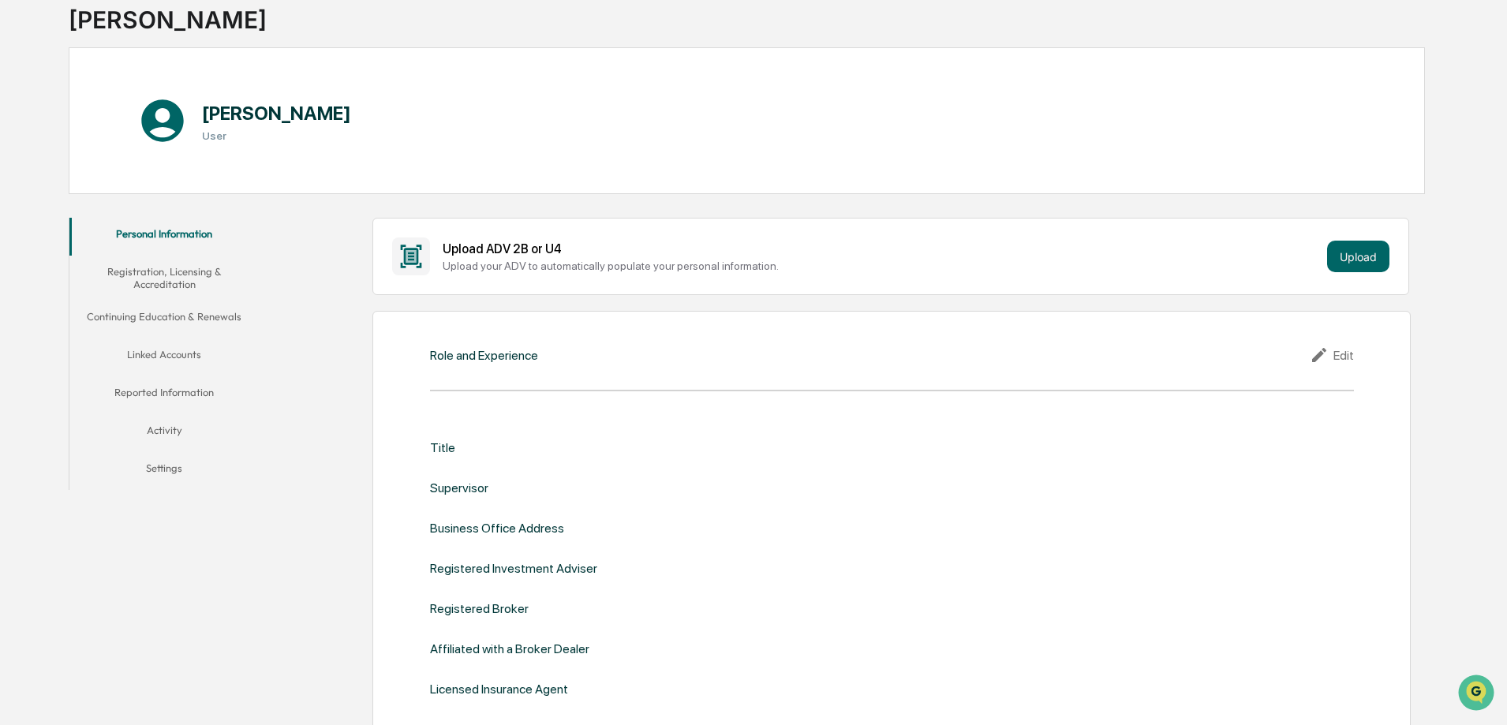
scroll to position [79, 0]
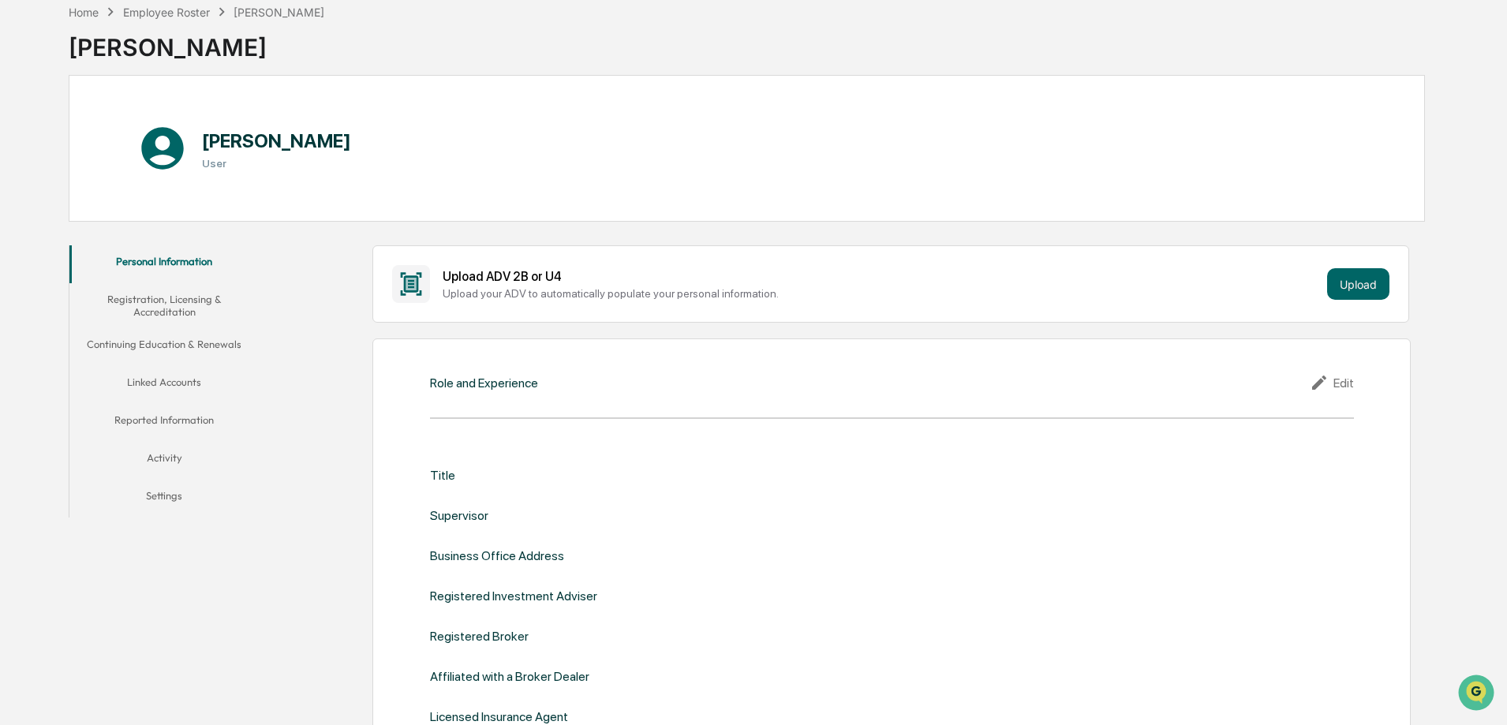
click at [172, 388] on button "Linked Accounts" at bounding box center [163, 385] width 189 height 38
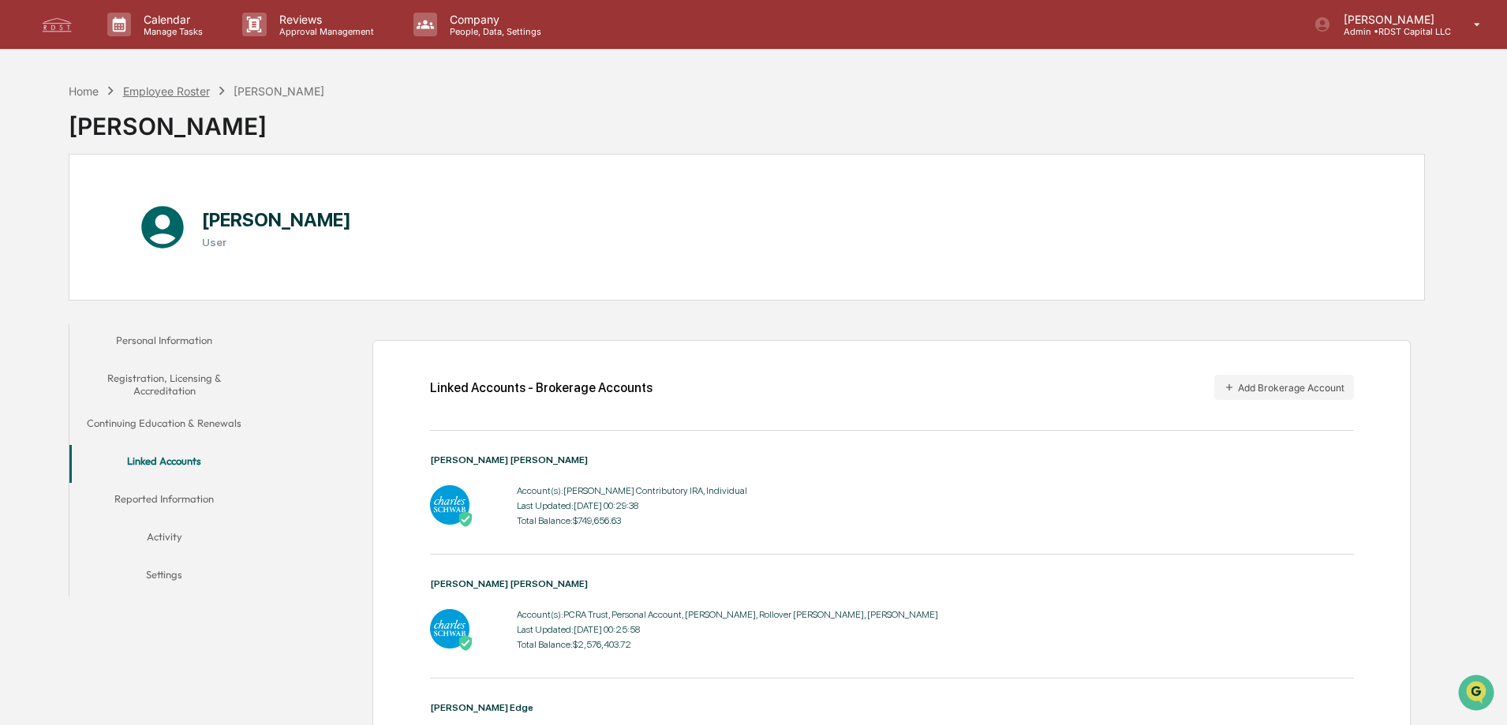
click at [197, 92] on div "Employee Roster" at bounding box center [166, 90] width 87 height 13
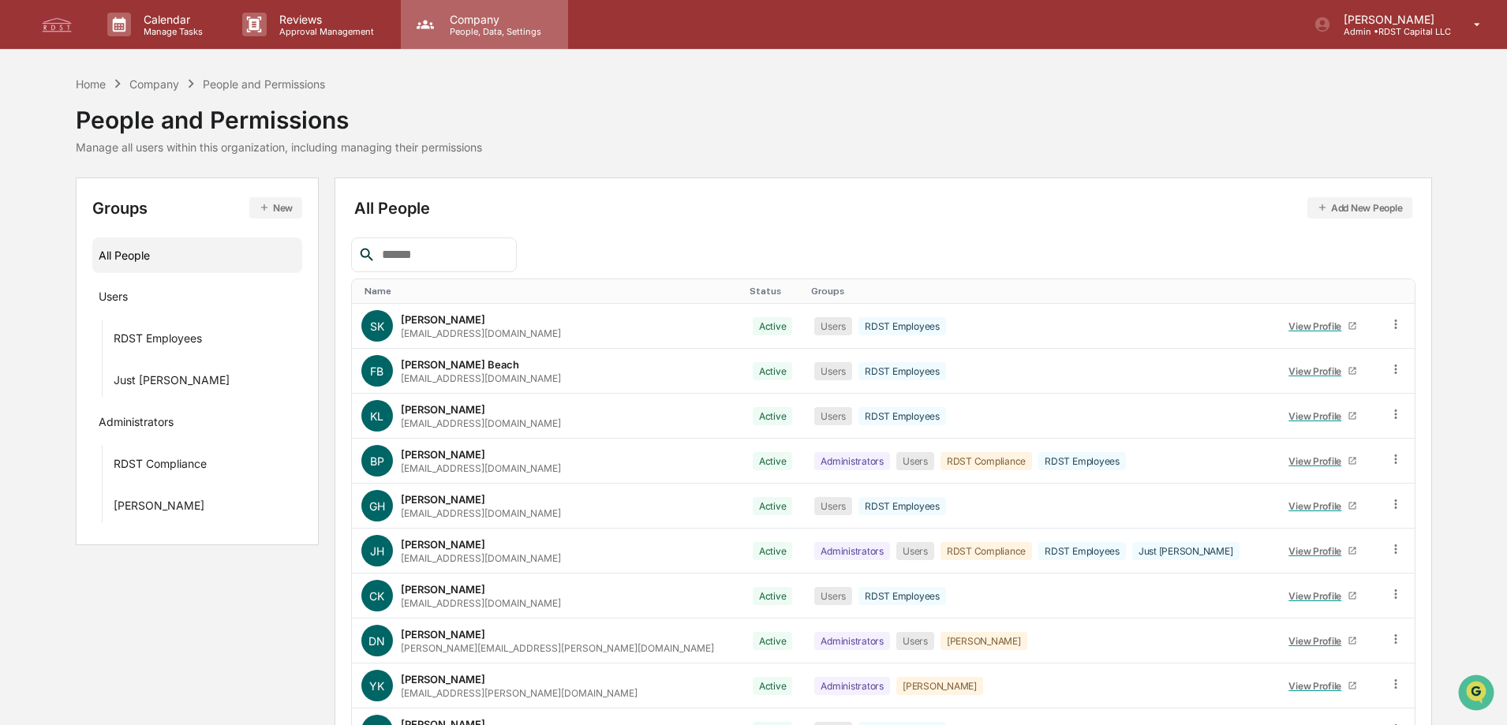
click at [487, 26] on p "People, Data, Settings" at bounding box center [493, 31] width 112 height 11
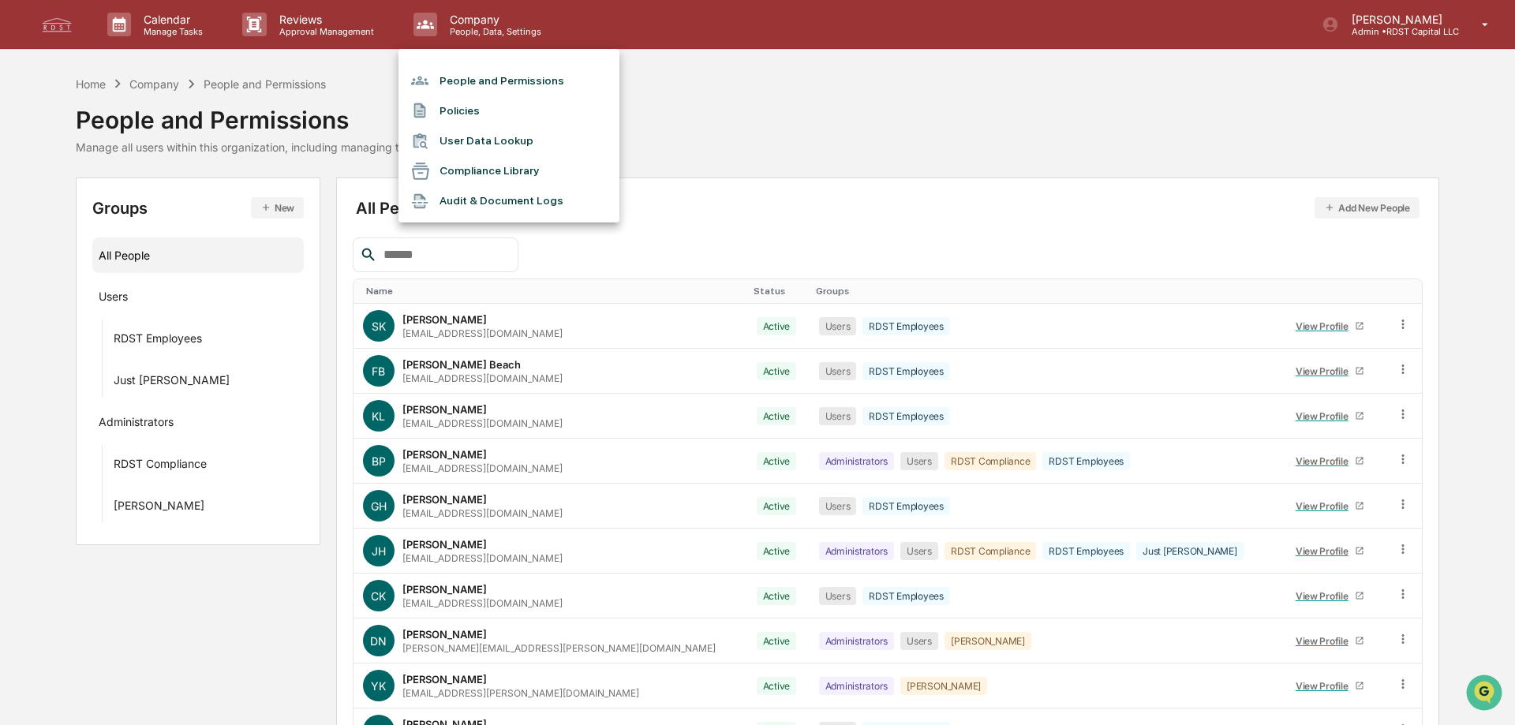
click at [482, 142] on li "User Data Lookup" at bounding box center [509, 141] width 221 height 30
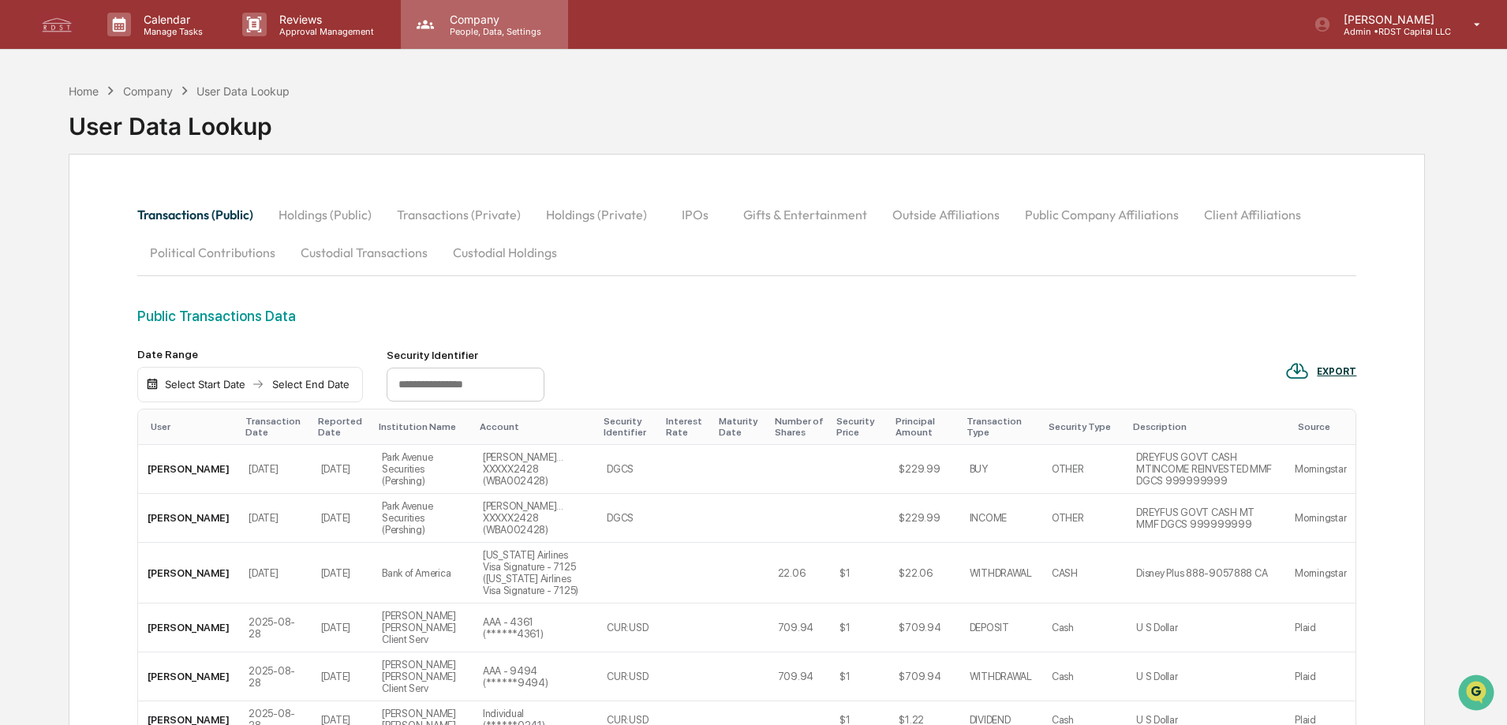
click at [485, 27] on p "People, Data, Settings" at bounding box center [493, 31] width 112 height 11
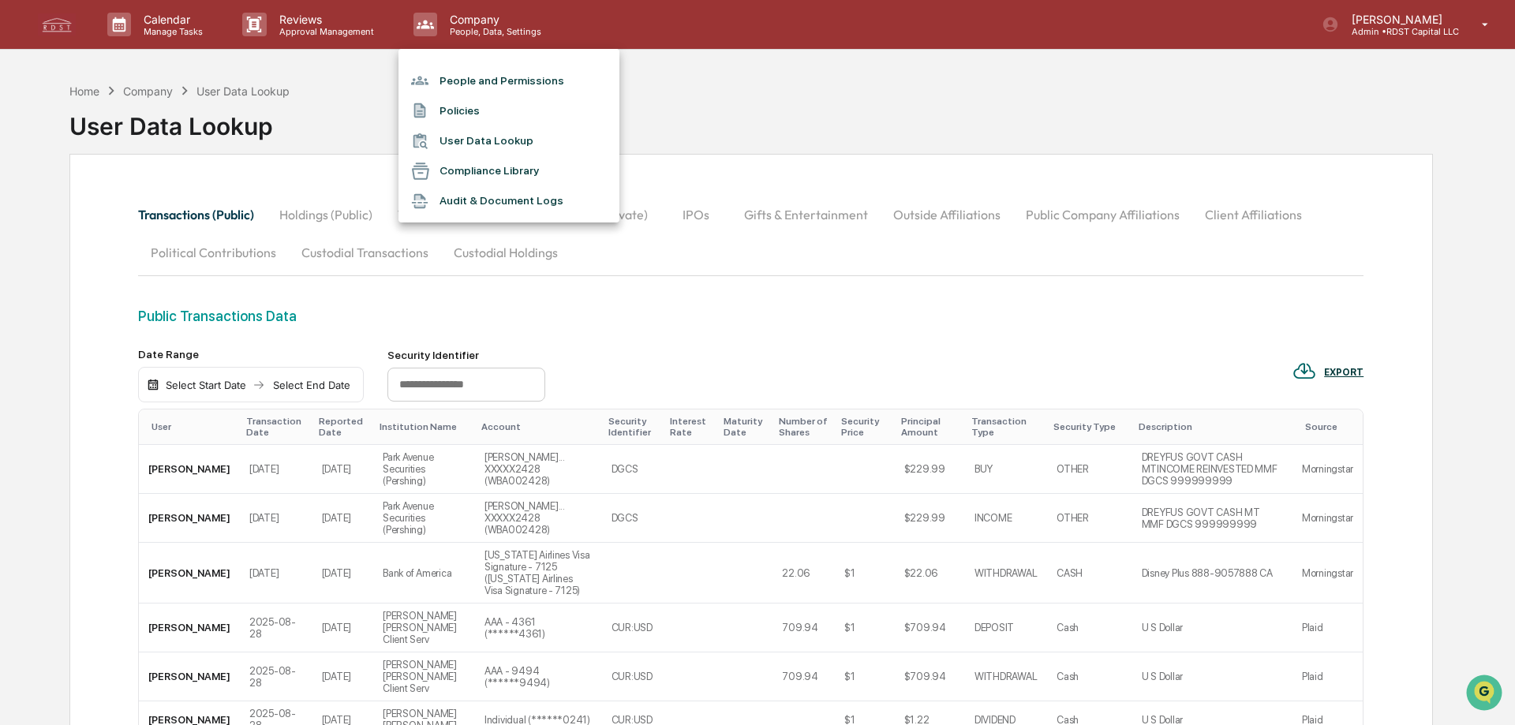
click at [661, 90] on div at bounding box center [757, 362] width 1515 height 725
